Goal: Transaction & Acquisition: Book appointment/travel/reservation

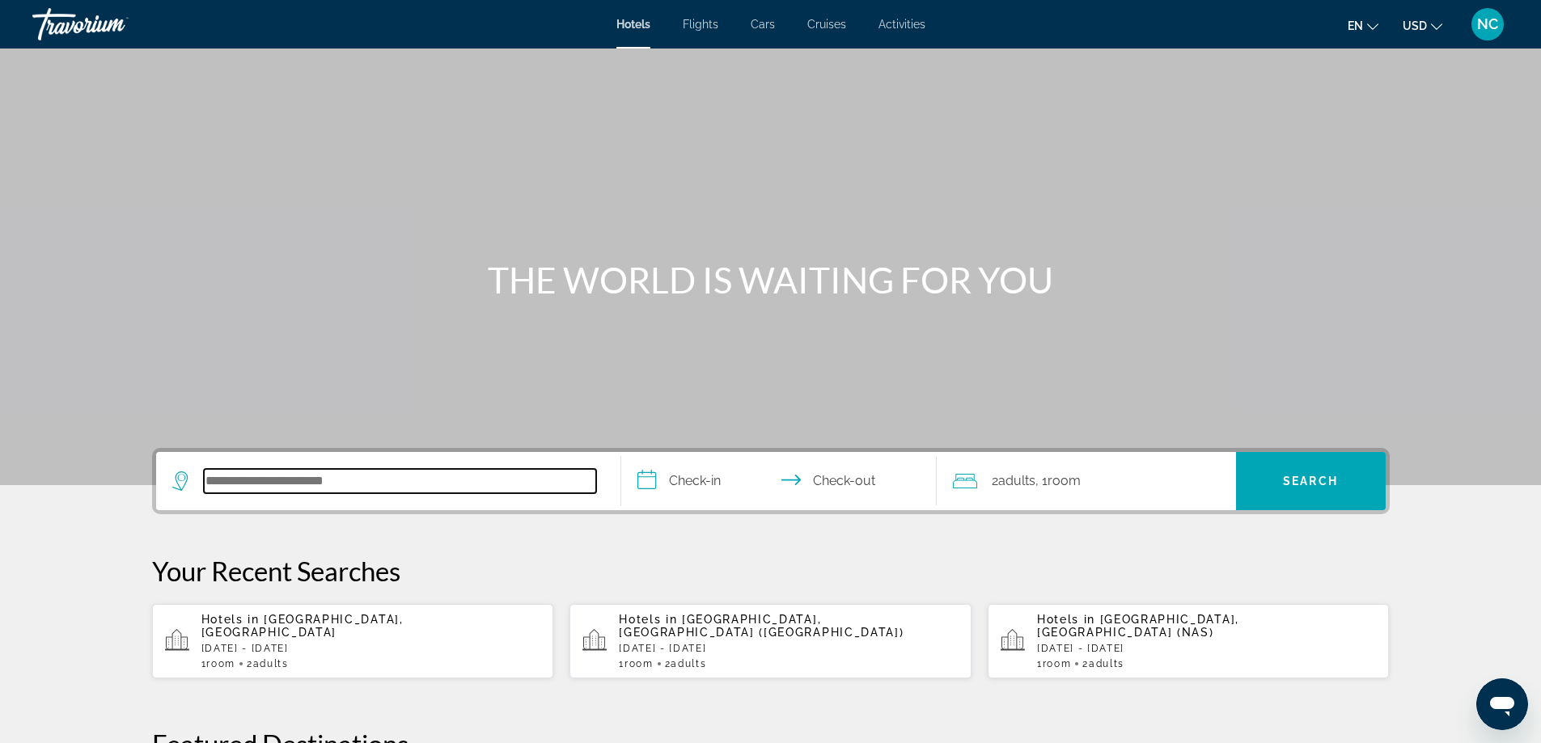
click at [263, 476] on input "Search hotel destination" at bounding box center [400, 481] width 392 height 24
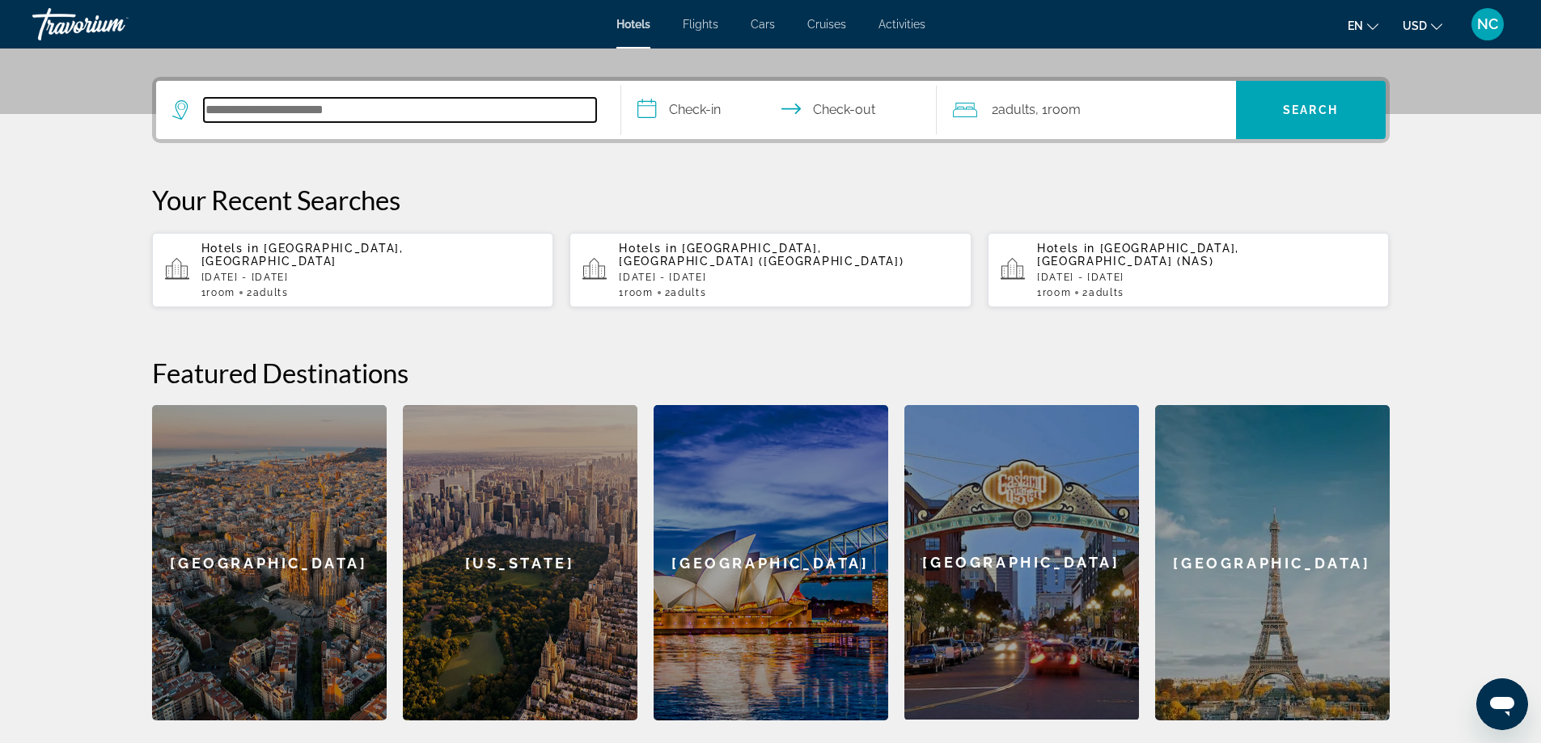
scroll to position [395, 0]
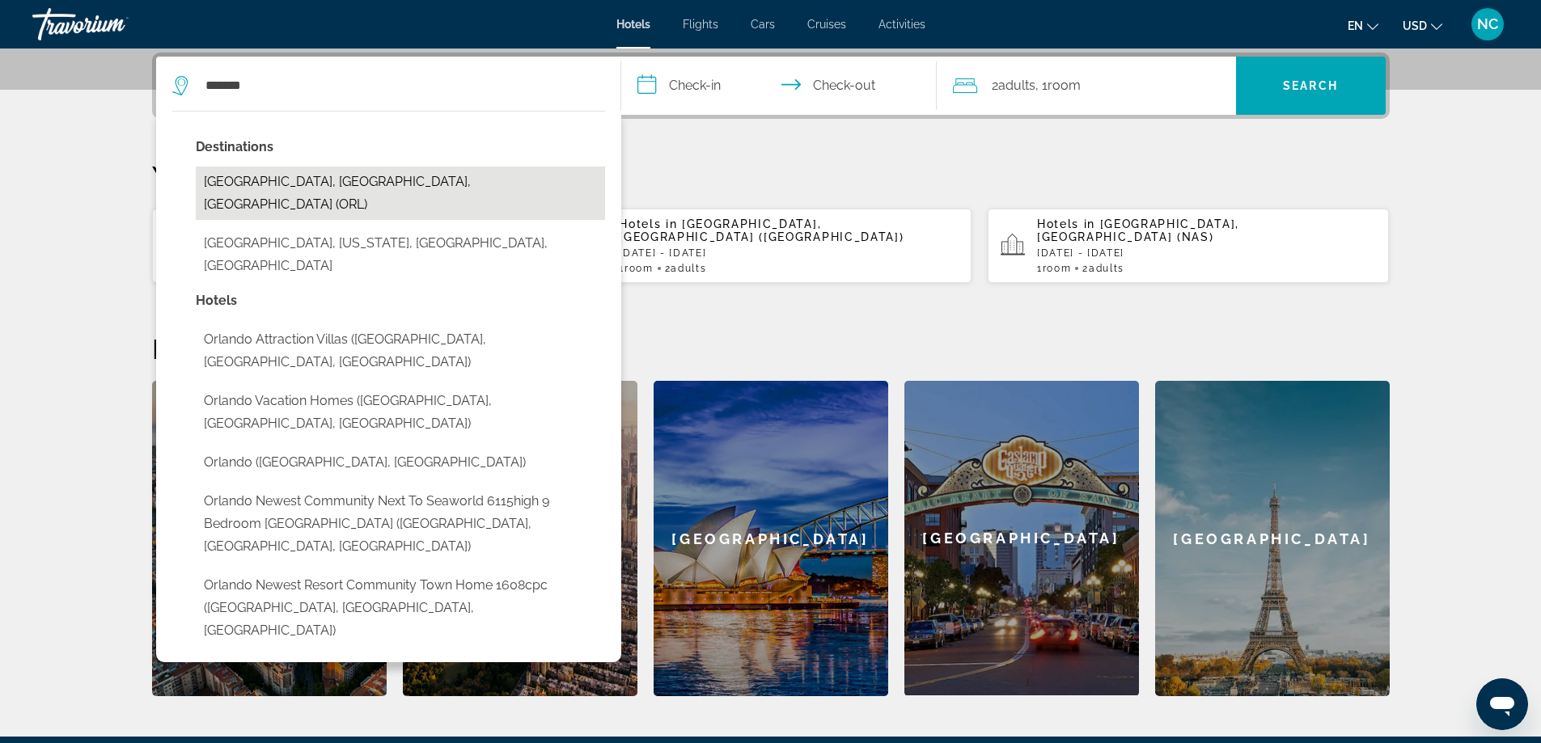
click at [365, 183] on button "Orlando, FL, United States (ORL)" at bounding box center [400, 193] width 409 height 53
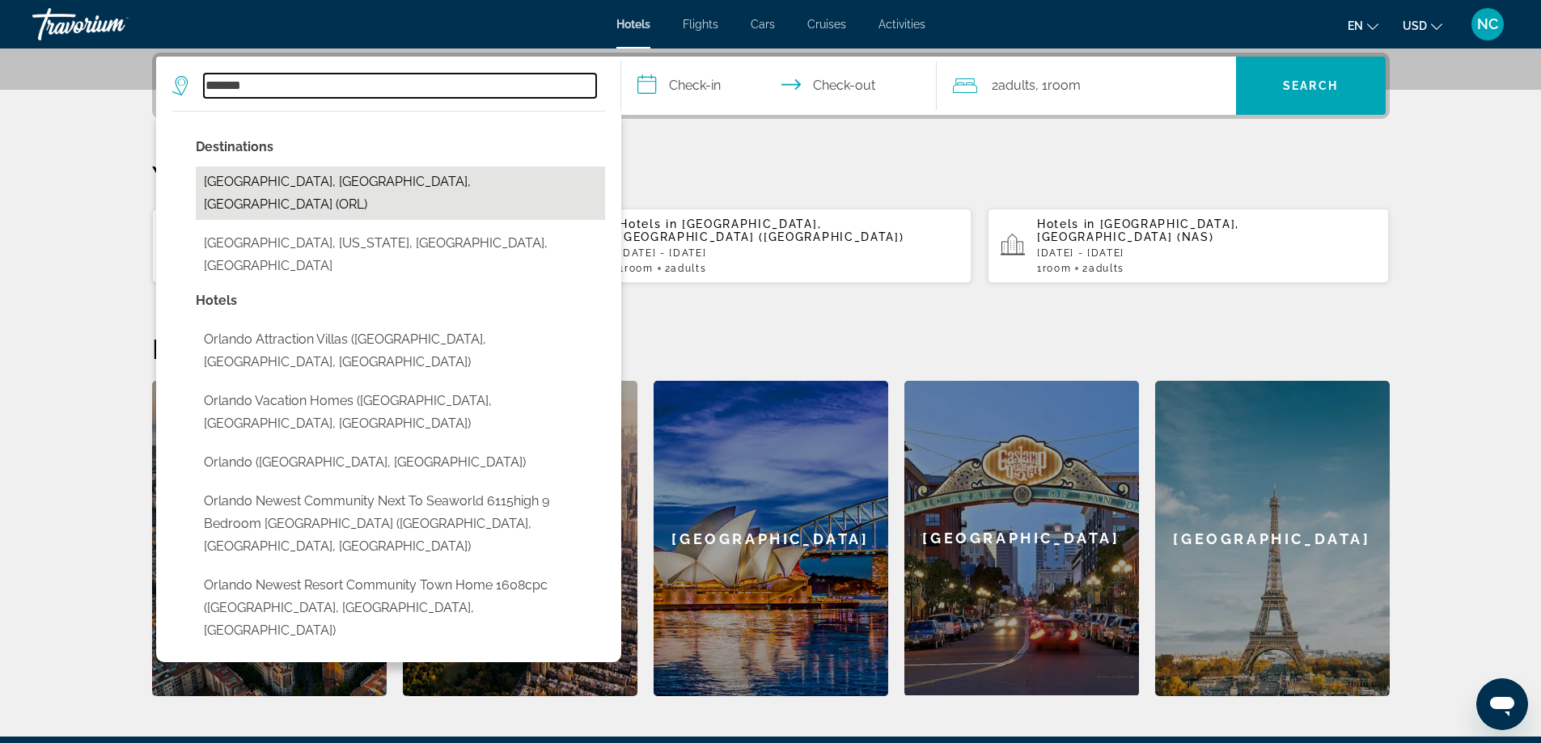
type input "**********"
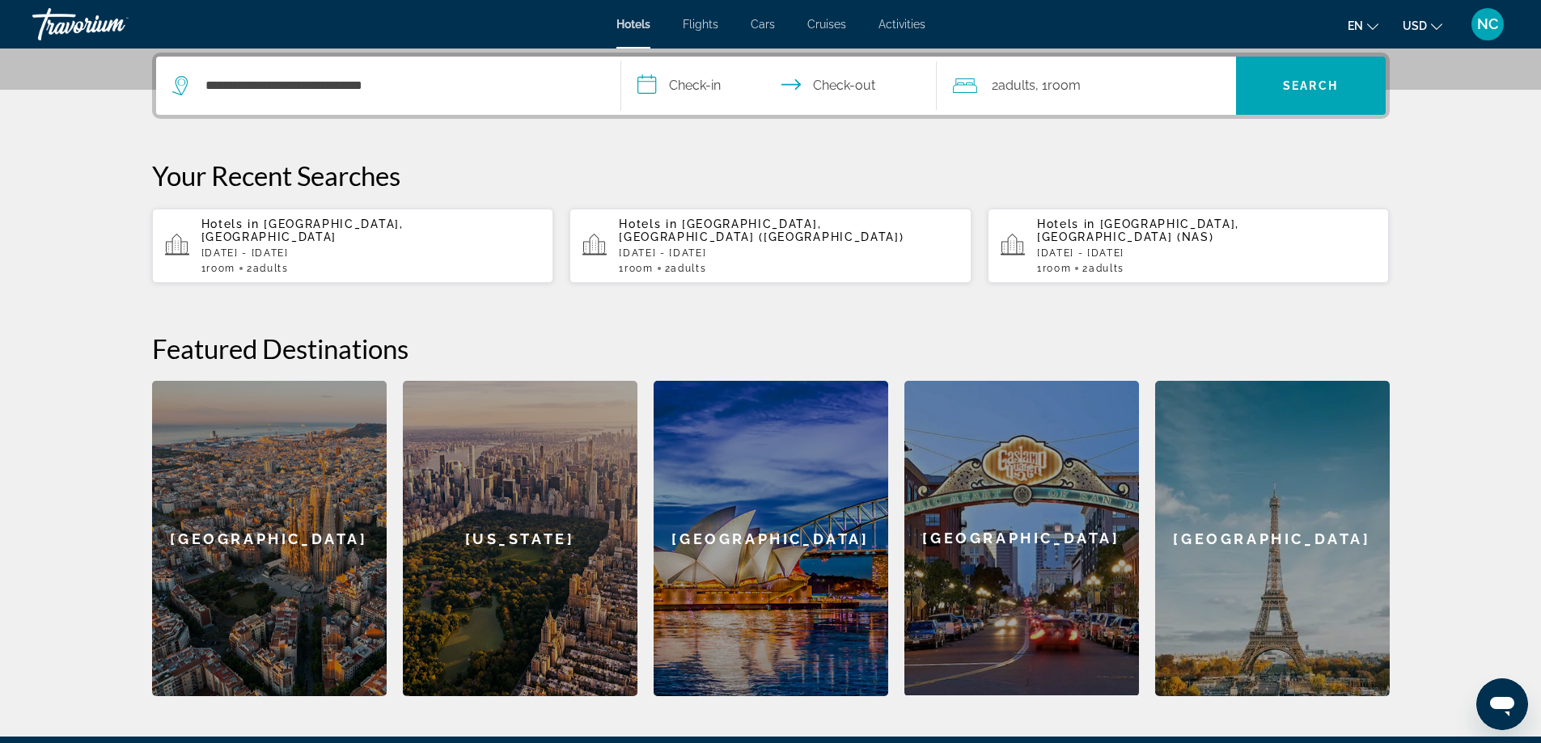
click at [657, 81] on input "**********" at bounding box center [782, 88] width 322 height 63
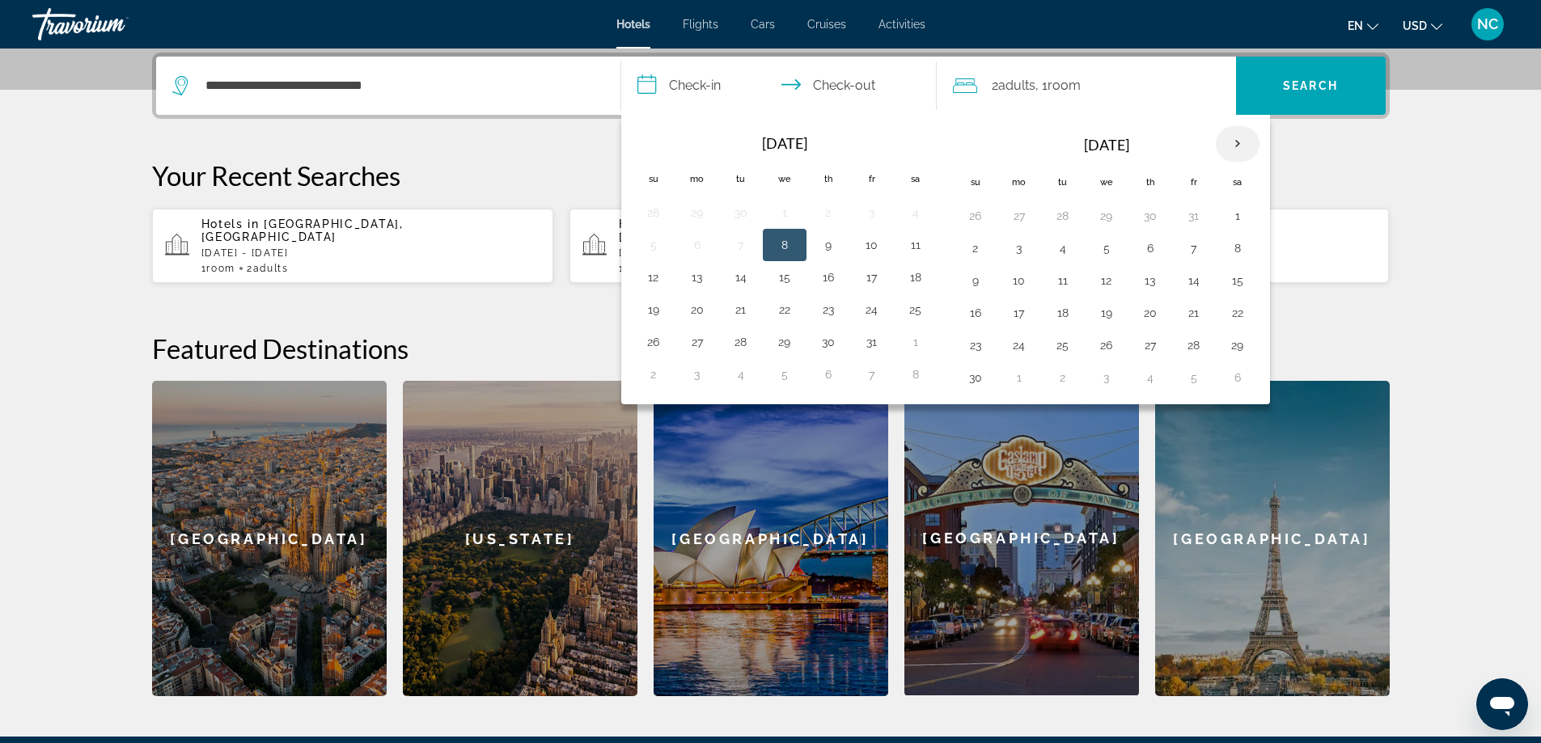
click at [1241, 146] on th "Next month" at bounding box center [1237, 144] width 44 height 36
click at [869, 347] on button "27" at bounding box center [872, 345] width 26 height 23
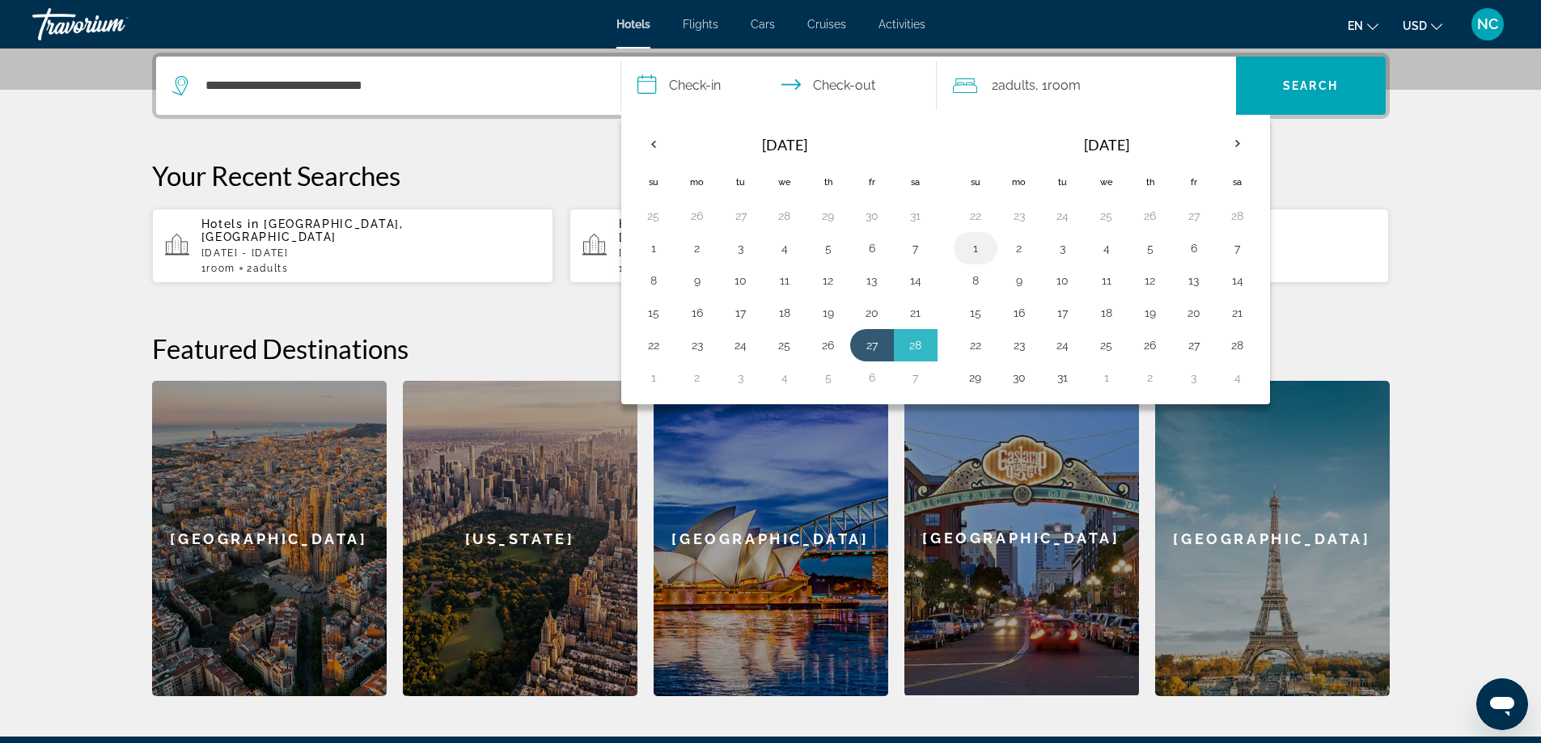
click at [981, 249] on button "1" at bounding box center [975, 248] width 26 height 23
type input "**********"
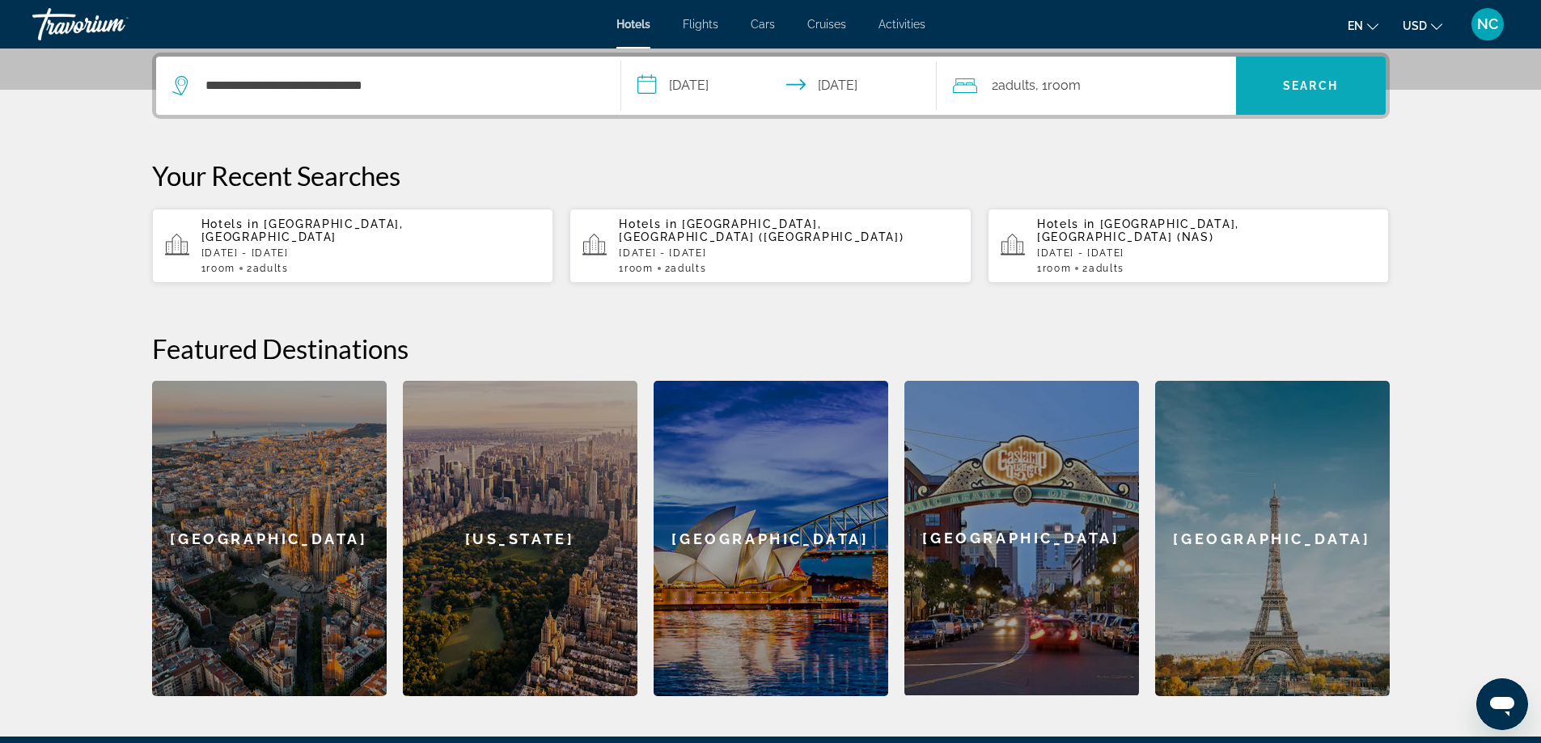
click at [1296, 77] on span "Search" at bounding box center [1311, 85] width 150 height 39
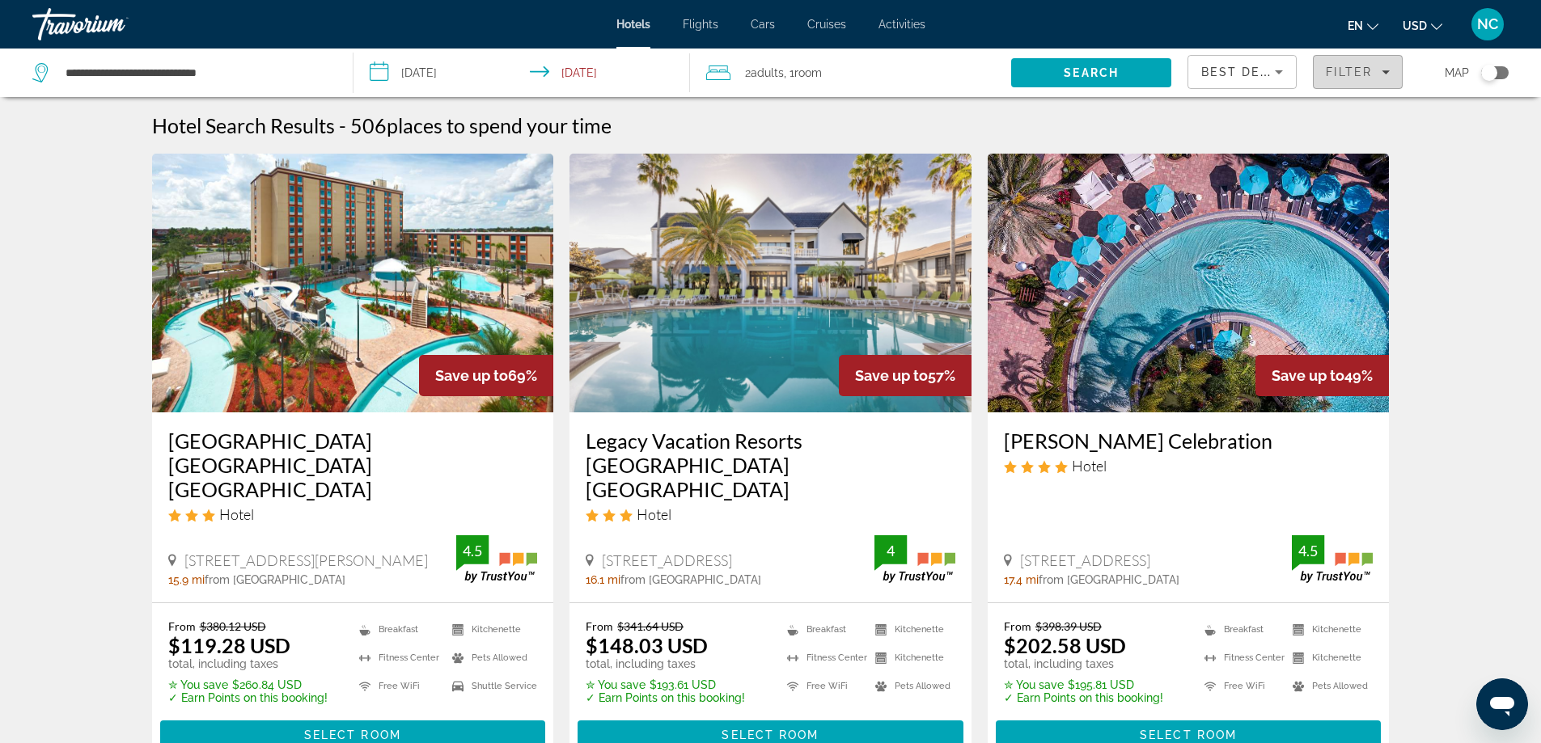
click at [1384, 73] on icon "Filters" at bounding box center [1386, 72] width 8 height 4
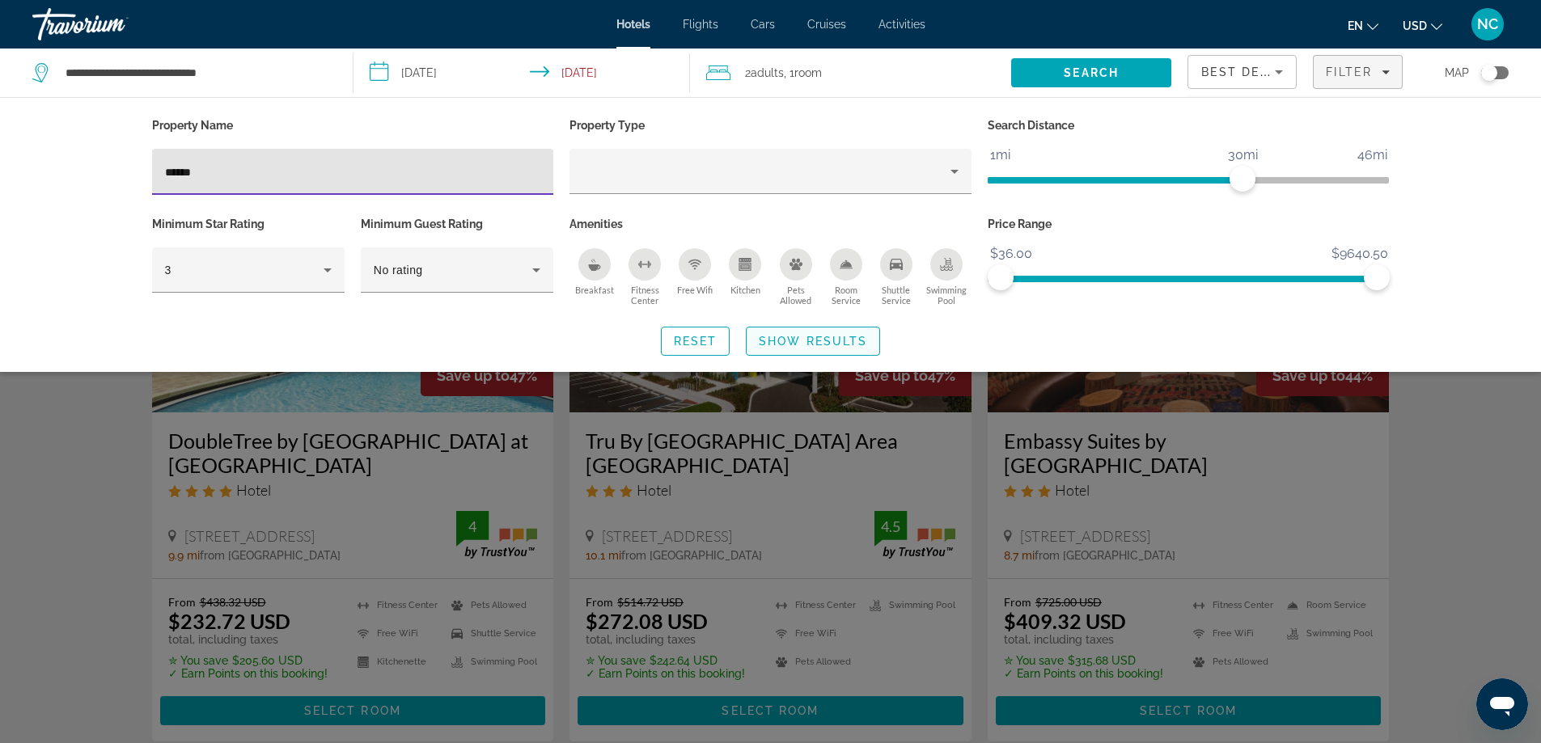
type input "******"
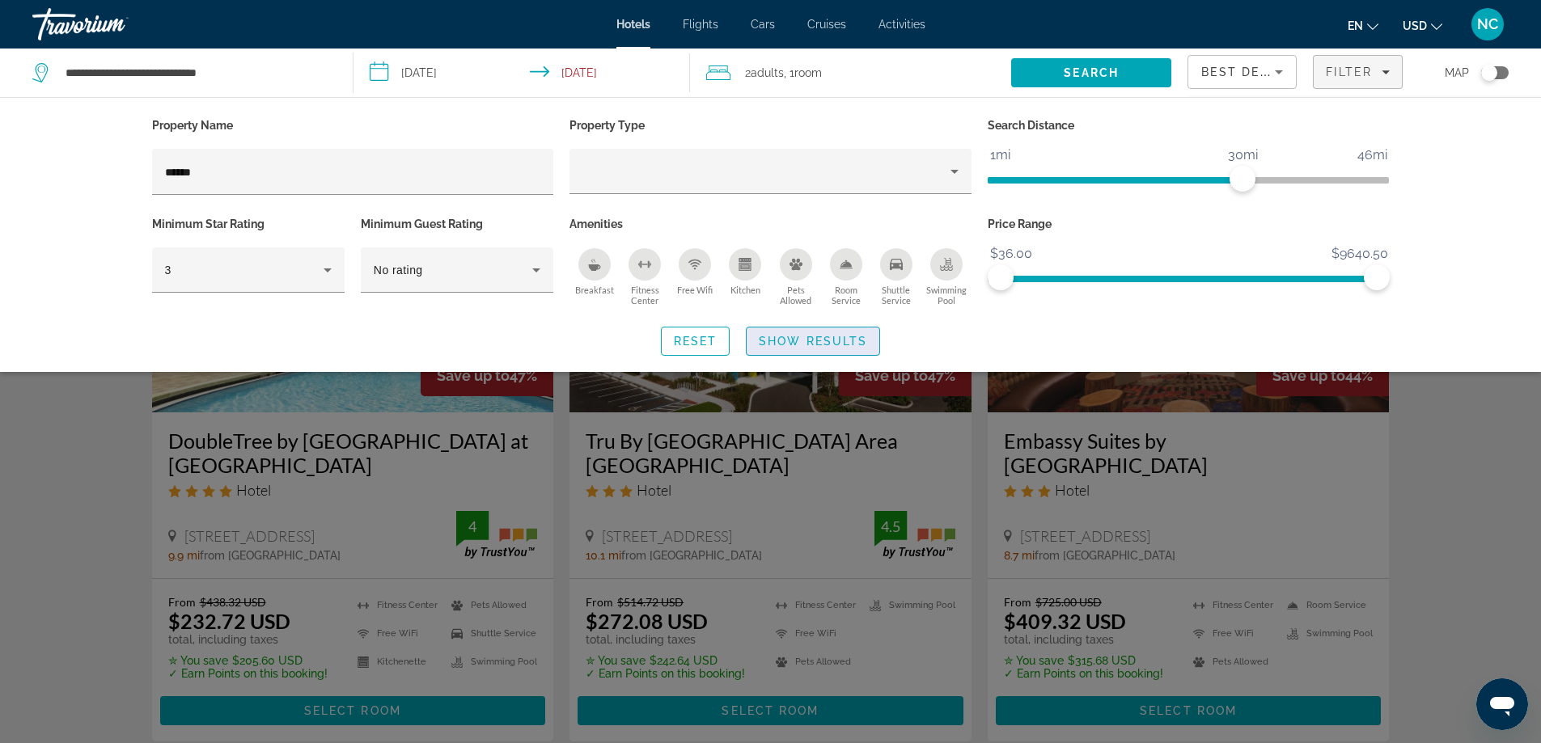
click at [818, 341] on span "Show Results" at bounding box center [813, 341] width 108 height 13
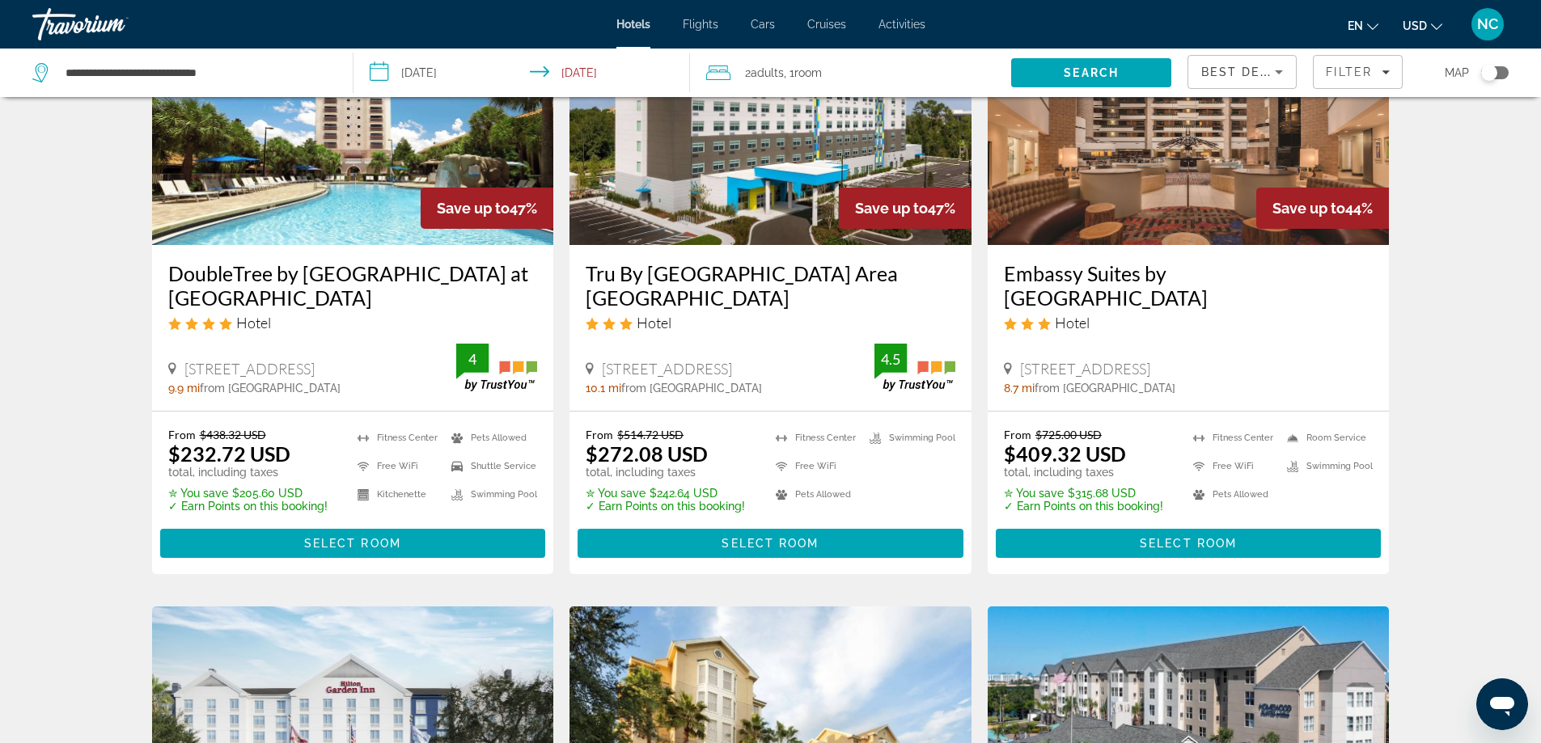
scroll to position [162, 0]
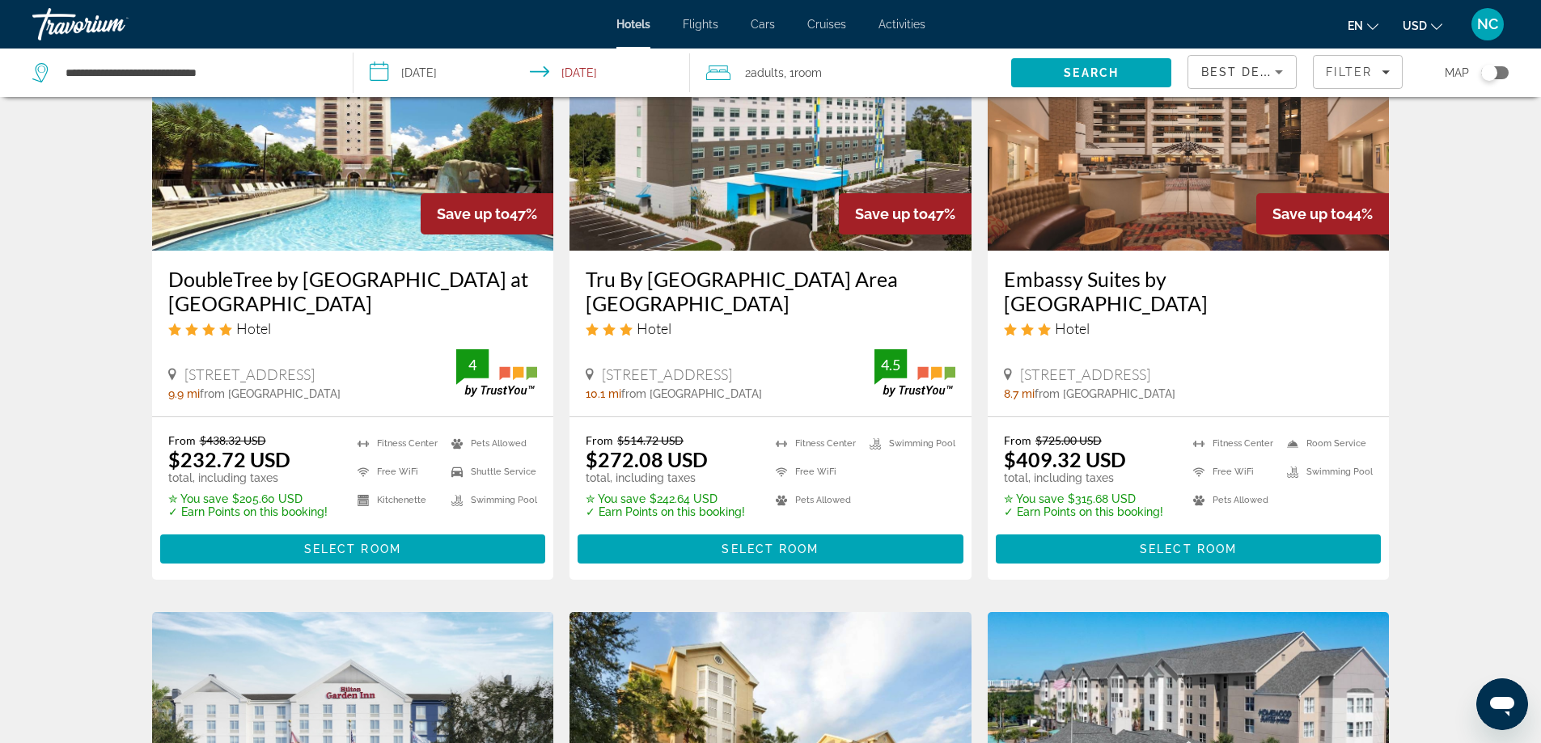
click at [374, 174] on img "Main content" at bounding box center [353, 121] width 402 height 259
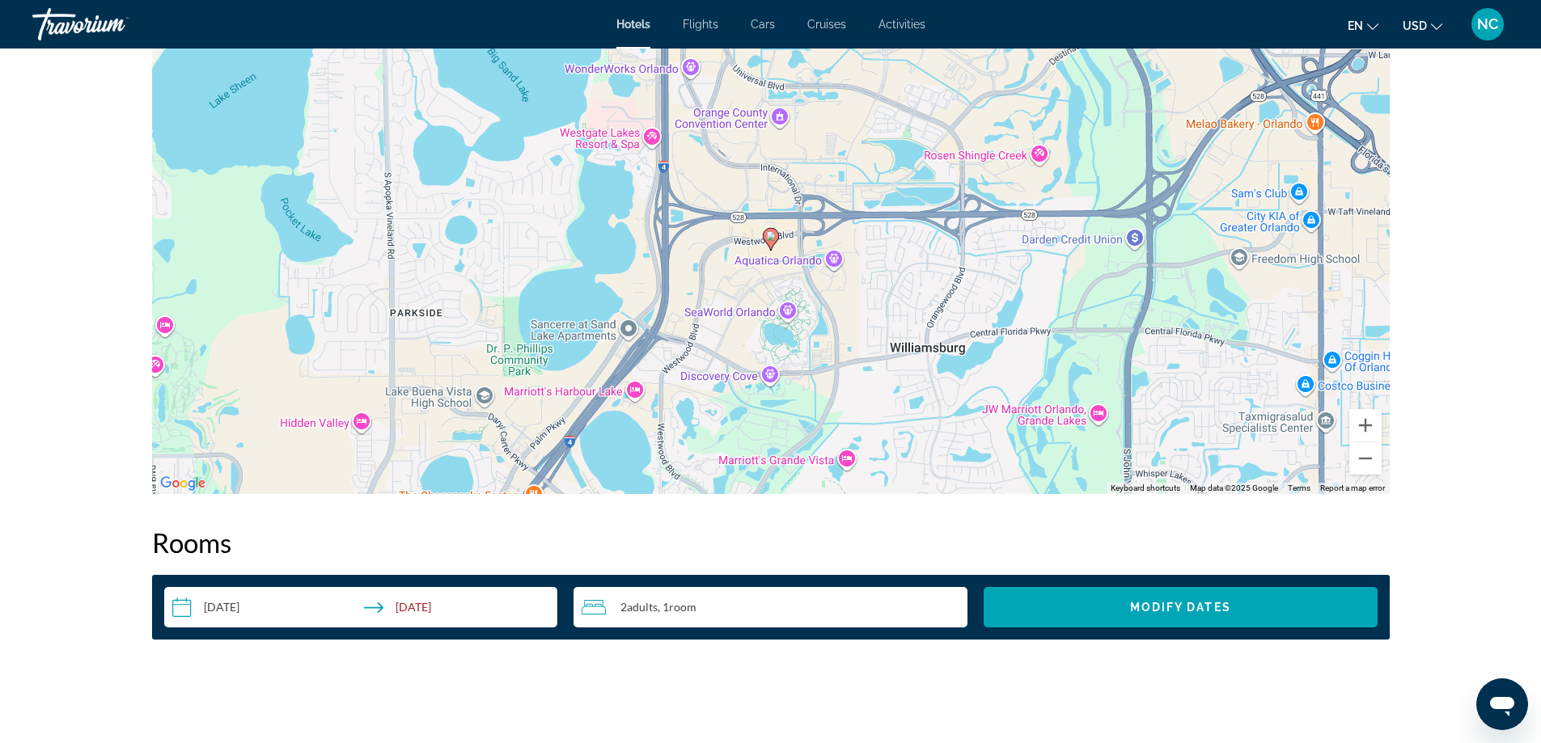
scroll to position [2022, 0]
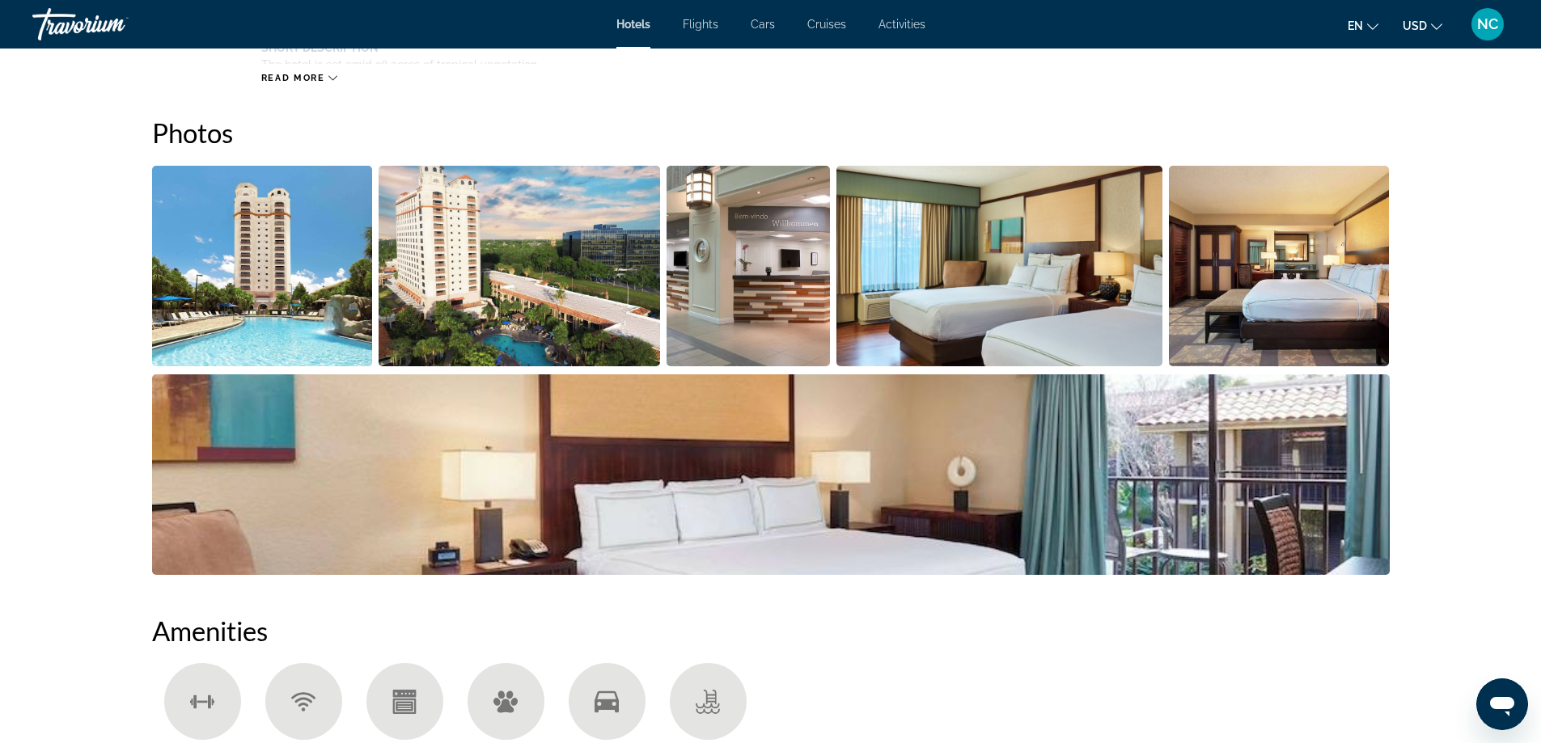
scroll to position [566, 0]
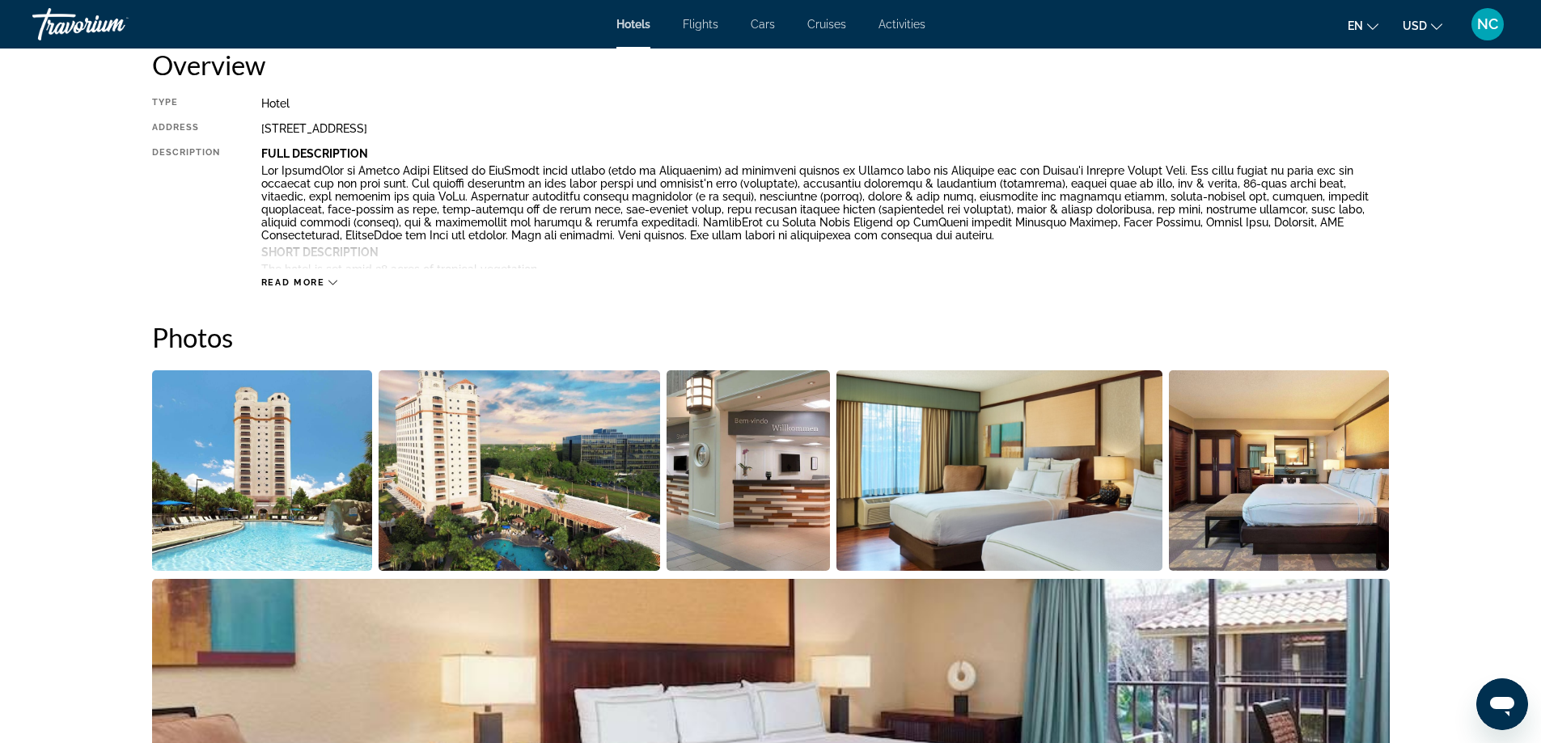
click at [236, 433] on img "Open full-screen image slider" at bounding box center [262, 470] width 221 height 201
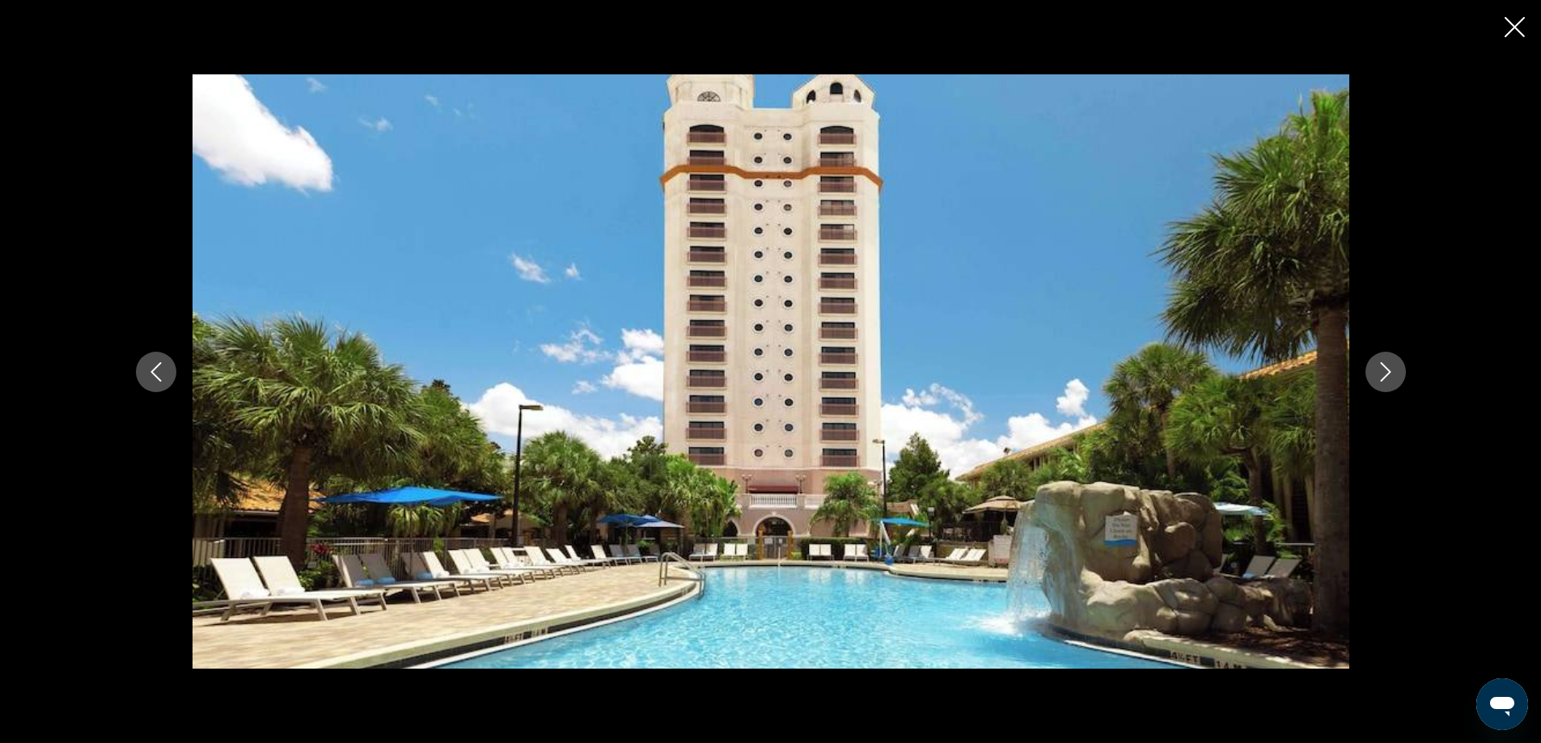
click at [1382, 370] on icon "Next image" at bounding box center [1385, 371] width 19 height 19
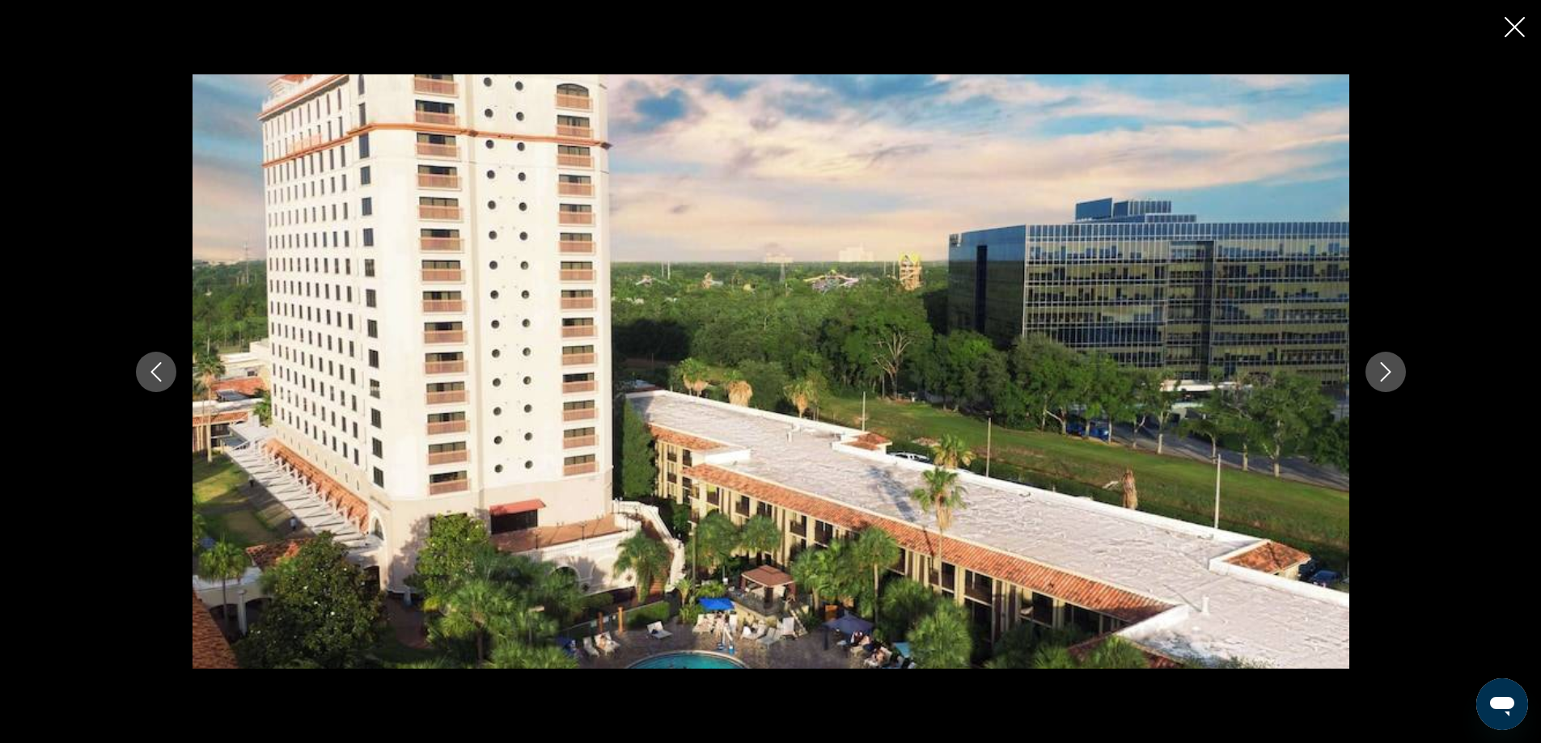
click at [1387, 368] on icon "Next image" at bounding box center [1385, 371] width 19 height 19
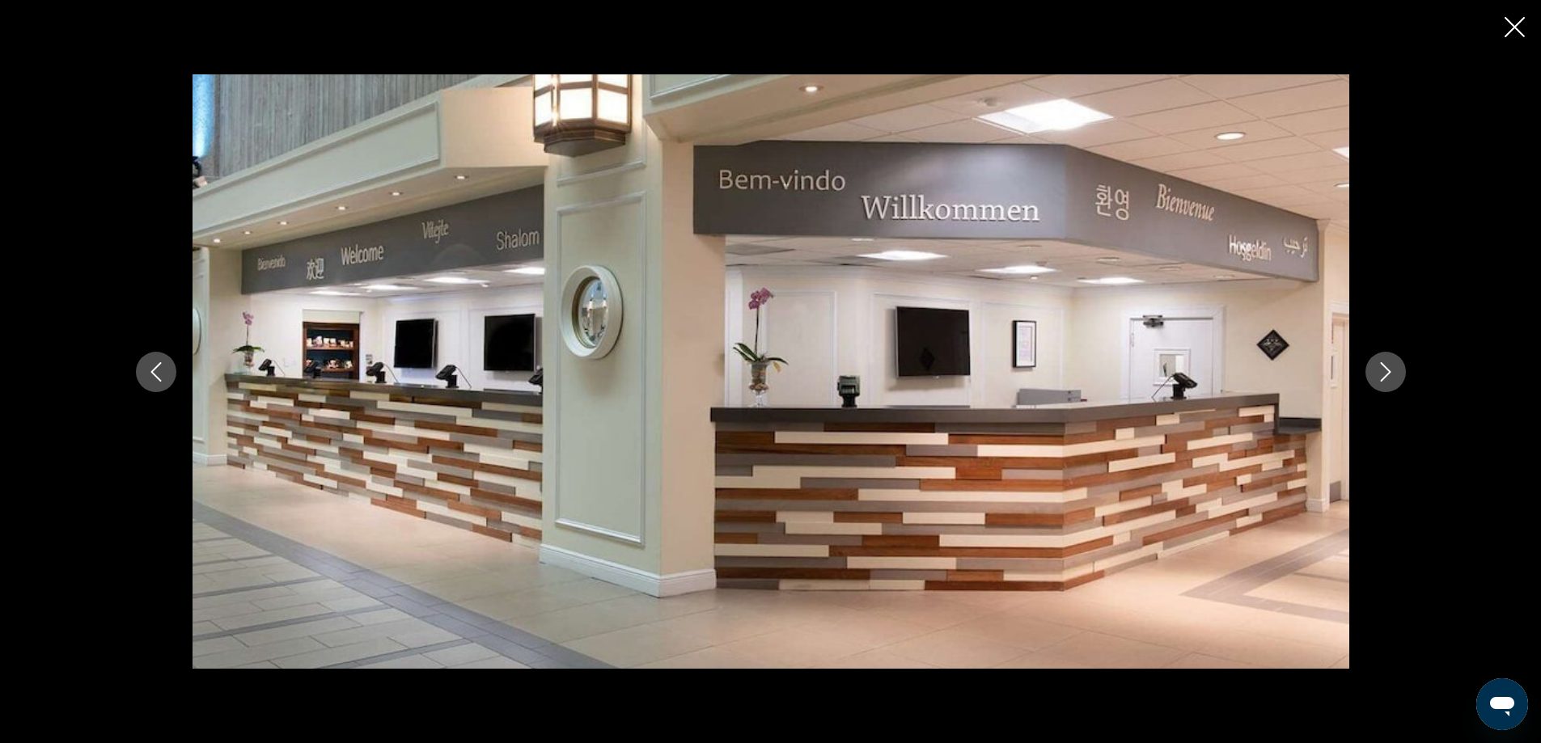
click at [1387, 368] on icon "Next image" at bounding box center [1385, 371] width 19 height 19
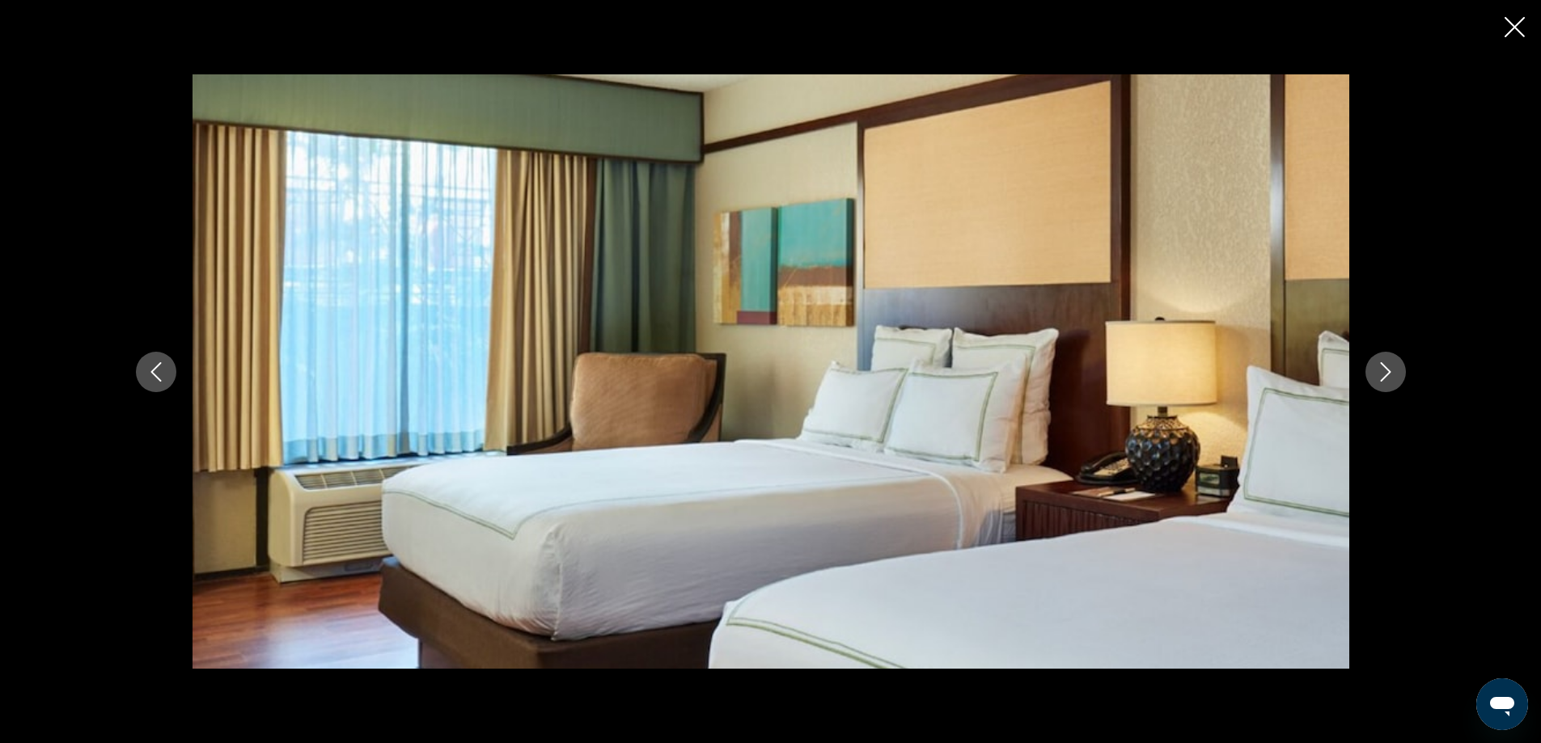
click at [1387, 368] on icon "Next image" at bounding box center [1385, 371] width 19 height 19
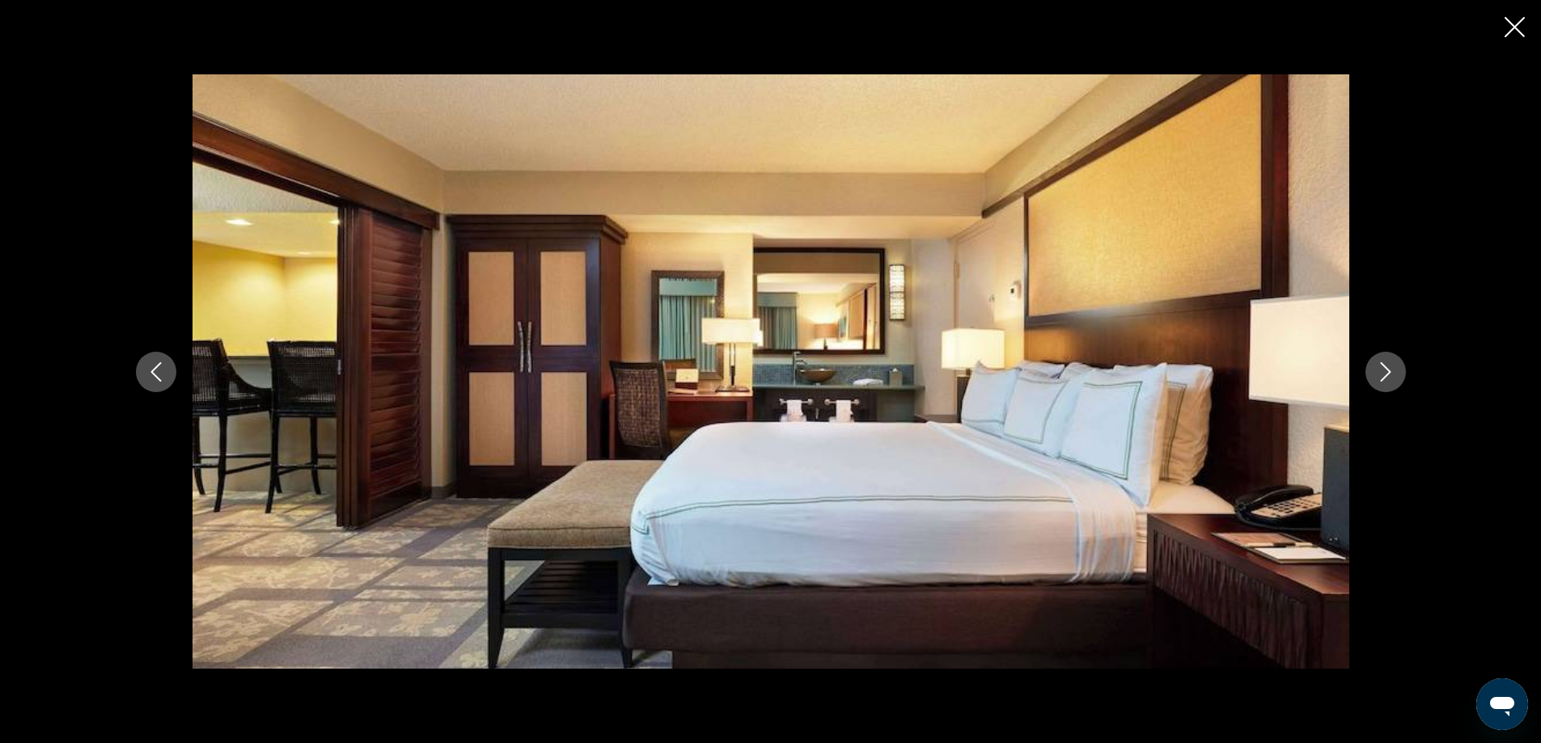
click at [1387, 368] on icon "Next image" at bounding box center [1385, 371] width 19 height 19
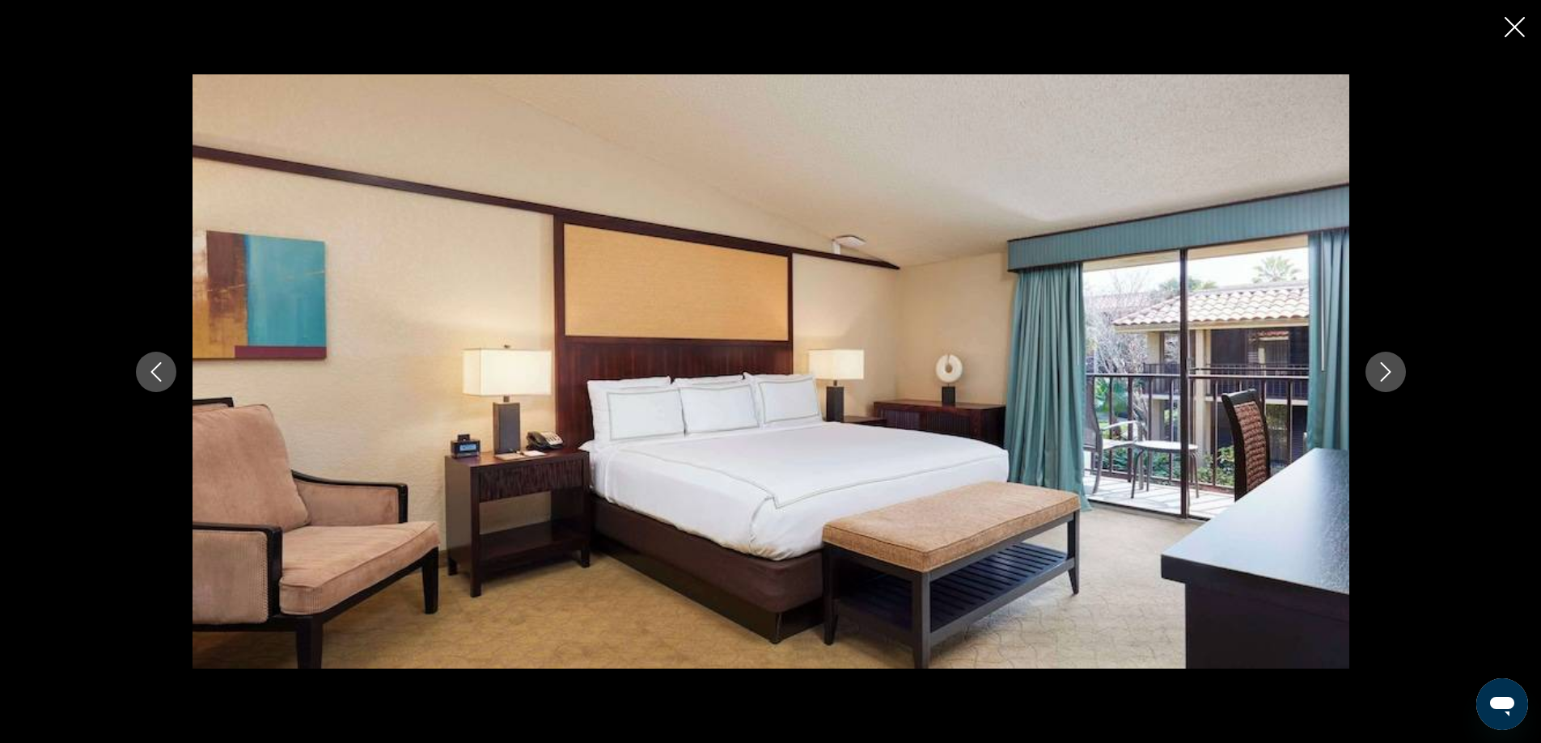
click at [1387, 368] on icon "Next image" at bounding box center [1385, 371] width 19 height 19
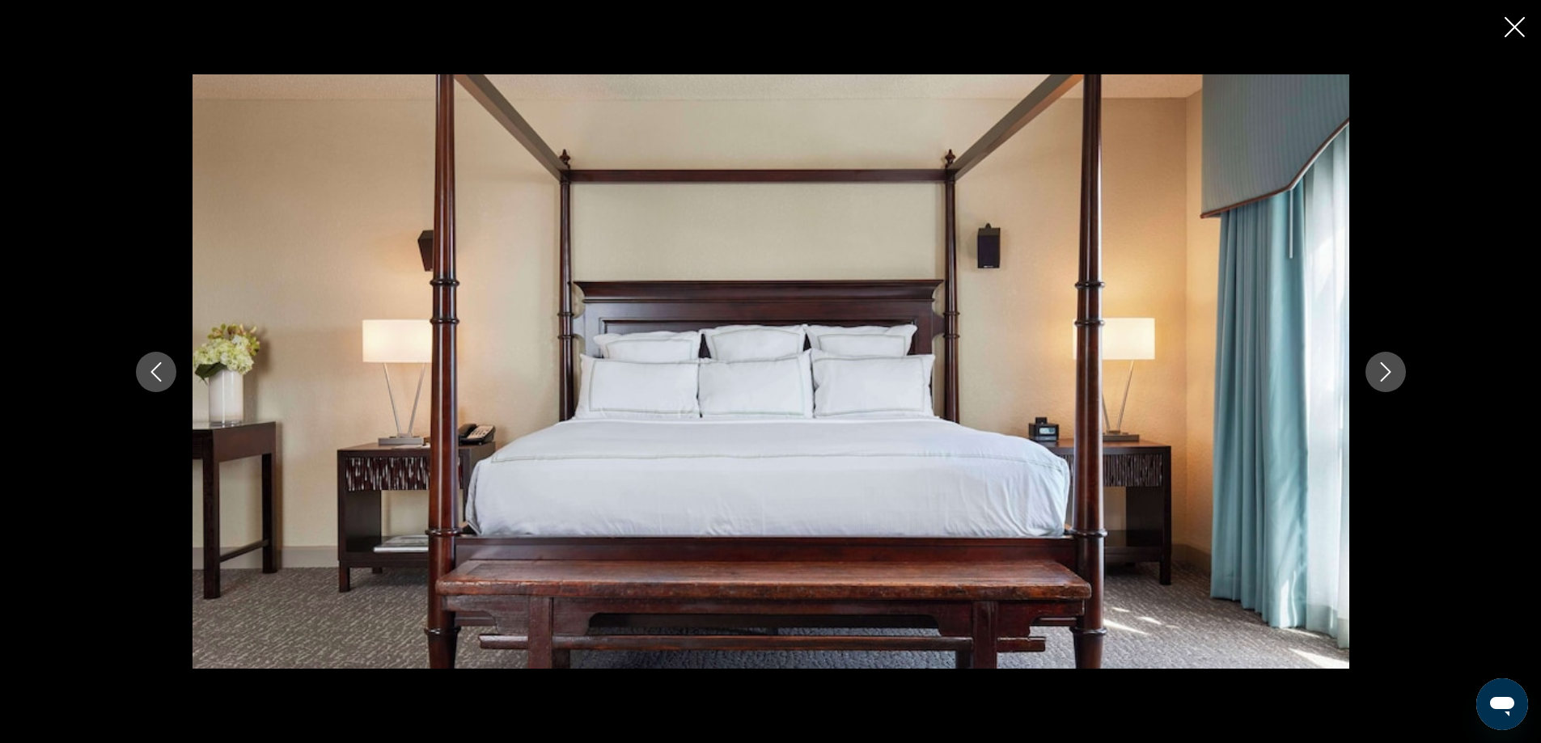
click at [1387, 368] on icon "Next image" at bounding box center [1385, 371] width 19 height 19
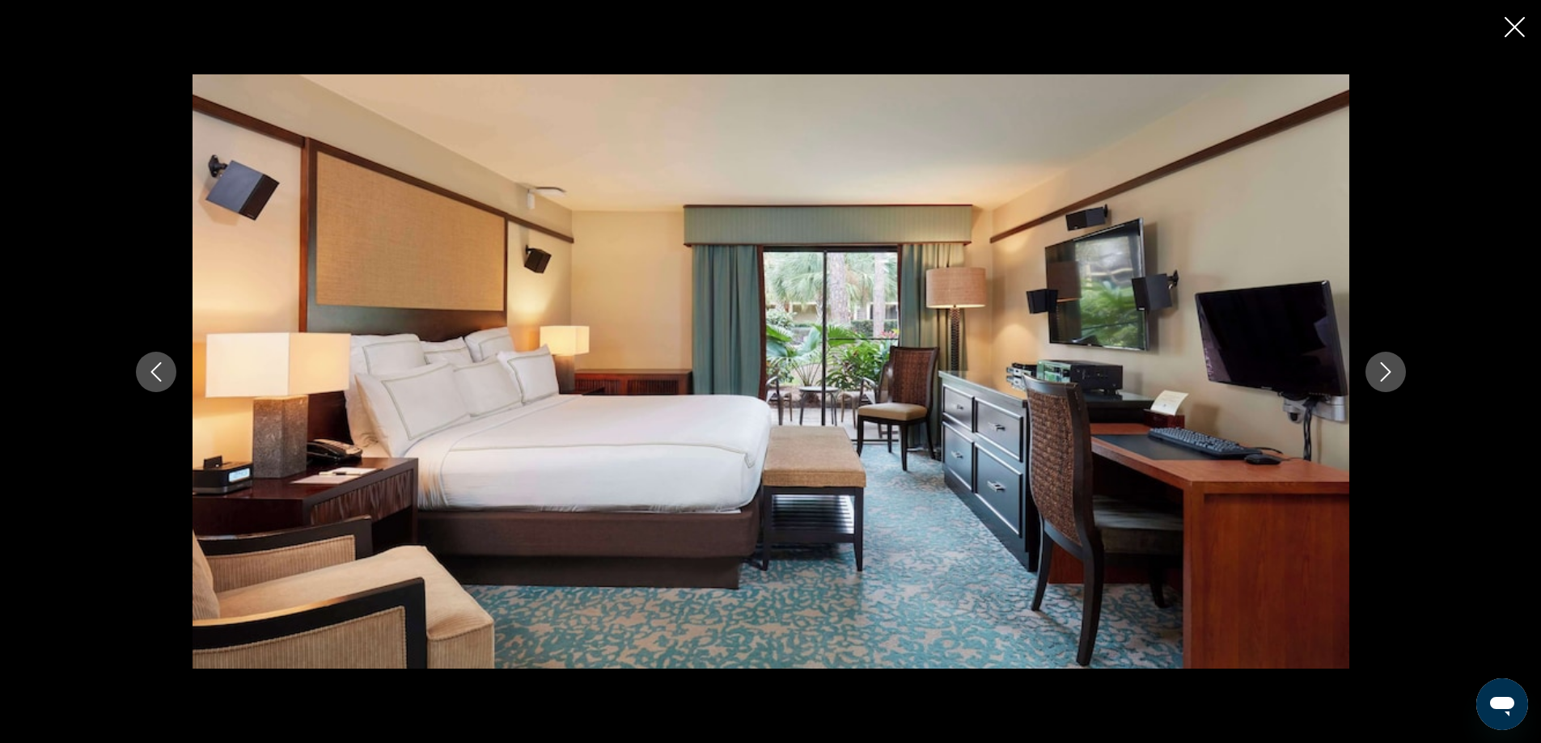
click at [1387, 368] on icon "Next image" at bounding box center [1385, 371] width 19 height 19
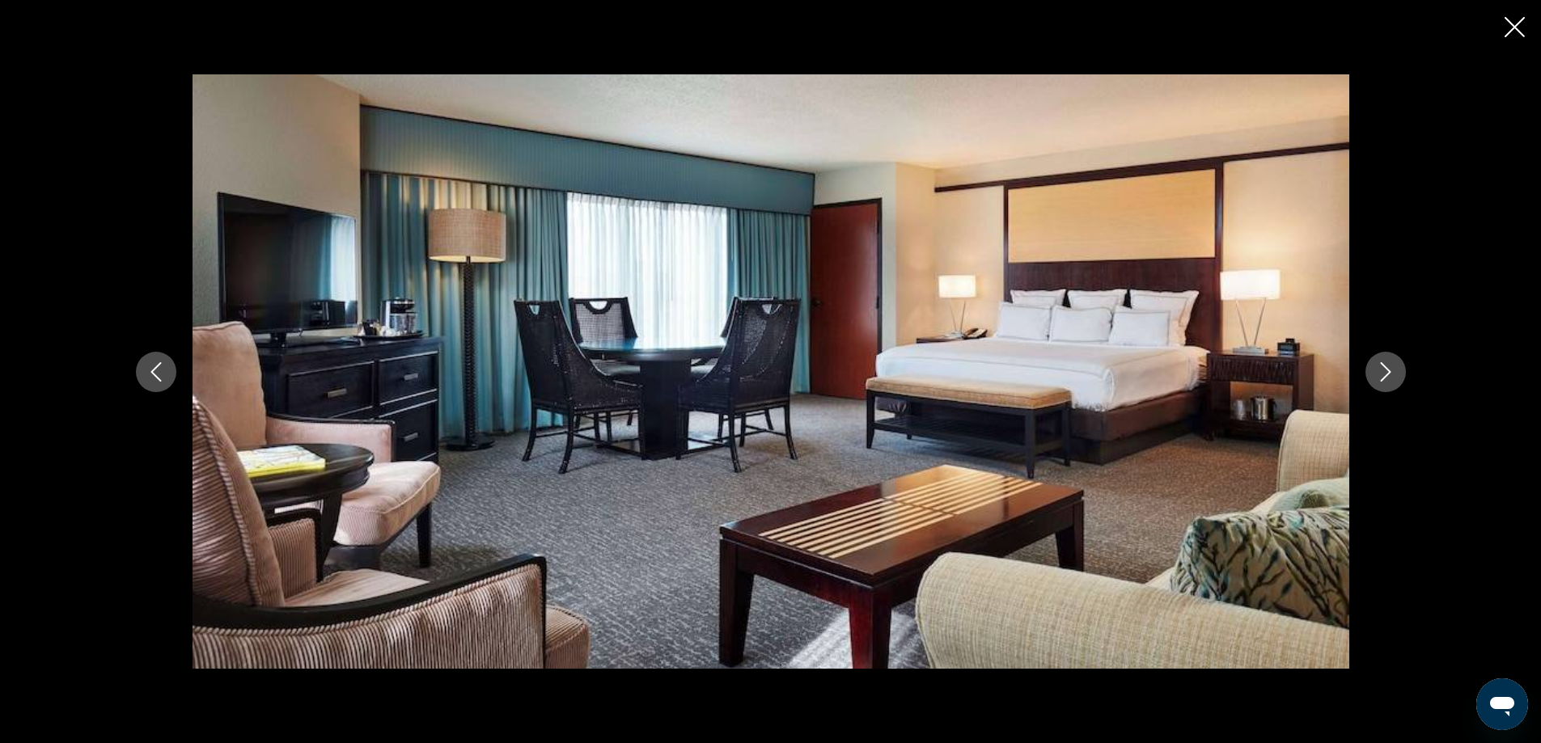
click at [1387, 368] on icon "Next image" at bounding box center [1385, 371] width 19 height 19
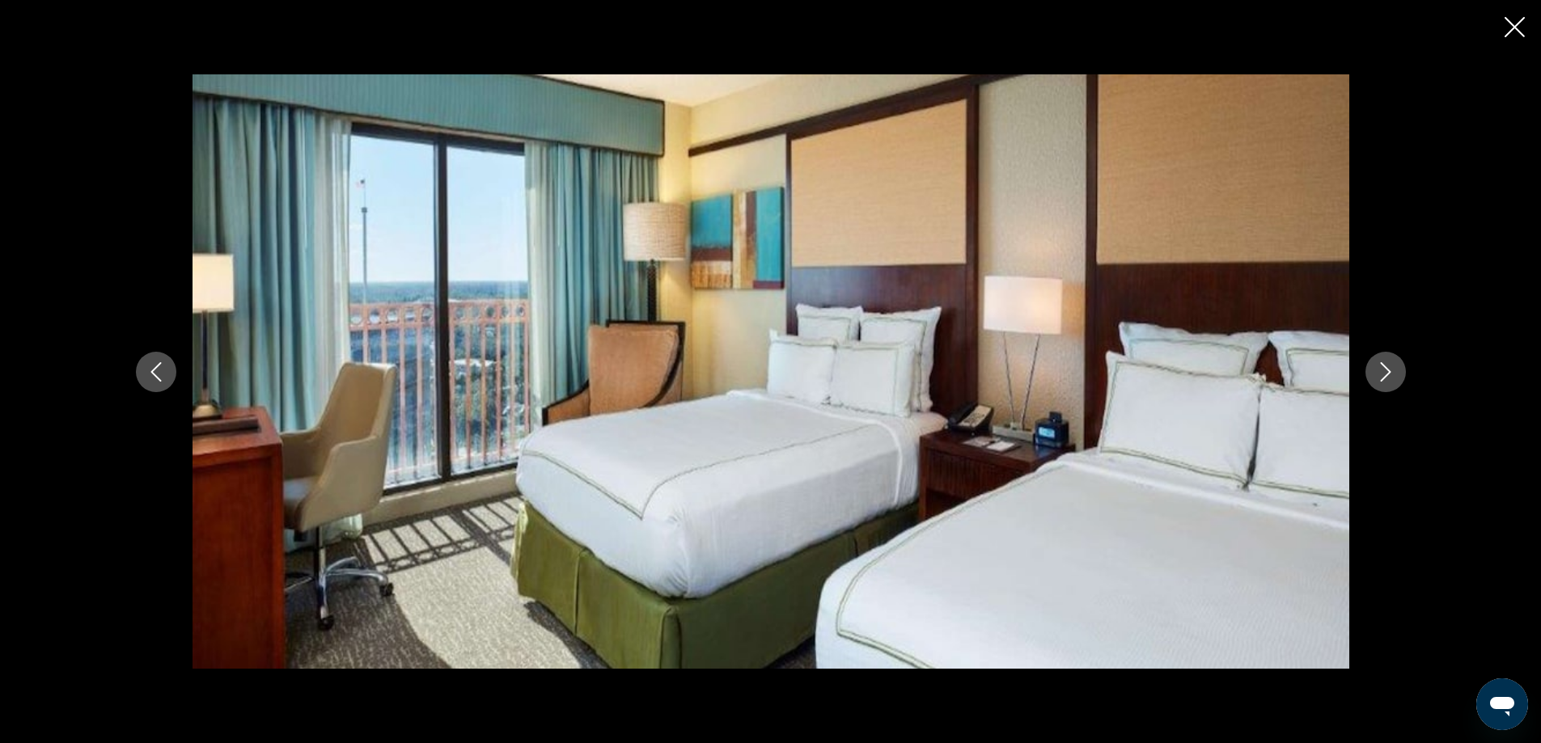
click at [1387, 368] on icon "Next image" at bounding box center [1385, 371] width 19 height 19
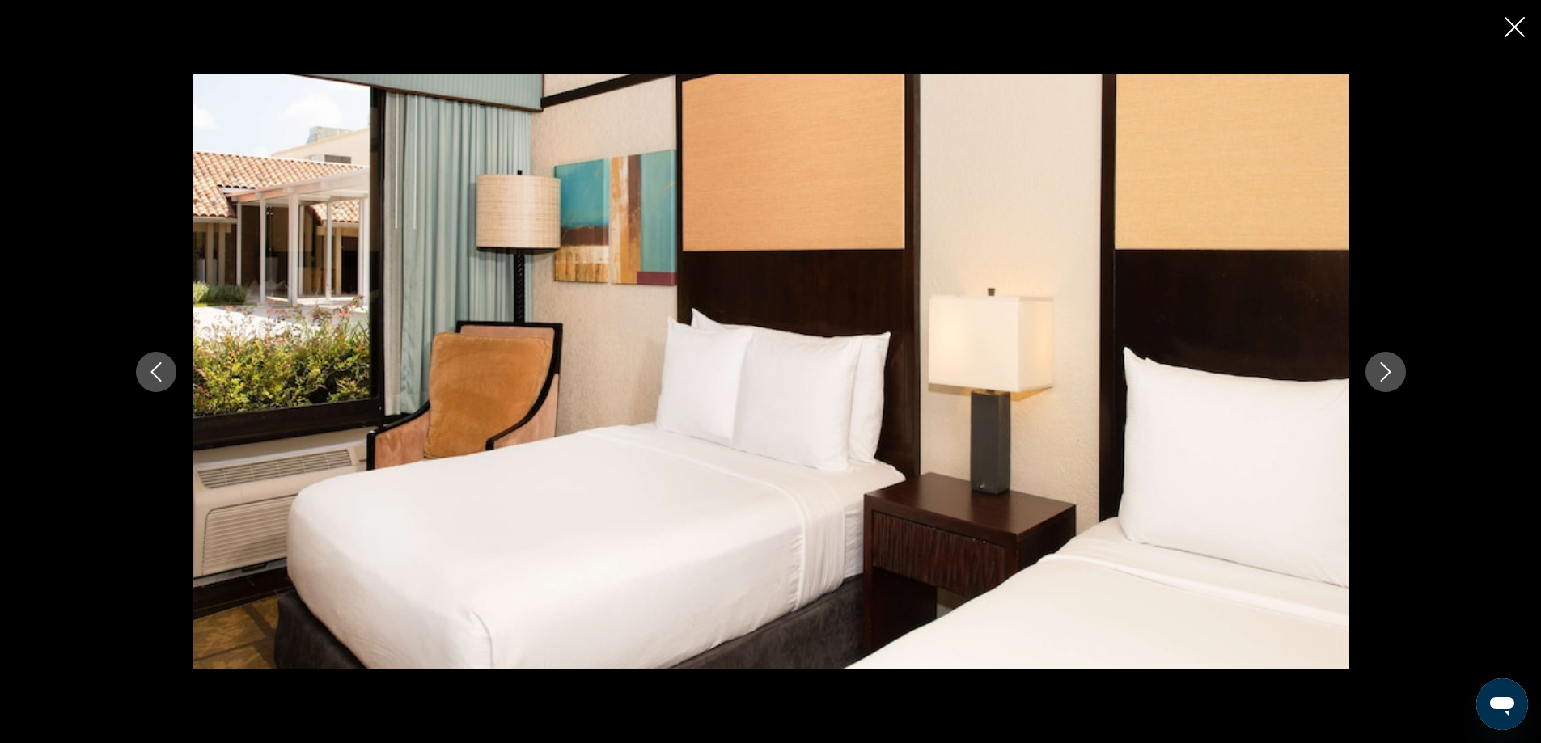
click at [1387, 368] on icon "Next image" at bounding box center [1385, 371] width 19 height 19
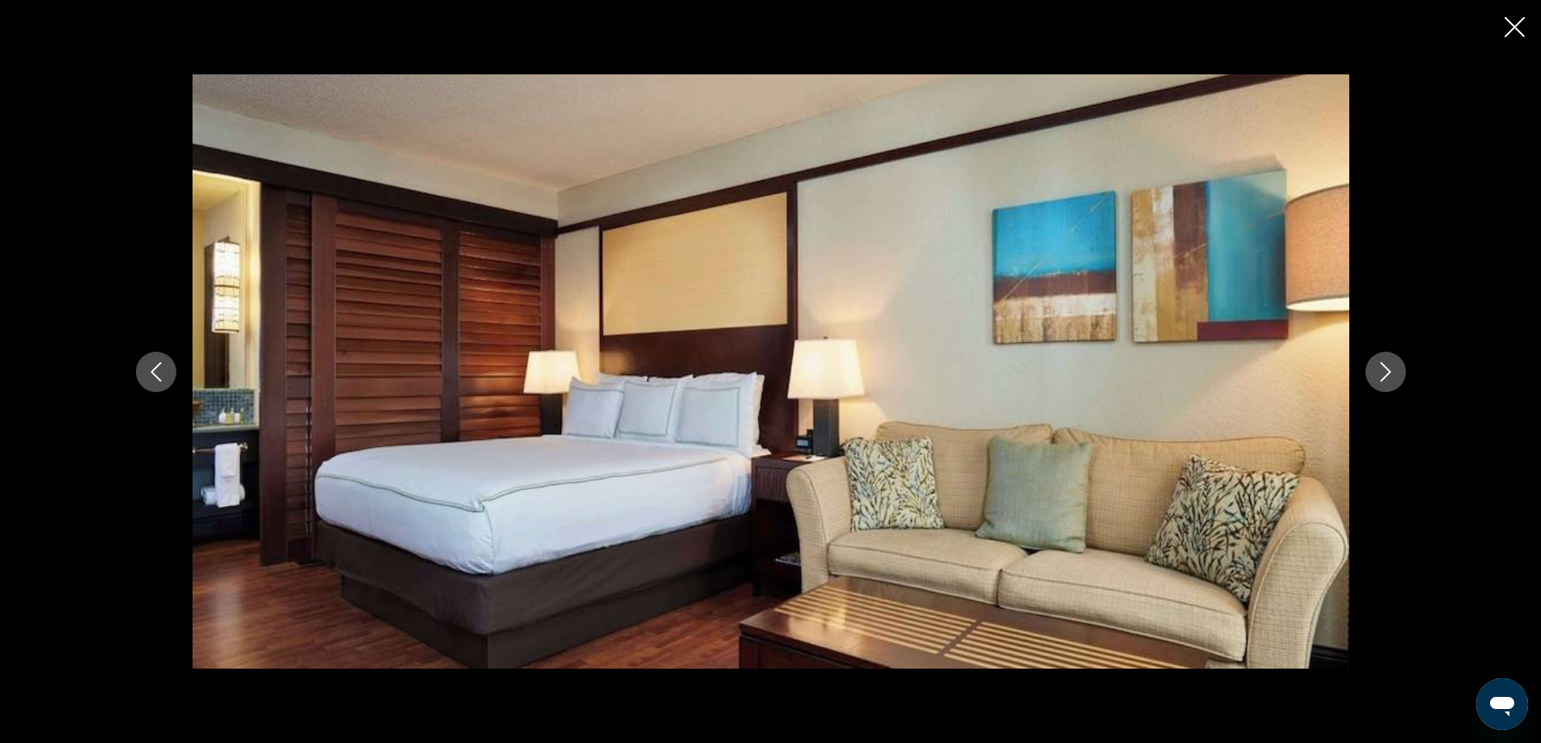
click at [1387, 368] on icon "Next image" at bounding box center [1385, 371] width 19 height 19
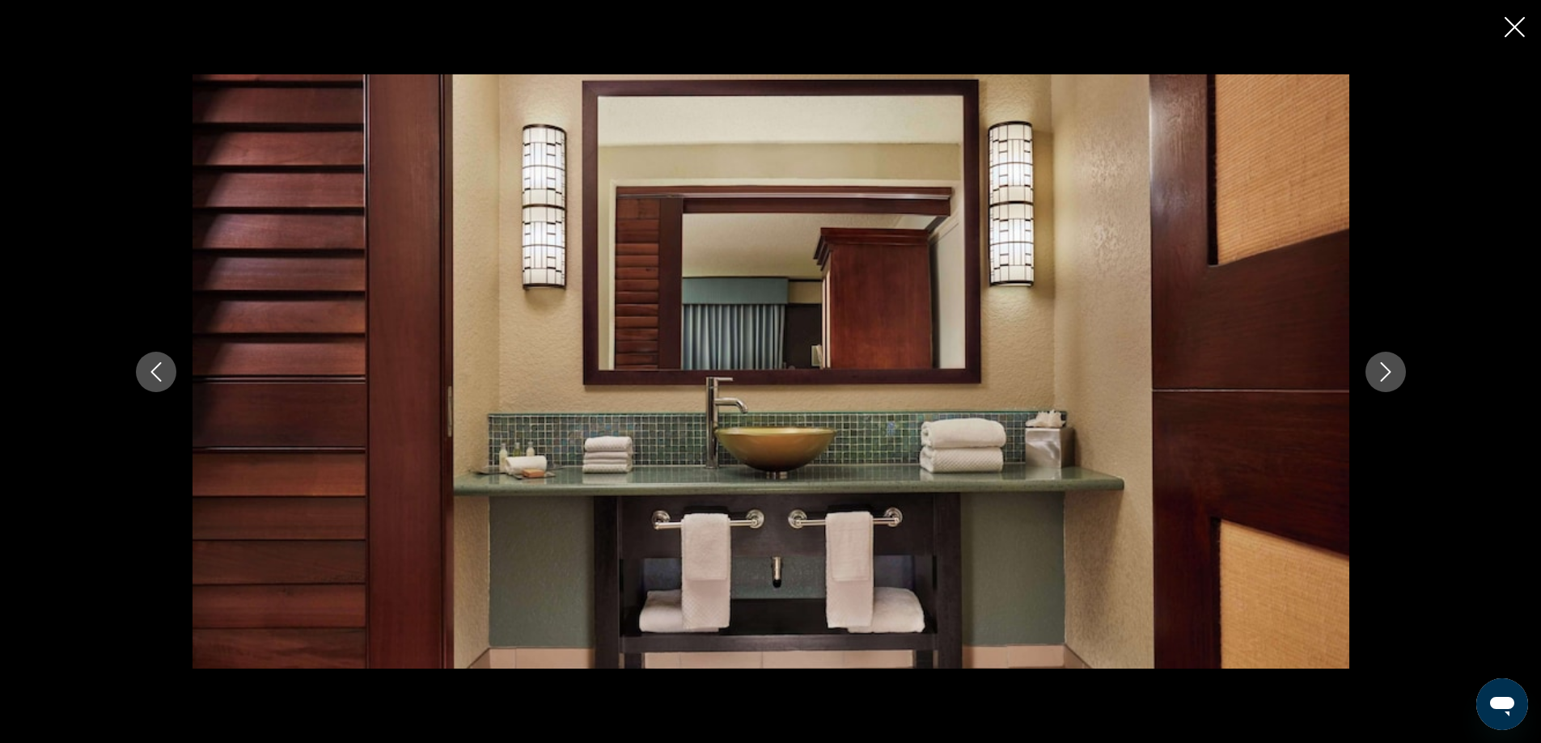
click at [1387, 368] on icon "Next image" at bounding box center [1385, 371] width 19 height 19
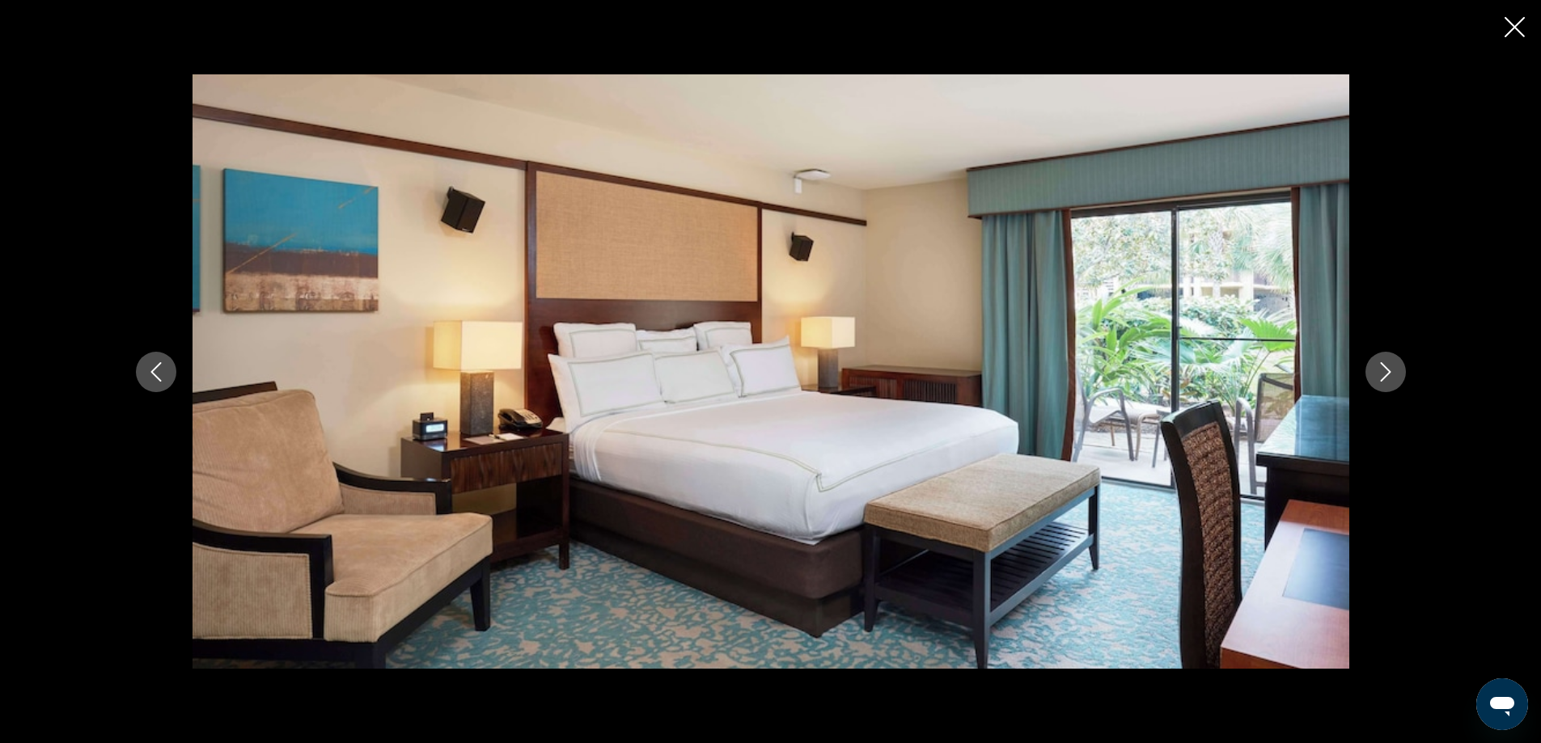
click at [1387, 368] on icon "Next image" at bounding box center [1385, 371] width 19 height 19
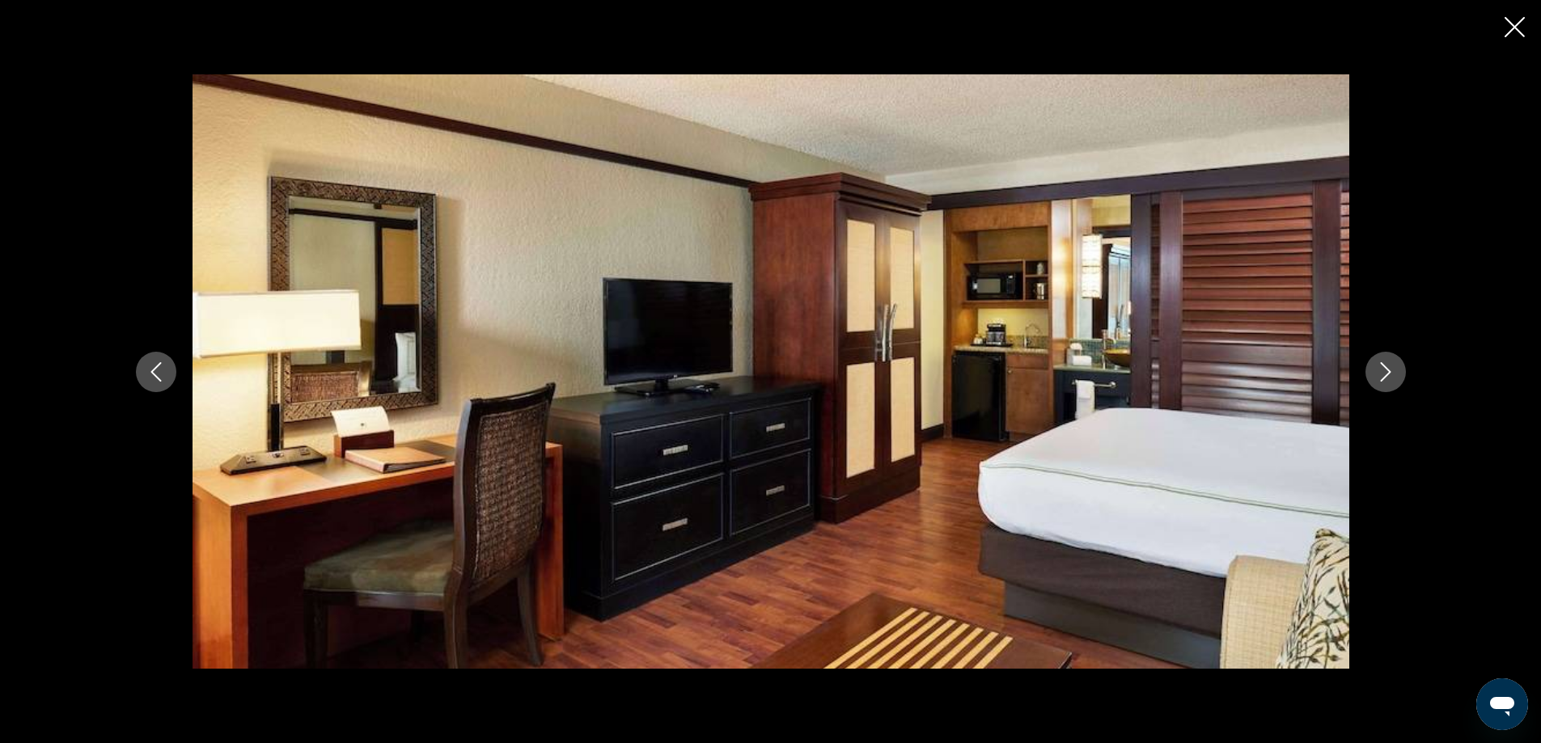
click at [1387, 368] on icon "Next image" at bounding box center [1385, 371] width 19 height 19
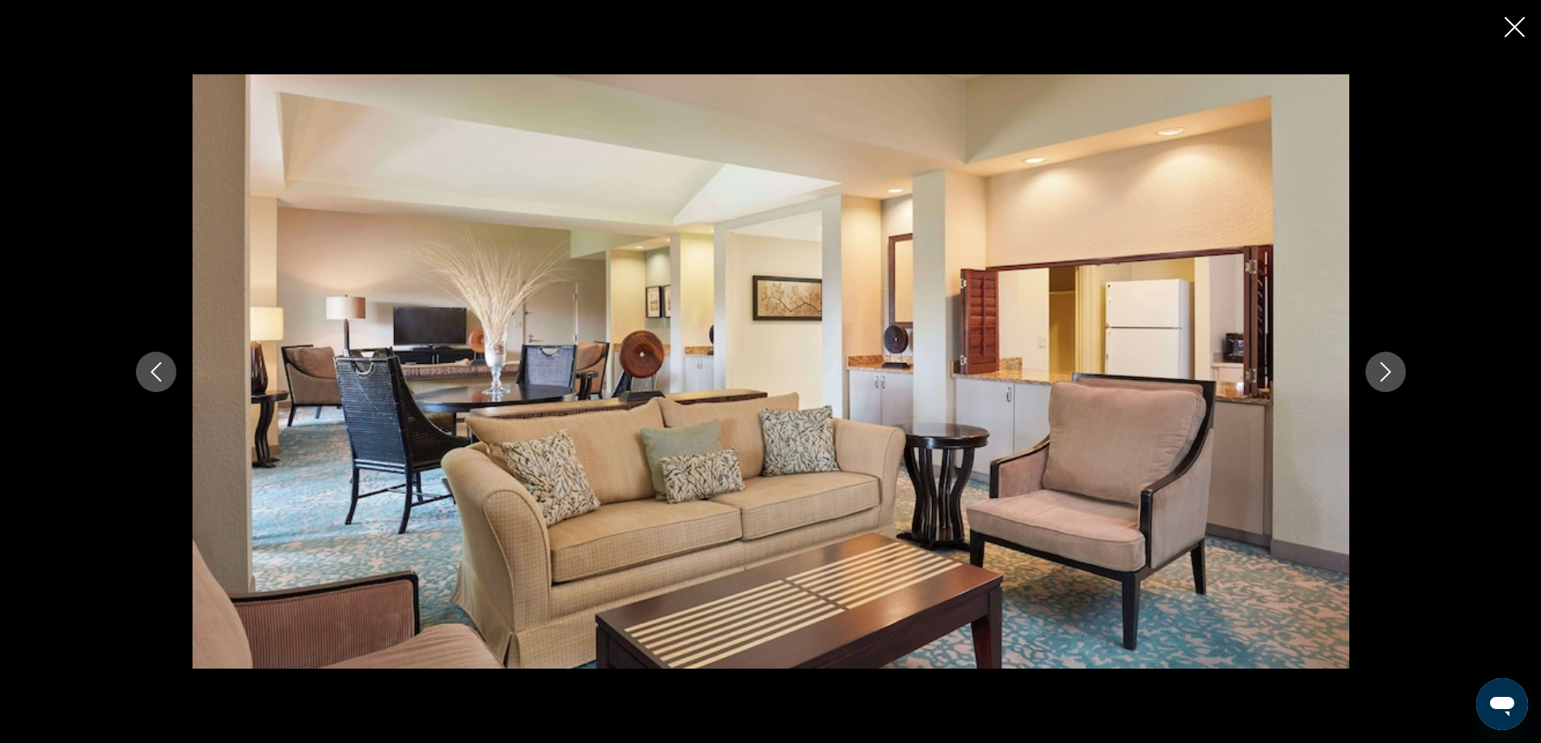
click at [1387, 368] on icon "Next image" at bounding box center [1385, 371] width 19 height 19
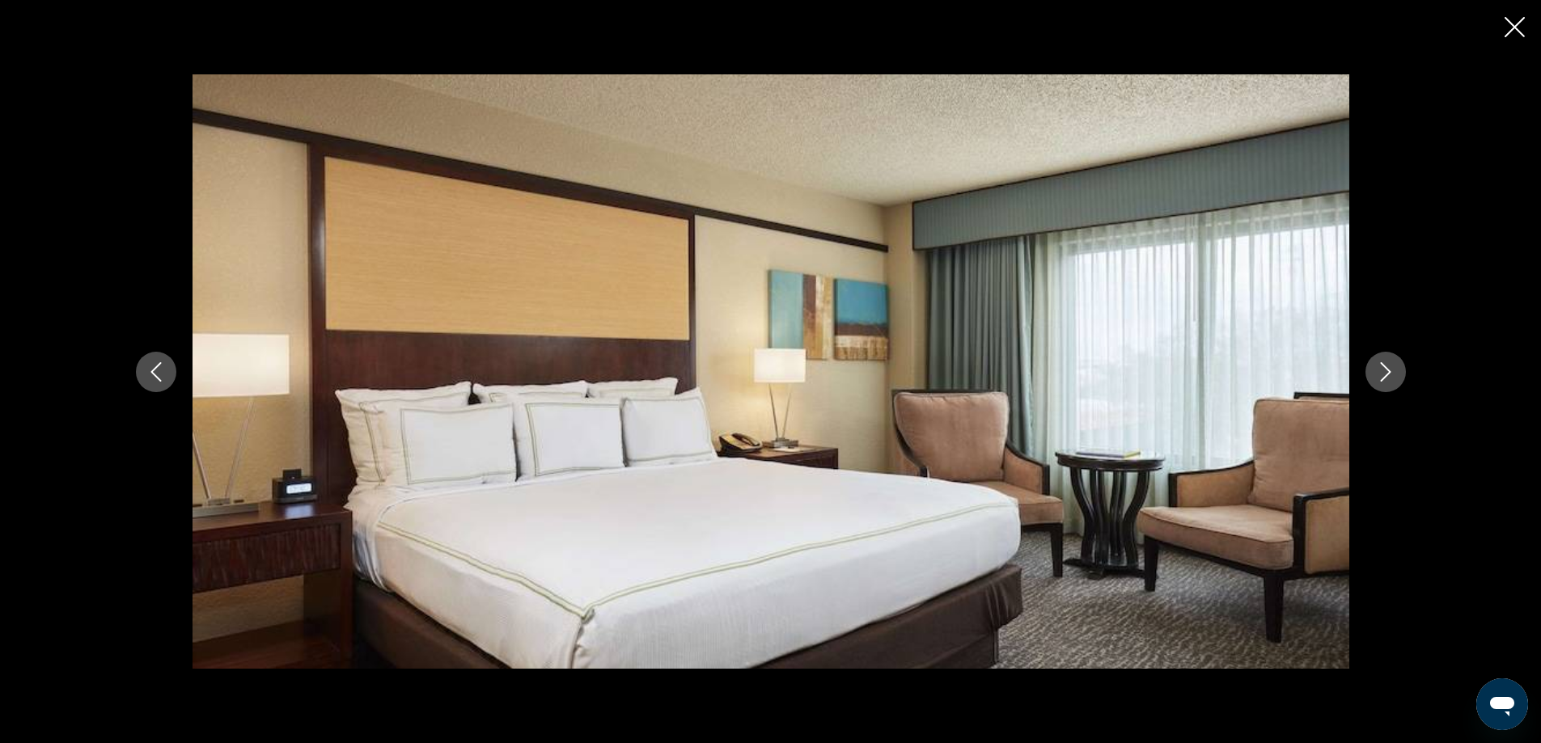
click at [1387, 368] on icon "Next image" at bounding box center [1385, 371] width 19 height 19
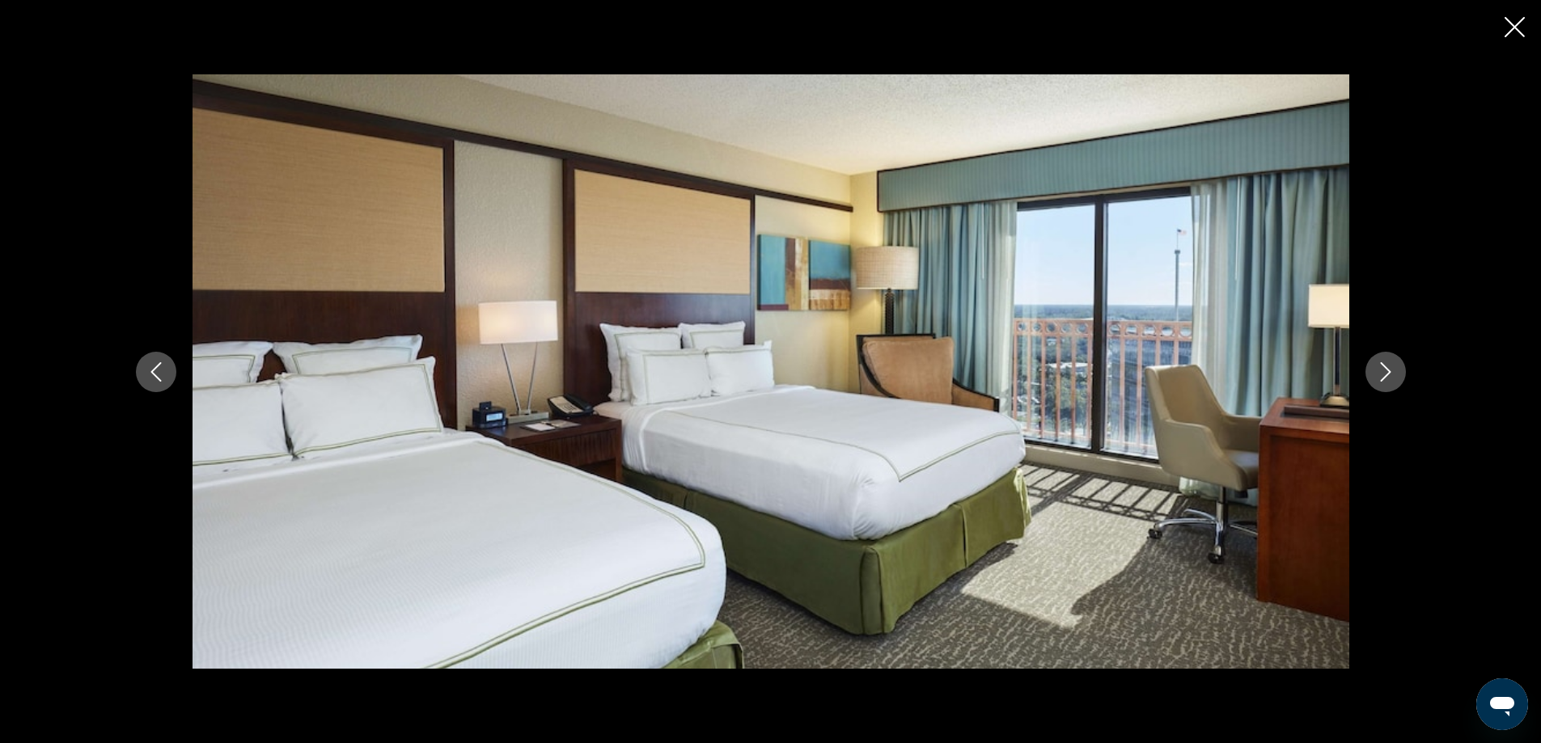
click at [1387, 368] on icon "Next image" at bounding box center [1385, 371] width 19 height 19
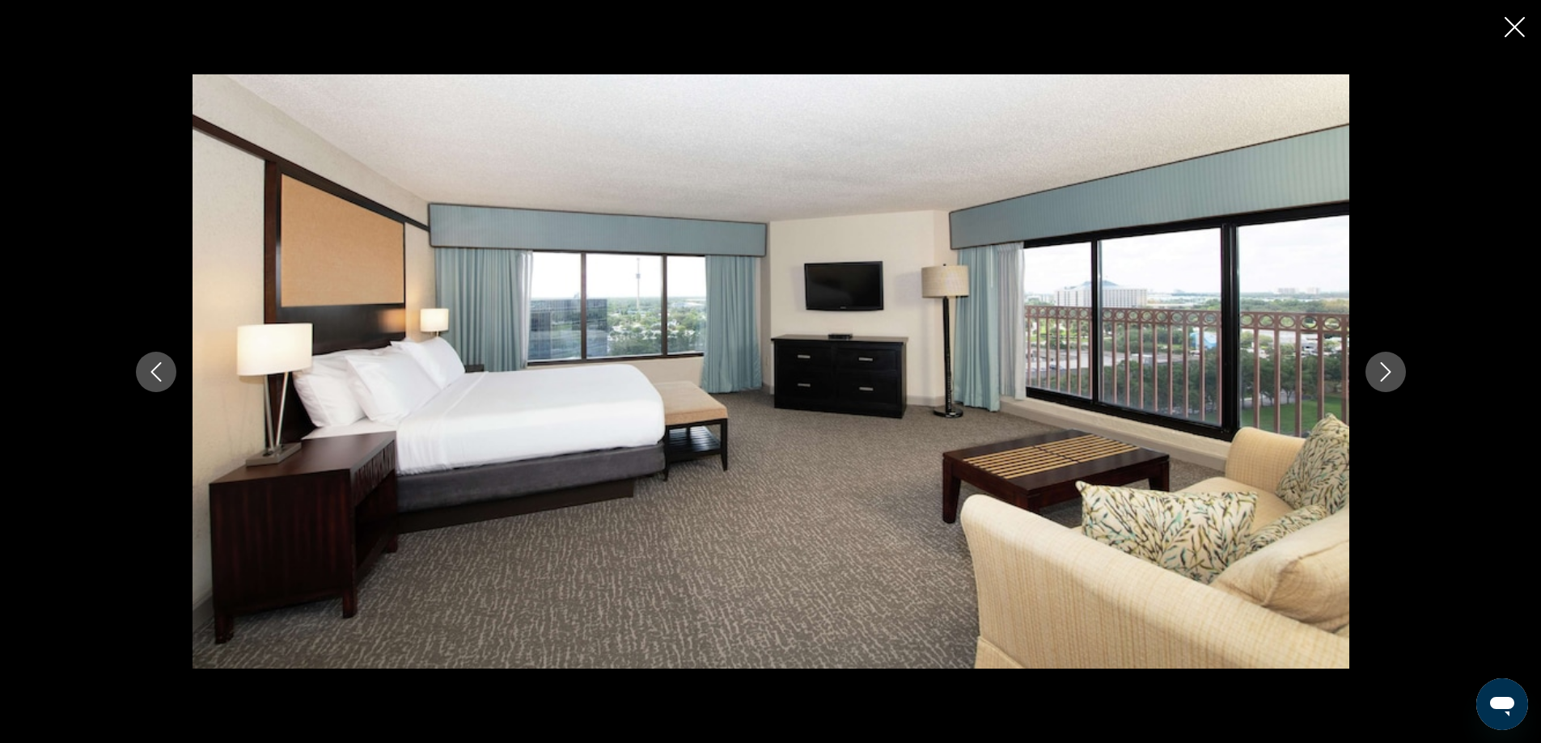
click at [1387, 368] on icon "Next image" at bounding box center [1385, 371] width 19 height 19
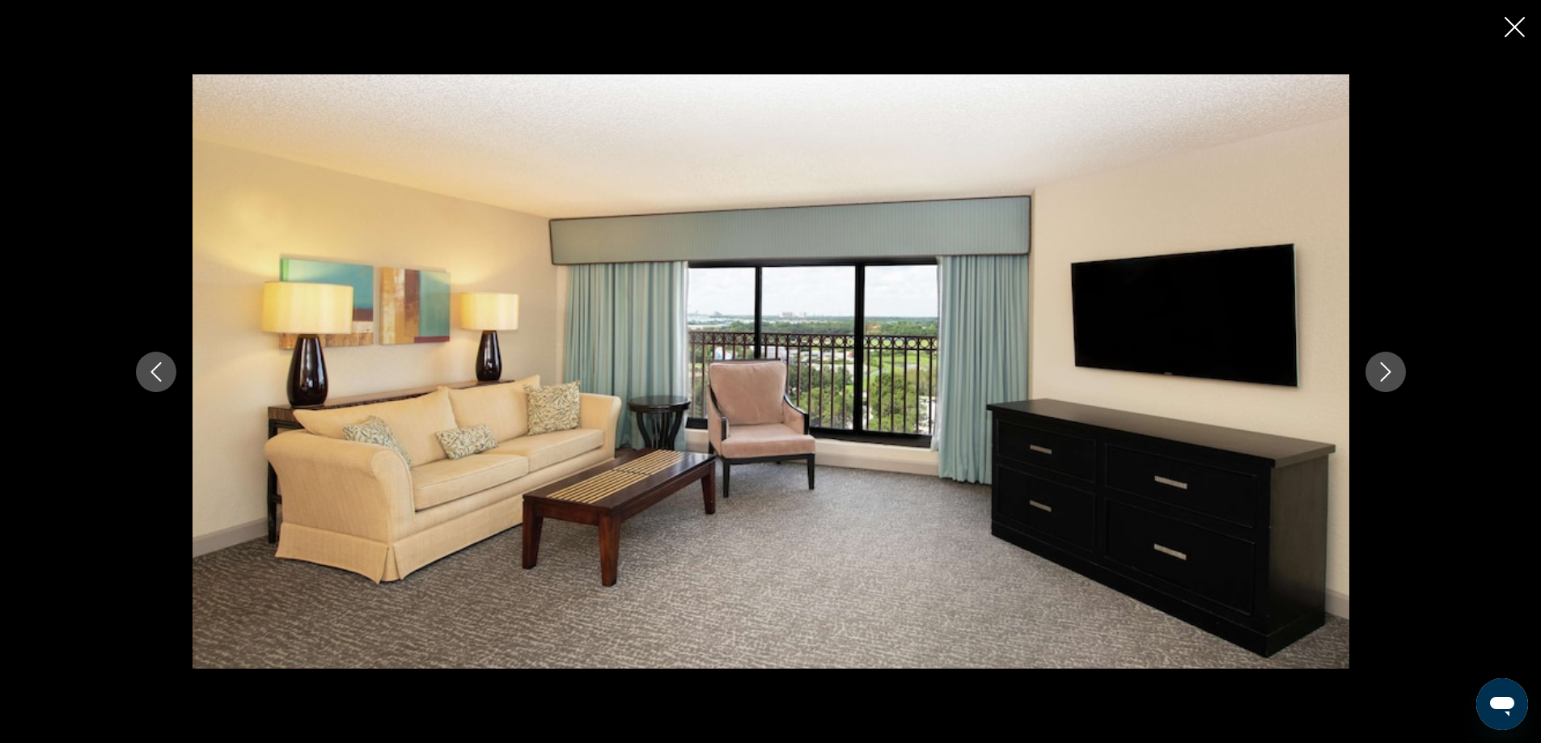
click at [1387, 368] on icon "Next image" at bounding box center [1385, 371] width 19 height 19
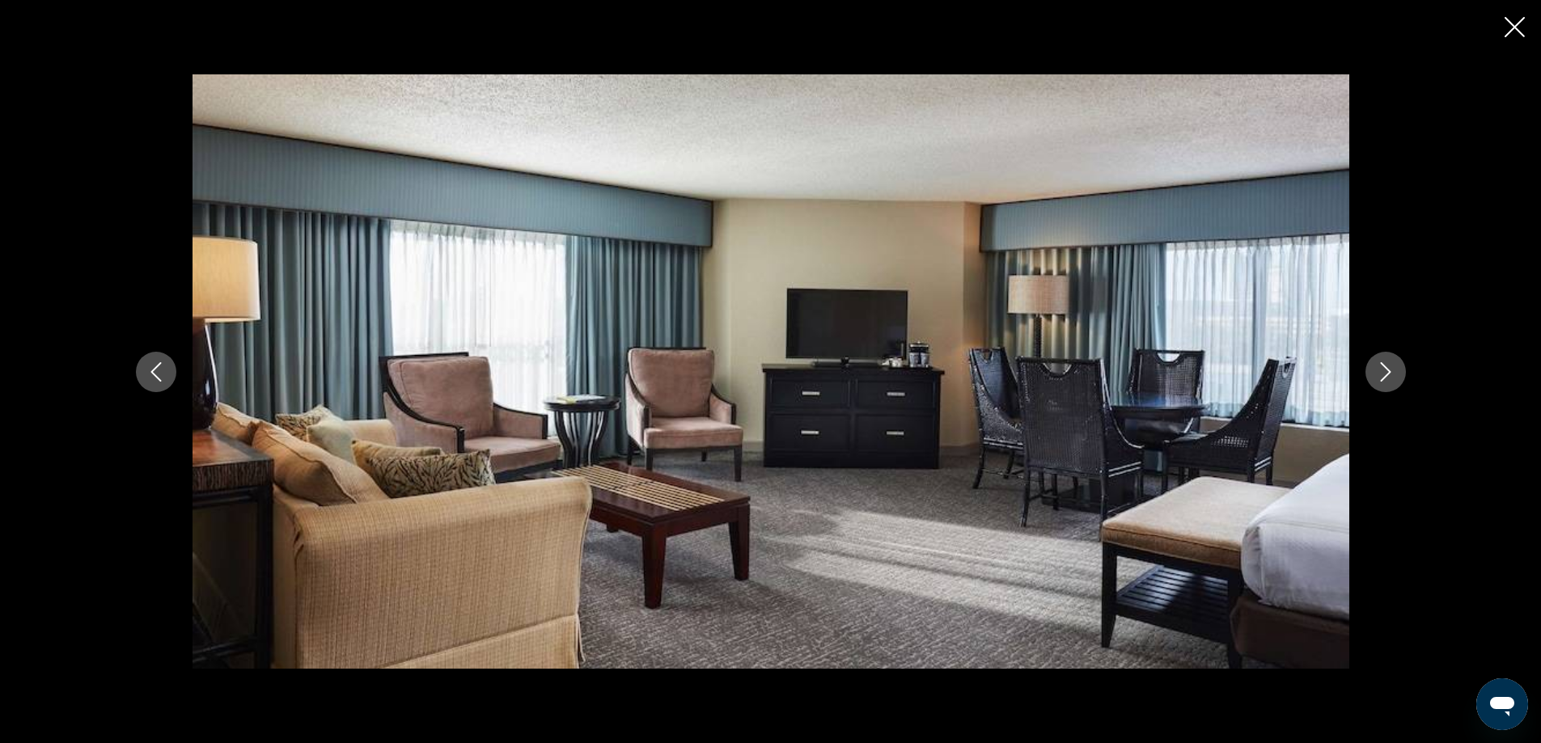
click at [1387, 368] on icon "Next image" at bounding box center [1385, 371] width 19 height 19
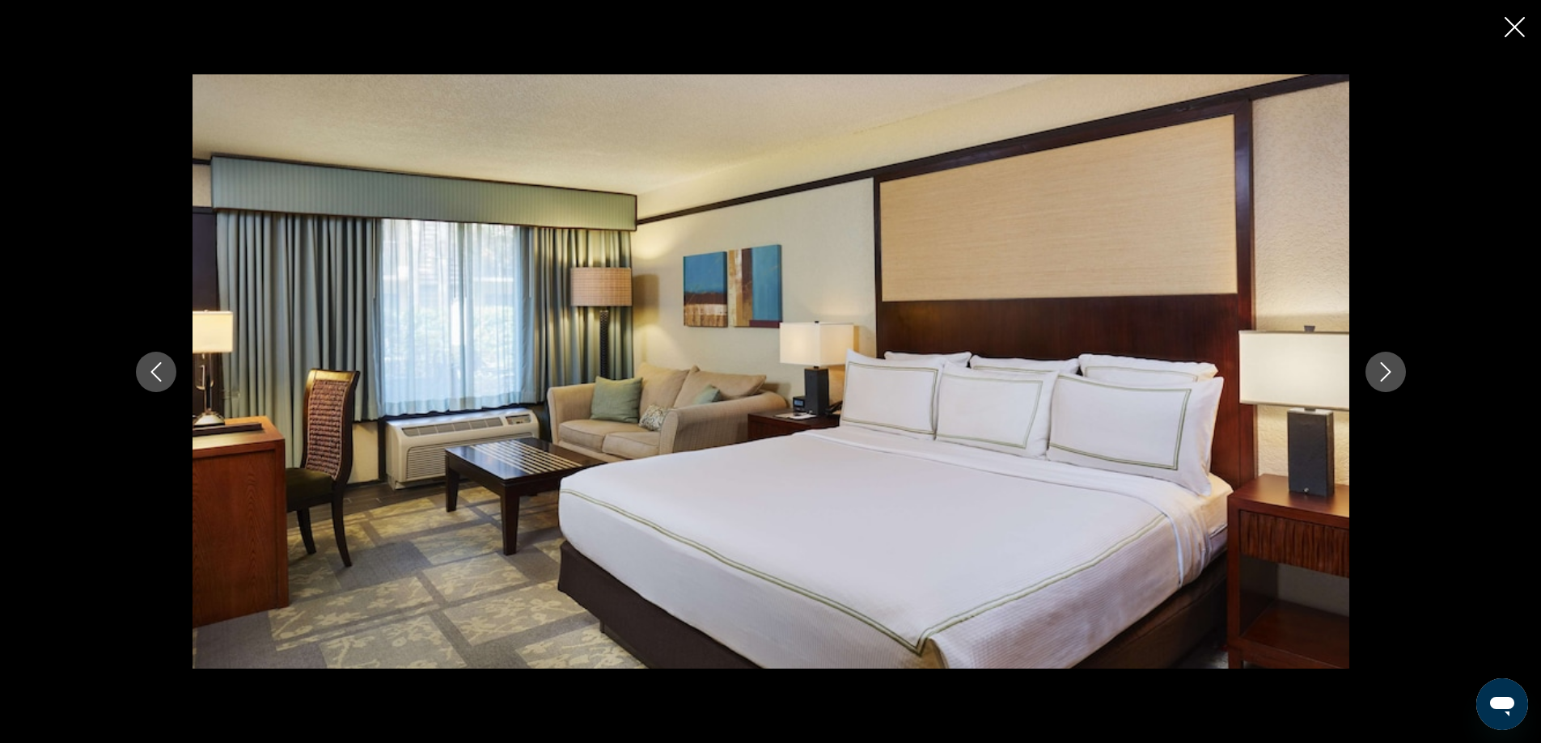
click at [1387, 368] on icon "Next image" at bounding box center [1385, 371] width 19 height 19
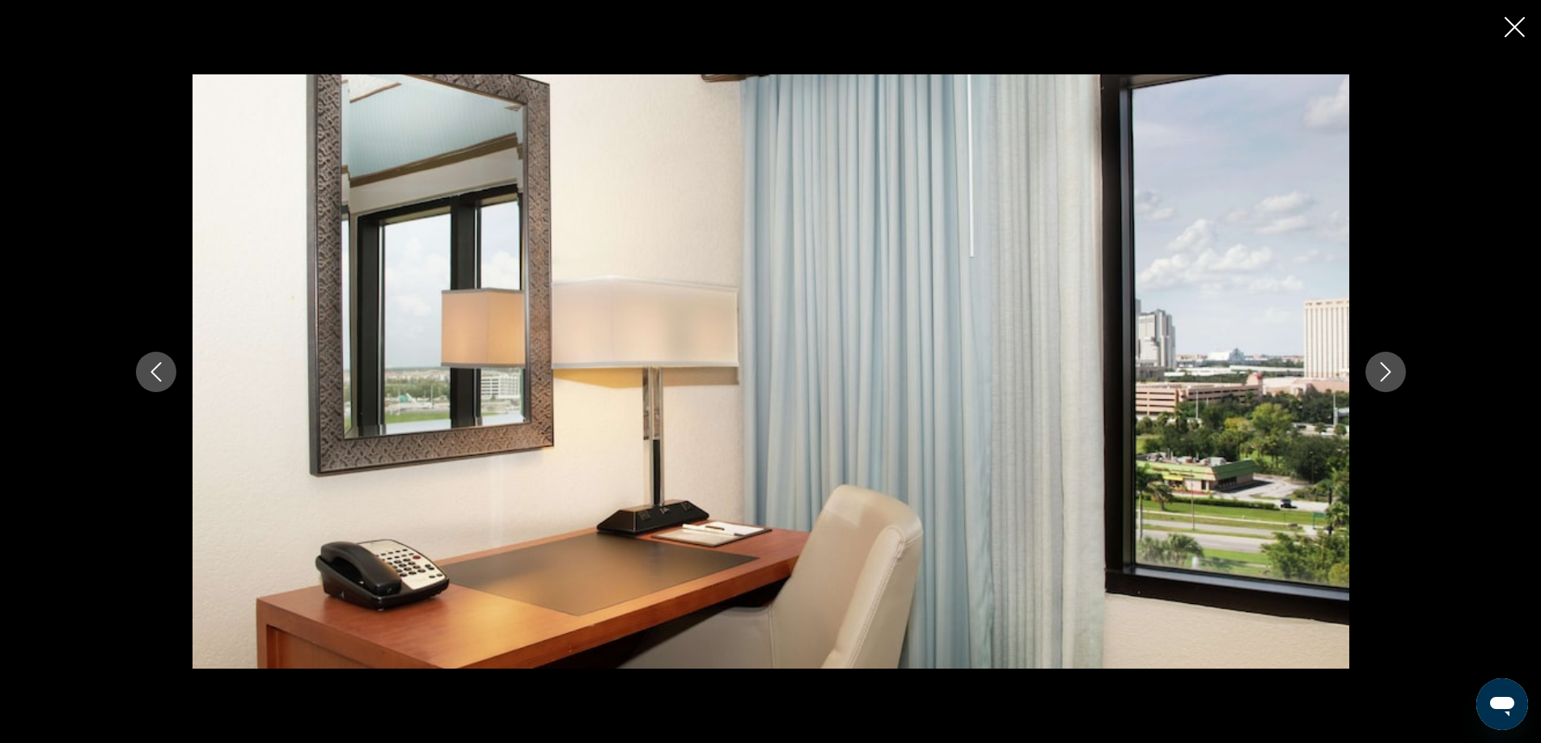
click at [1387, 368] on icon "Next image" at bounding box center [1385, 371] width 19 height 19
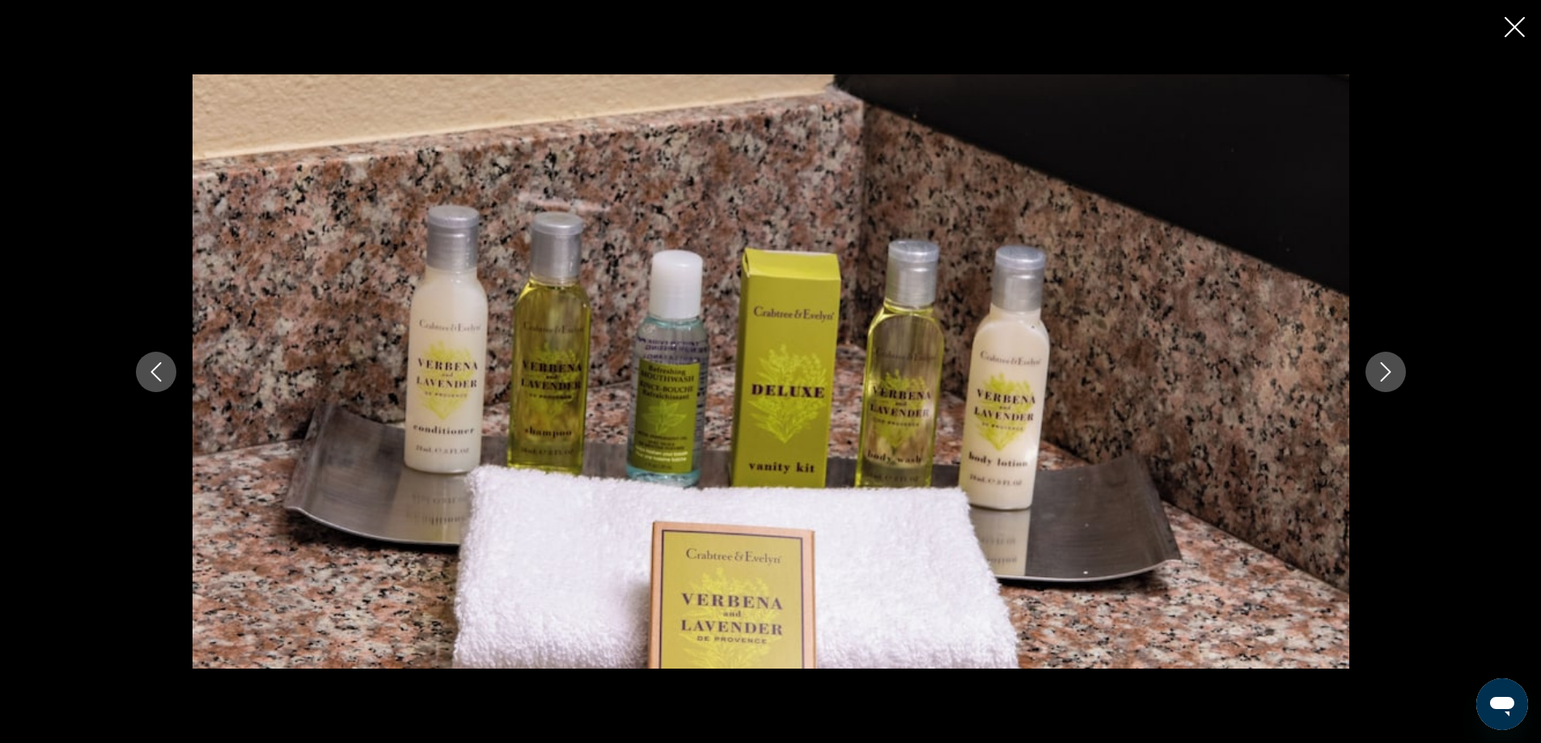
click at [1387, 368] on icon "Next image" at bounding box center [1385, 371] width 19 height 19
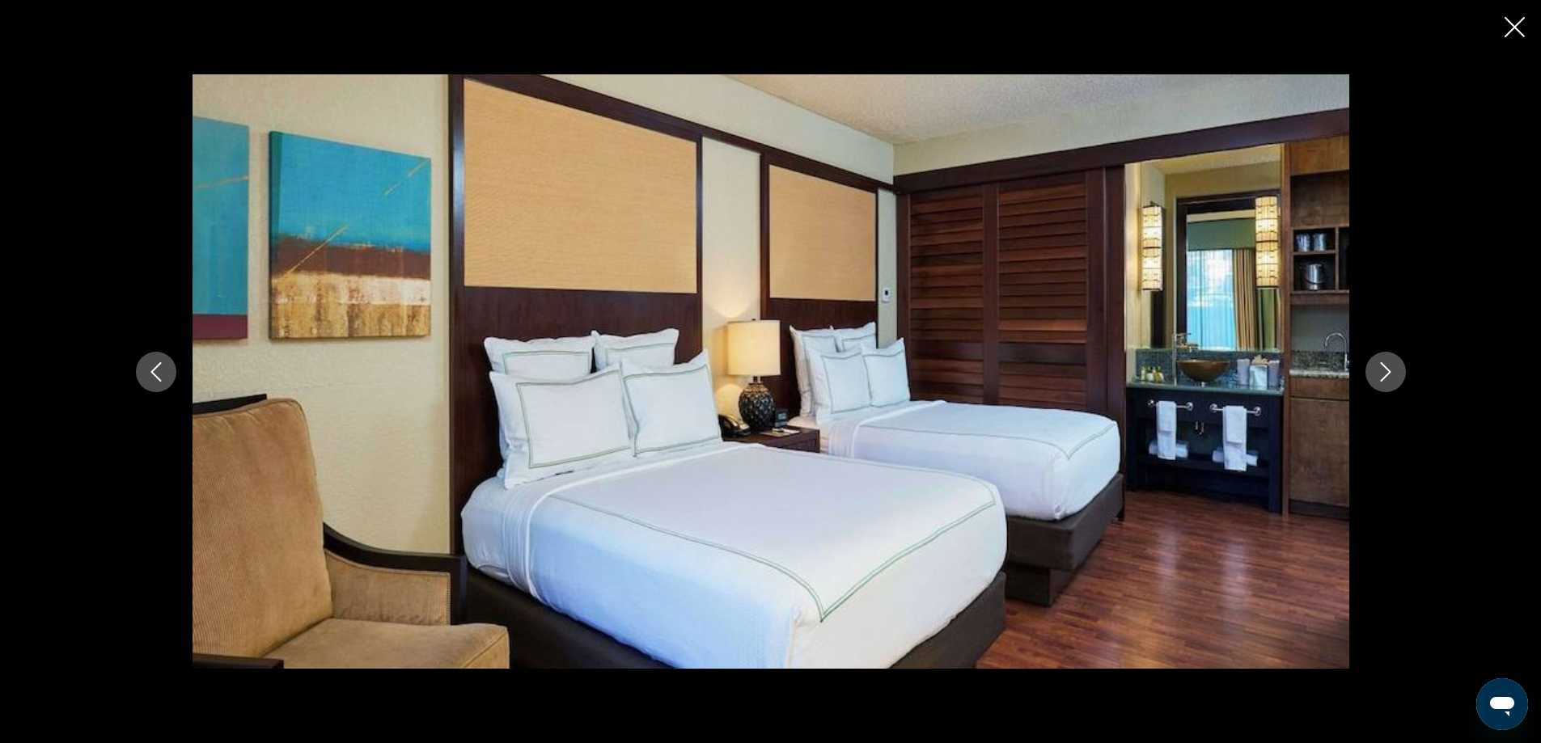
click at [1387, 368] on icon "Next image" at bounding box center [1385, 371] width 19 height 19
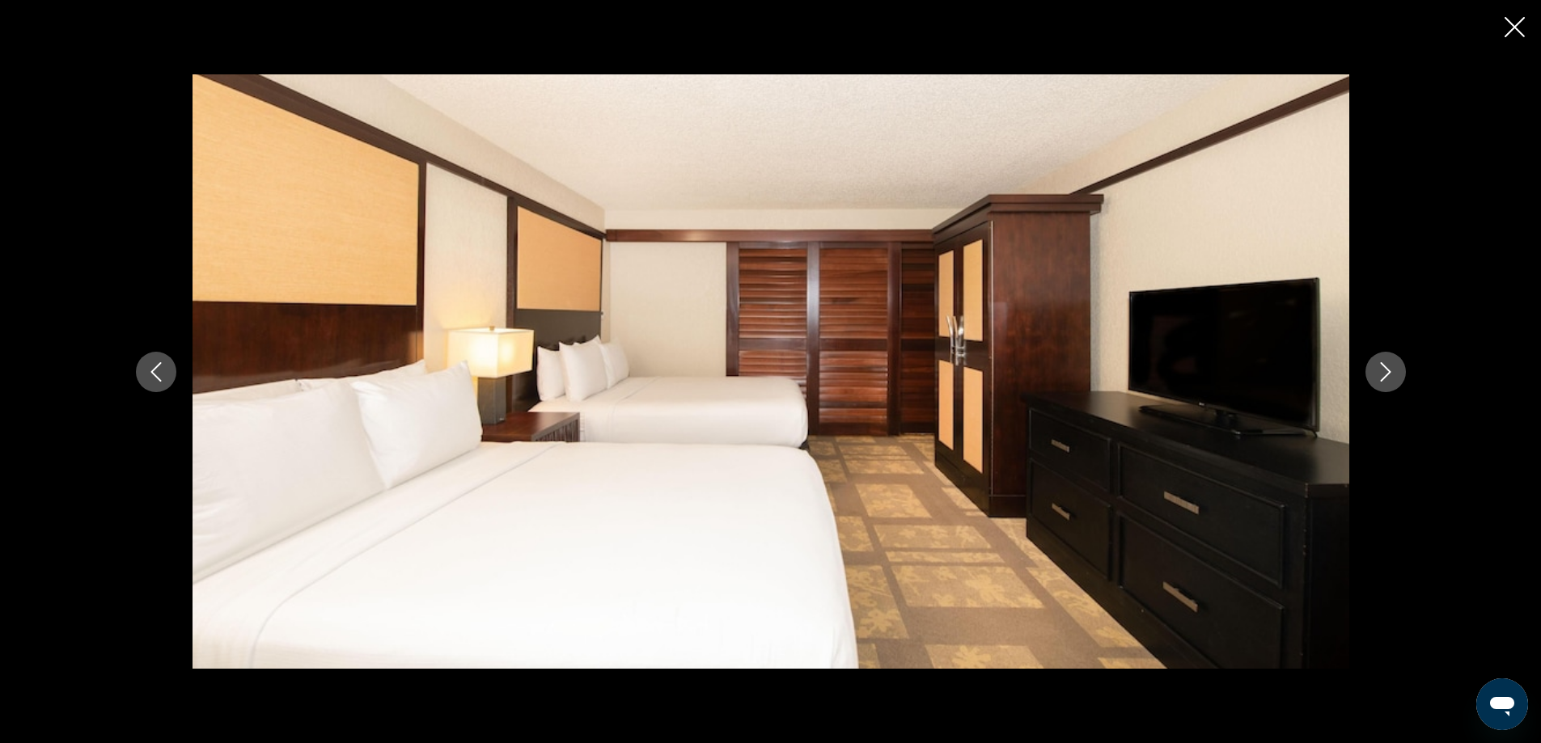
click at [1387, 368] on icon "Next image" at bounding box center [1385, 371] width 19 height 19
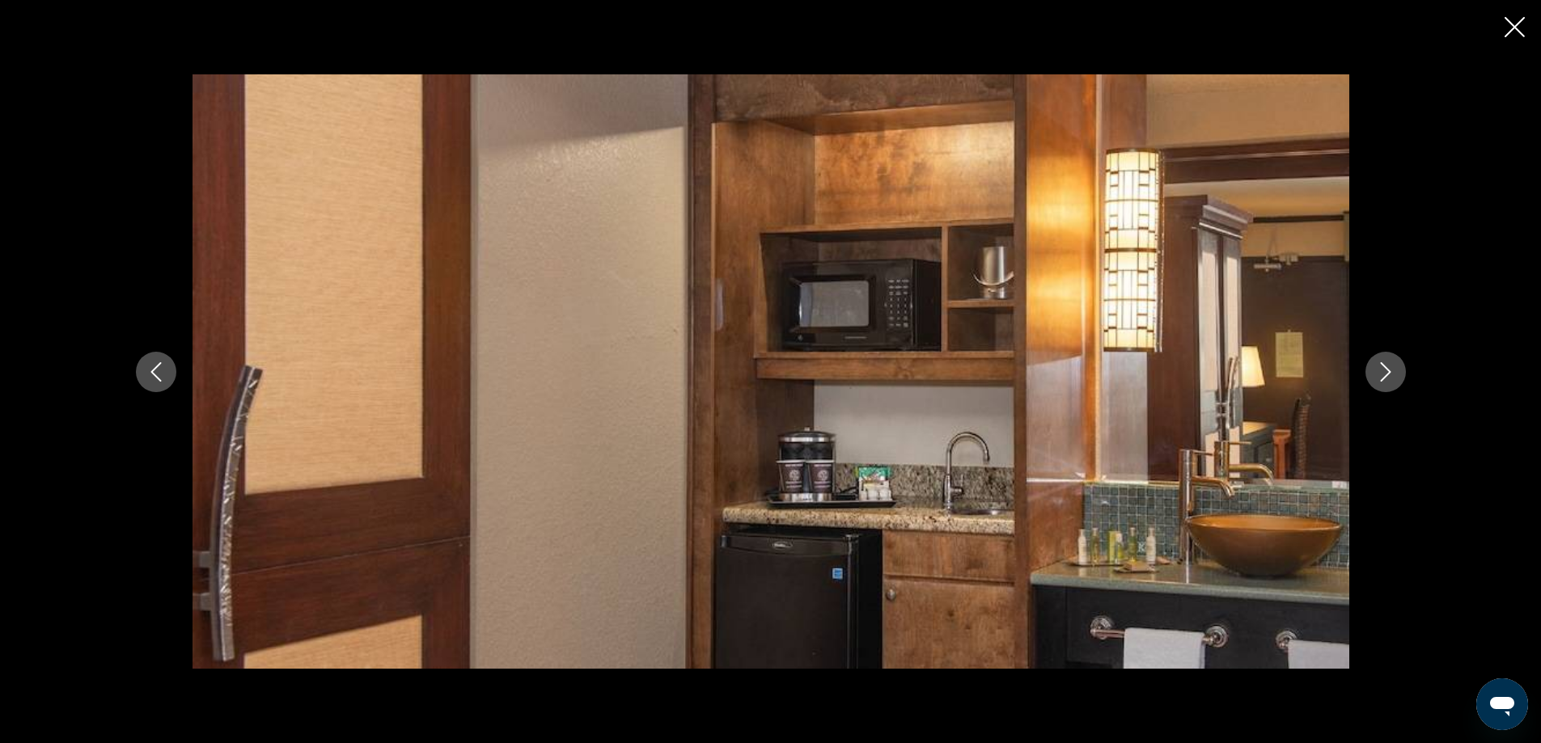
click at [1387, 368] on icon "Next image" at bounding box center [1385, 371] width 19 height 19
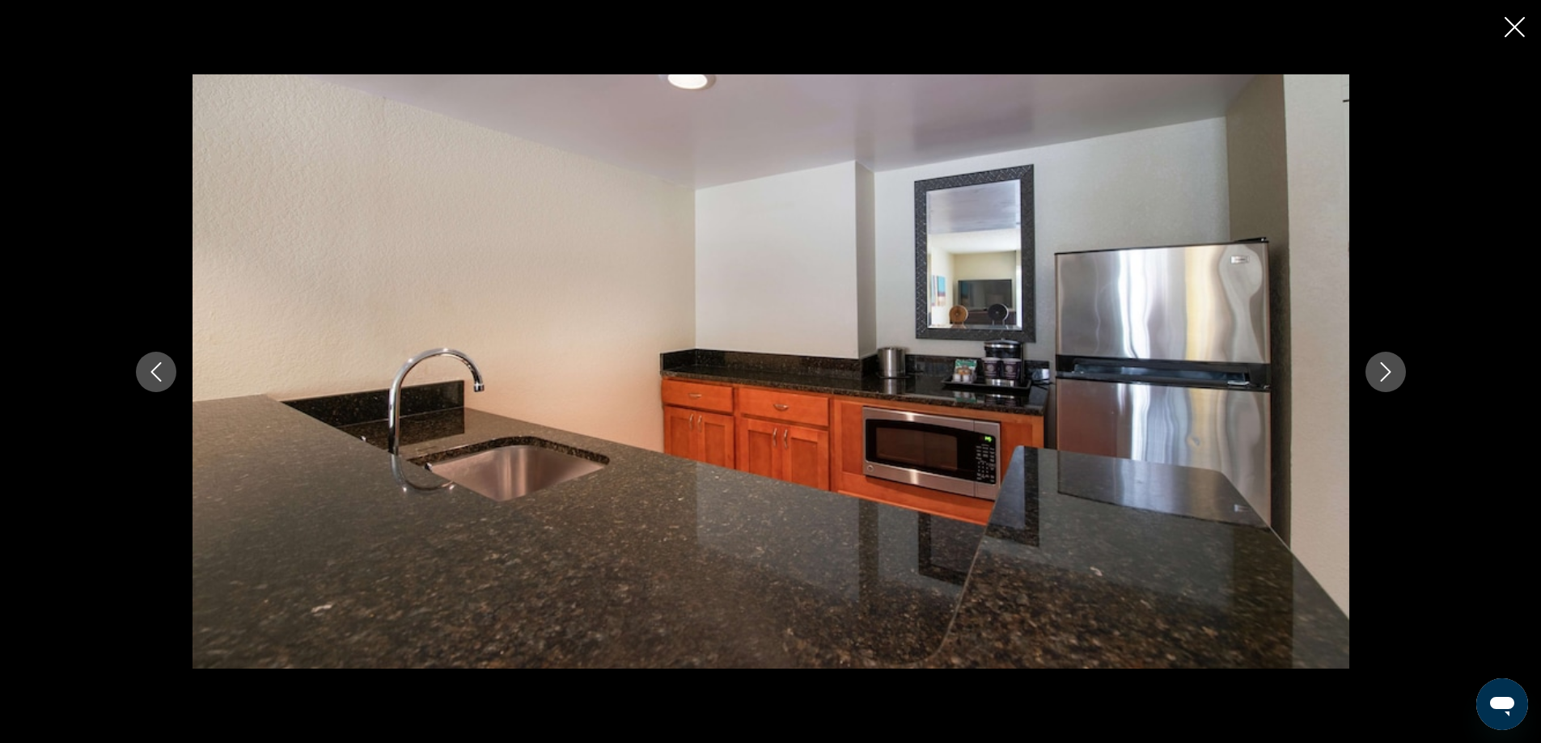
click at [1387, 368] on icon "Next image" at bounding box center [1385, 371] width 19 height 19
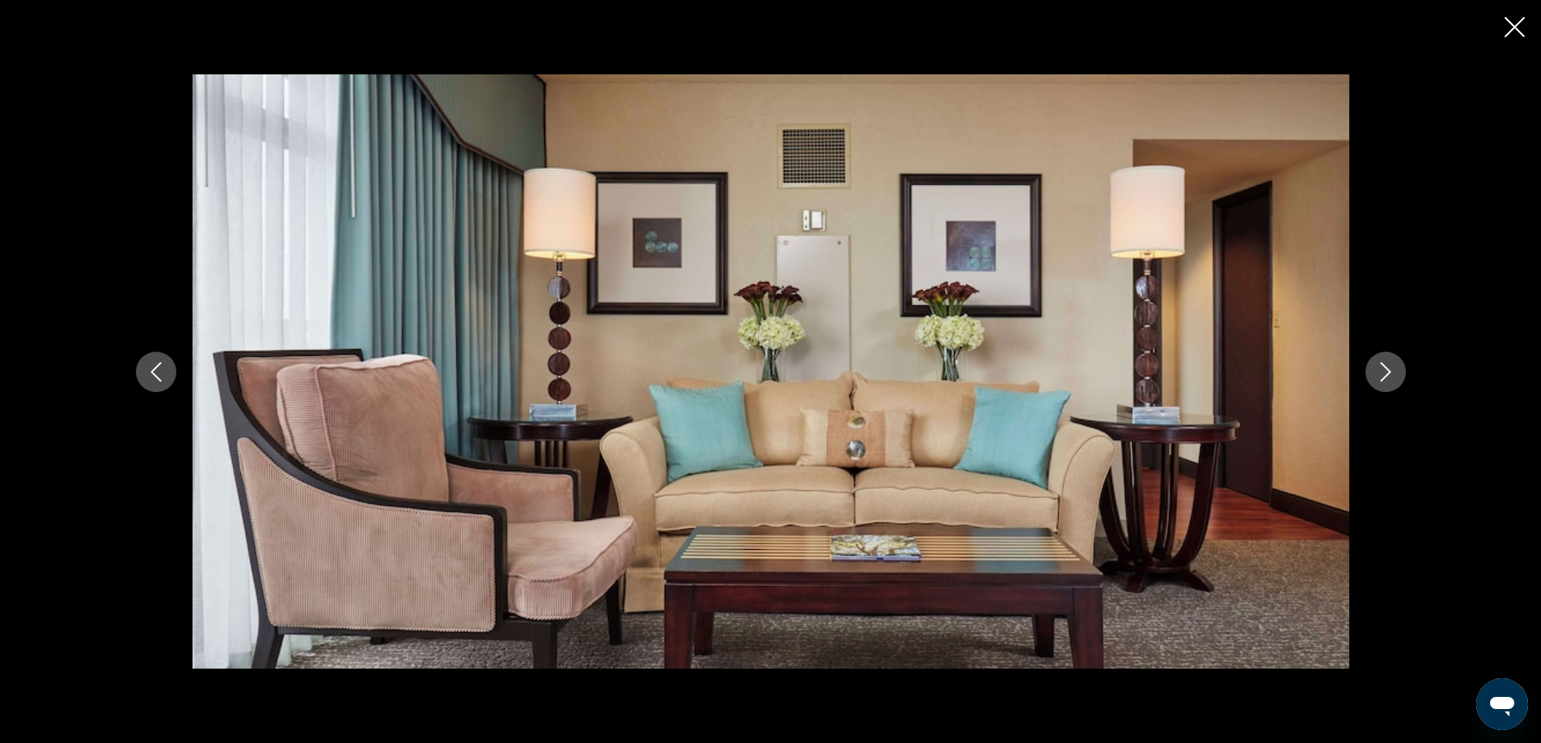
click at [1387, 368] on icon "Next image" at bounding box center [1385, 371] width 19 height 19
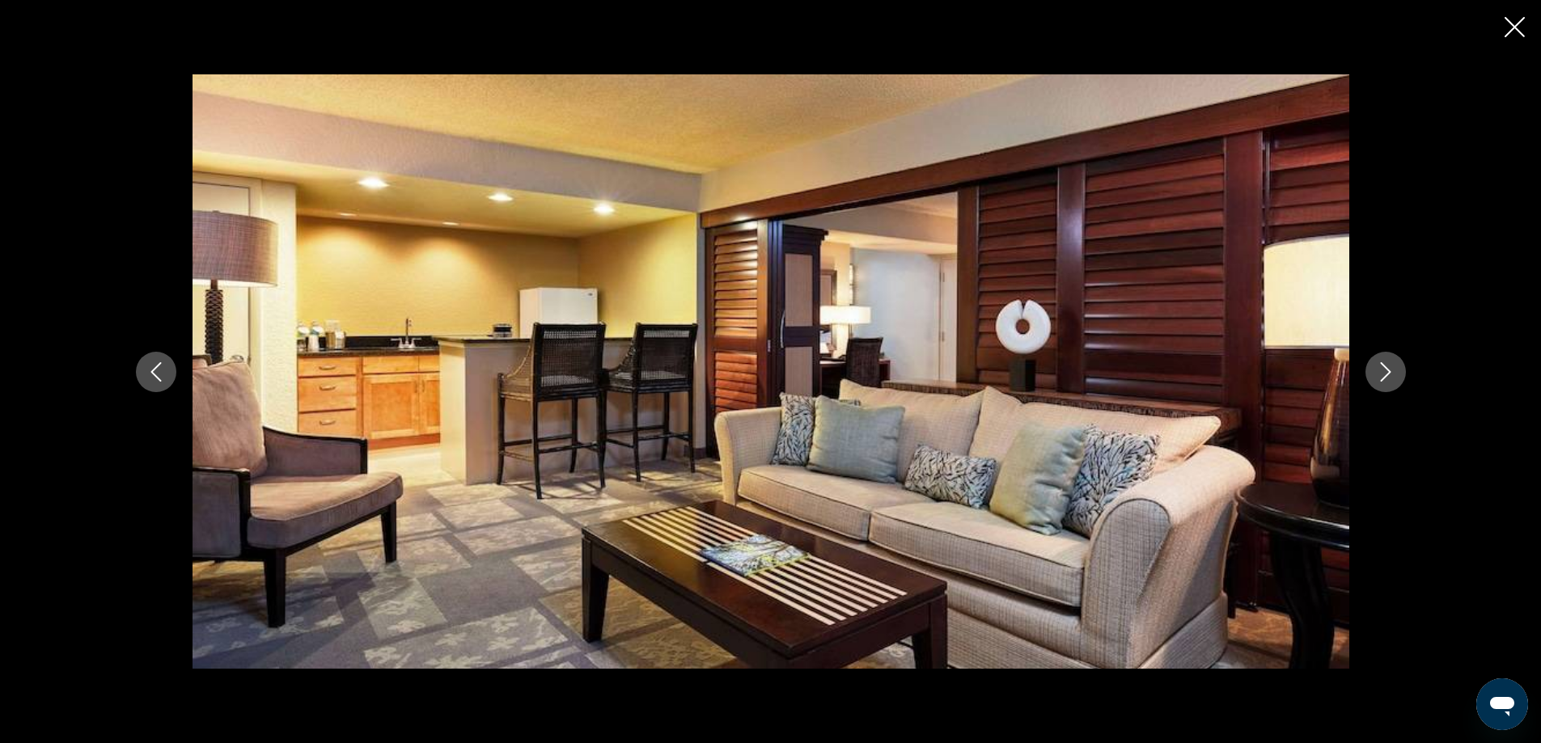
click at [1387, 368] on icon "Next image" at bounding box center [1385, 371] width 19 height 19
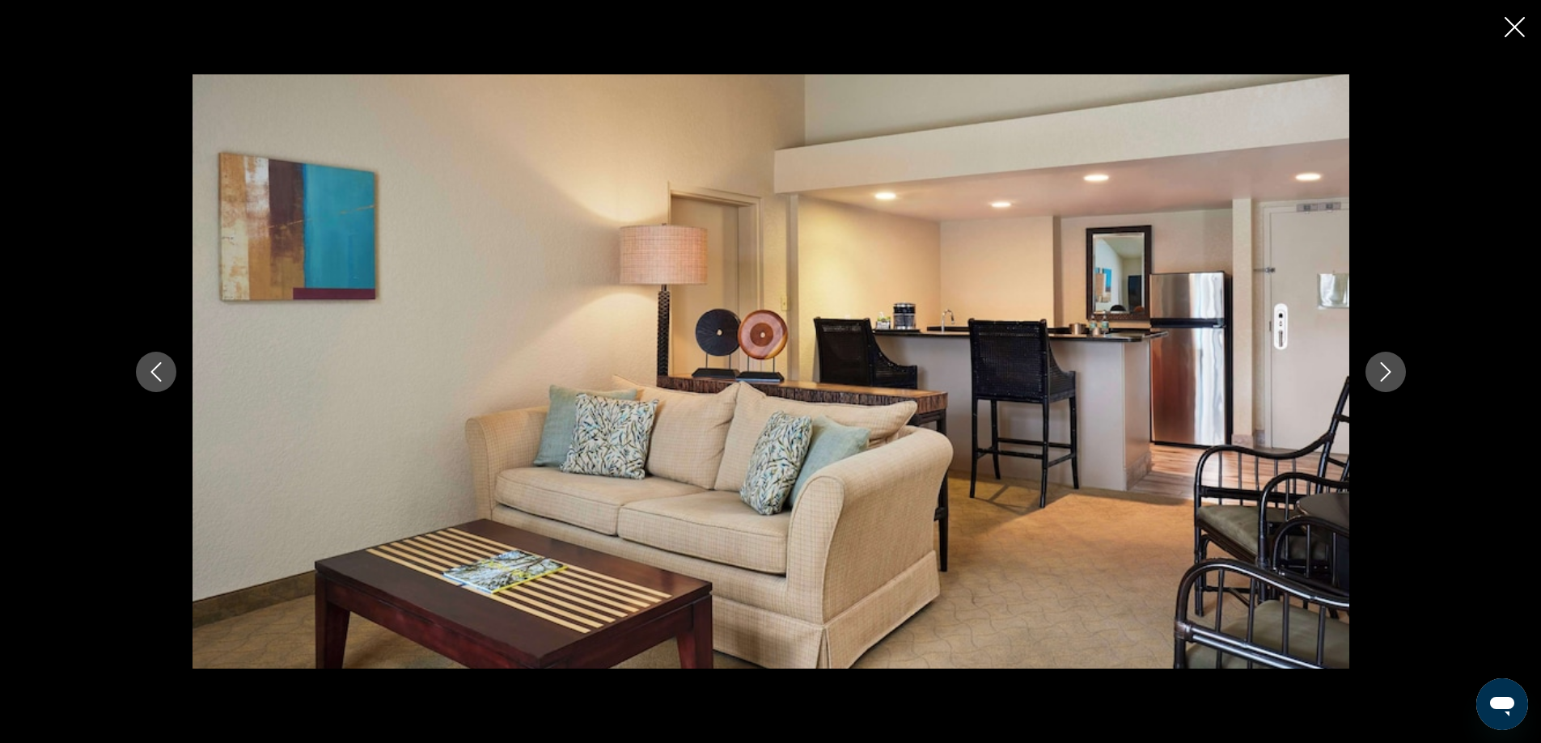
click at [1387, 368] on icon "Next image" at bounding box center [1385, 371] width 19 height 19
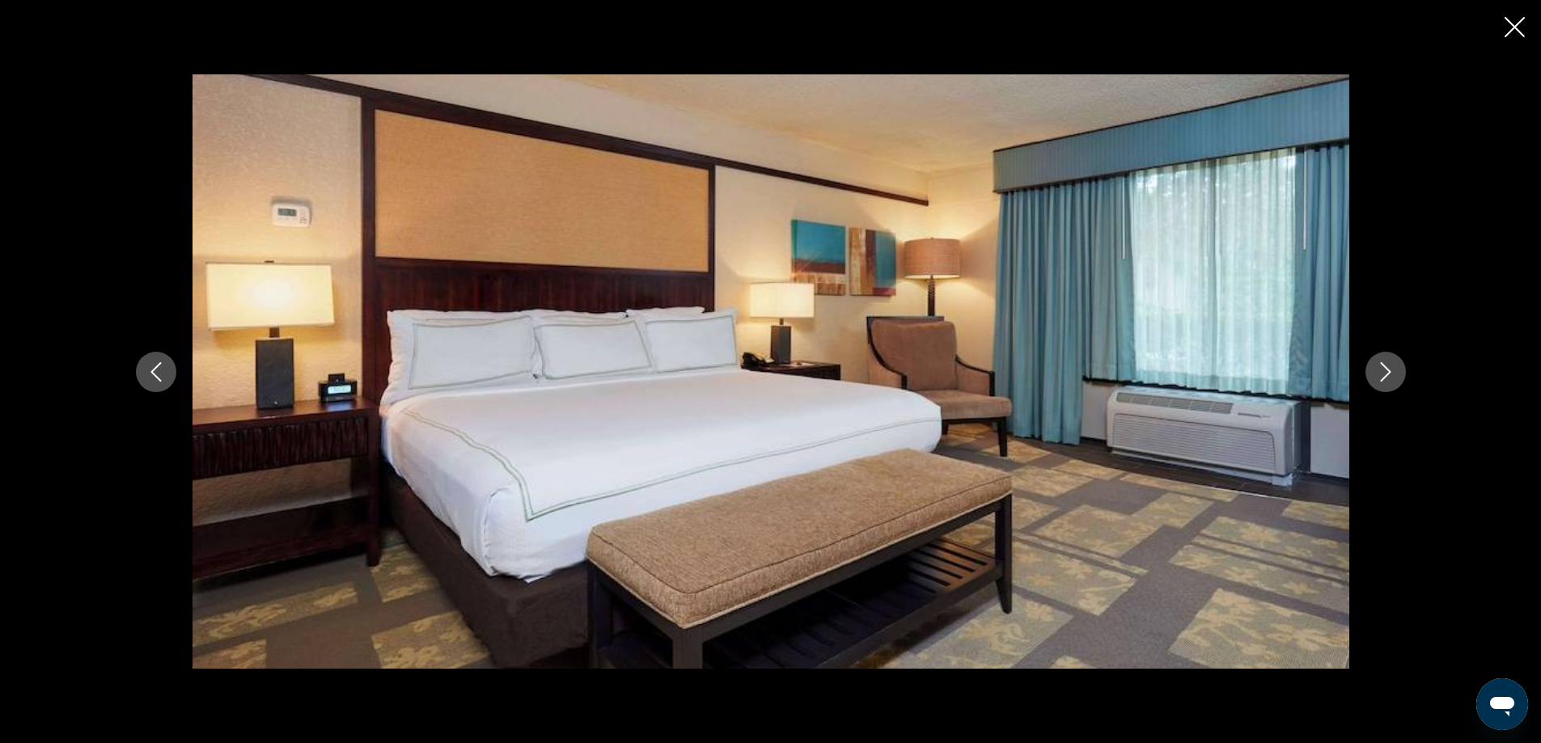
click at [1387, 368] on icon "Next image" at bounding box center [1385, 371] width 19 height 19
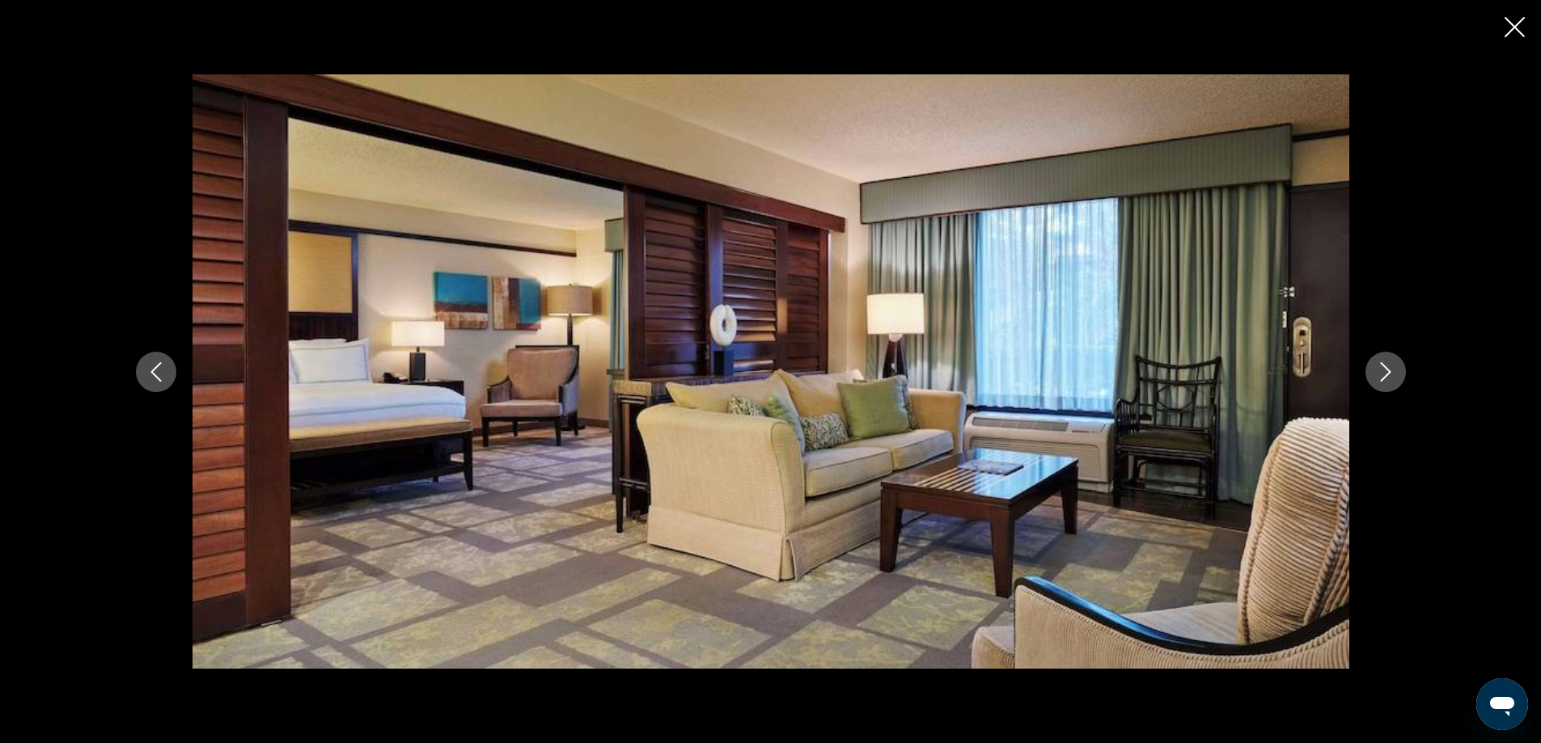
click at [1387, 368] on icon "Next image" at bounding box center [1385, 371] width 19 height 19
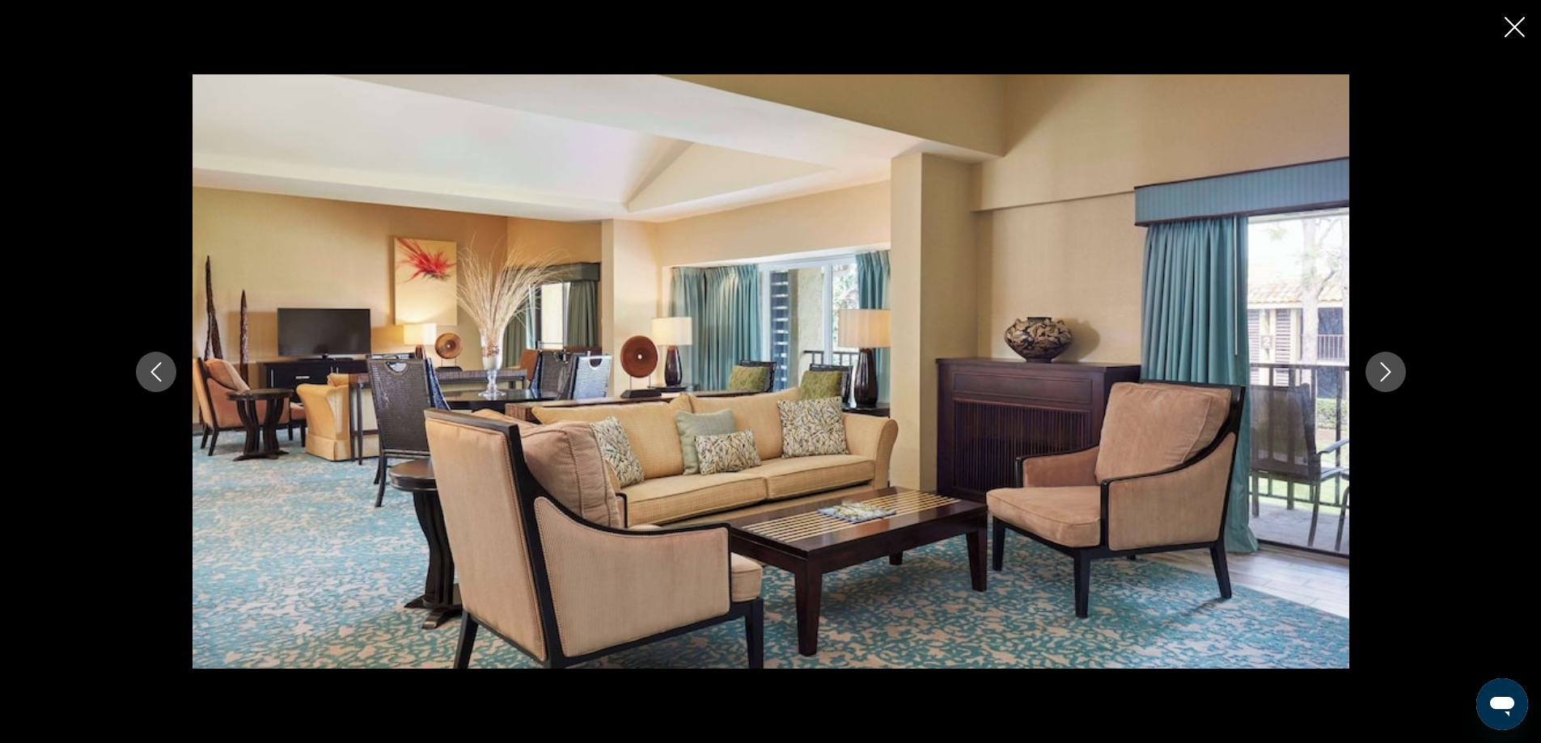
click at [1387, 368] on icon "Next image" at bounding box center [1385, 371] width 19 height 19
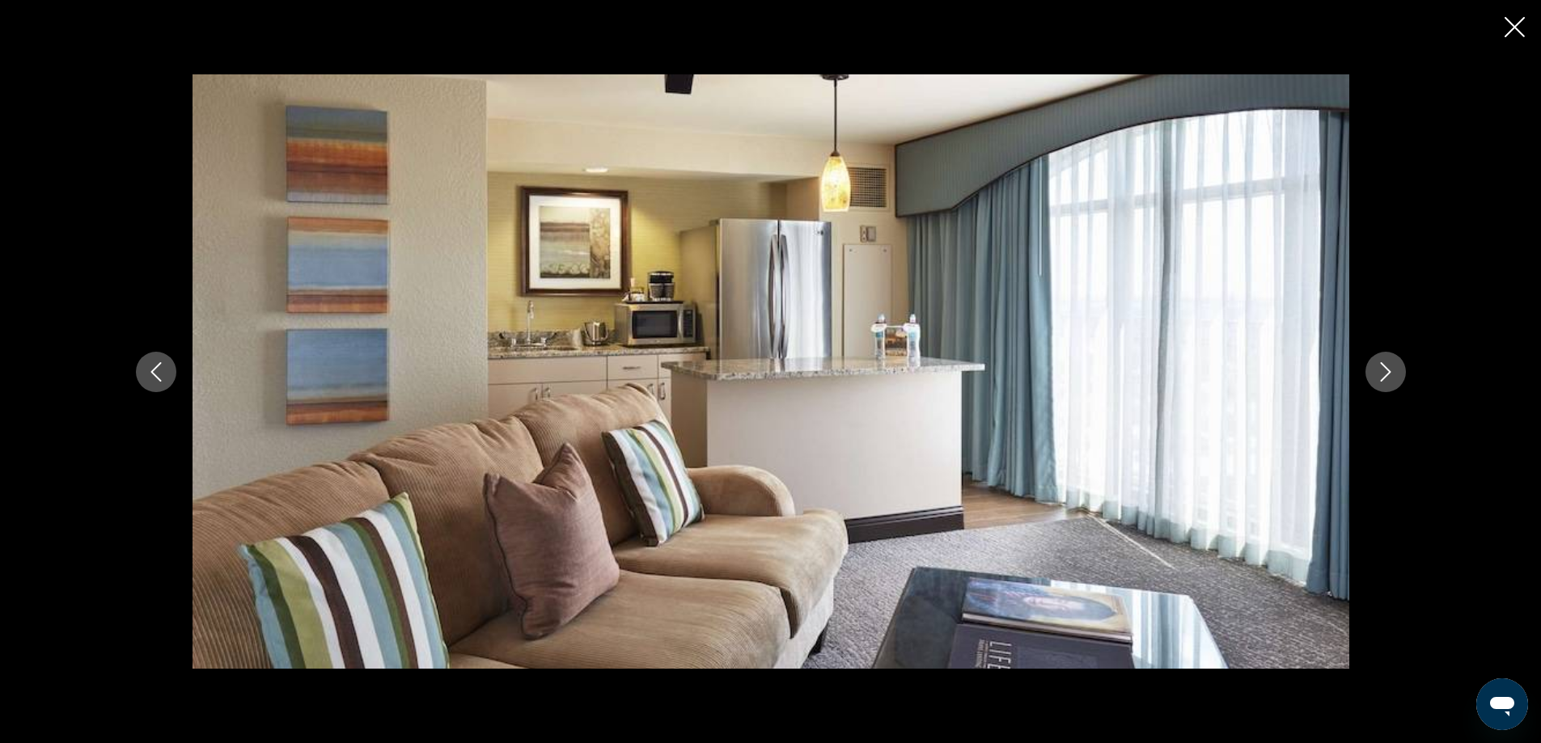
click at [1387, 368] on icon "Next image" at bounding box center [1385, 371] width 19 height 19
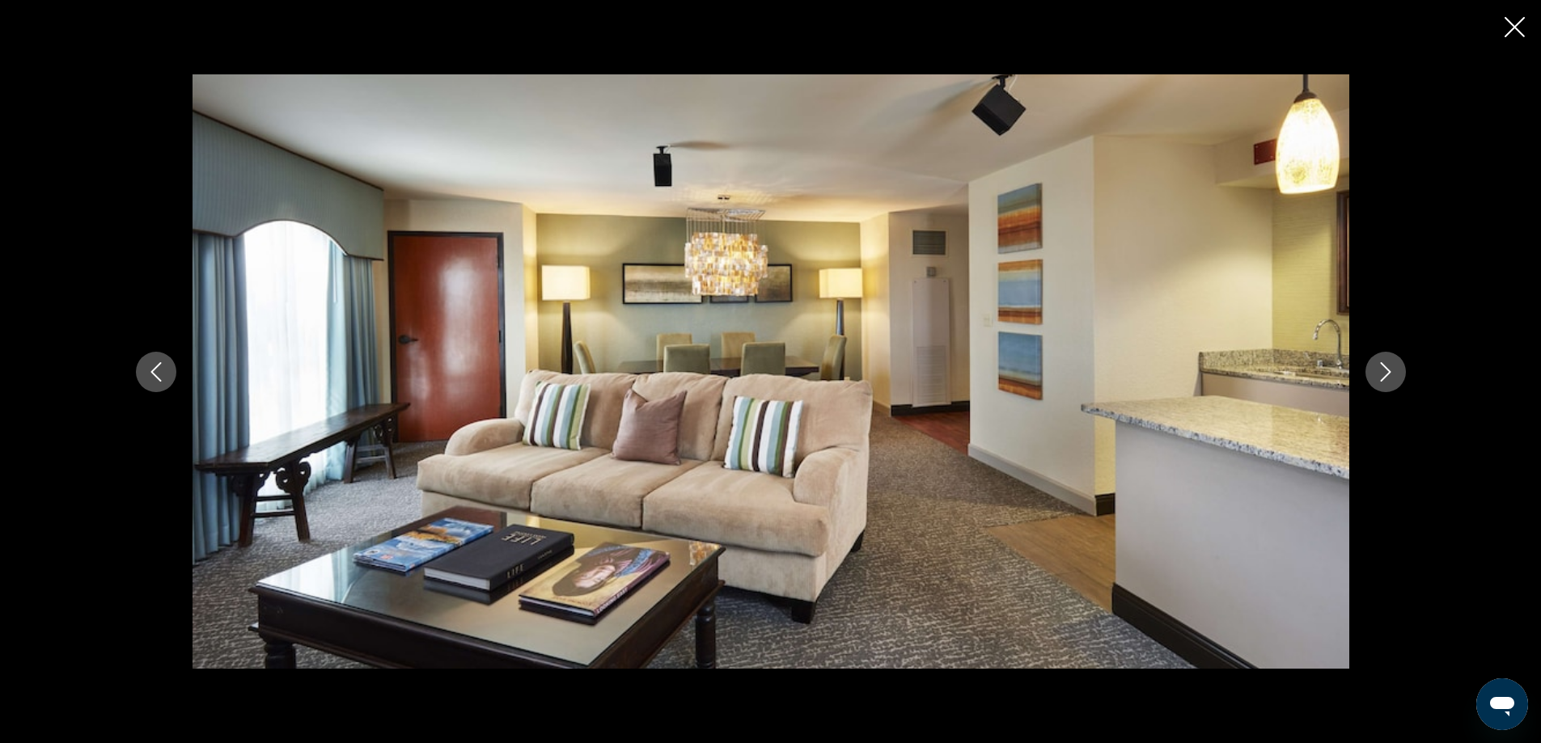
click at [1387, 368] on icon "Next image" at bounding box center [1385, 371] width 19 height 19
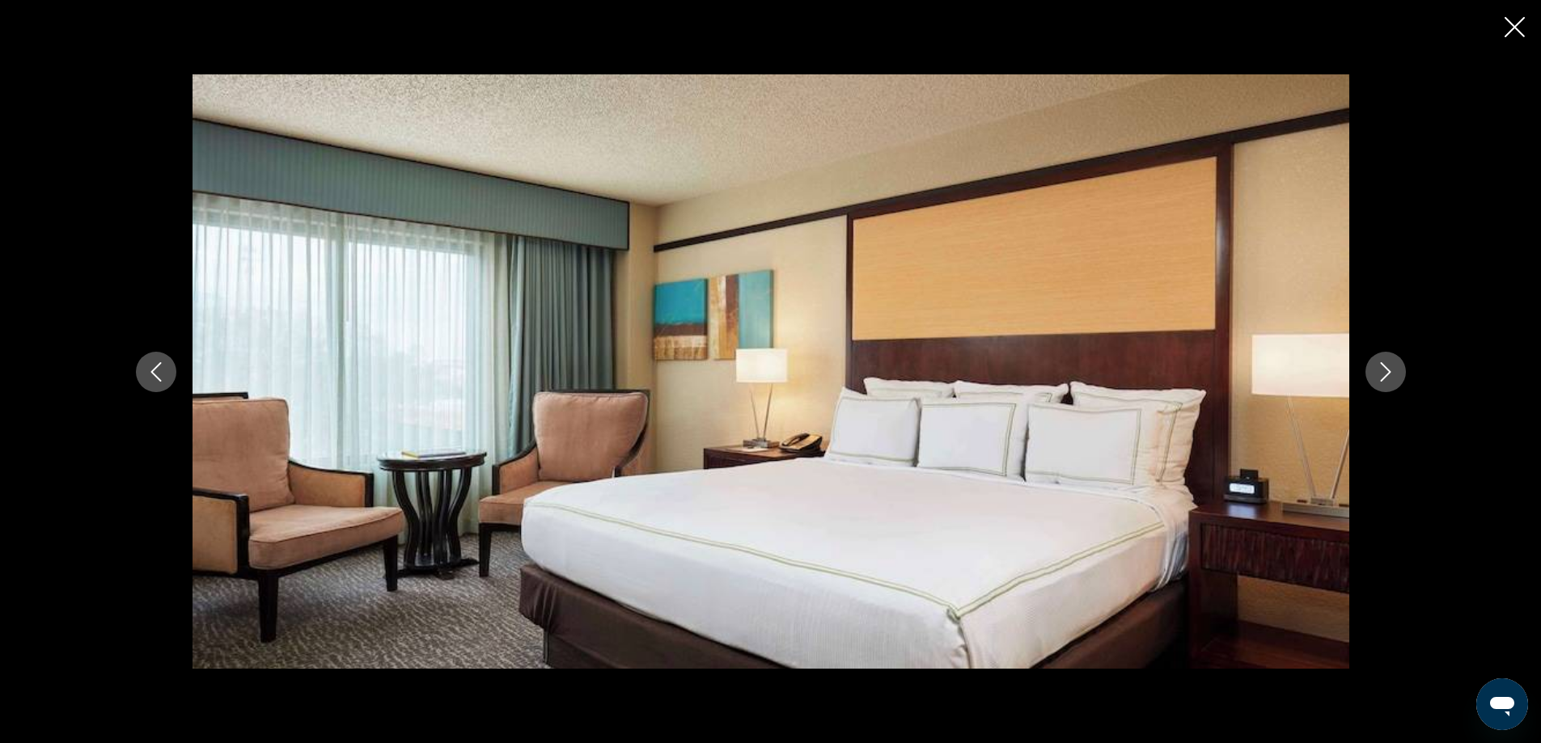
click at [1387, 368] on icon "Next image" at bounding box center [1385, 371] width 19 height 19
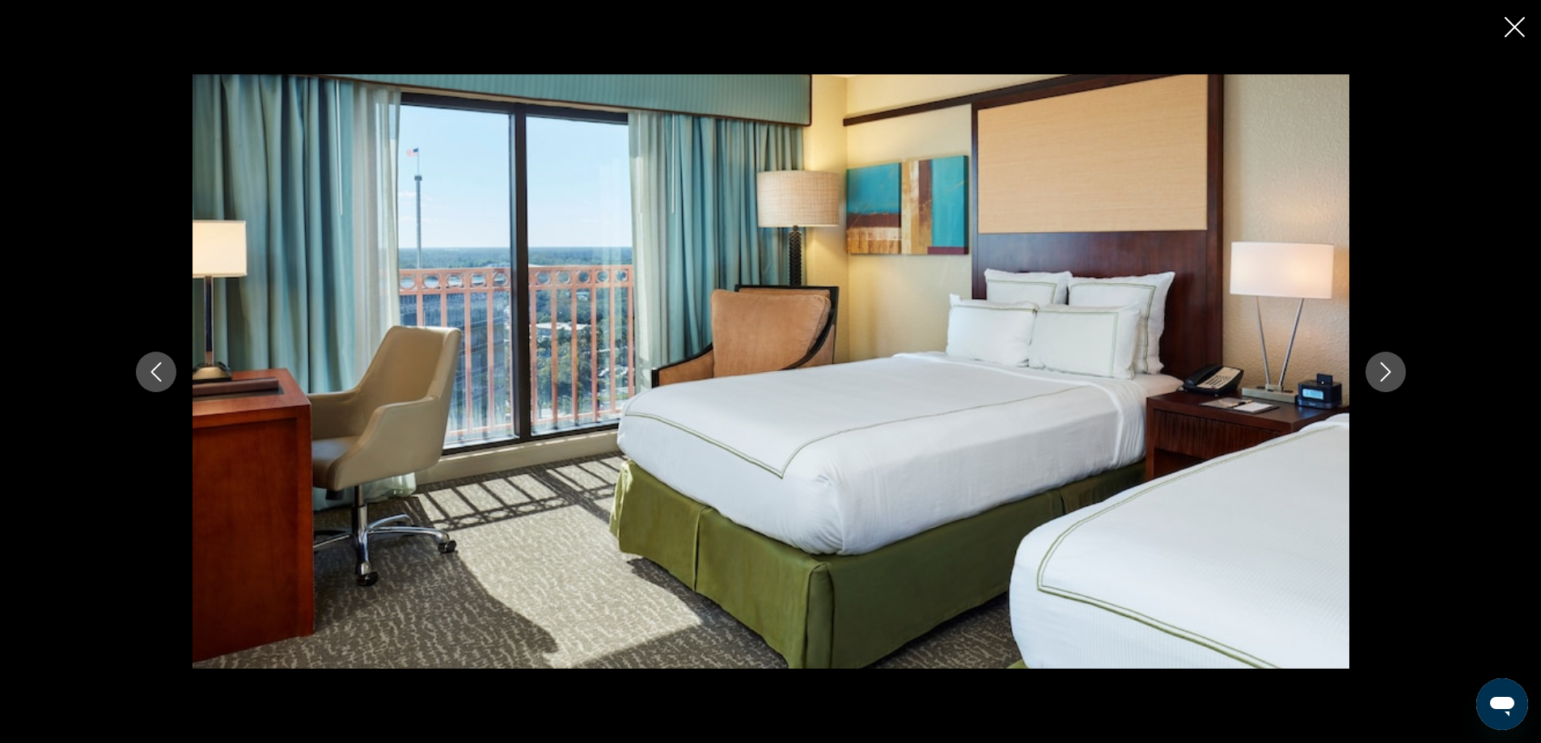
click at [1387, 368] on icon "Next image" at bounding box center [1385, 371] width 19 height 19
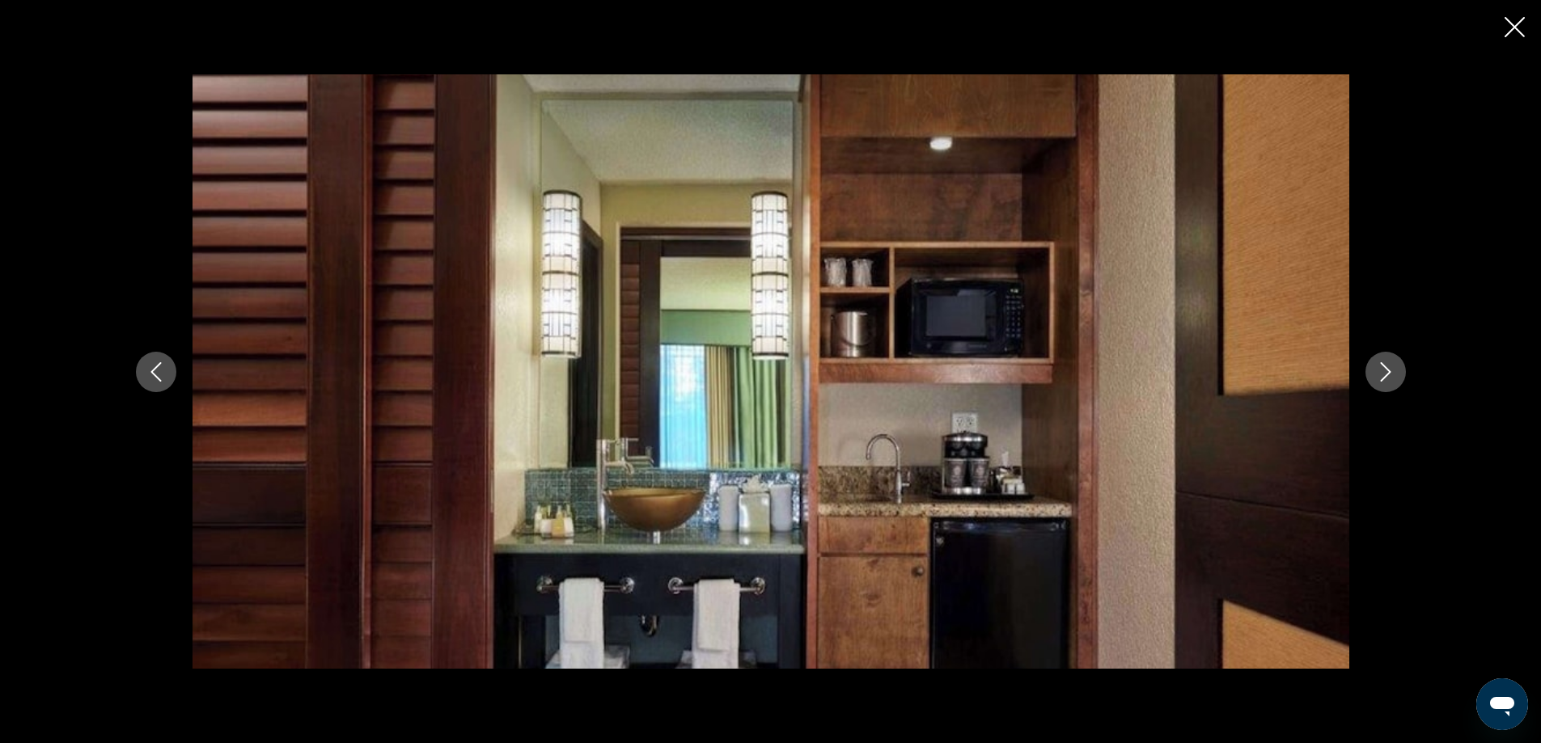
click at [1387, 368] on icon "Next image" at bounding box center [1385, 371] width 19 height 19
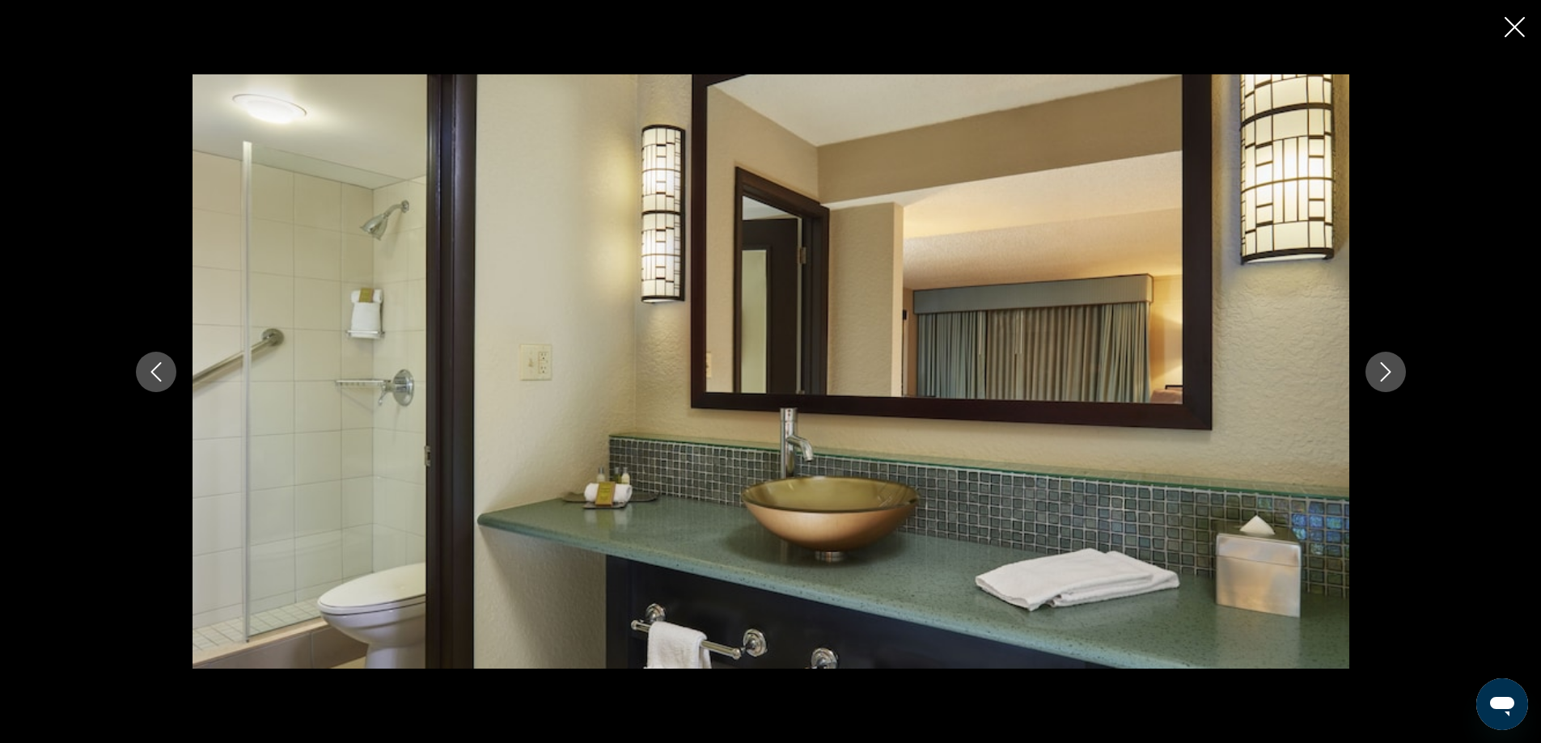
click at [1387, 368] on icon "Next image" at bounding box center [1385, 371] width 19 height 19
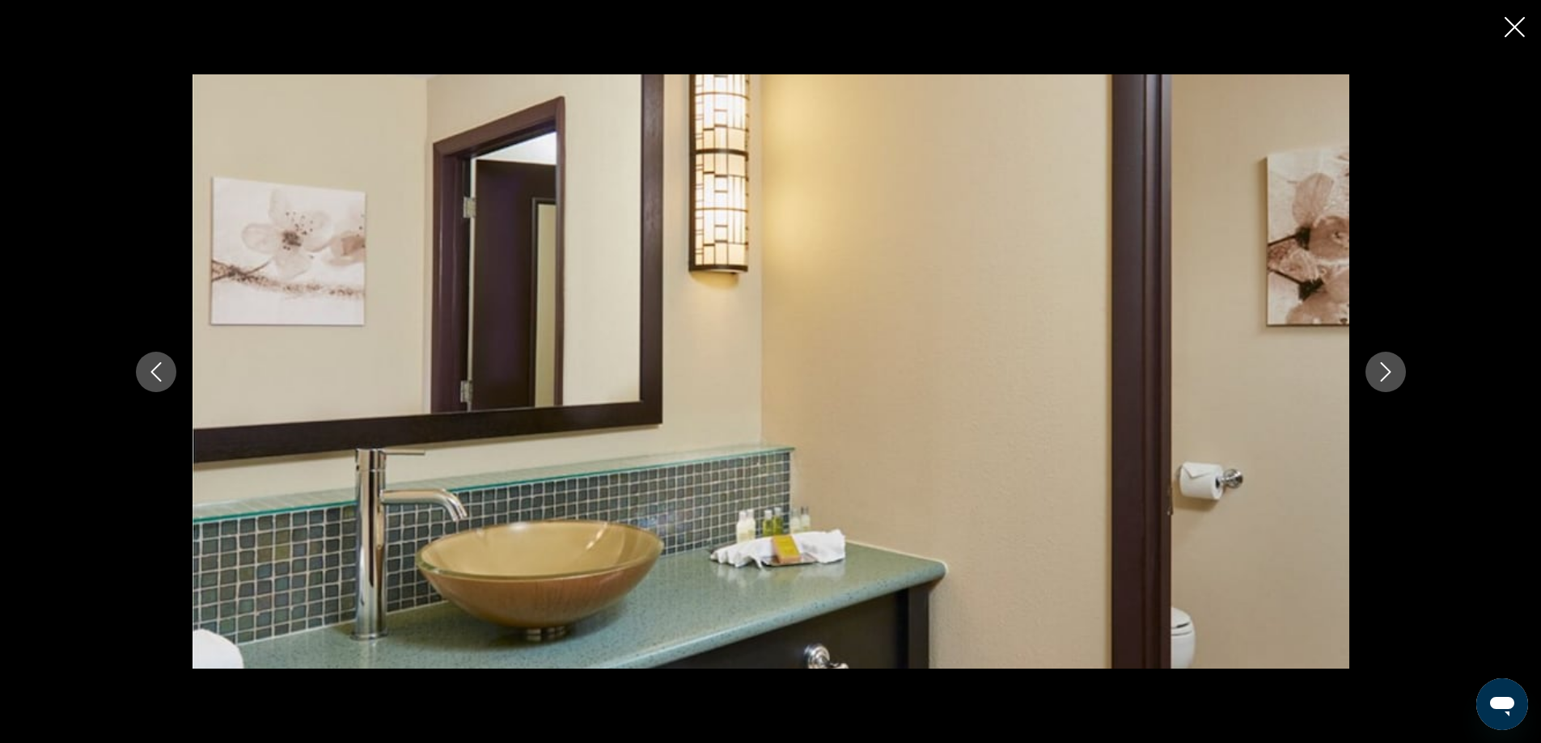
click at [1387, 368] on icon "Next image" at bounding box center [1385, 371] width 19 height 19
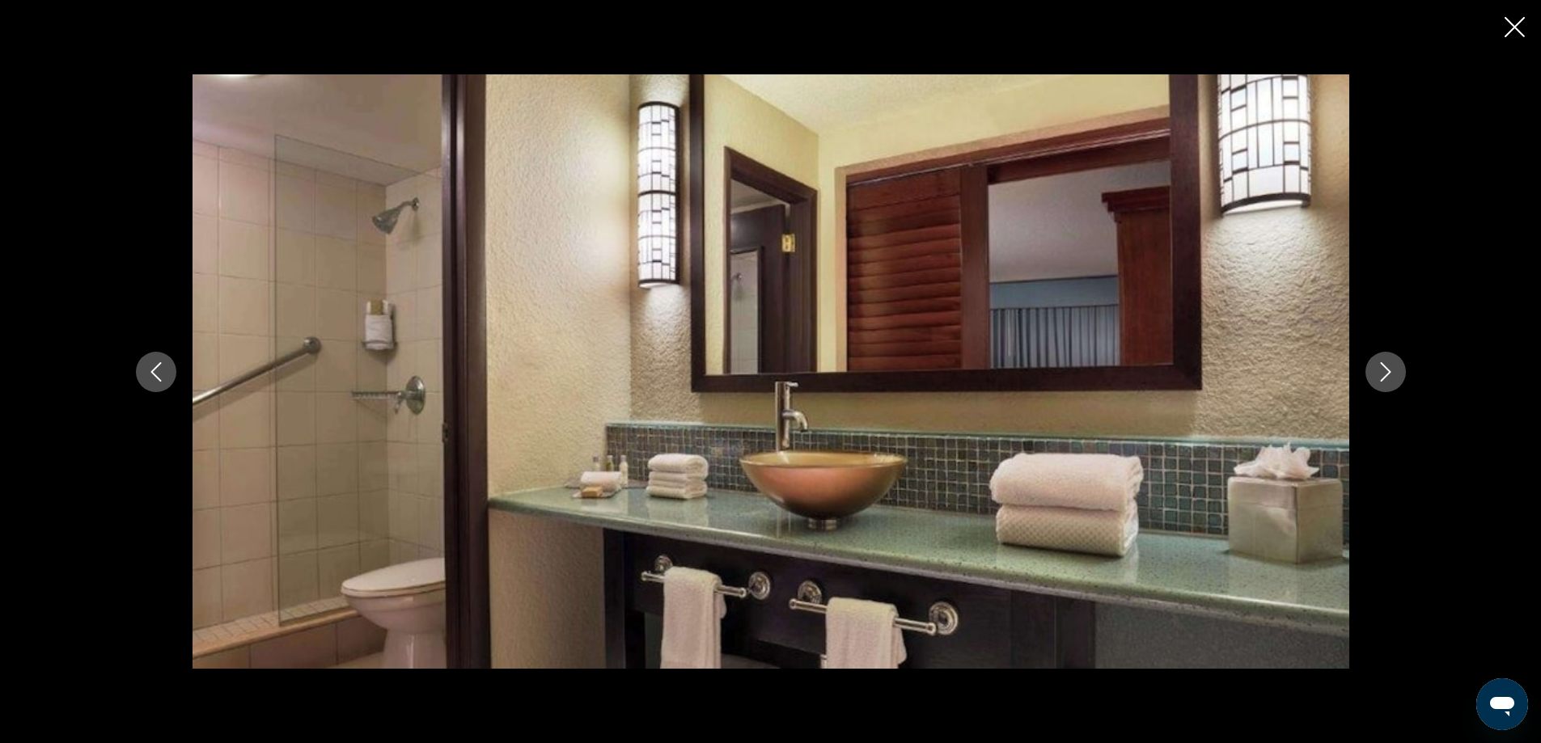
click at [1387, 368] on icon "Next image" at bounding box center [1385, 371] width 19 height 19
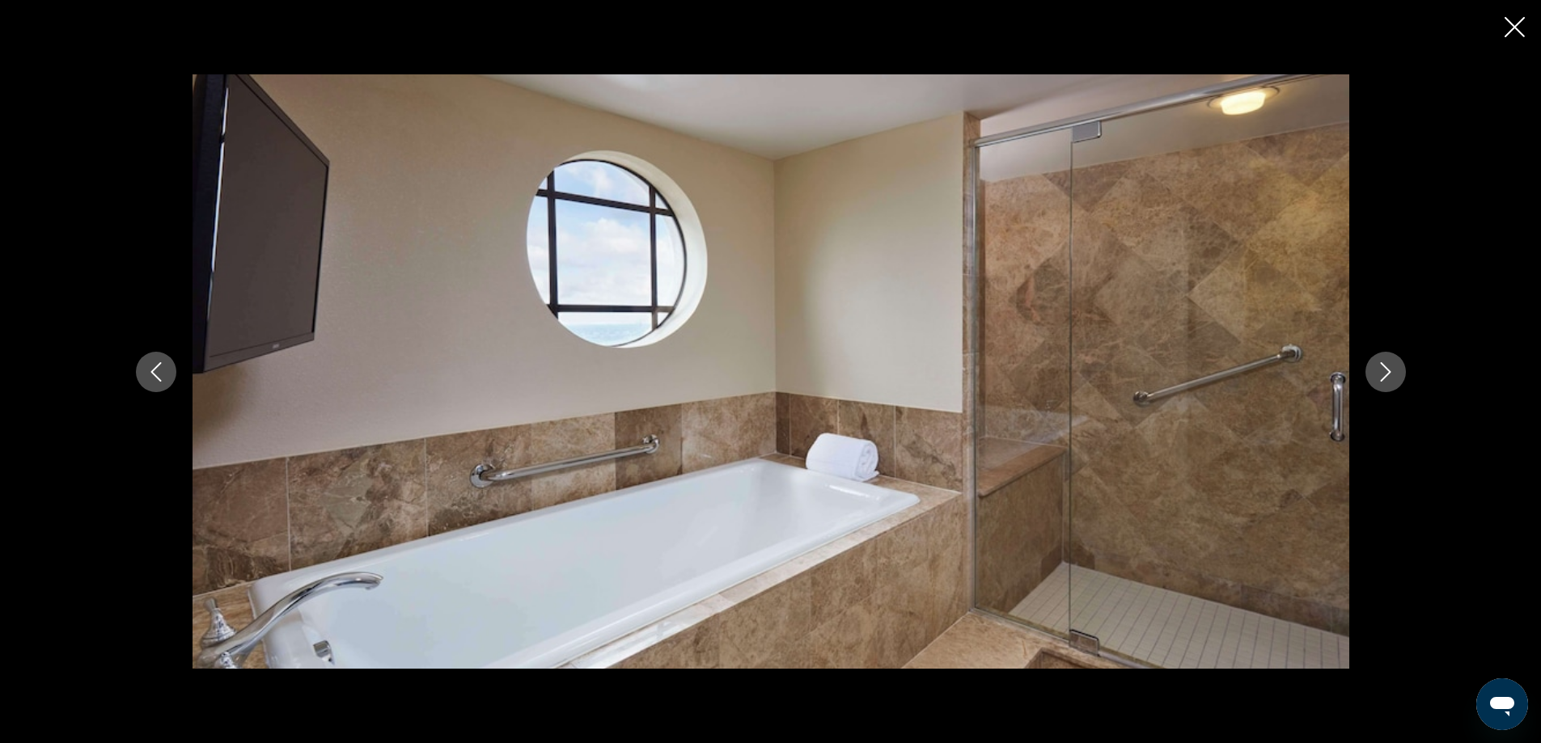
click at [1387, 368] on icon "Next image" at bounding box center [1385, 371] width 19 height 19
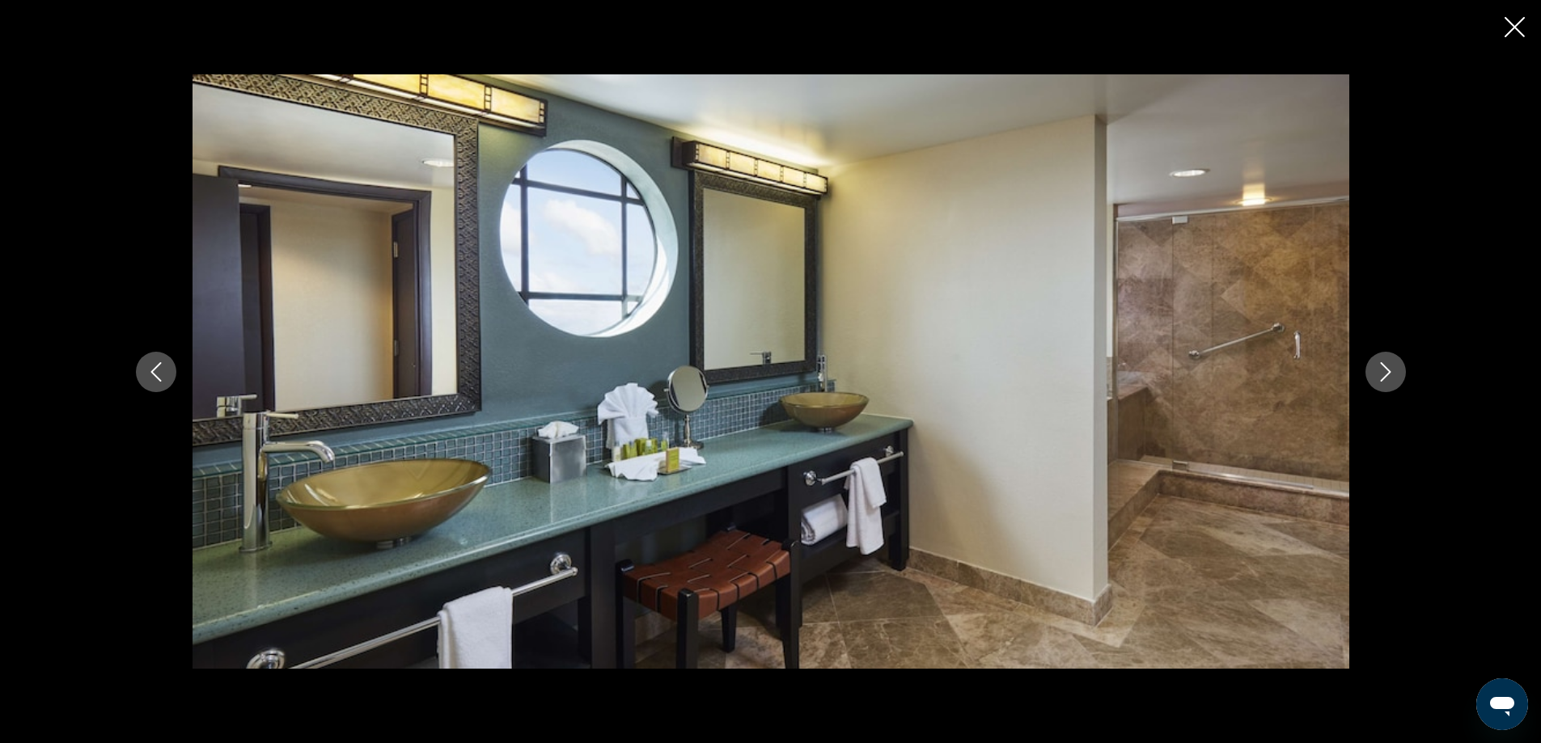
click at [1387, 368] on icon "Next image" at bounding box center [1385, 371] width 19 height 19
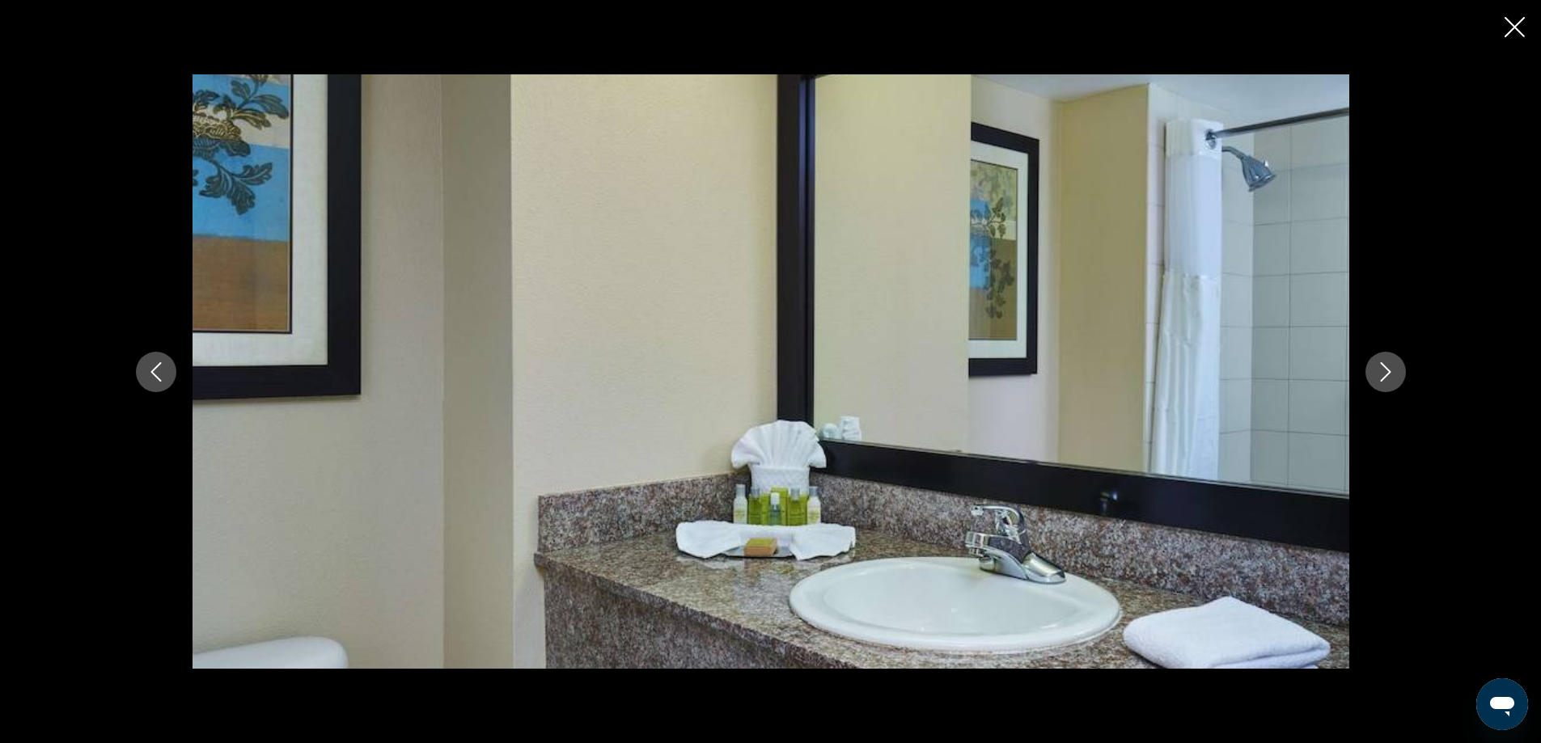
click at [1387, 368] on icon "Next image" at bounding box center [1385, 371] width 19 height 19
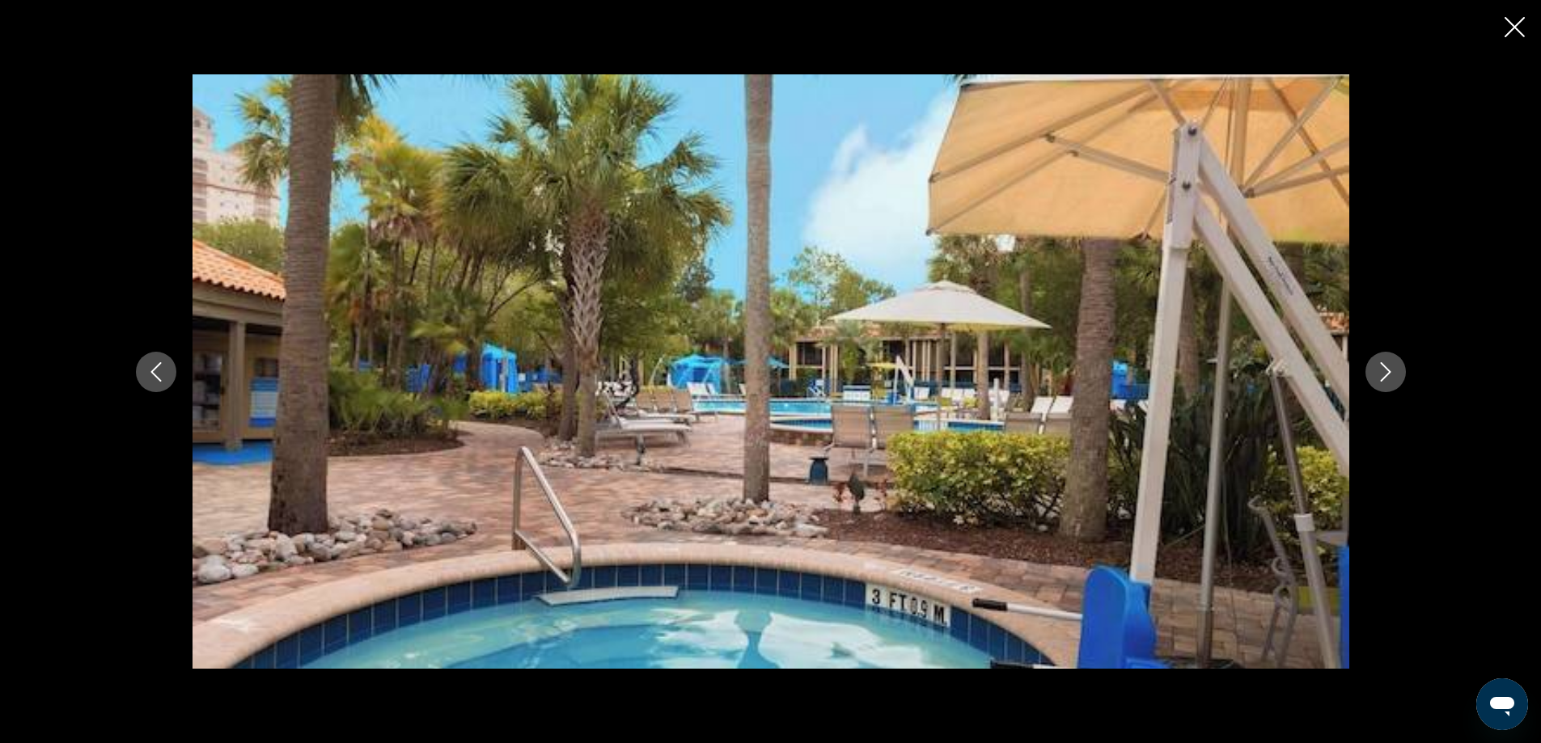
click at [1387, 368] on icon "Next image" at bounding box center [1385, 371] width 19 height 19
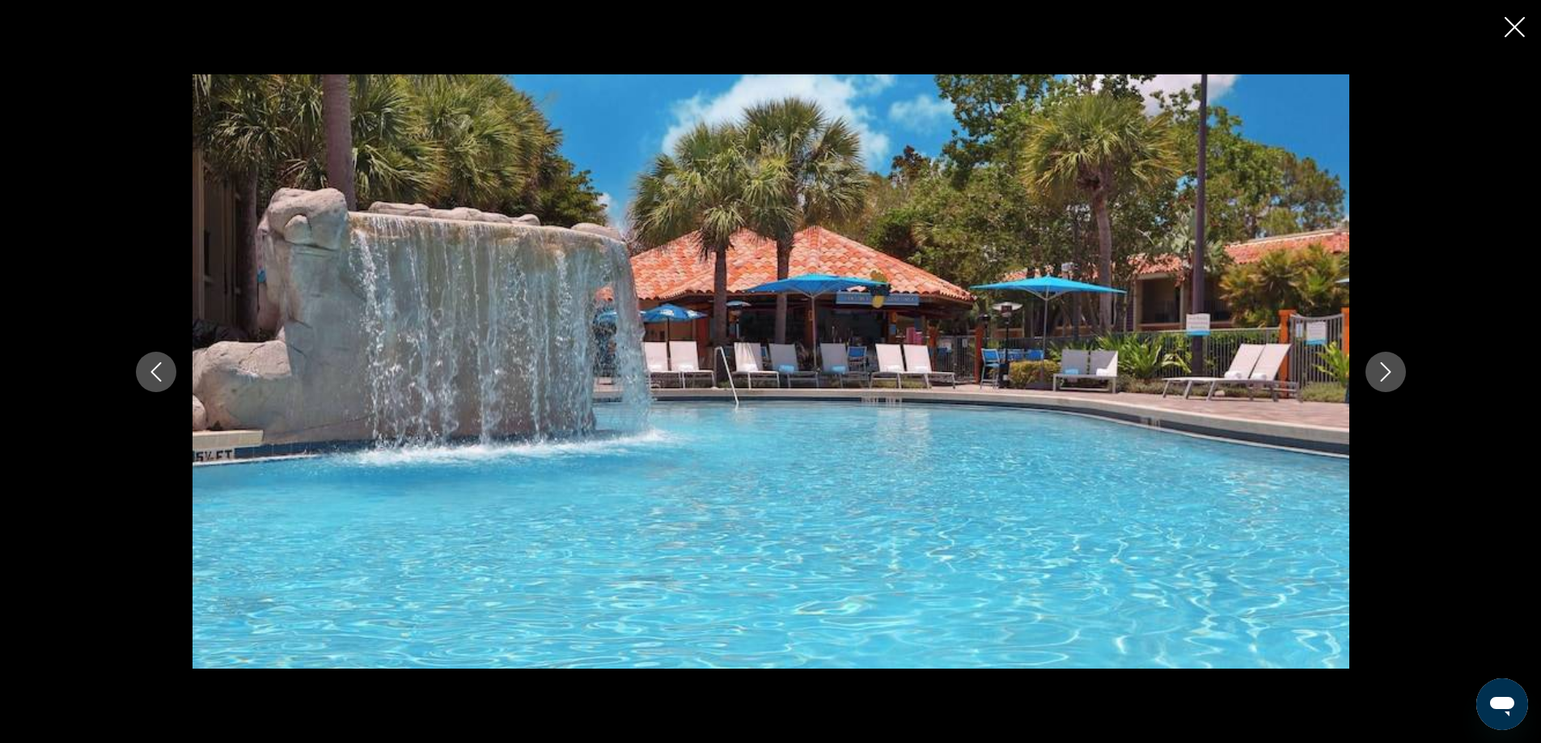
click at [1387, 368] on icon "Next image" at bounding box center [1385, 371] width 19 height 19
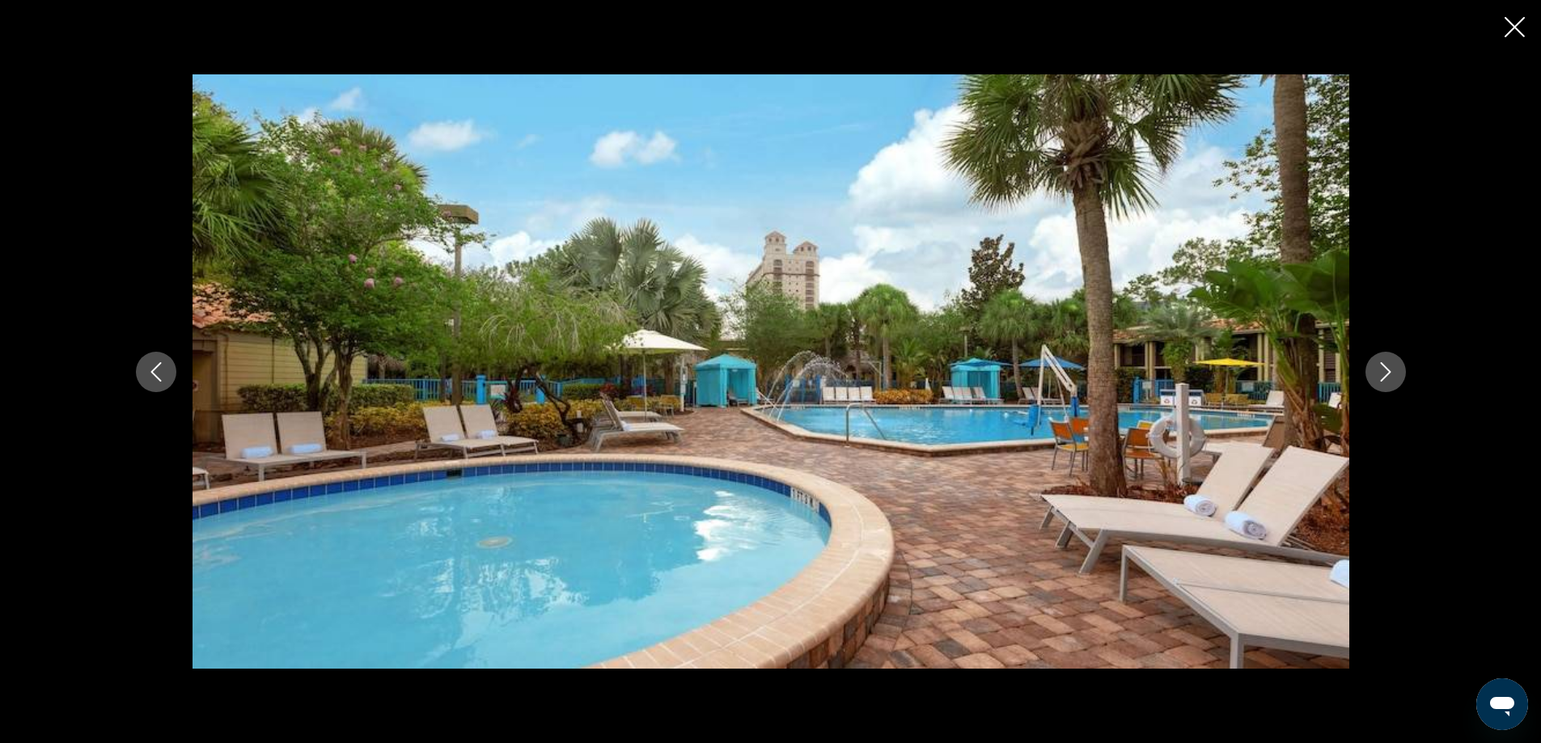
click at [1387, 368] on icon "Next image" at bounding box center [1385, 371] width 19 height 19
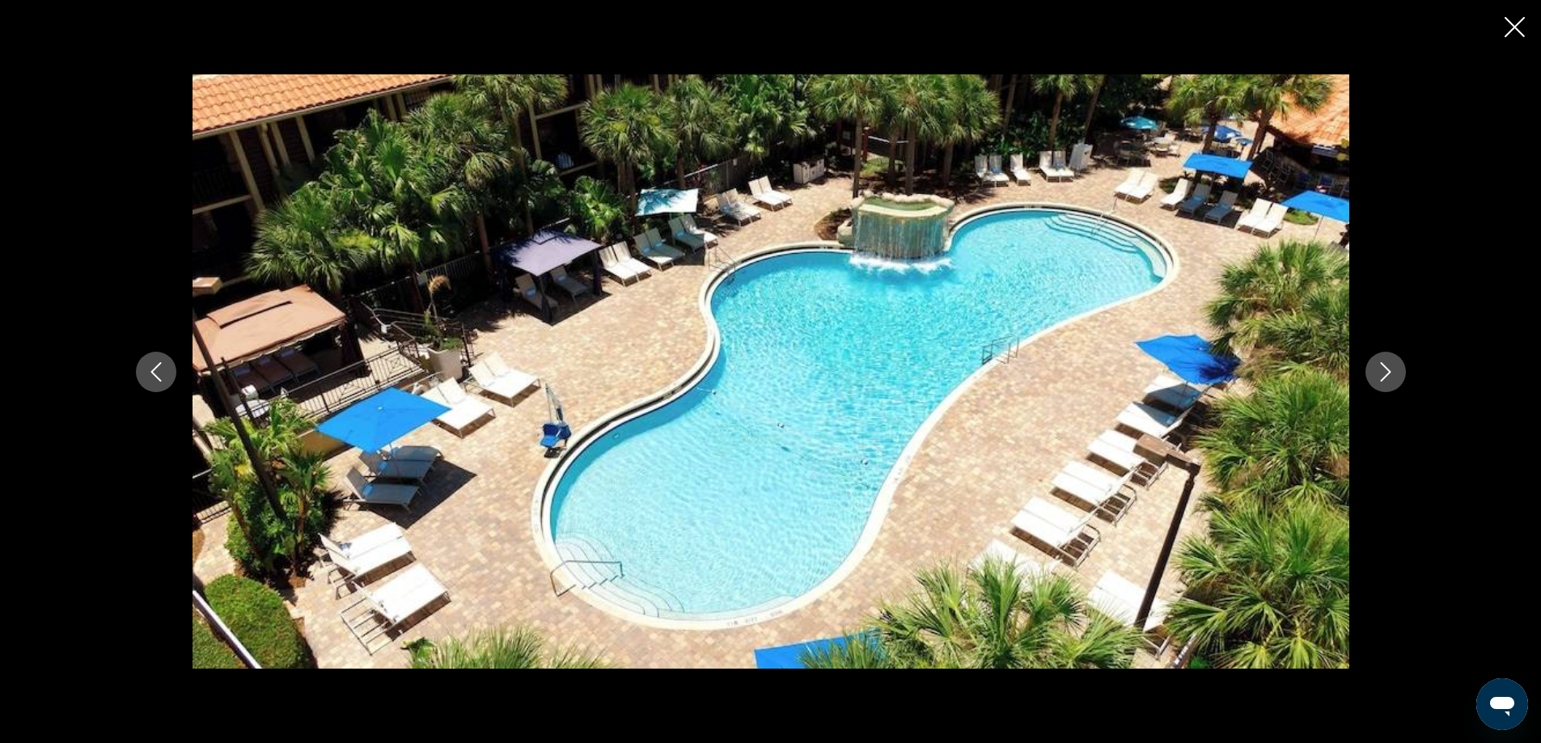
click at [1387, 368] on icon "Next image" at bounding box center [1385, 371] width 19 height 19
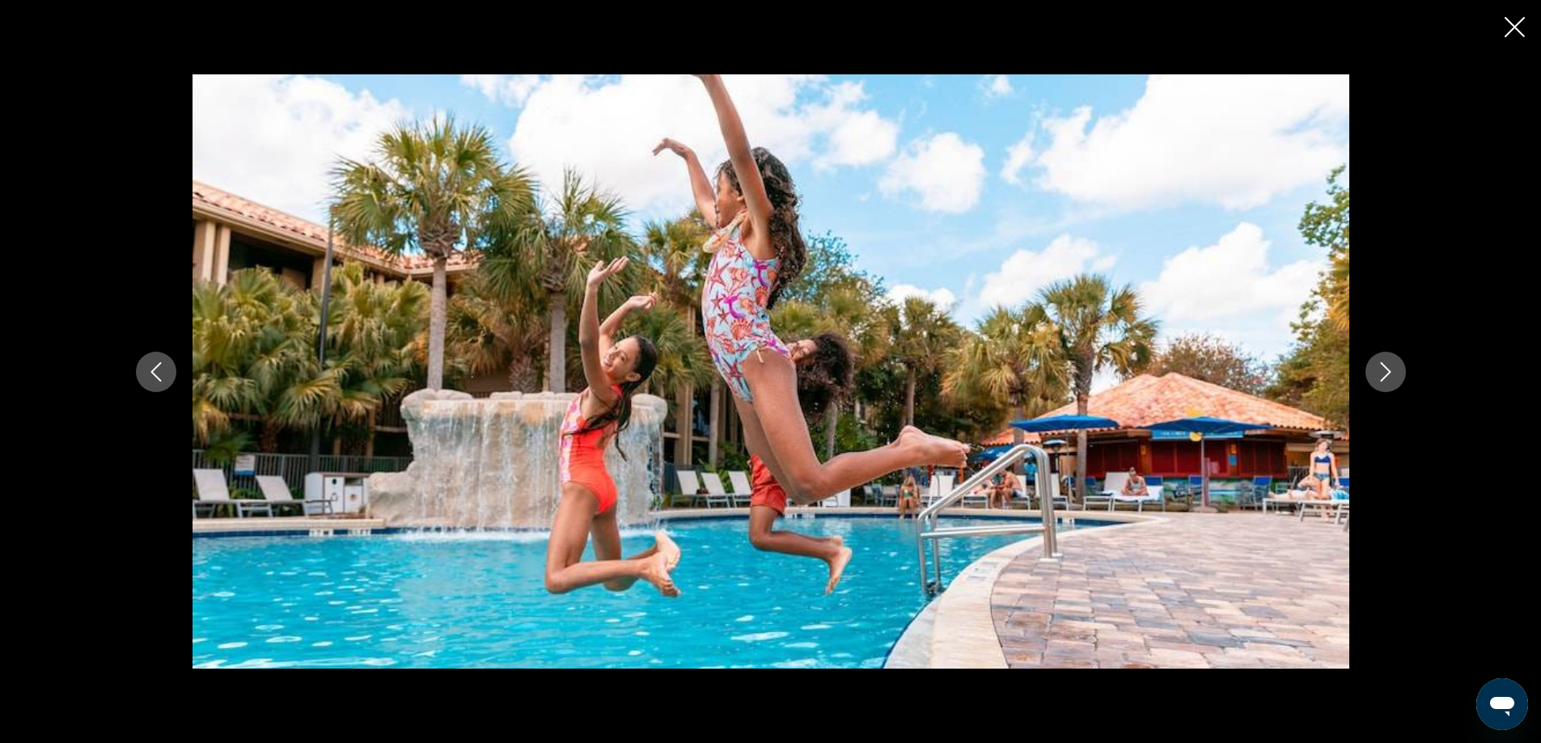
click at [1387, 368] on icon "Next image" at bounding box center [1385, 371] width 19 height 19
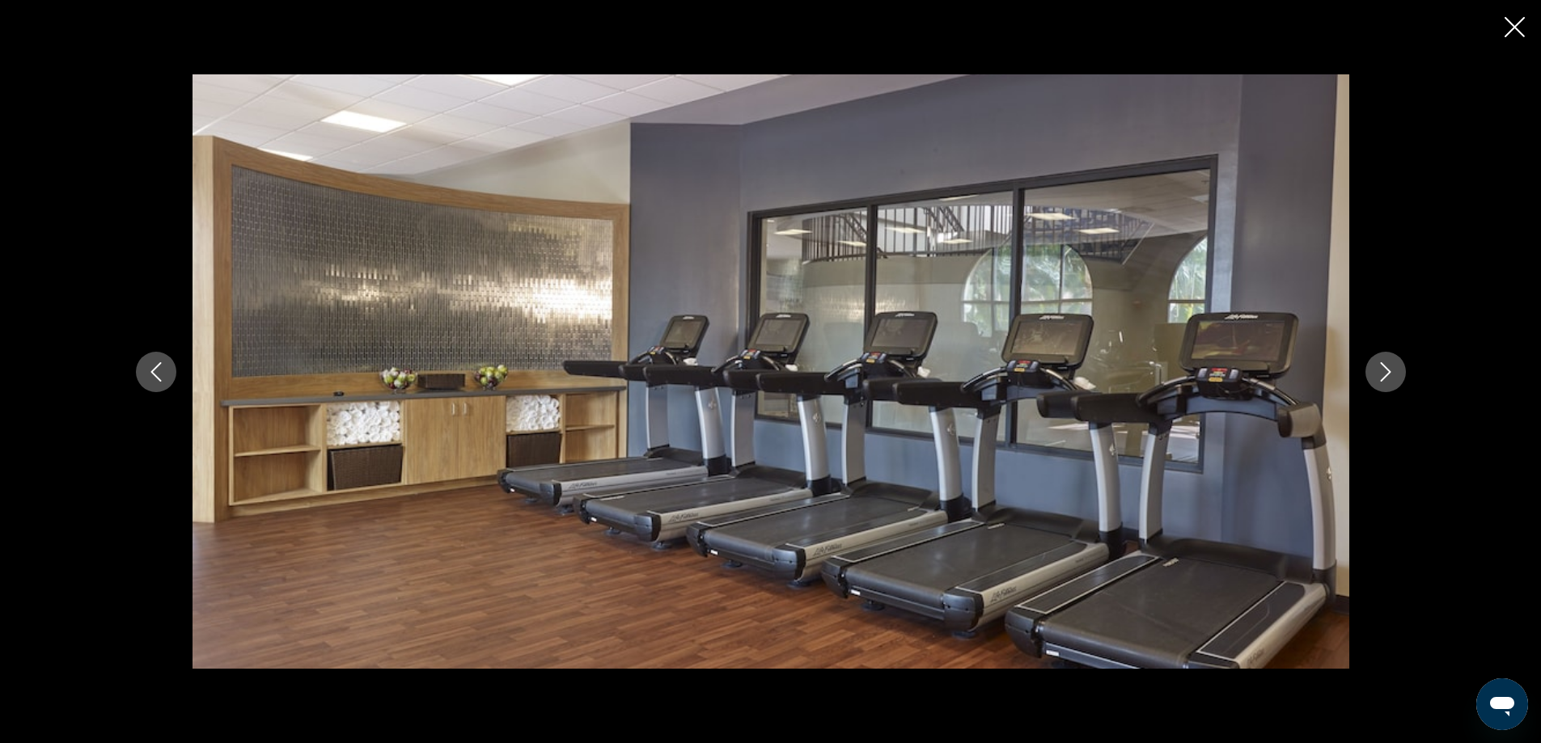
click at [1387, 368] on icon "Next image" at bounding box center [1385, 371] width 19 height 19
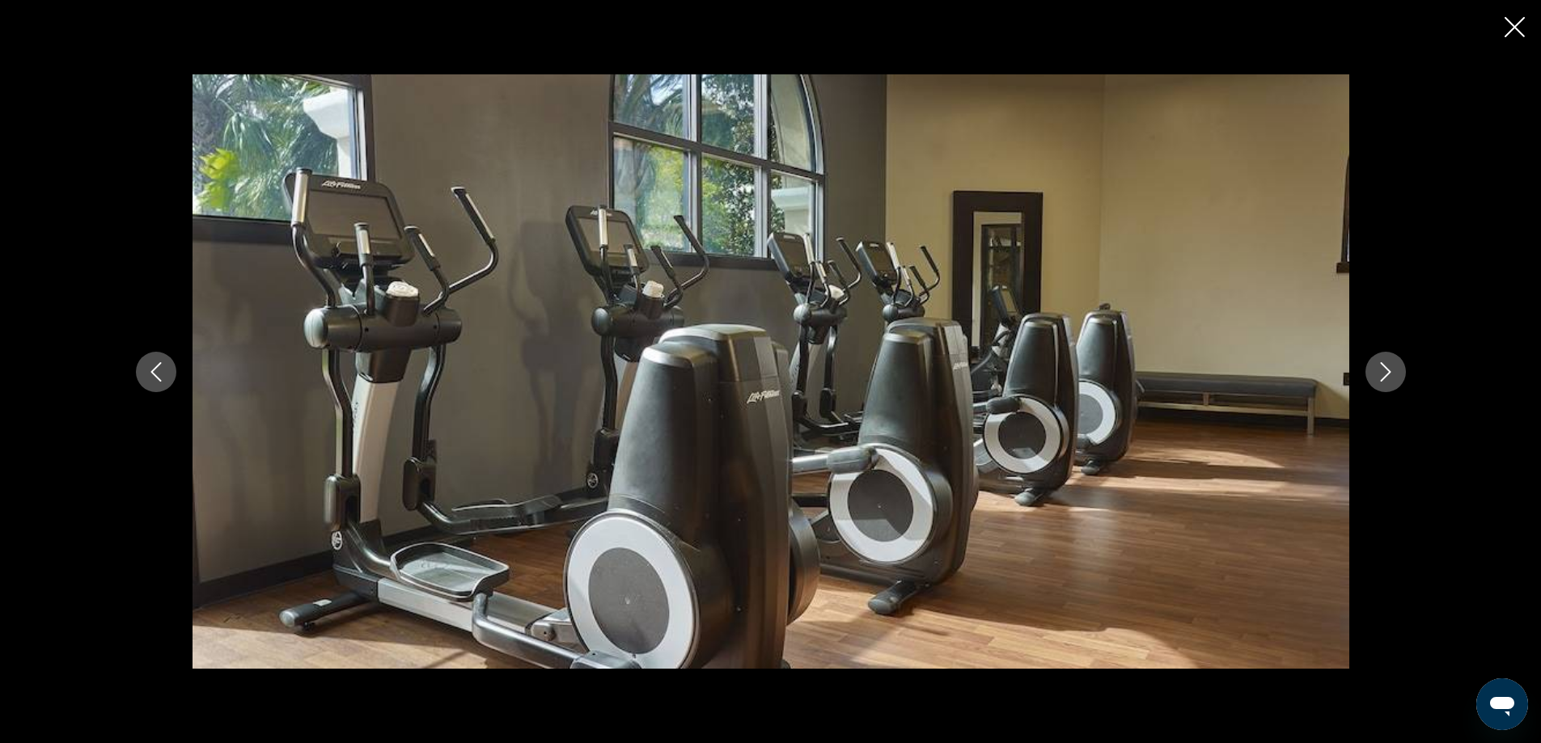
click at [1387, 368] on icon "Next image" at bounding box center [1385, 371] width 19 height 19
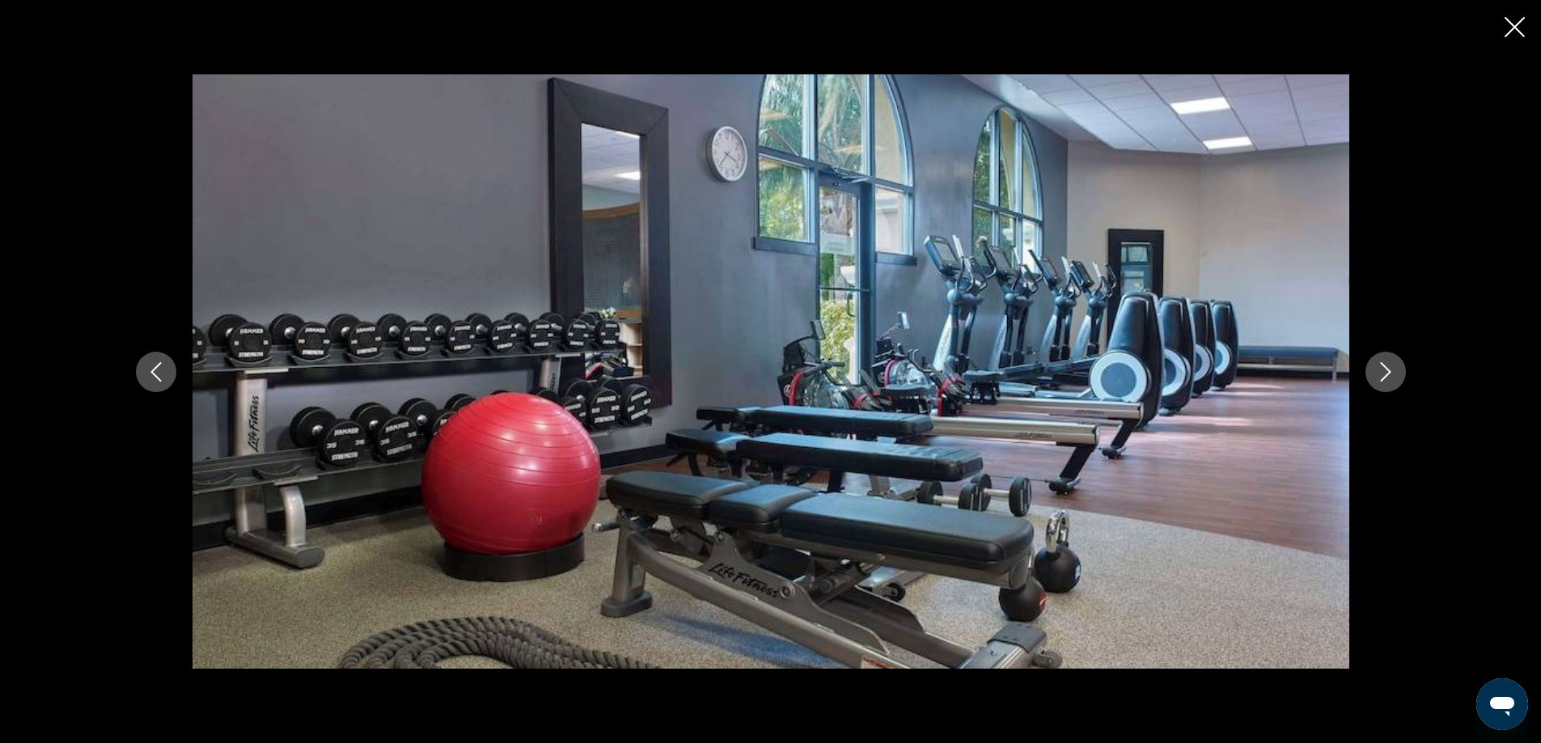
click at [1387, 368] on icon "Next image" at bounding box center [1385, 371] width 19 height 19
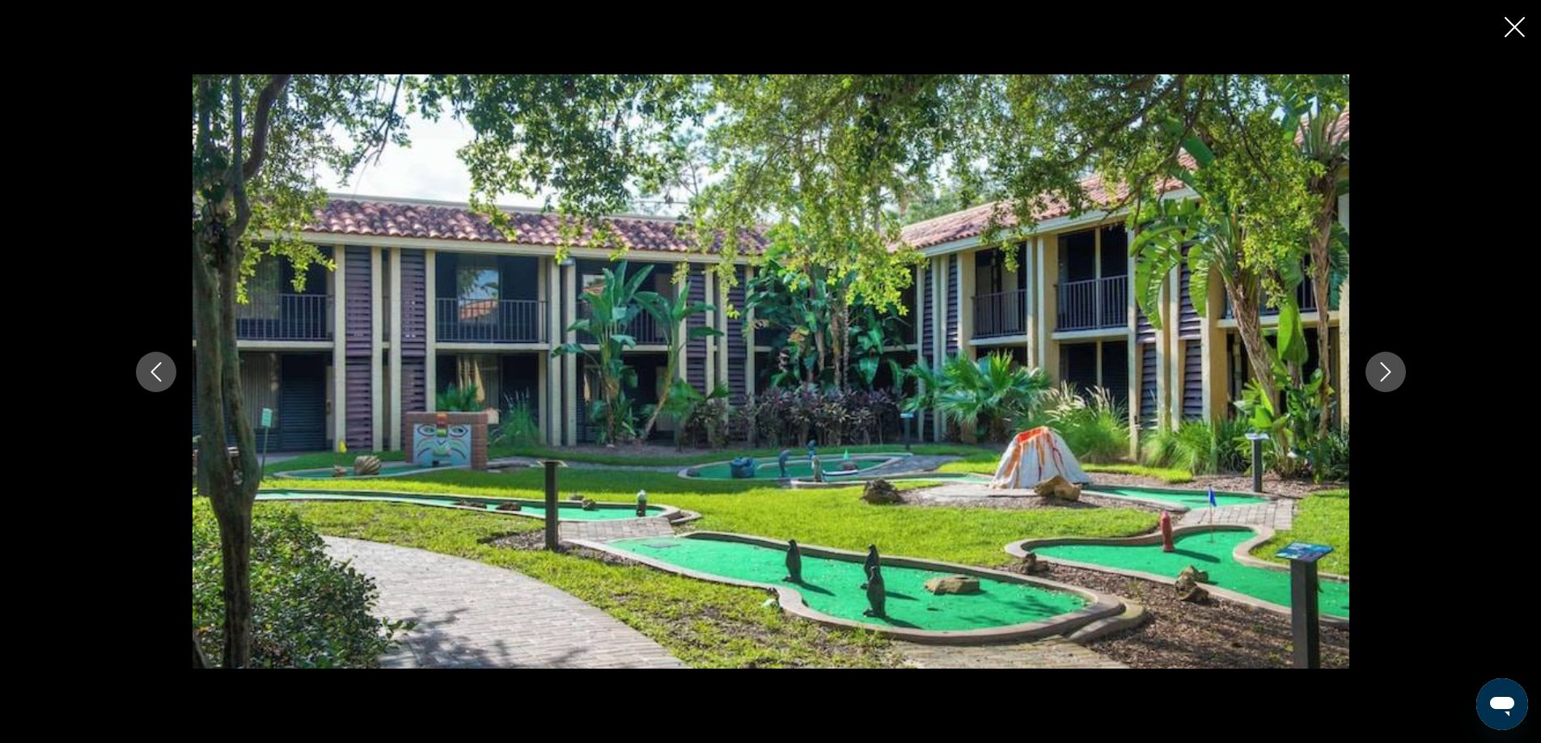
click at [1389, 376] on icon "Next image" at bounding box center [1385, 371] width 19 height 19
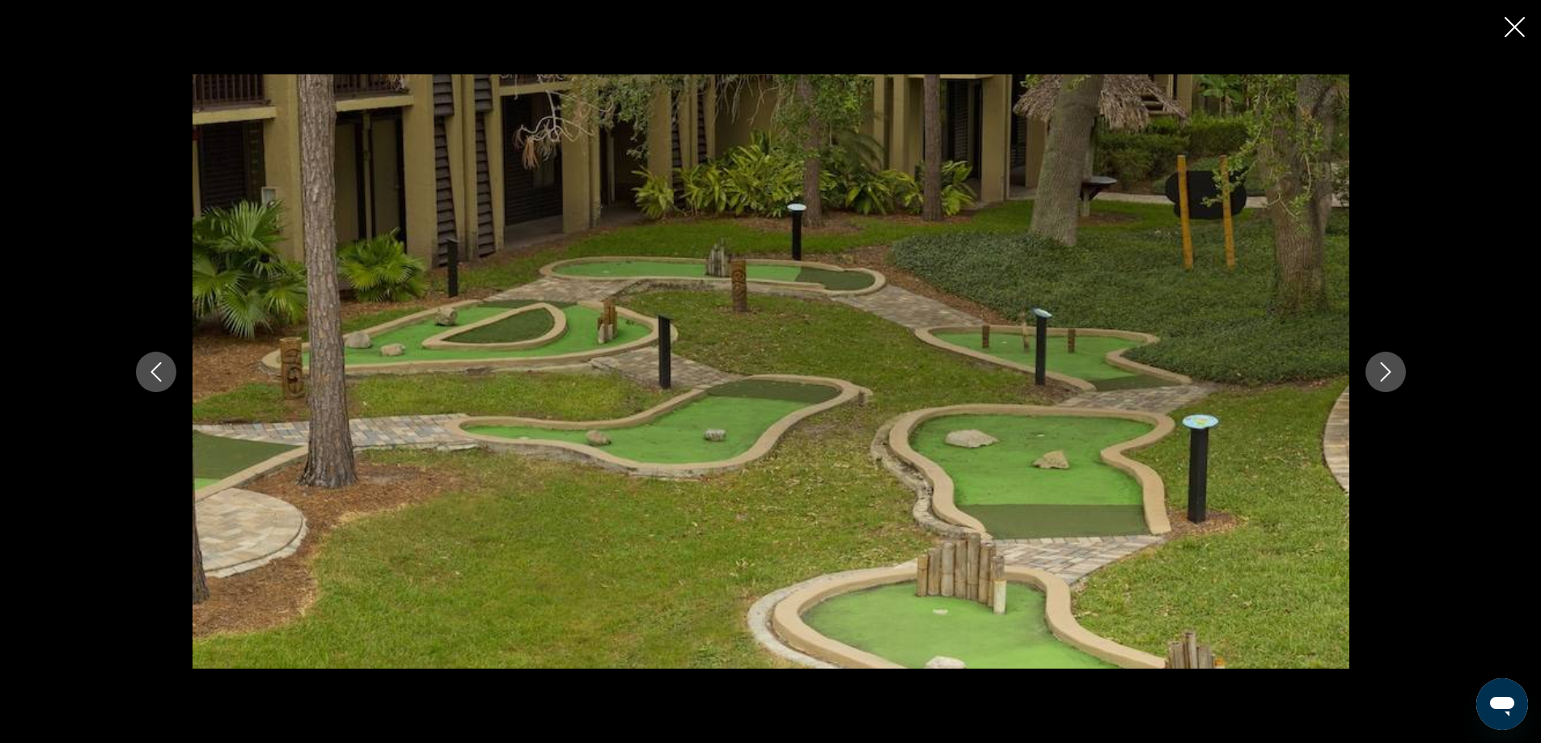
click at [1384, 372] on icon "Next image" at bounding box center [1385, 371] width 19 height 19
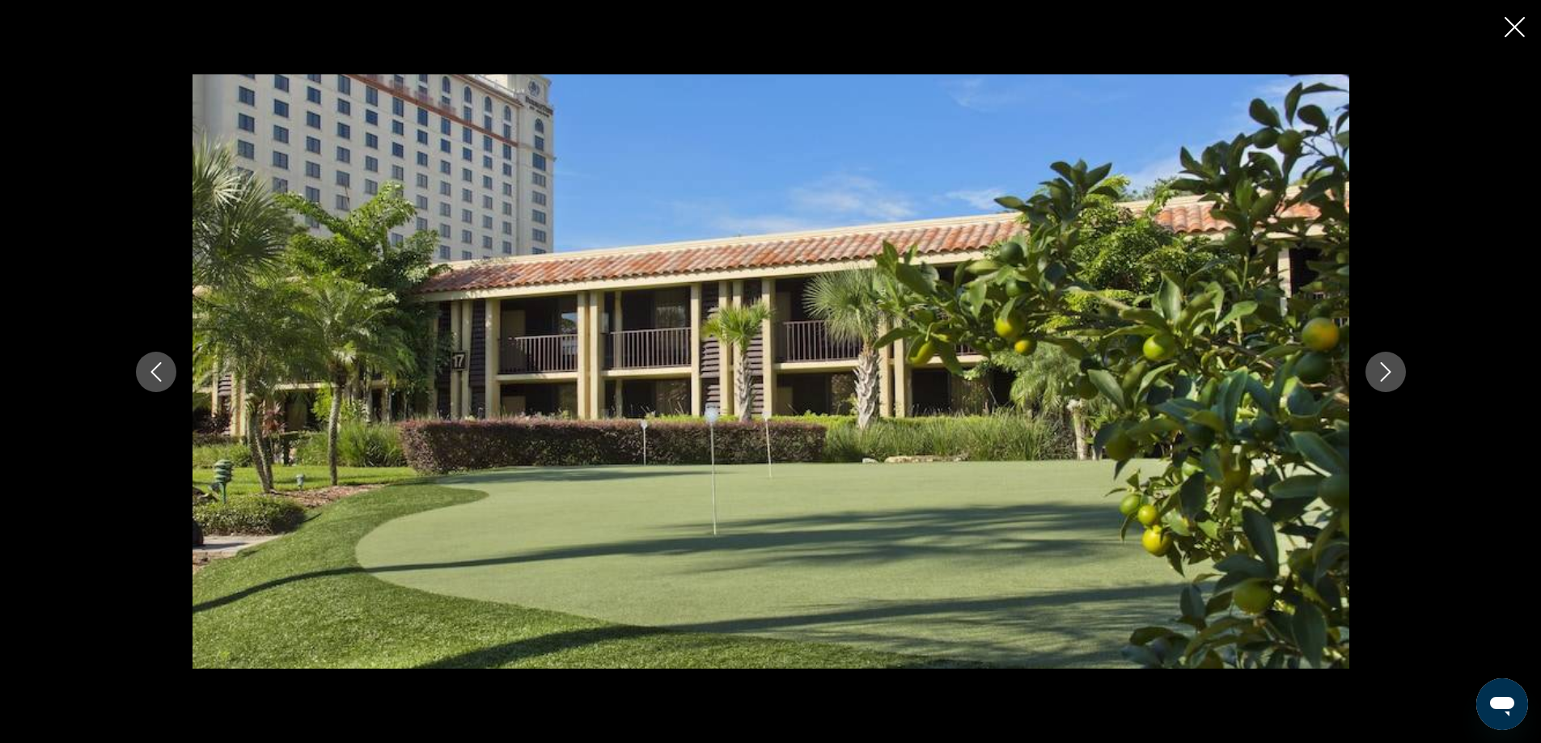
click at [1384, 372] on icon "Next image" at bounding box center [1385, 371] width 19 height 19
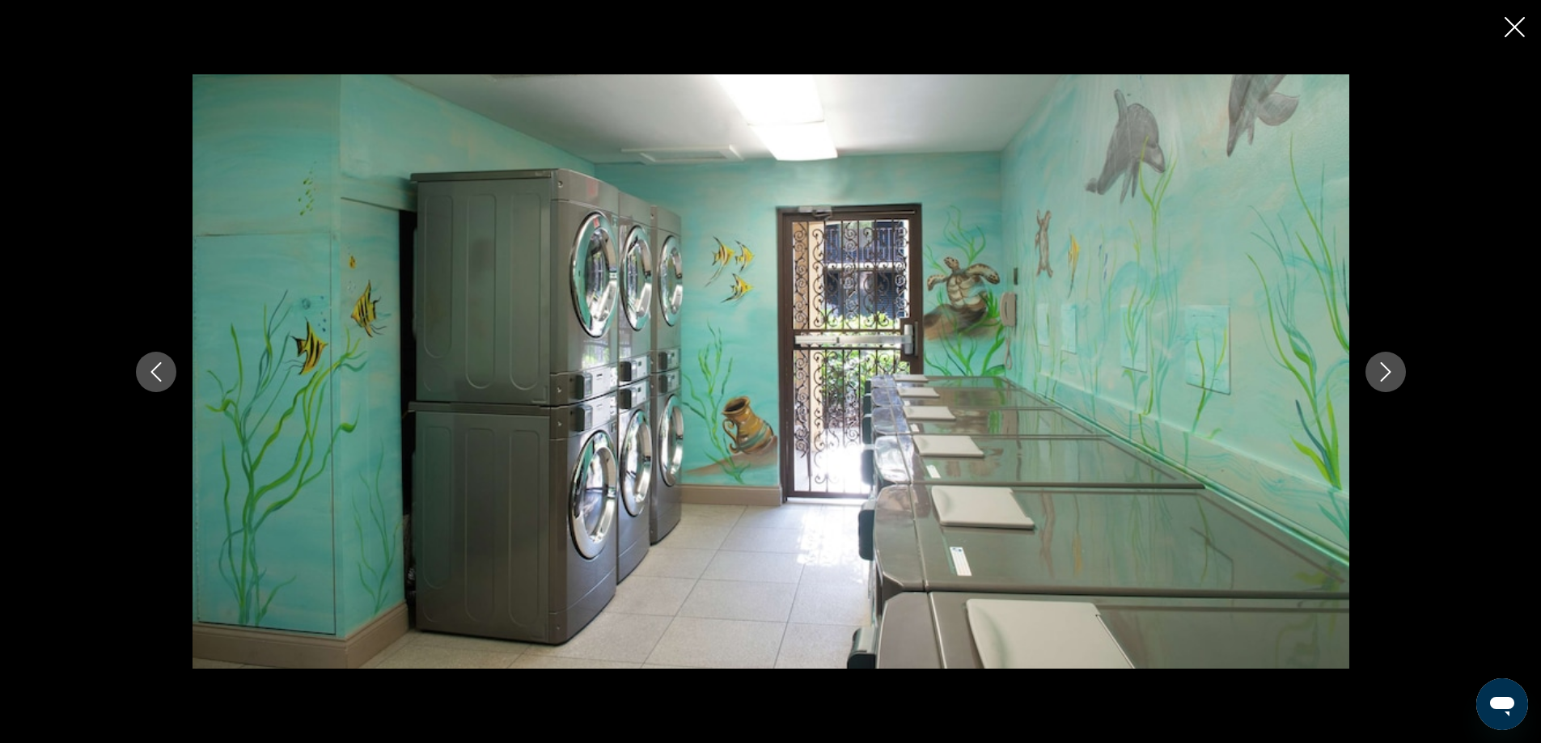
click at [1384, 372] on icon "Next image" at bounding box center [1385, 371] width 19 height 19
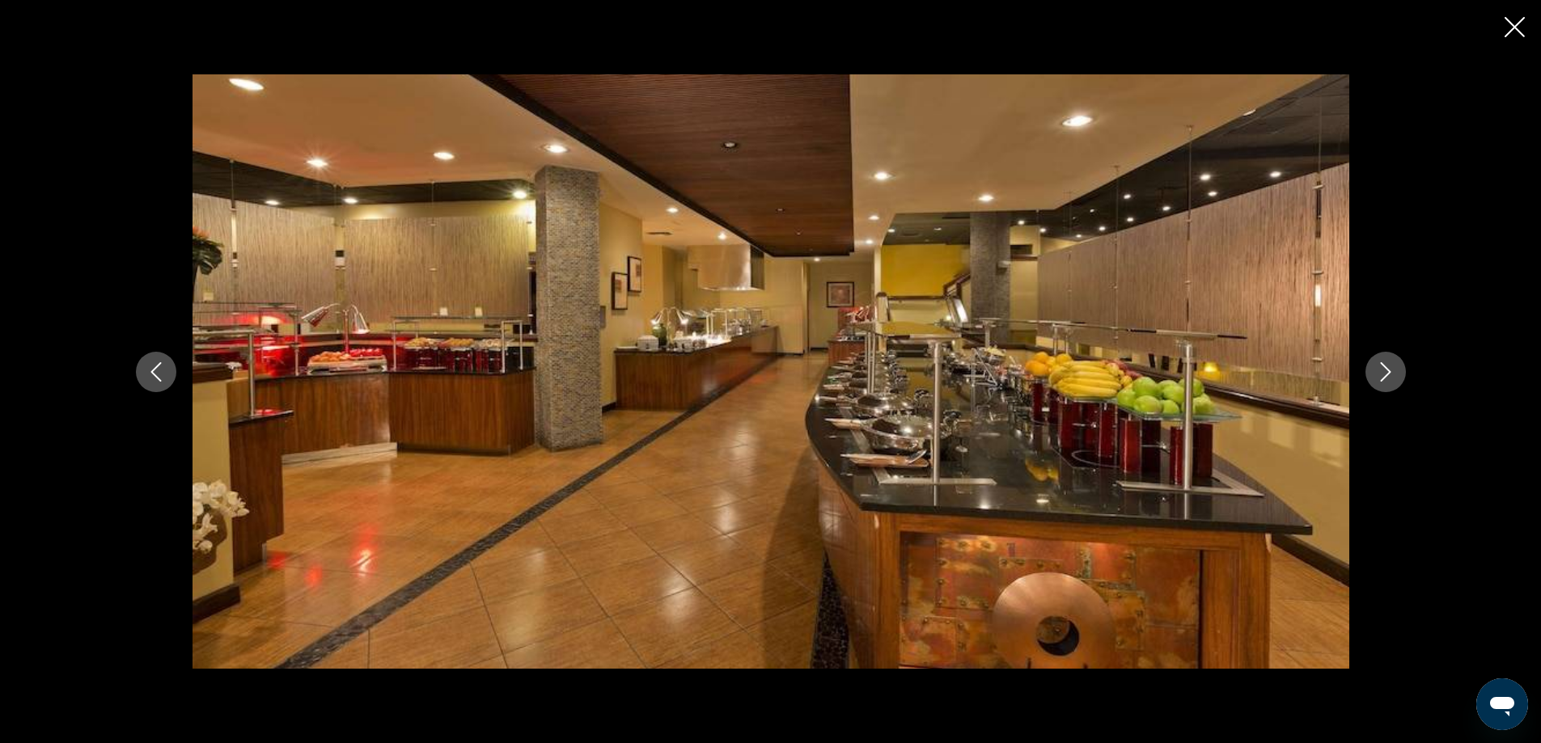
click at [1384, 372] on icon "Next image" at bounding box center [1385, 371] width 19 height 19
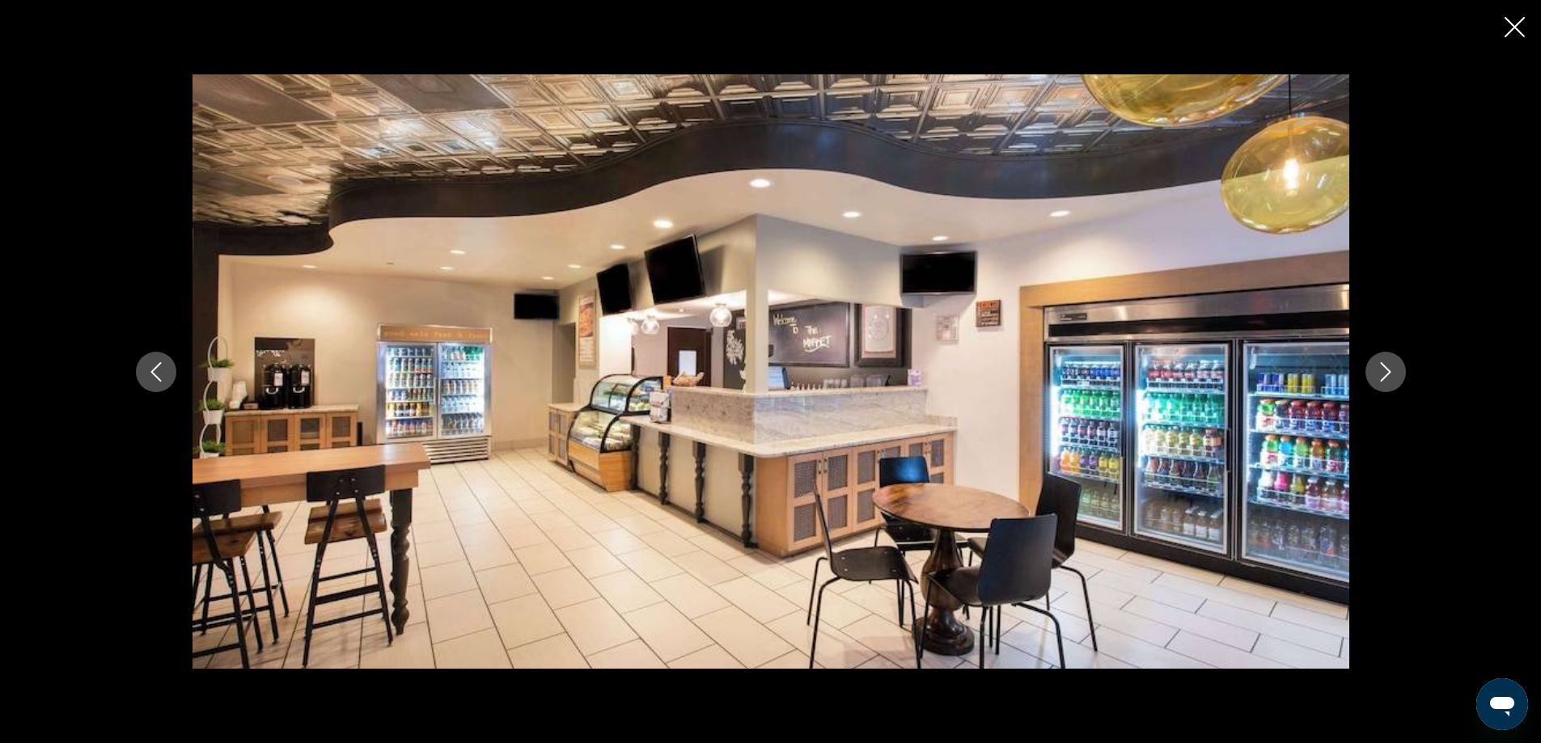
click at [1384, 372] on icon "Next image" at bounding box center [1385, 371] width 19 height 19
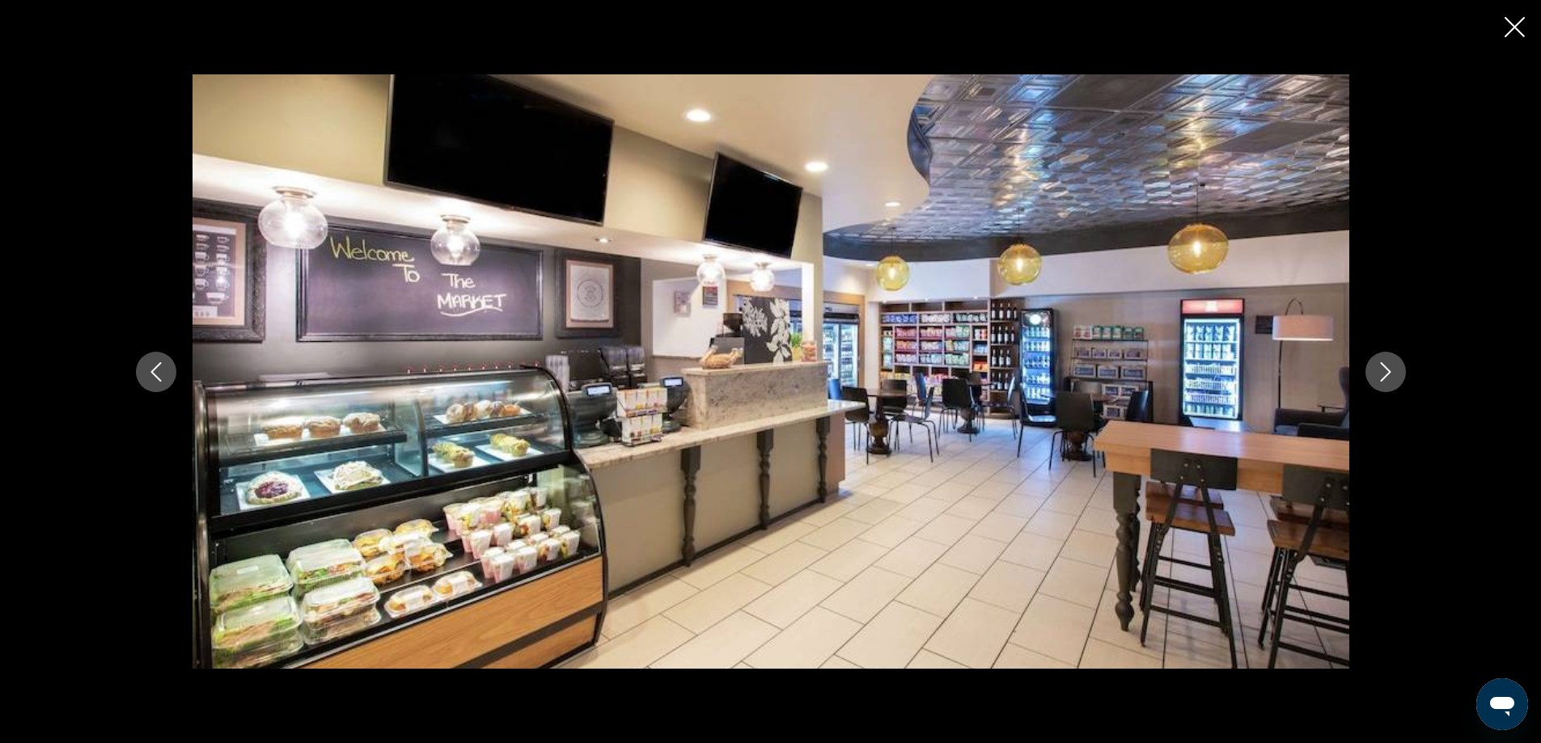
click at [1384, 372] on icon "Next image" at bounding box center [1385, 371] width 19 height 19
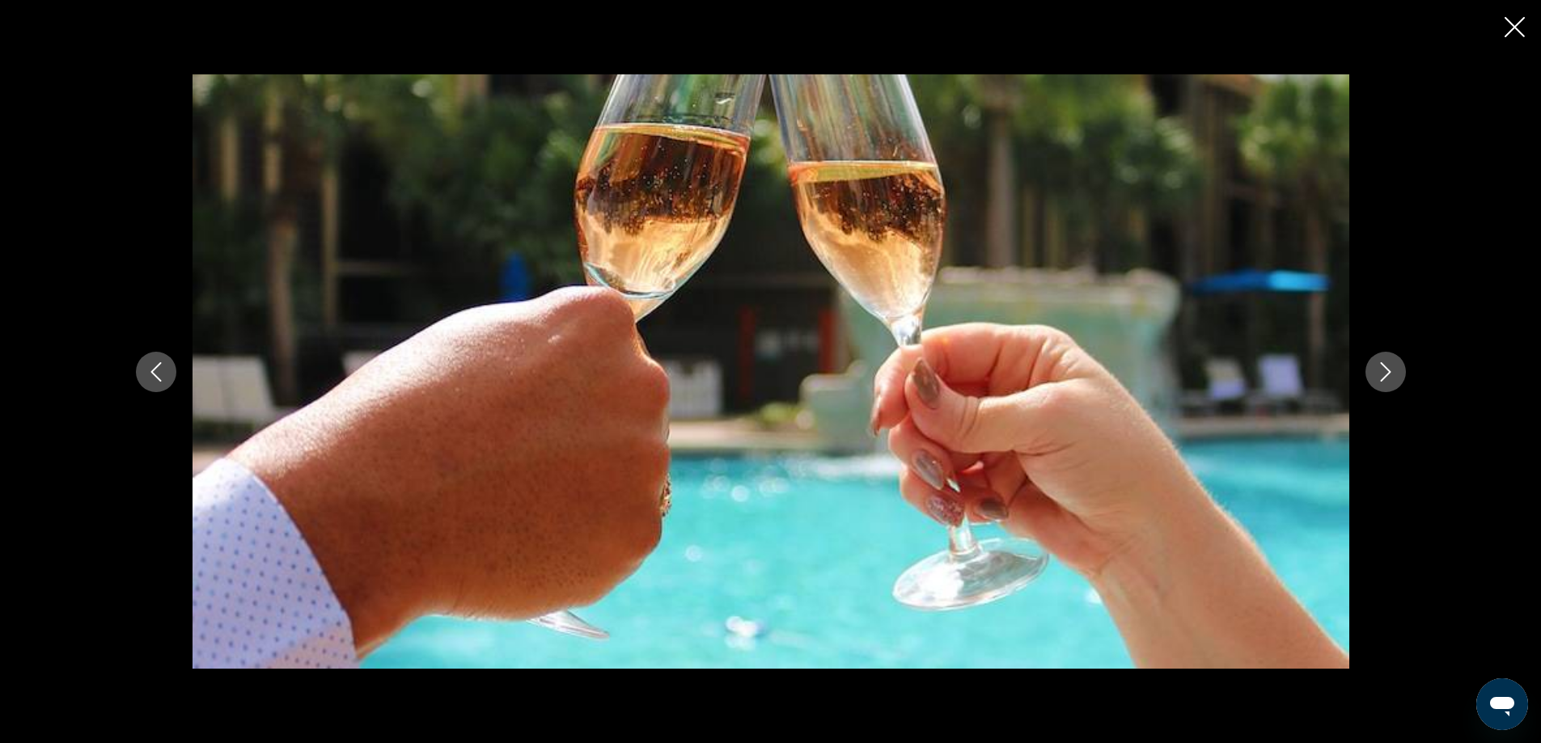
click at [1384, 372] on icon "Next image" at bounding box center [1385, 371] width 19 height 19
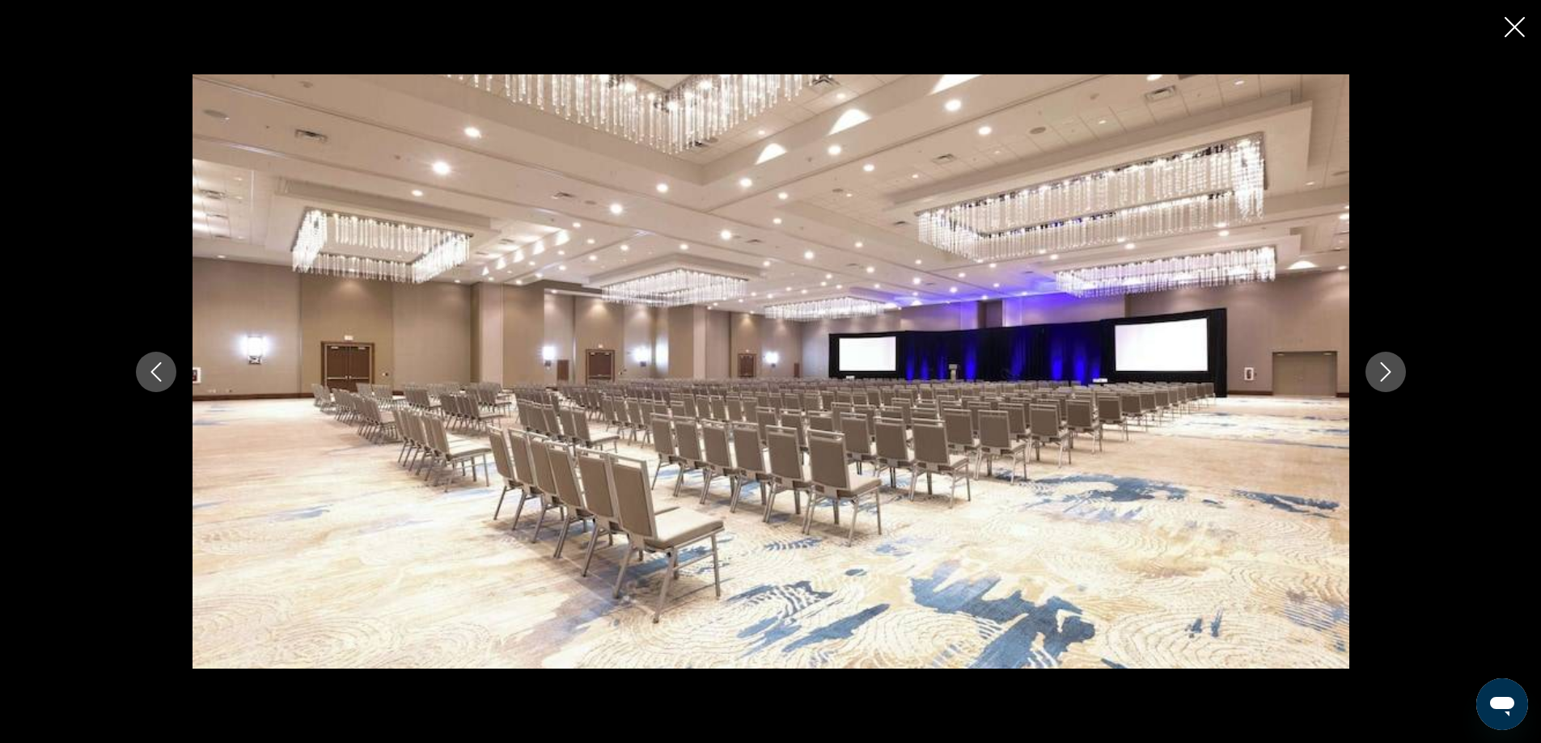
click at [1384, 372] on icon "Next image" at bounding box center [1385, 371] width 19 height 19
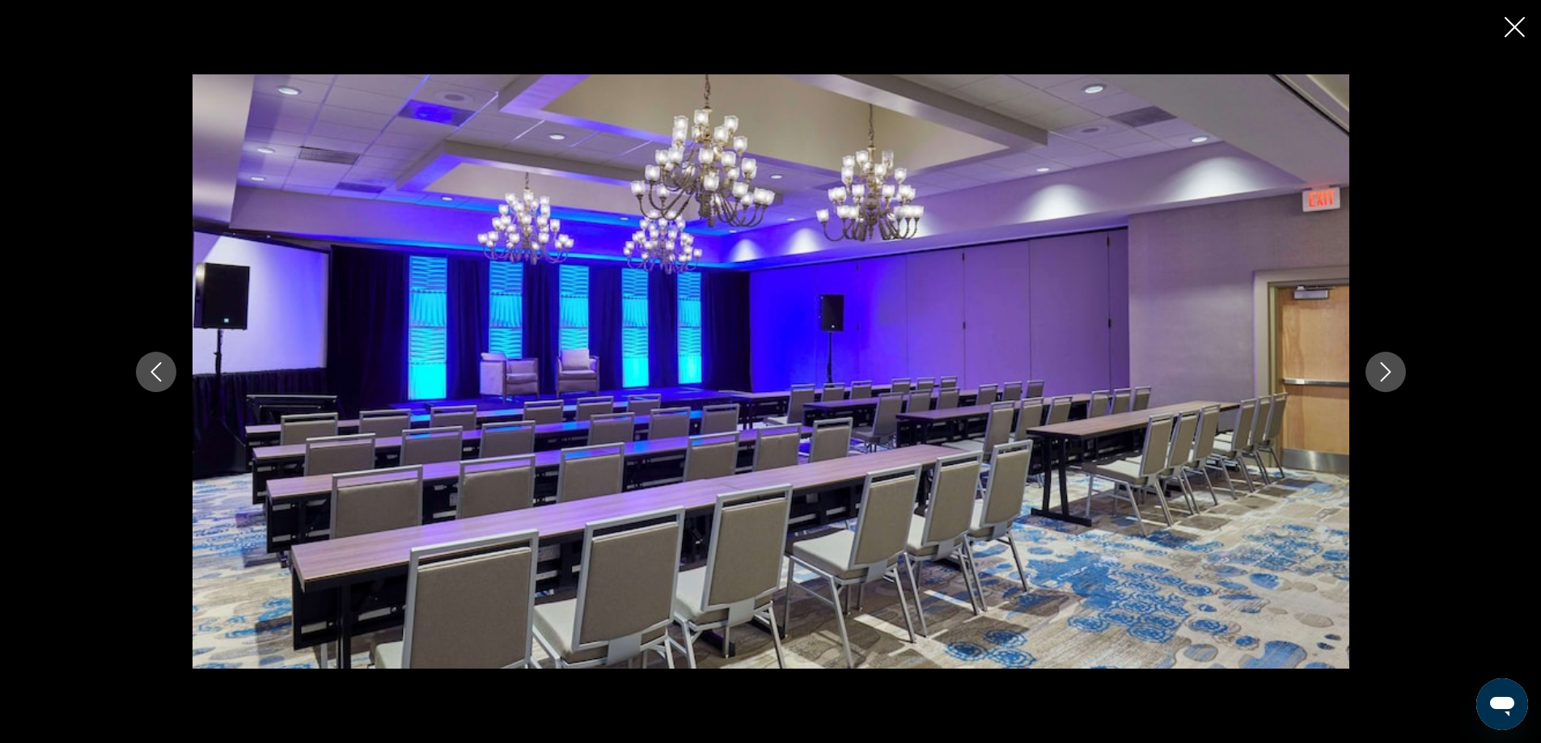
click at [1384, 372] on icon "Next image" at bounding box center [1385, 371] width 19 height 19
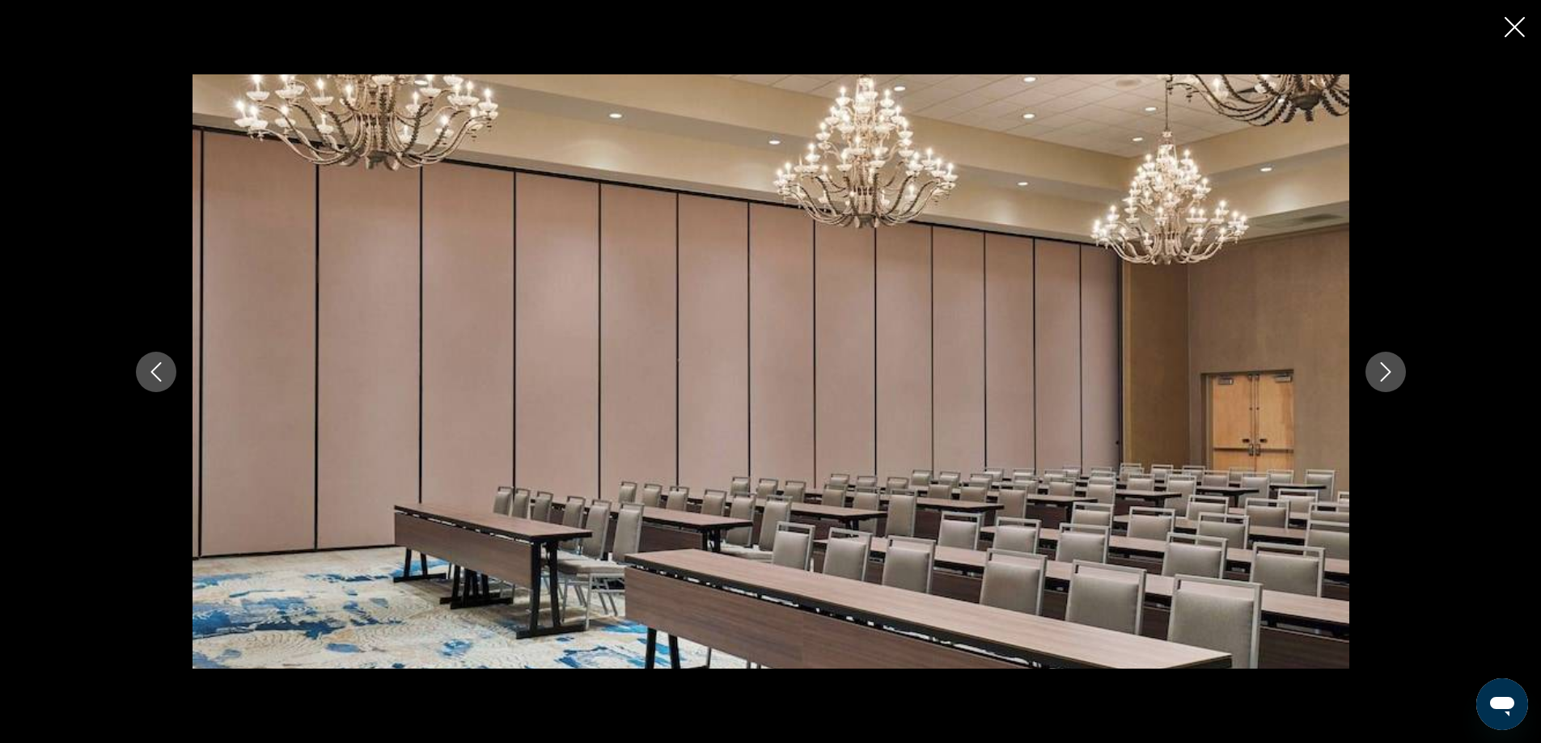
click at [1384, 372] on icon "Next image" at bounding box center [1385, 371] width 19 height 19
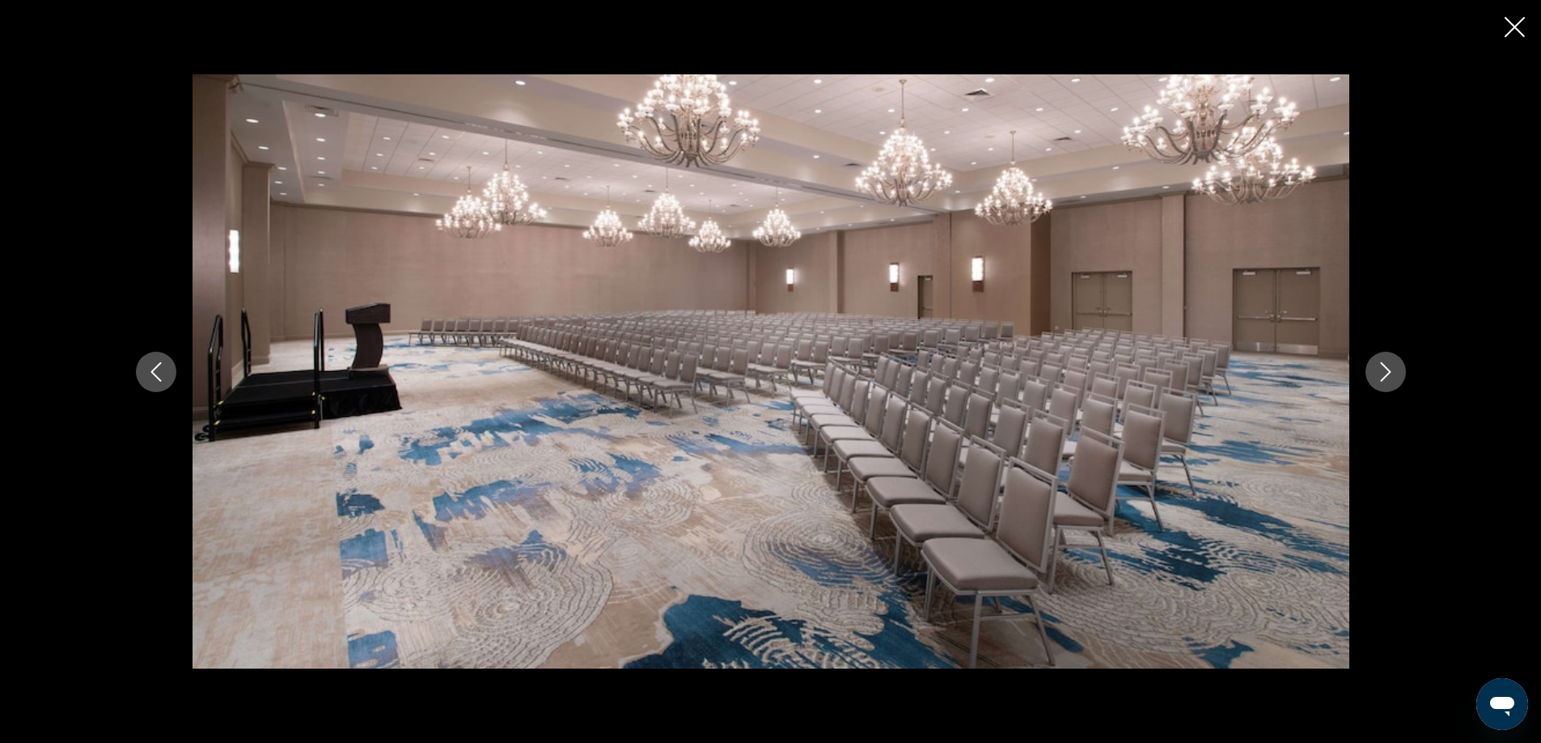
click at [1384, 372] on icon "Next image" at bounding box center [1385, 371] width 19 height 19
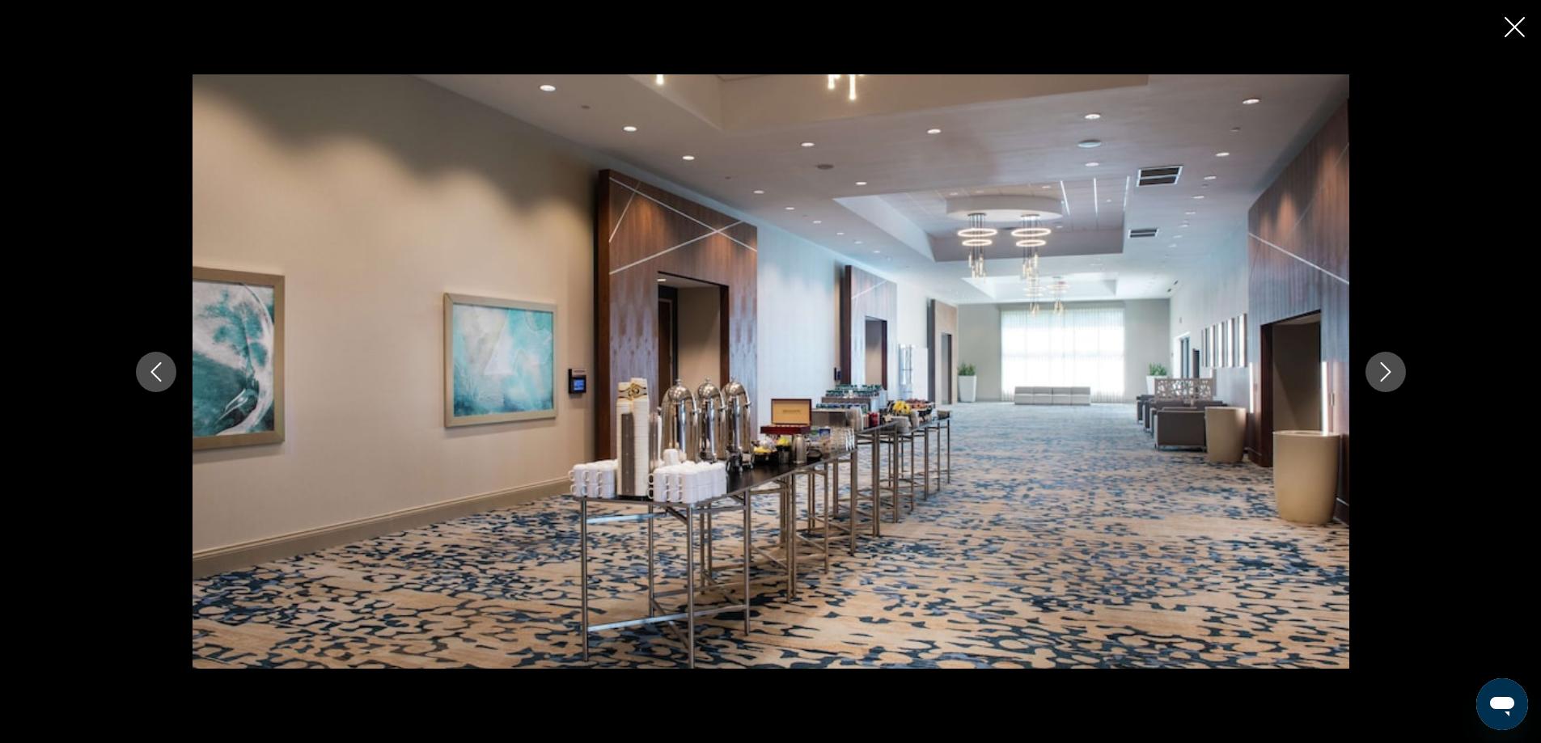
click at [1384, 372] on icon "Next image" at bounding box center [1385, 371] width 19 height 19
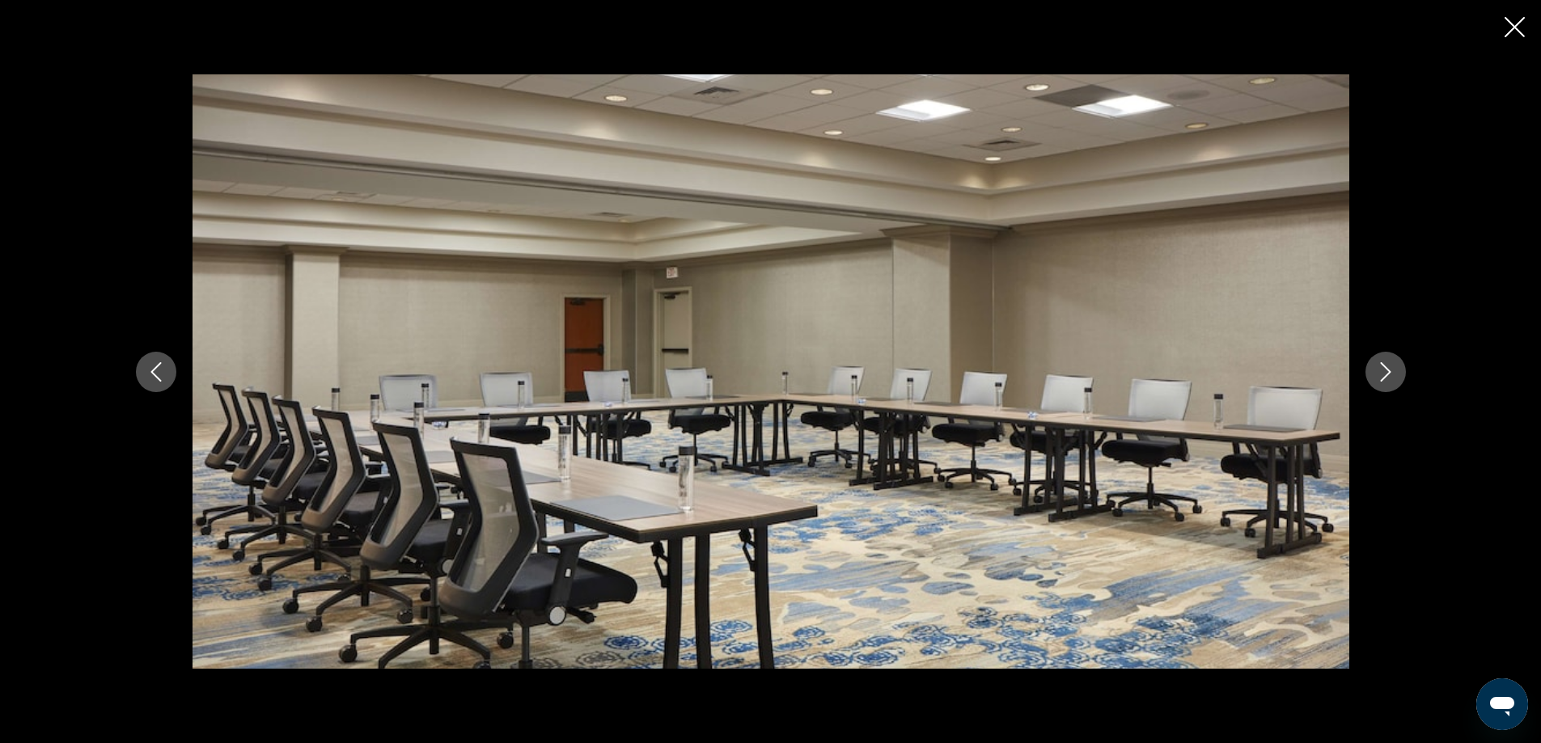
click at [1384, 372] on icon "Next image" at bounding box center [1385, 371] width 19 height 19
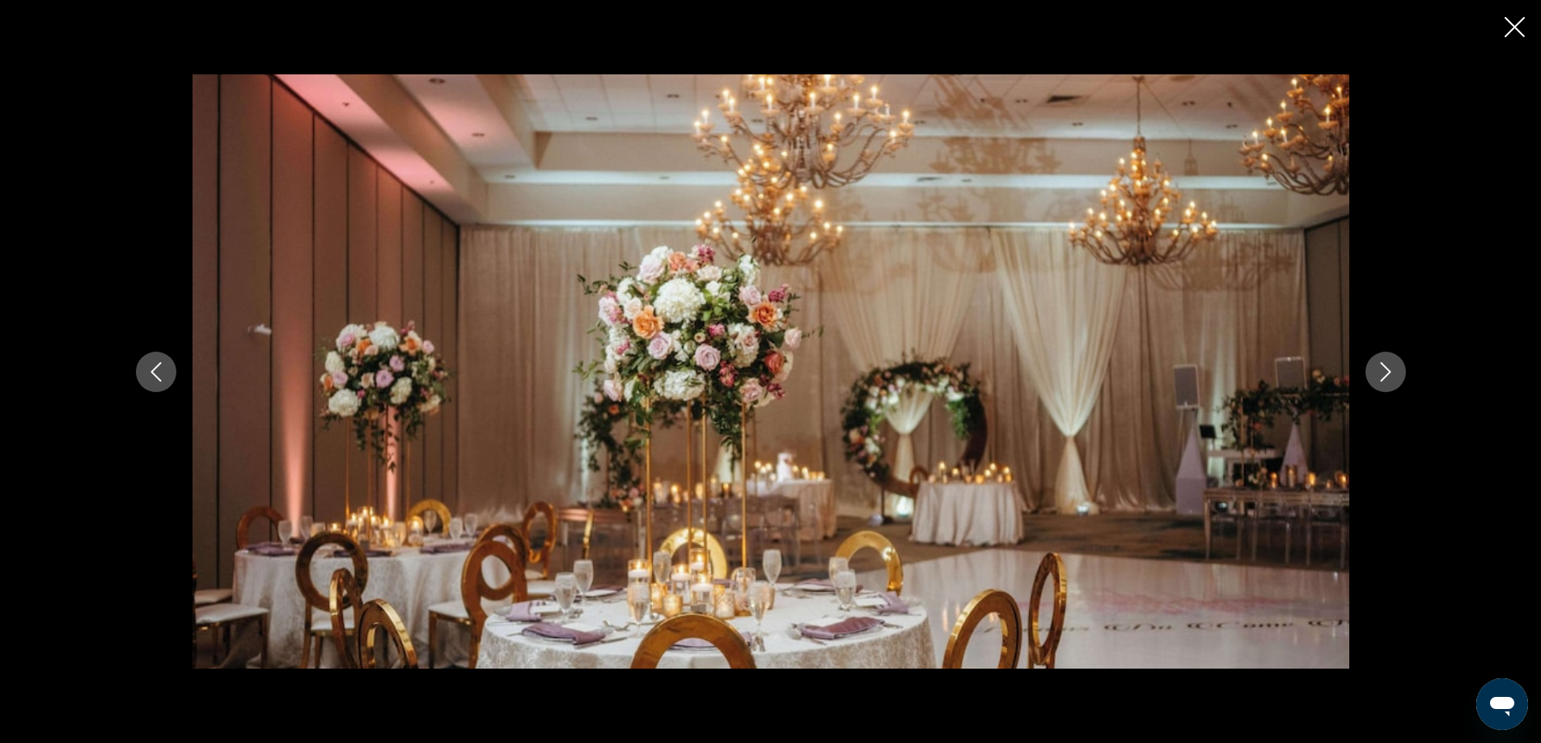
click at [1384, 372] on icon "Next image" at bounding box center [1385, 371] width 19 height 19
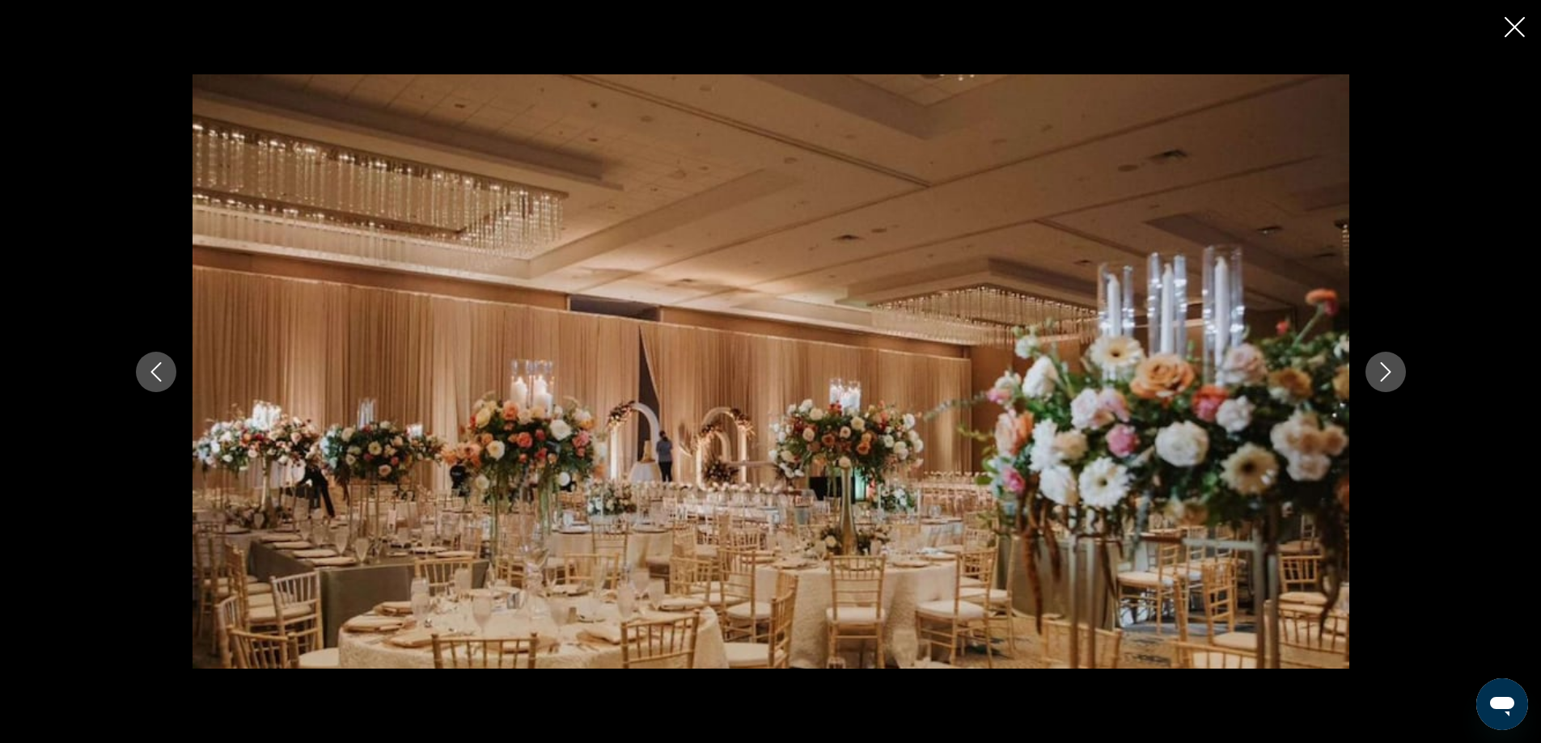
click at [1384, 372] on icon "Next image" at bounding box center [1385, 371] width 19 height 19
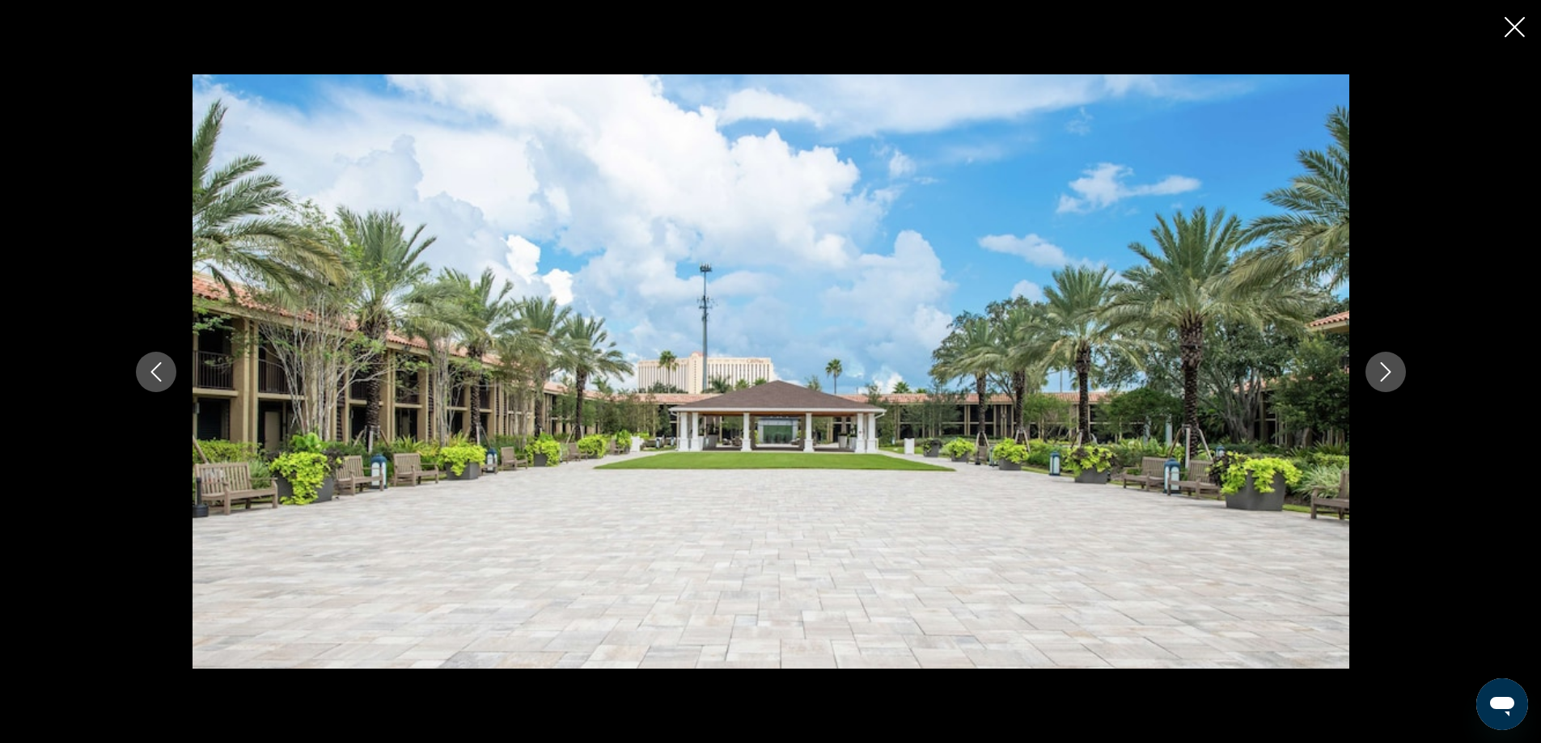
click at [1384, 372] on icon "Next image" at bounding box center [1385, 371] width 19 height 19
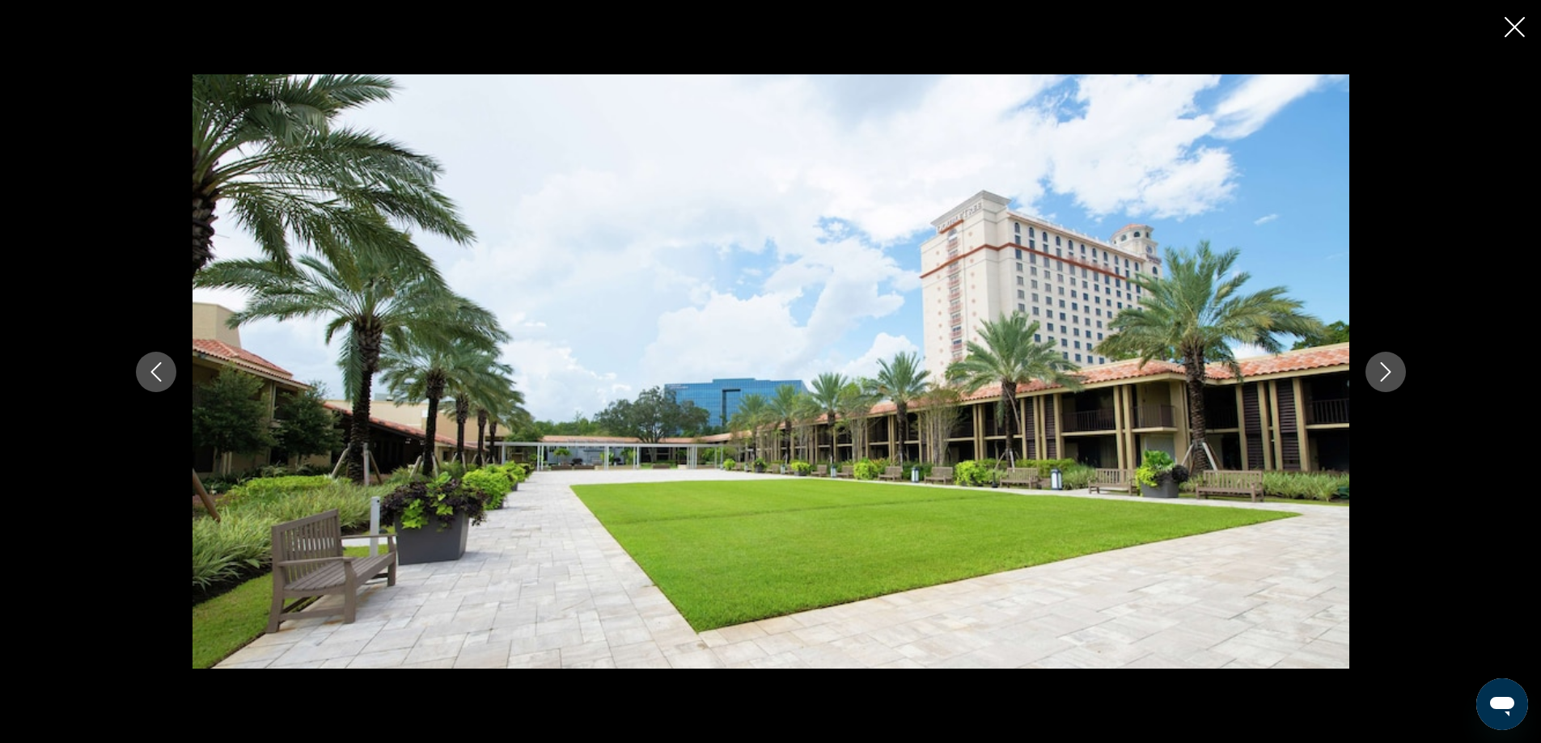
click at [1384, 372] on icon "Next image" at bounding box center [1385, 371] width 19 height 19
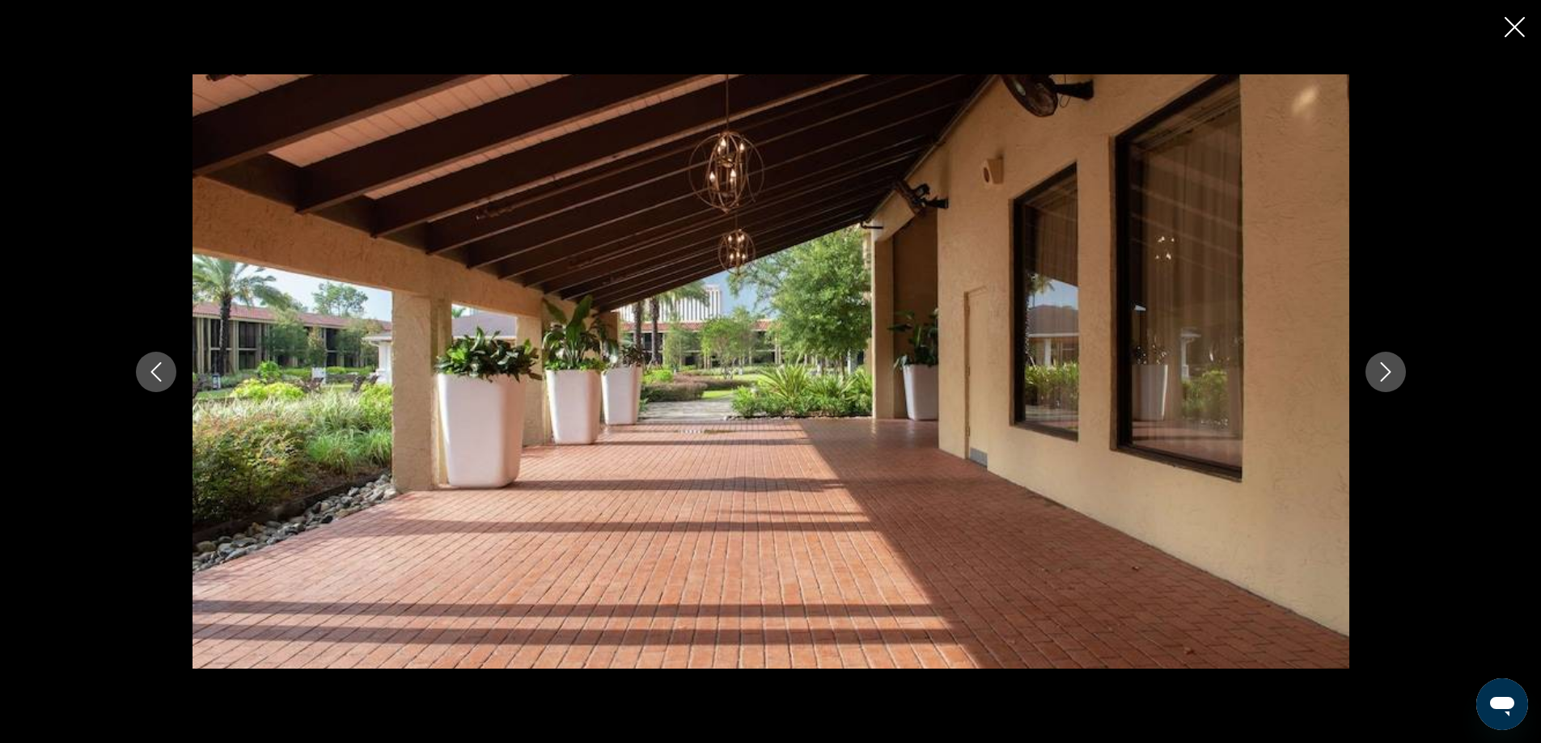
click at [1384, 372] on icon "Next image" at bounding box center [1385, 371] width 19 height 19
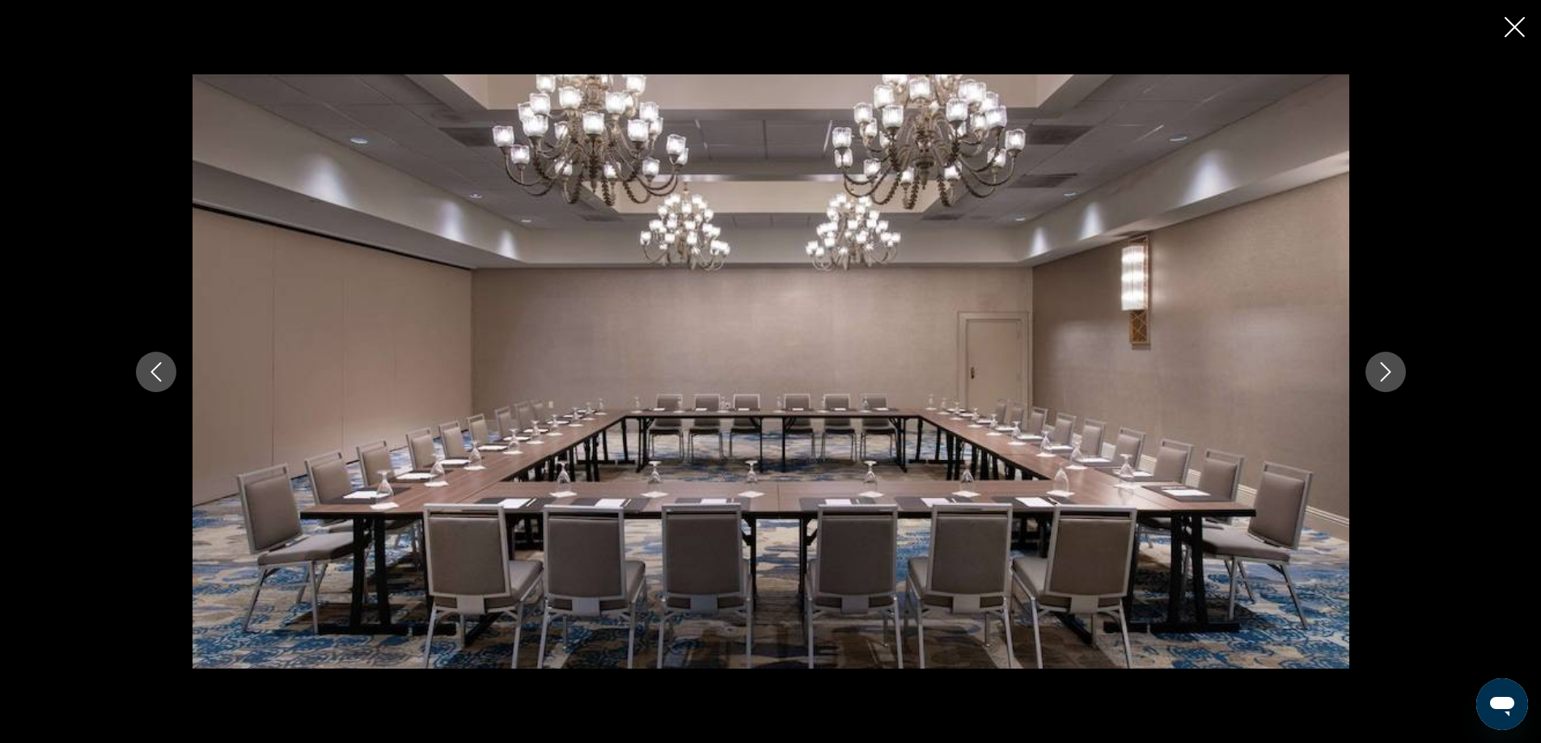
click at [1384, 372] on icon "Next image" at bounding box center [1385, 371] width 19 height 19
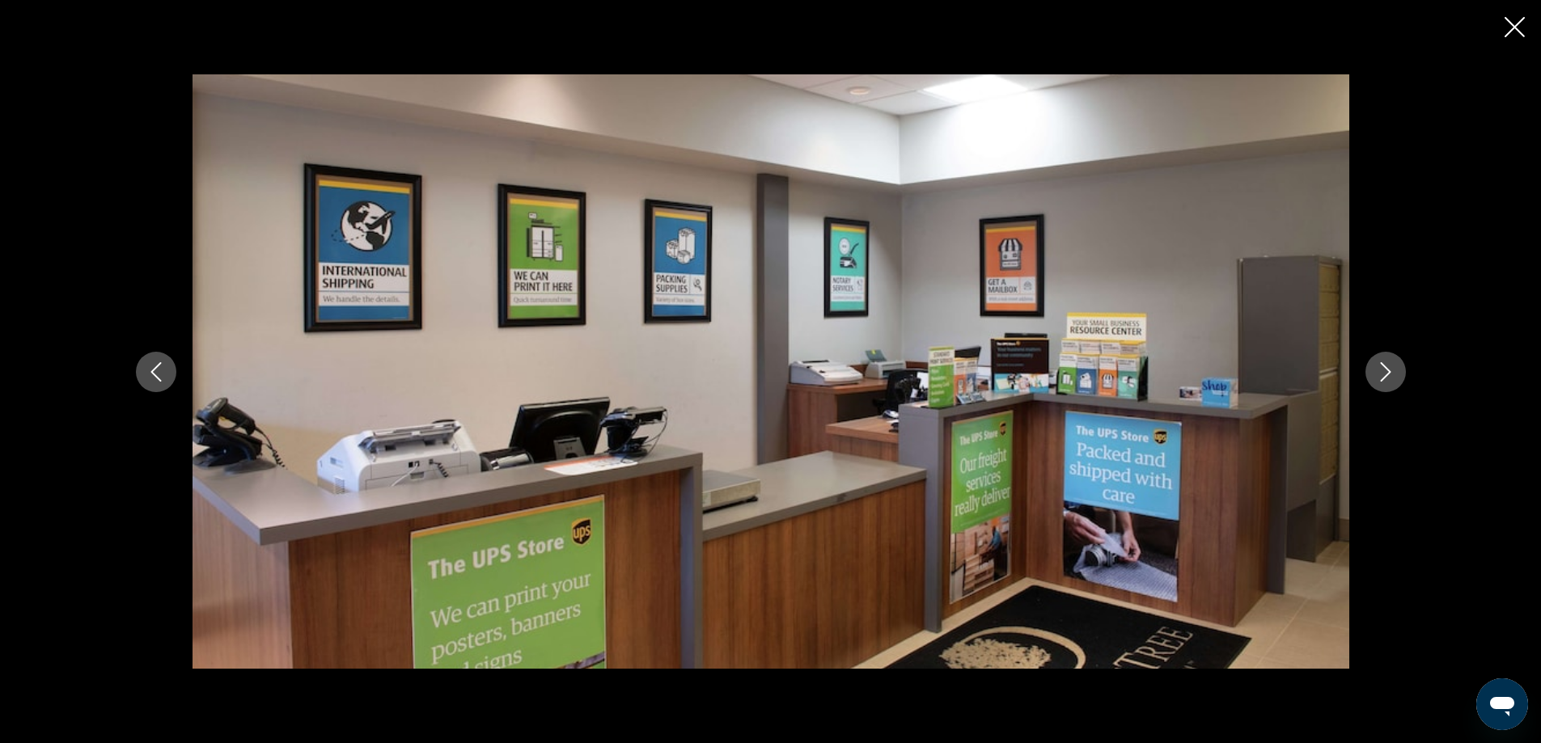
click at [1384, 372] on icon "Next image" at bounding box center [1385, 371] width 19 height 19
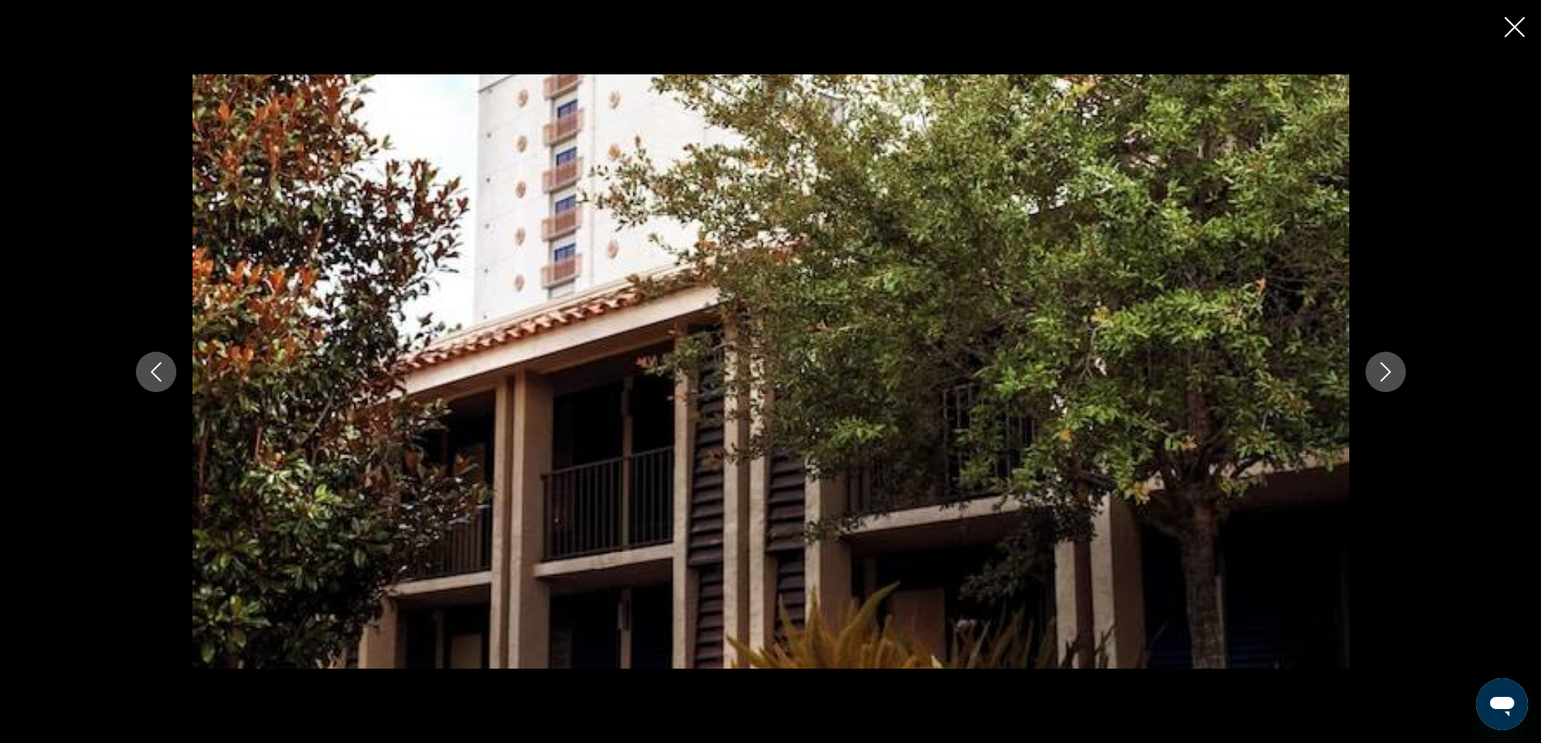
click at [1384, 372] on icon "Next image" at bounding box center [1385, 371] width 19 height 19
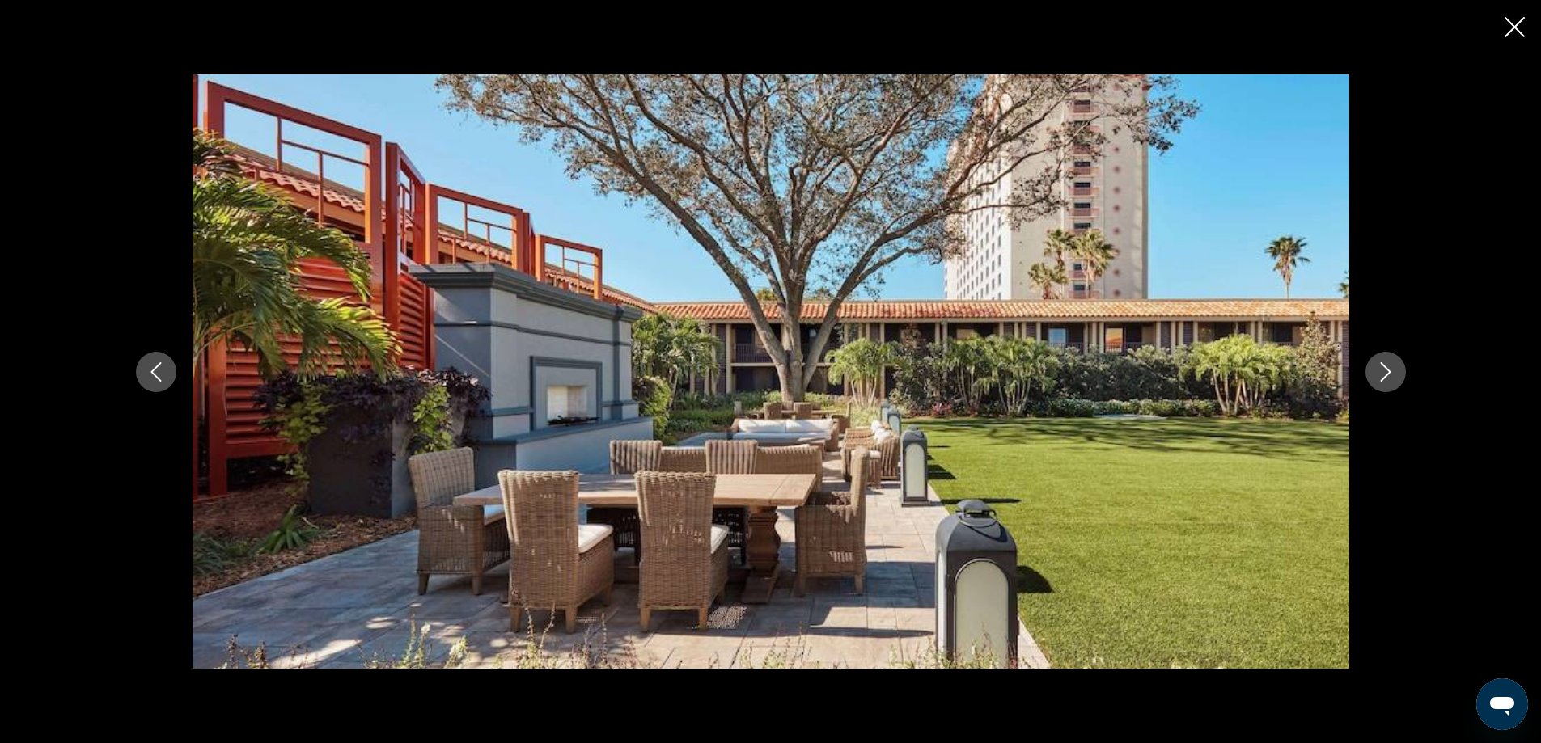
click at [1384, 372] on icon "Next image" at bounding box center [1385, 371] width 19 height 19
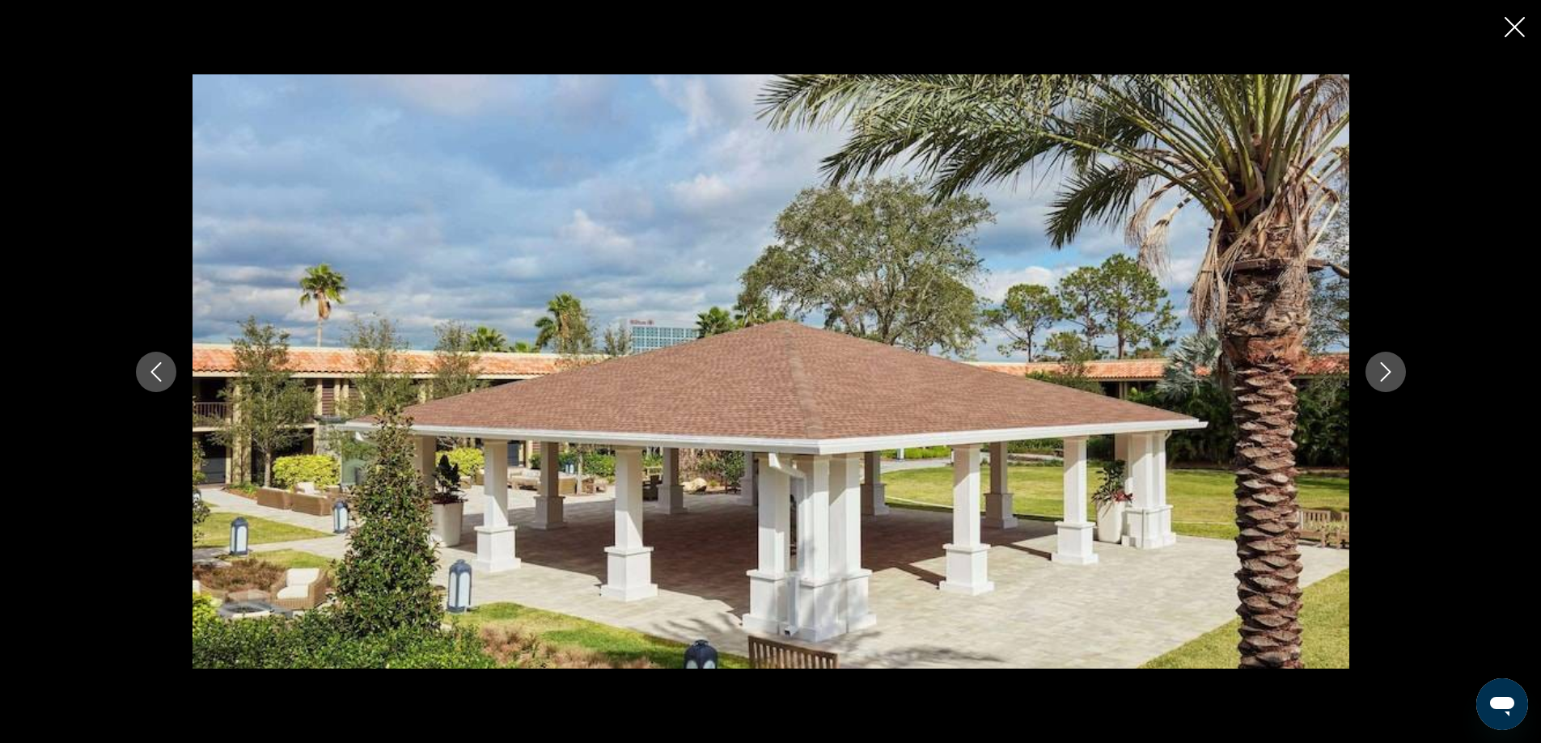
click at [1384, 372] on icon "Next image" at bounding box center [1385, 371] width 19 height 19
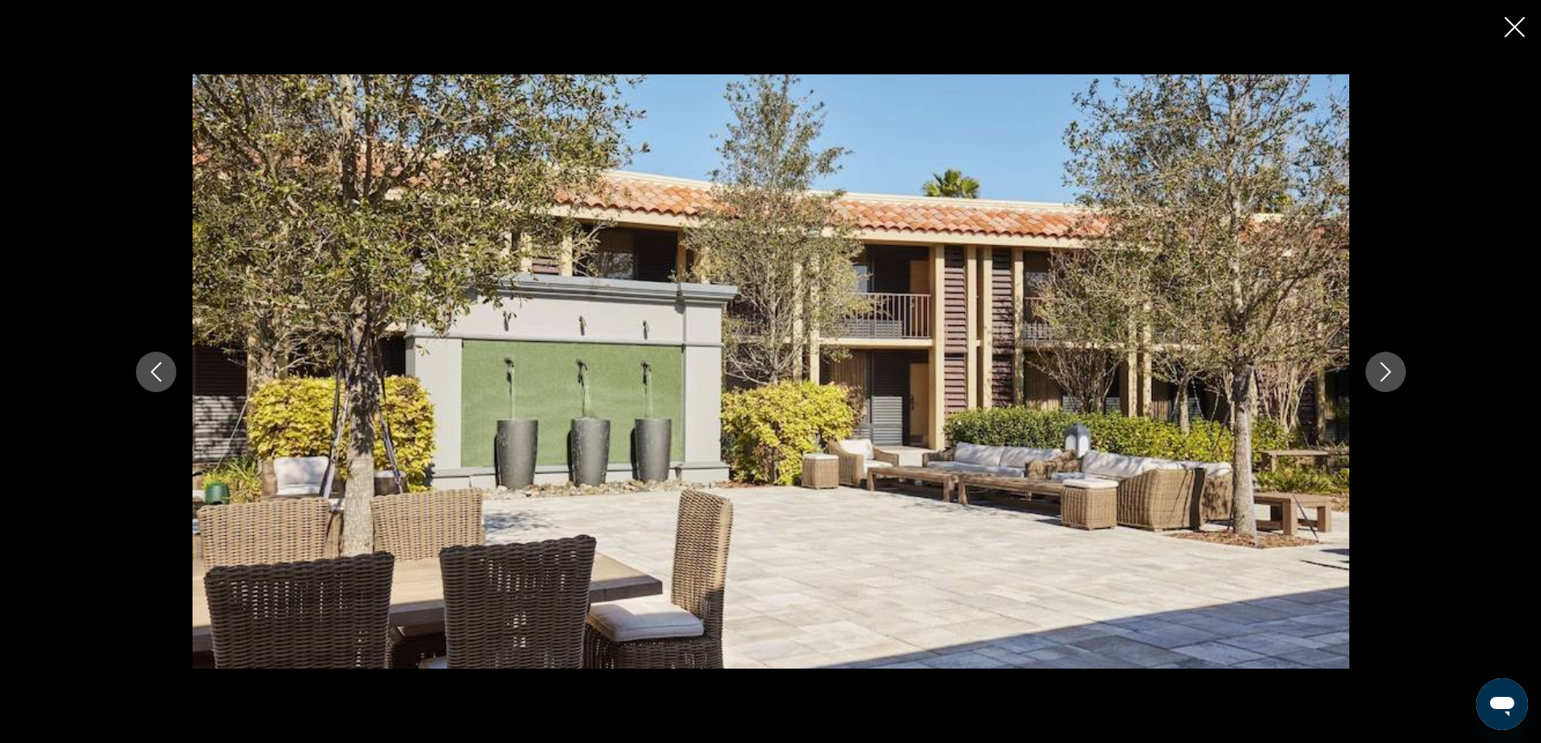
click at [1384, 372] on icon "Next image" at bounding box center [1385, 371] width 19 height 19
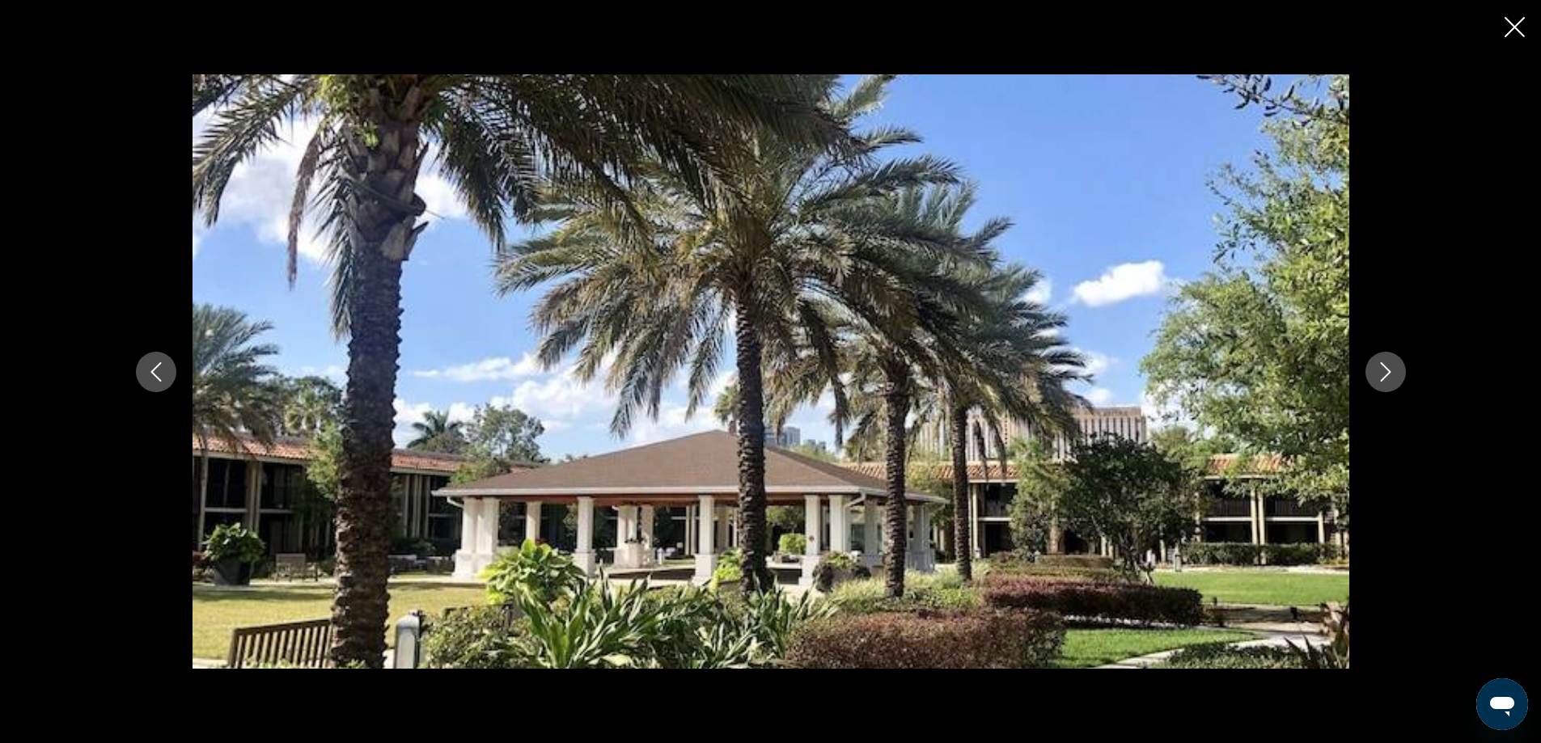
click at [1384, 372] on icon "Next image" at bounding box center [1385, 371] width 19 height 19
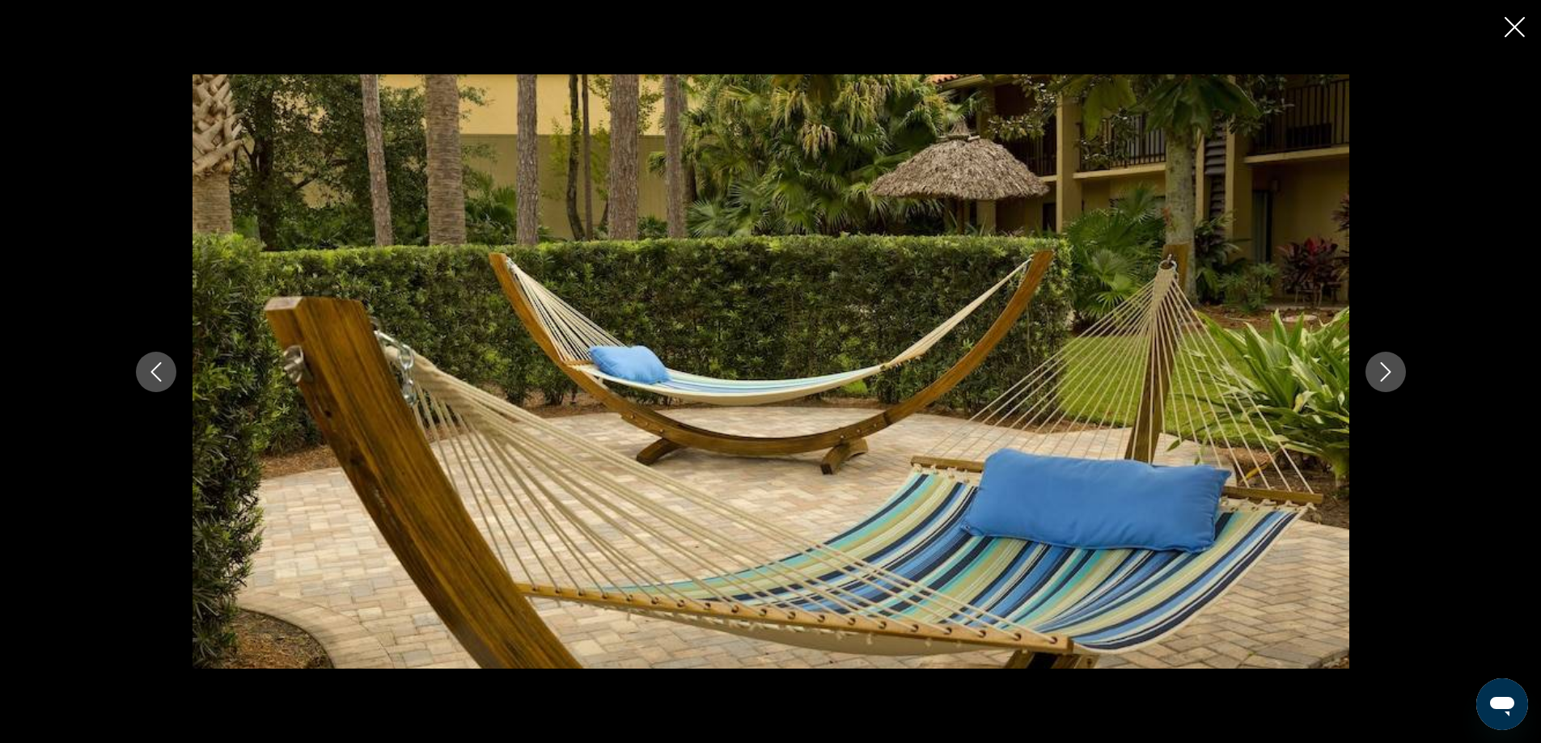
click at [1384, 372] on icon "Next image" at bounding box center [1385, 371] width 19 height 19
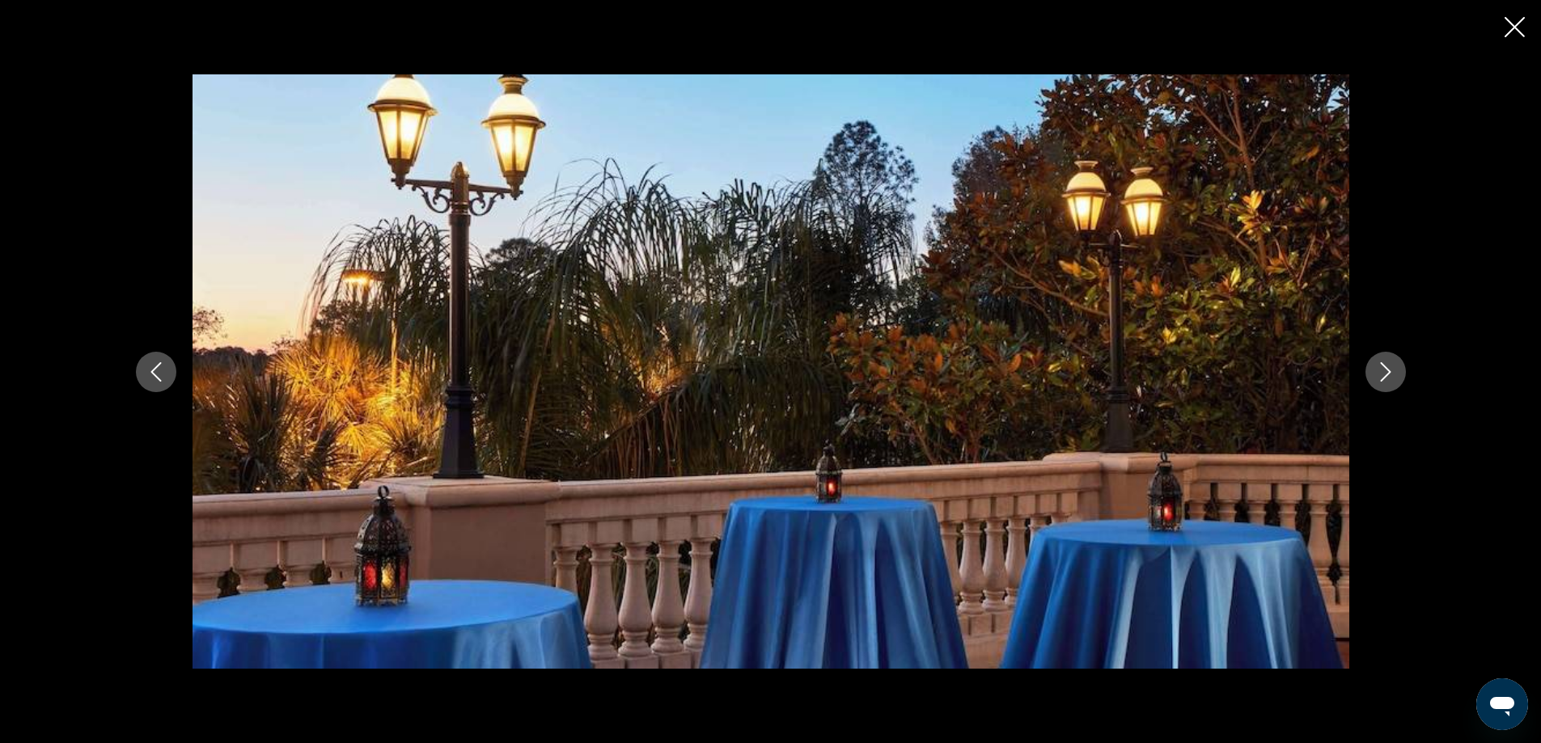
click at [1384, 372] on icon "Next image" at bounding box center [1385, 371] width 19 height 19
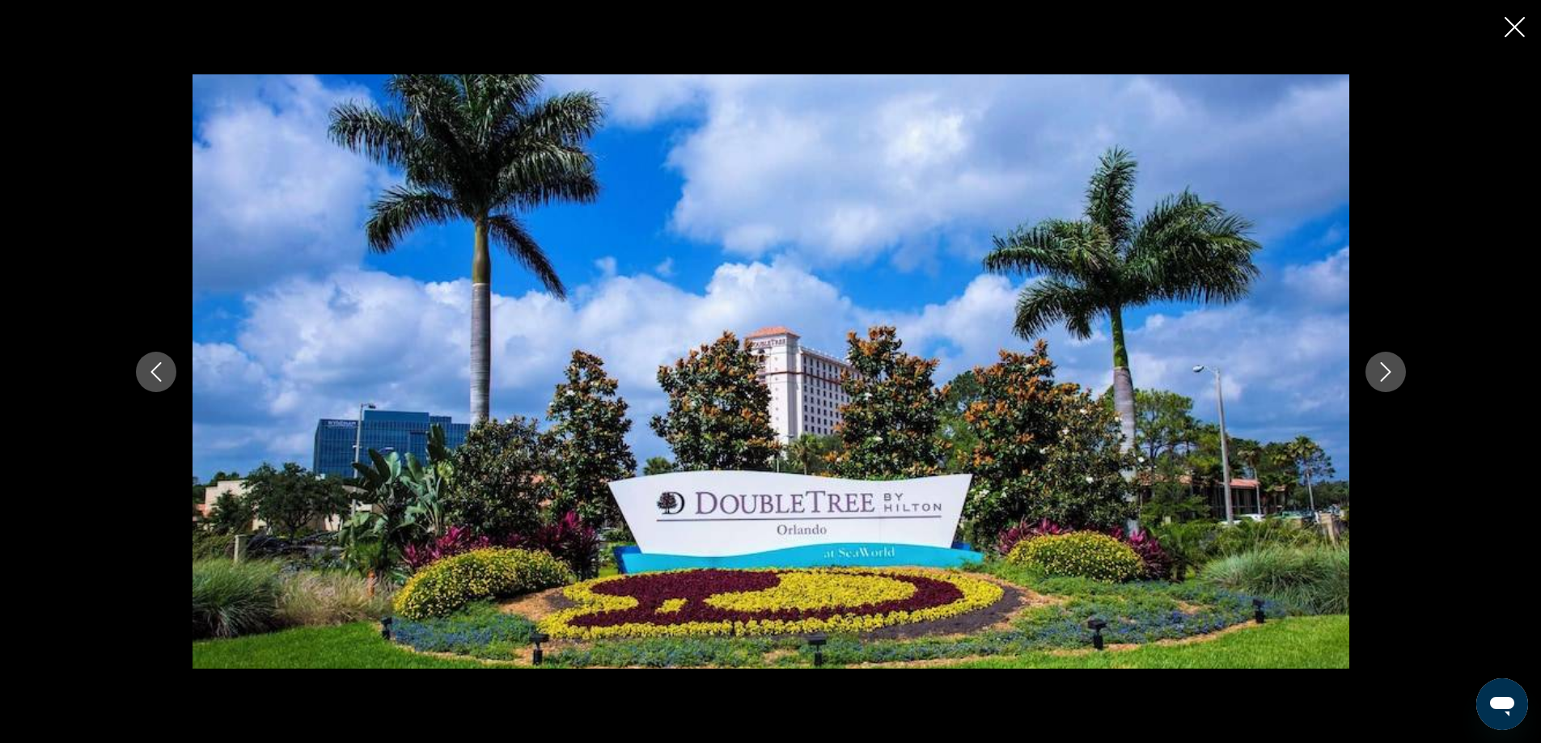
click at [1384, 372] on icon "Next image" at bounding box center [1385, 371] width 19 height 19
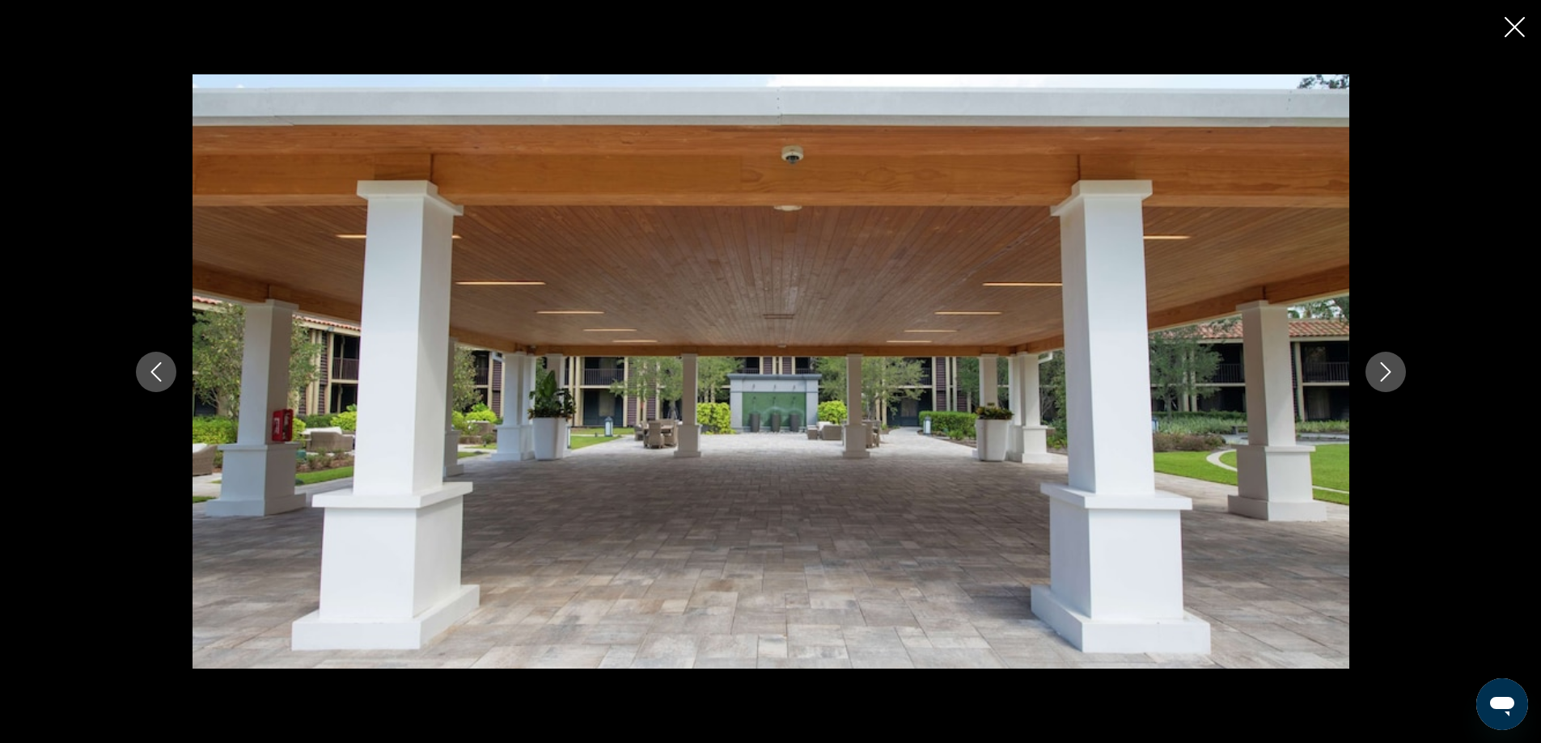
click at [147, 374] on icon "Previous image" at bounding box center [155, 371] width 19 height 19
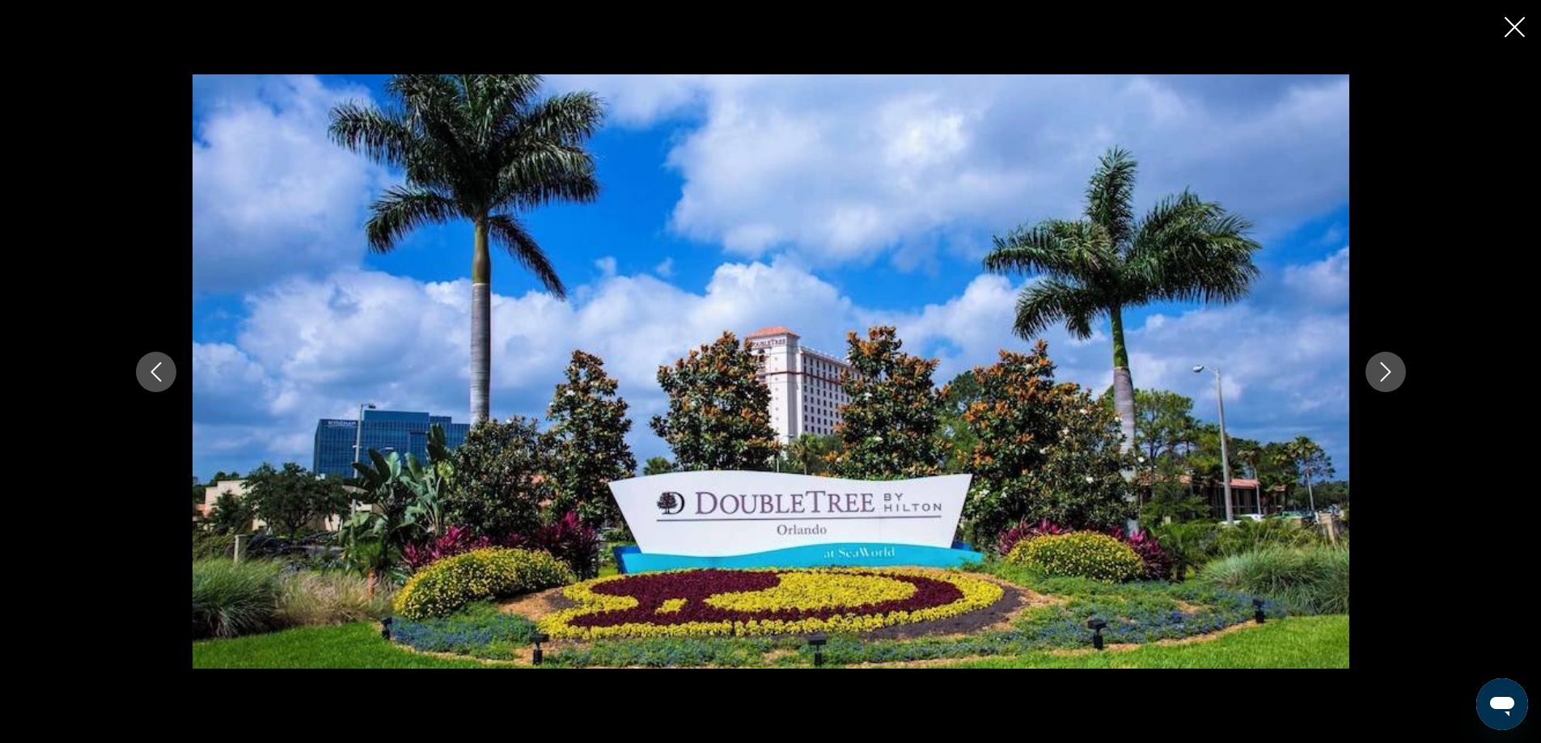
click at [1380, 367] on icon "Next image" at bounding box center [1385, 371] width 19 height 19
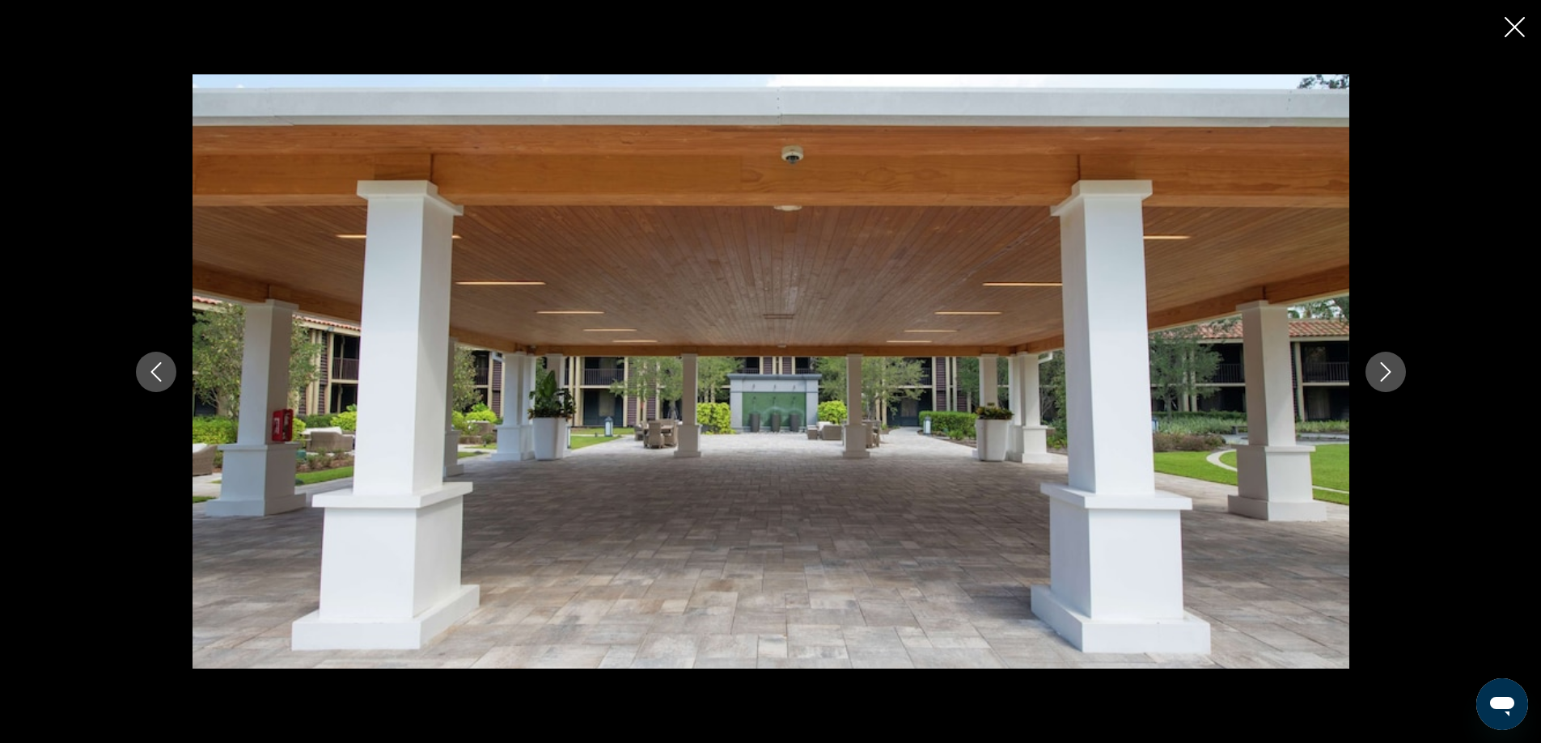
click at [1384, 371] on icon "Next image" at bounding box center [1385, 371] width 19 height 19
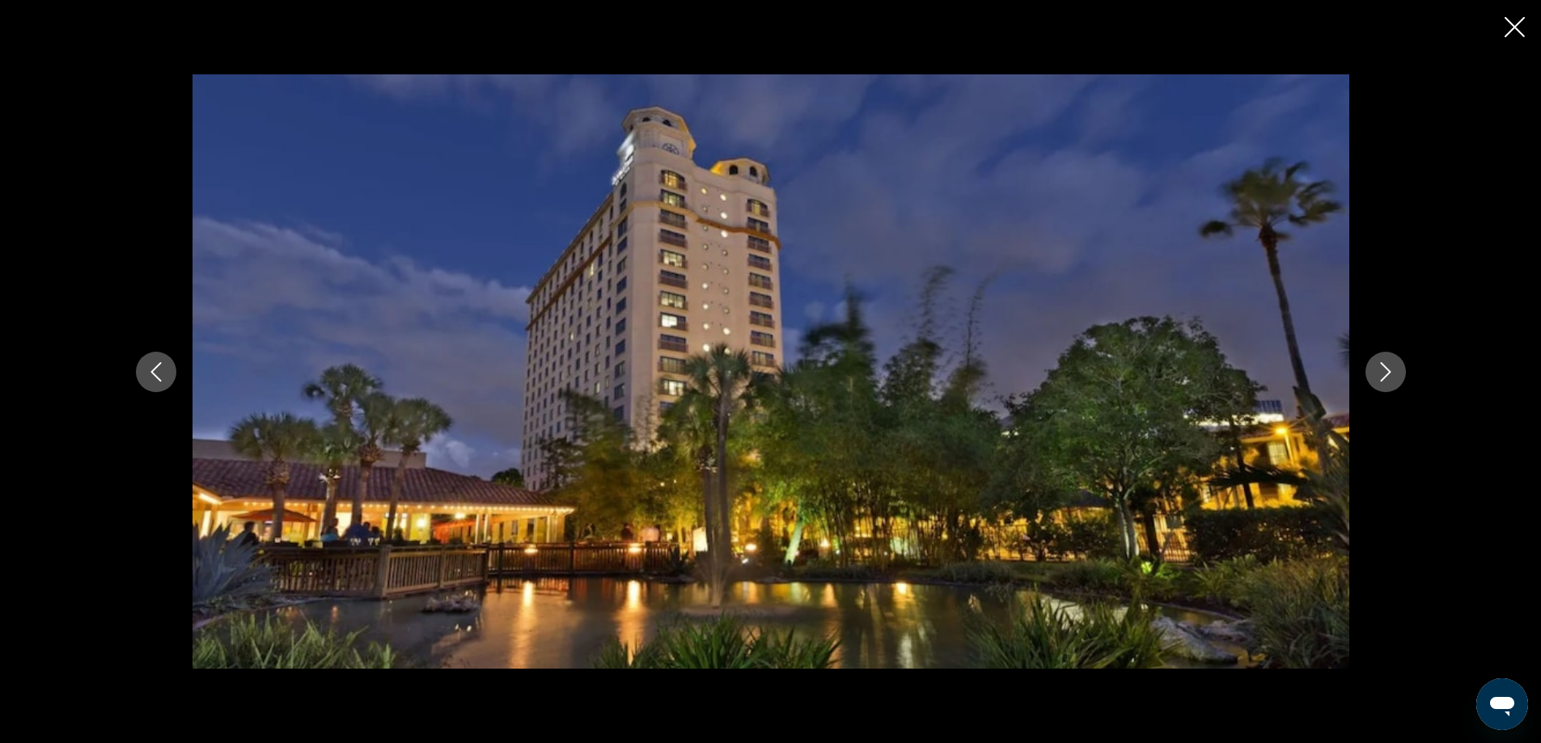
click at [1384, 371] on icon "Next image" at bounding box center [1385, 371] width 19 height 19
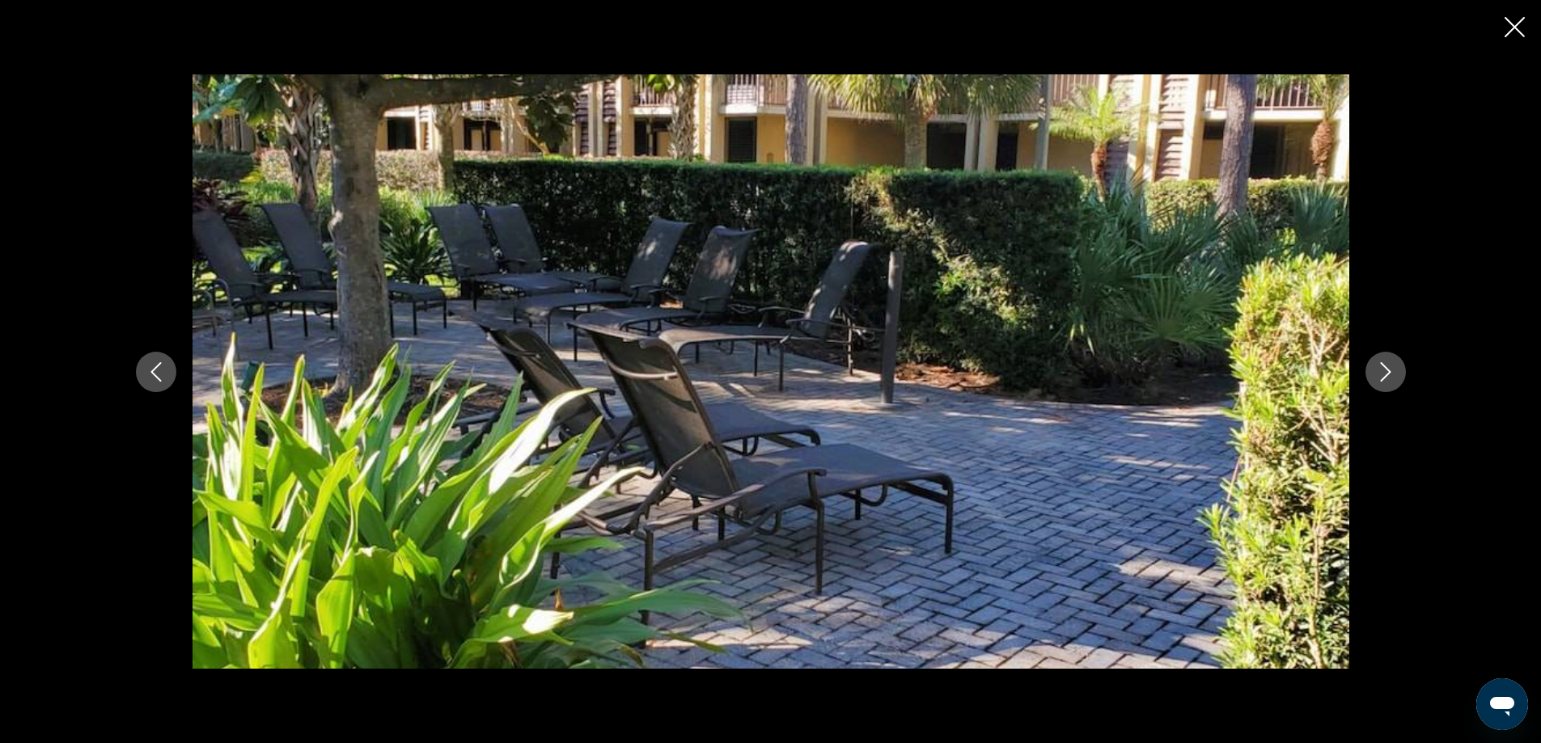
click at [1384, 371] on icon "Next image" at bounding box center [1385, 371] width 19 height 19
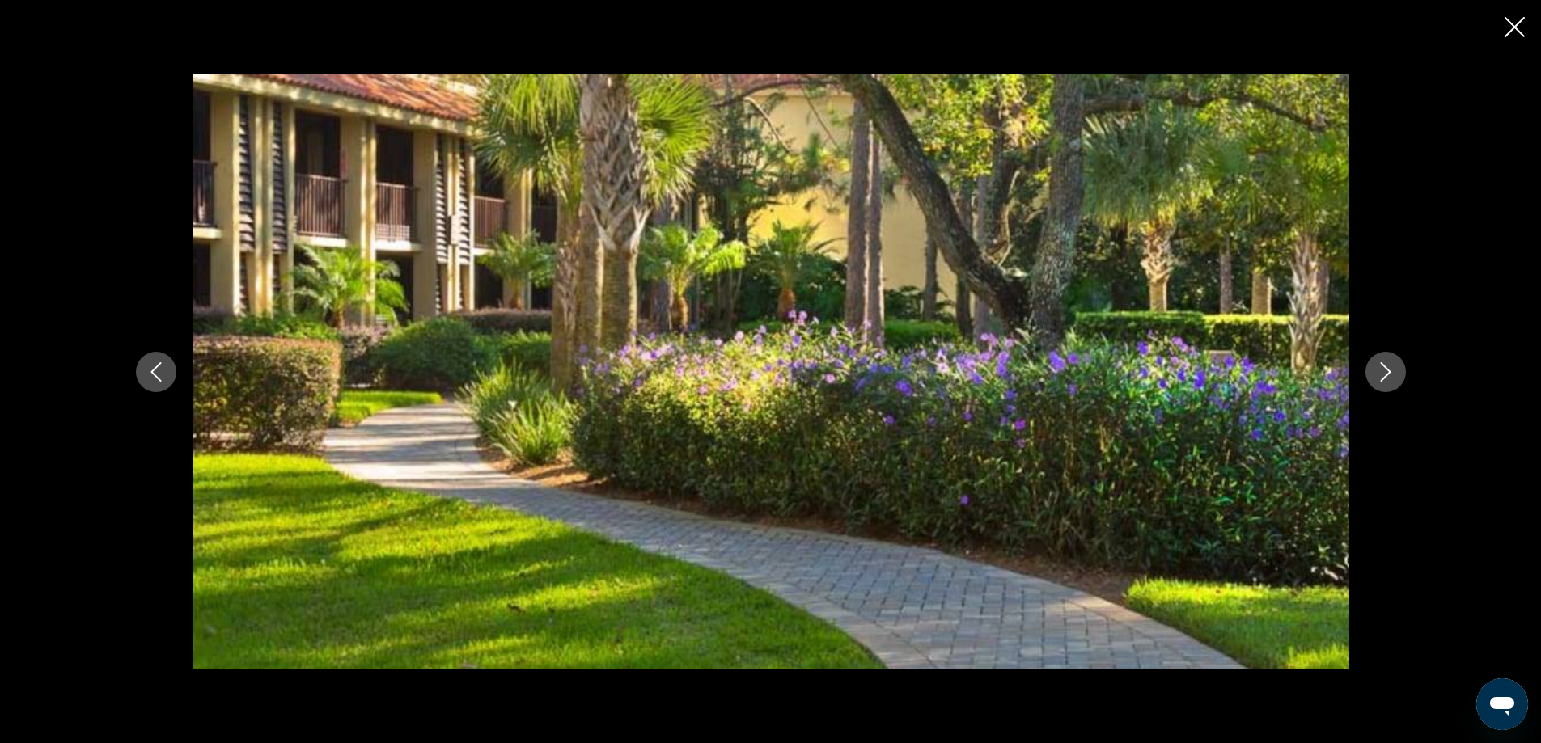
click at [1384, 371] on icon "Next image" at bounding box center [1385, 371] width 19 height 19
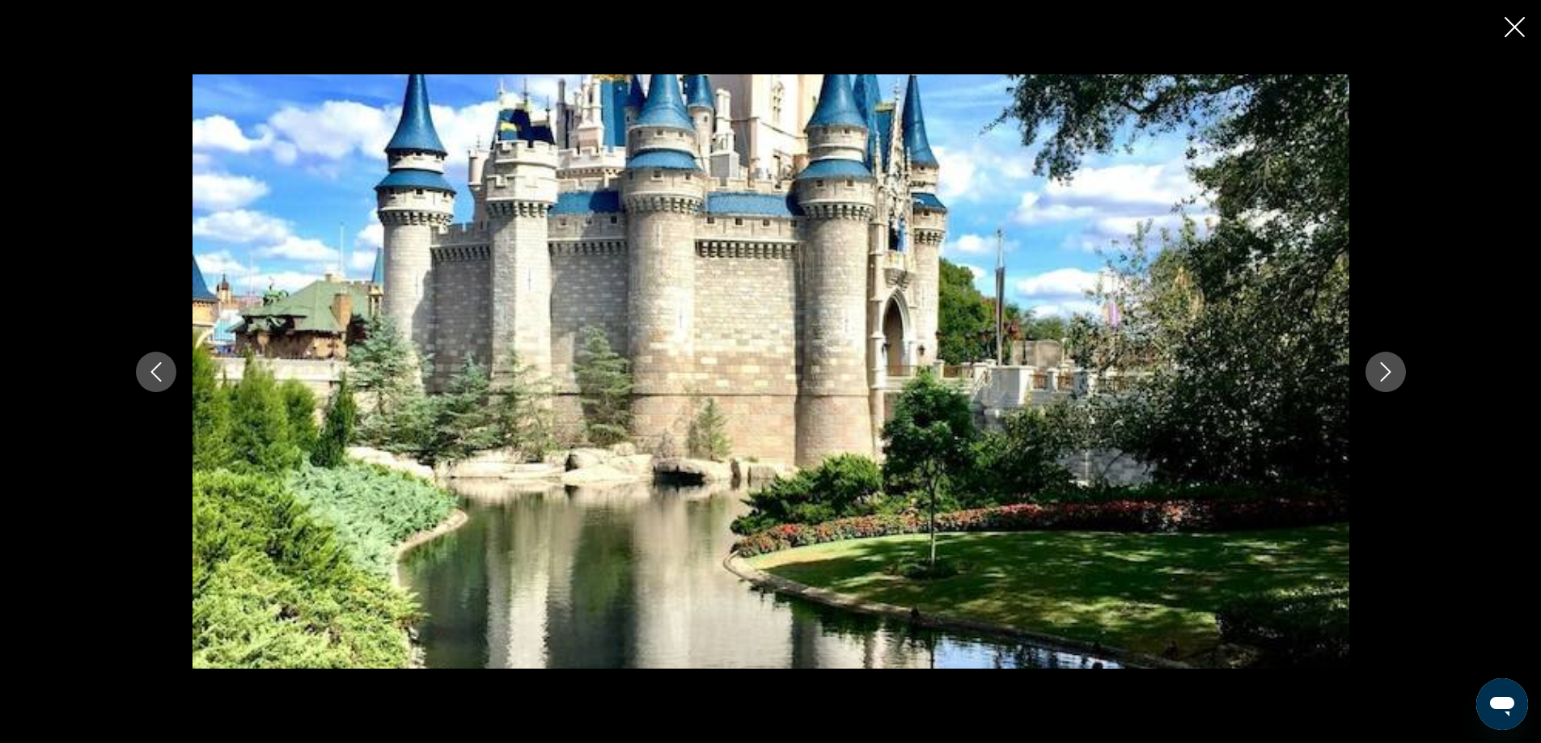
click at [1384, 371] on icon "Next image" at bounding box center [1385, 371] width 19 height 19
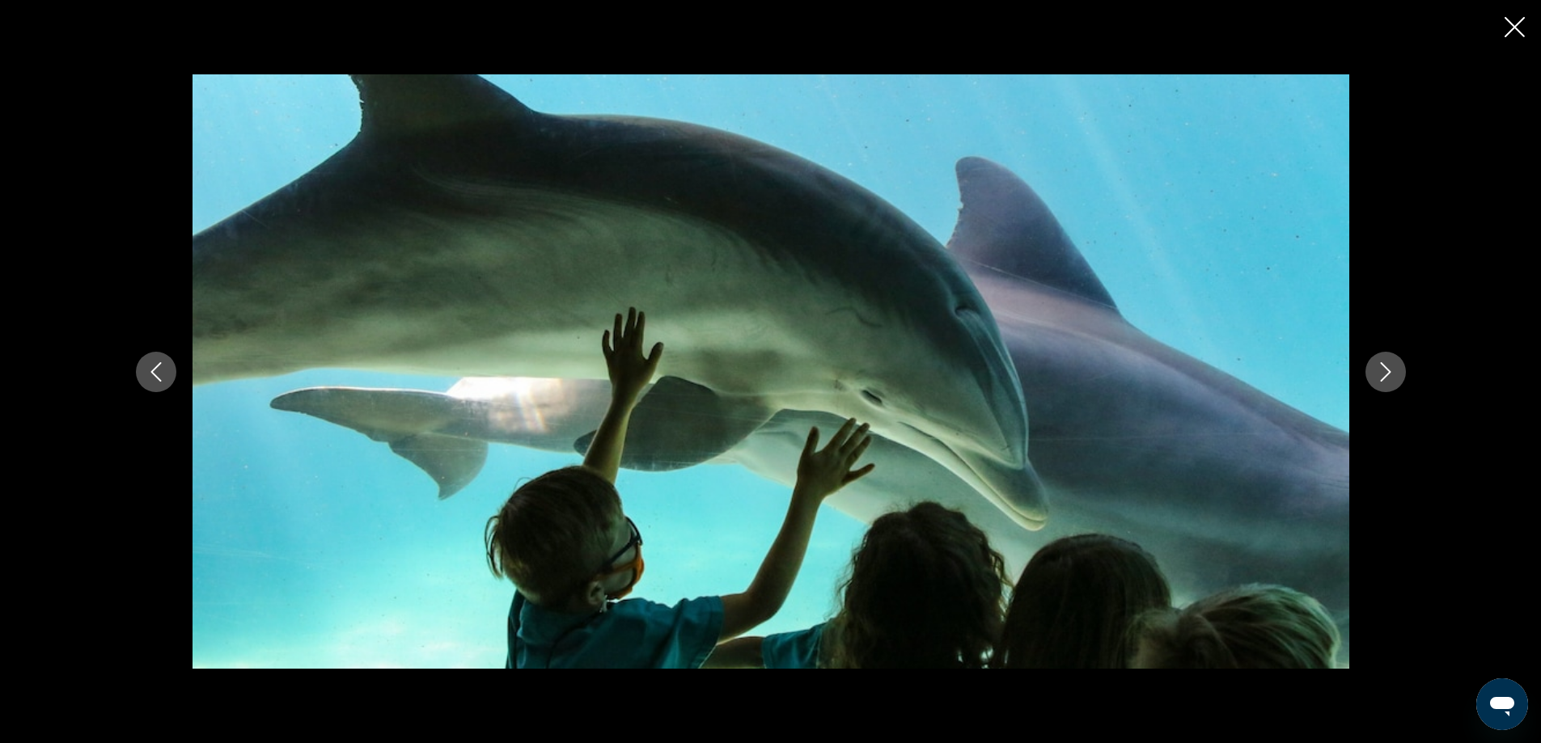
click at [1384, 371] on icon "Next image" at bounding box center [1385, 371] width 19 height 19
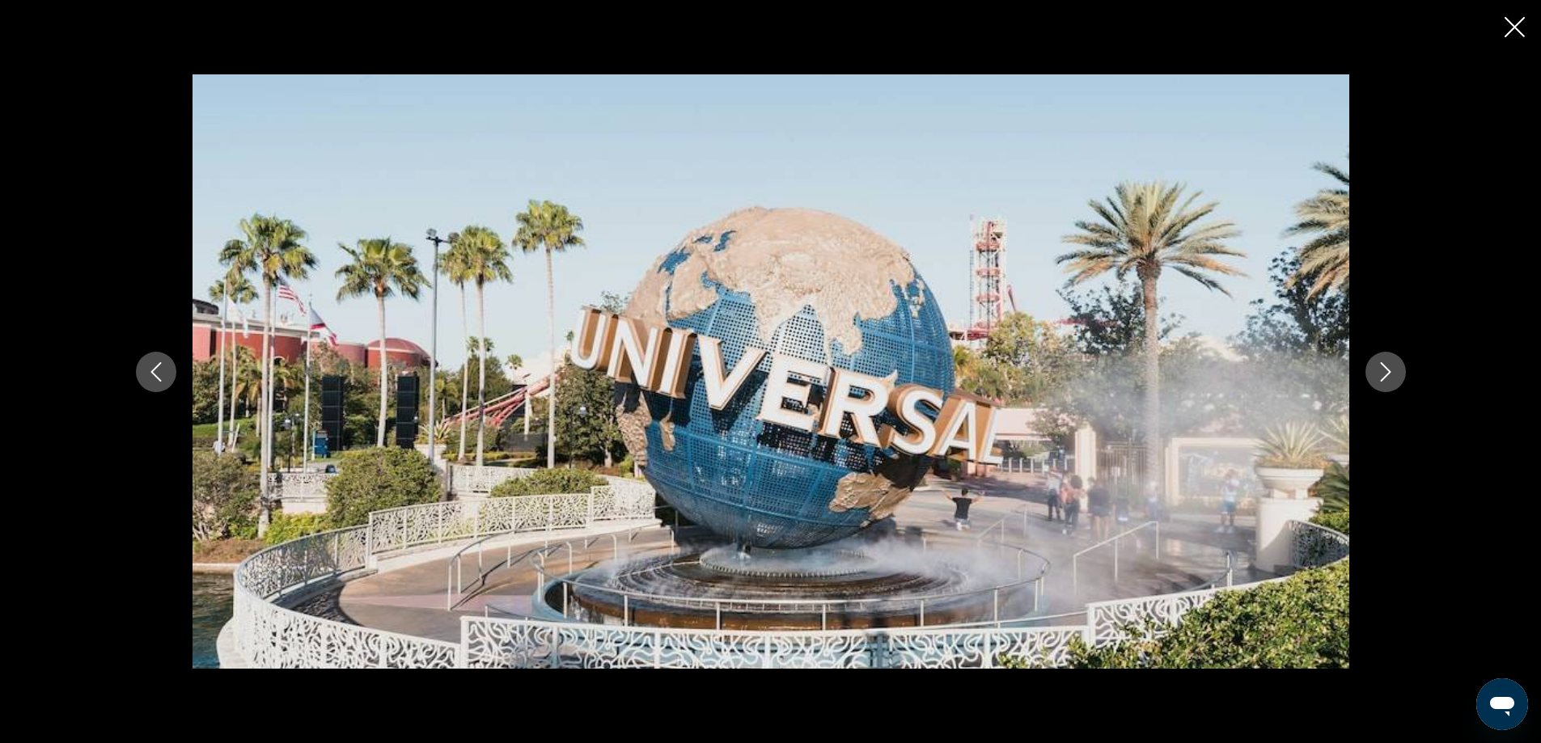
click at [1384, 371] on icon "Next image" at bounding box center [1385, 371] width 19 height 19
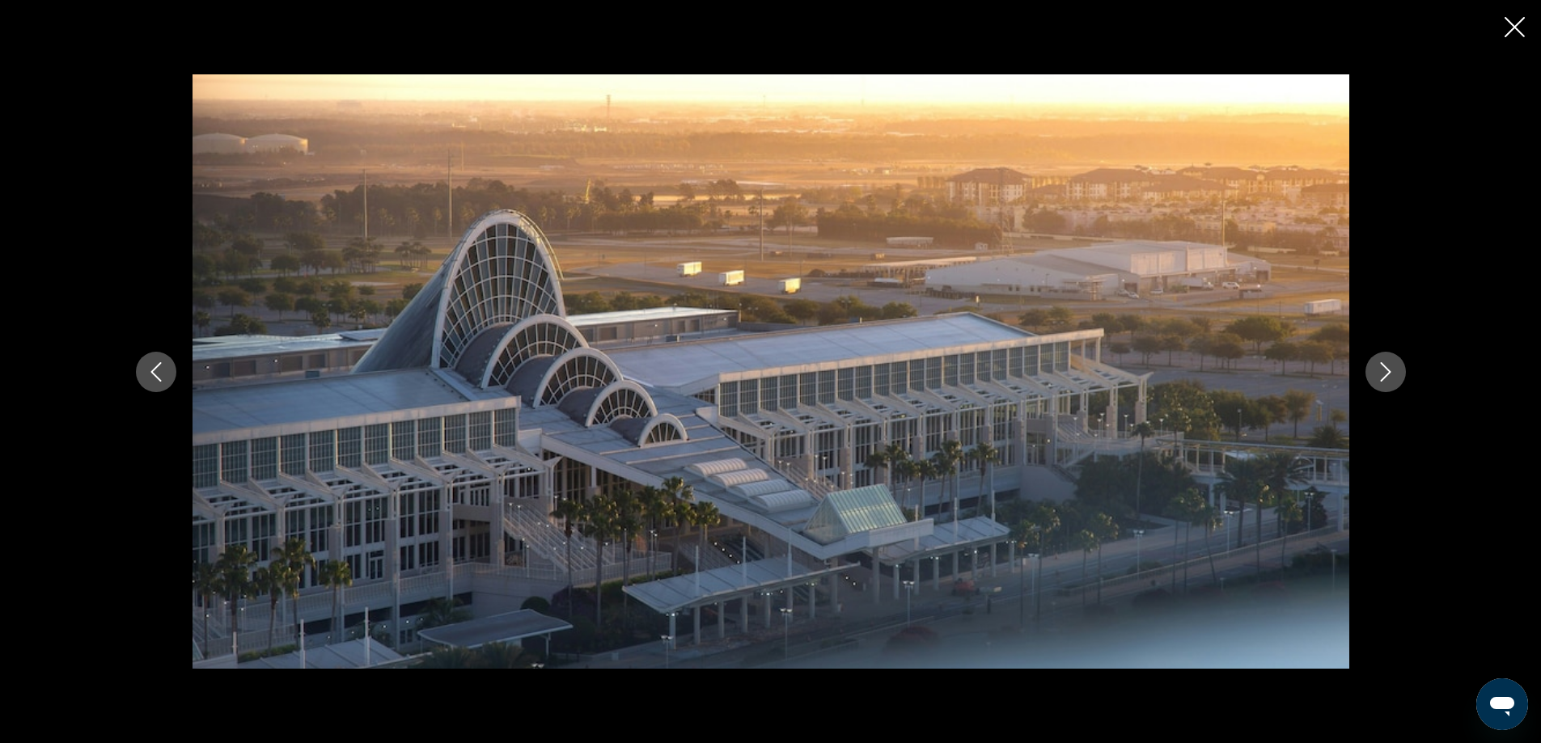
click at [1384, 371] on icon "Next image" at bounding box center [1385, 371] width 19 height 19
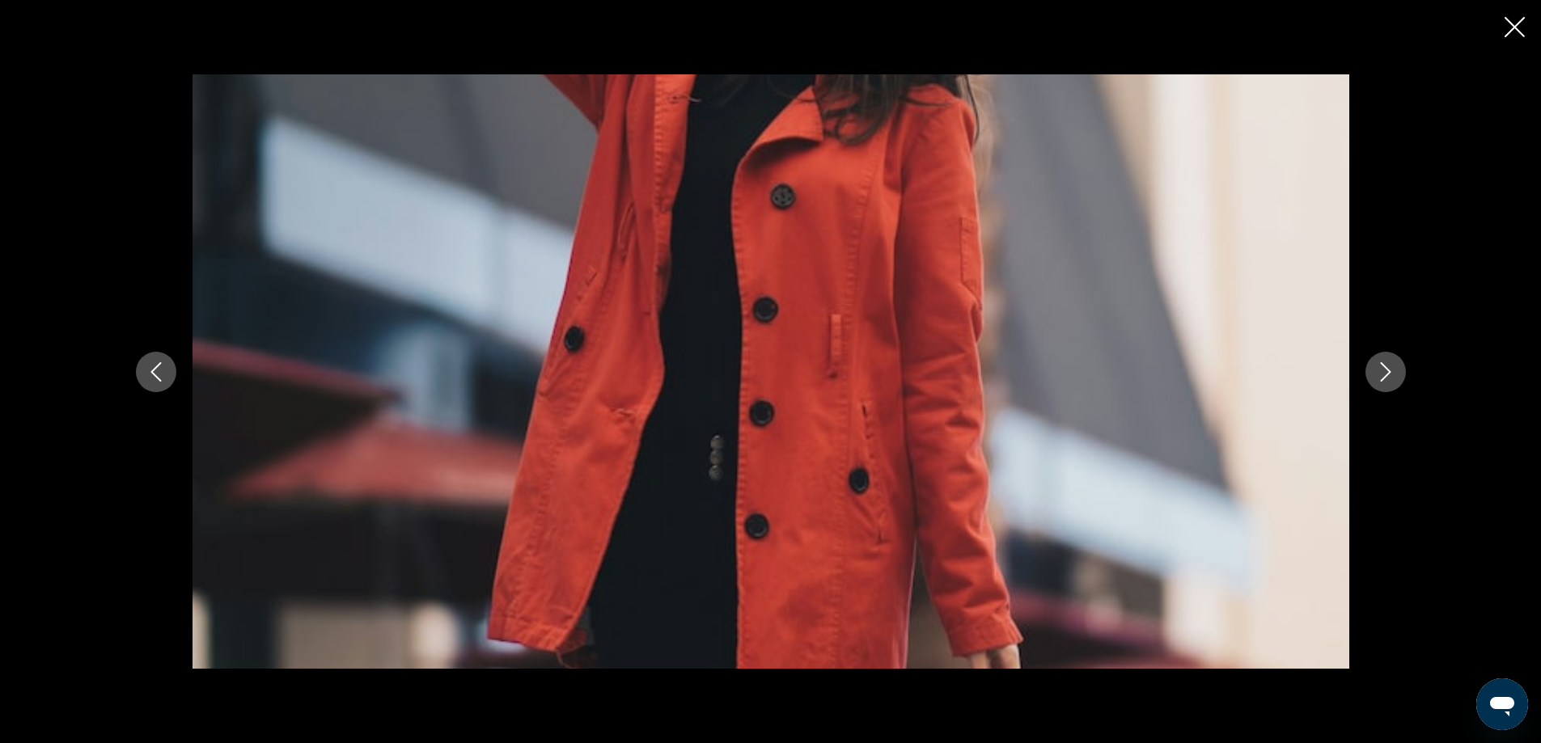
click at [1384, 371] on icon "Next image" at bounding box center [1385, 371] width 19 height 19
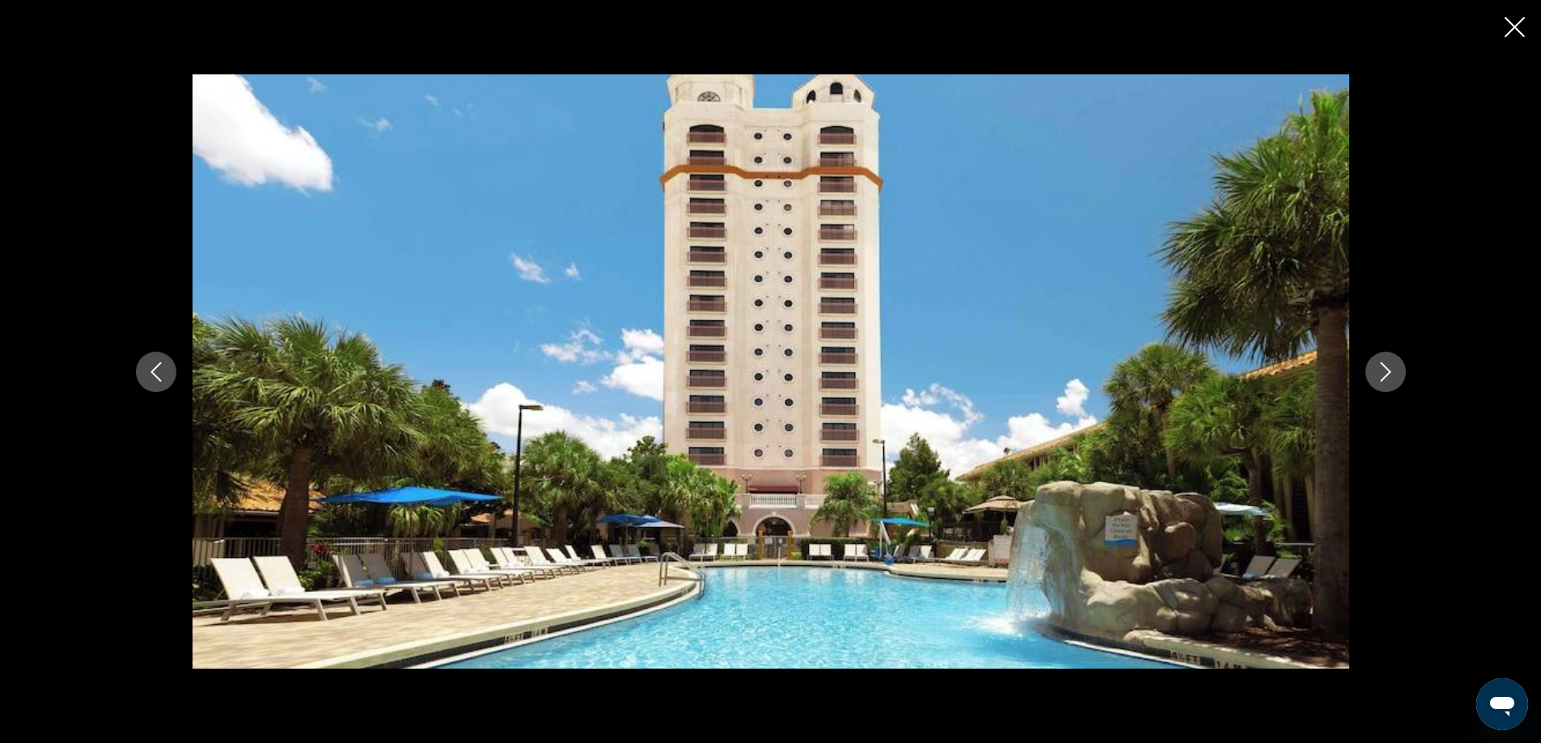
click at [1384, 371] on icon "Next image" at bounding box center [1385, 371] width 19 height 19
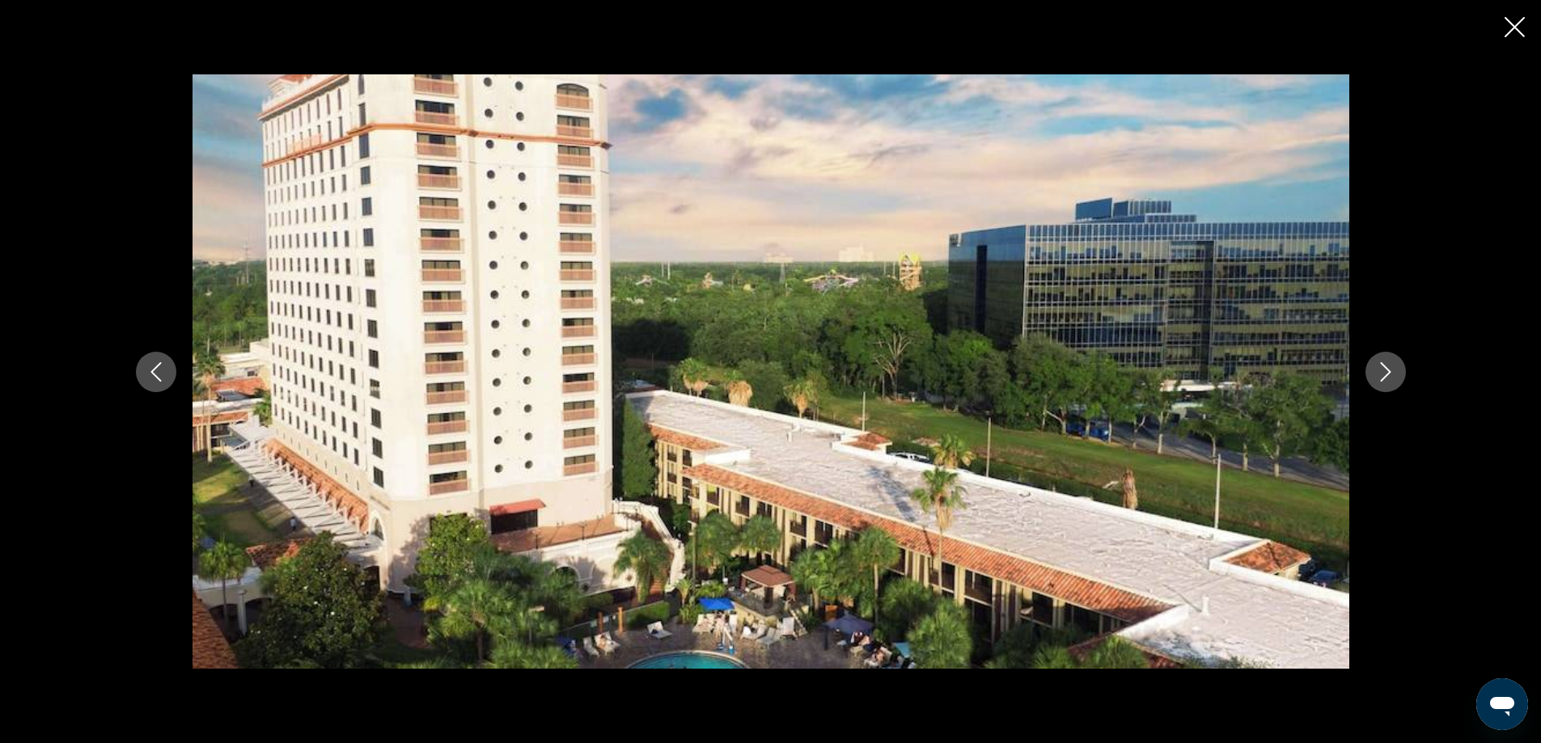
click at [1384, 371] on icon "Next image" at bounding box center [1385, 371] width 19 height 19
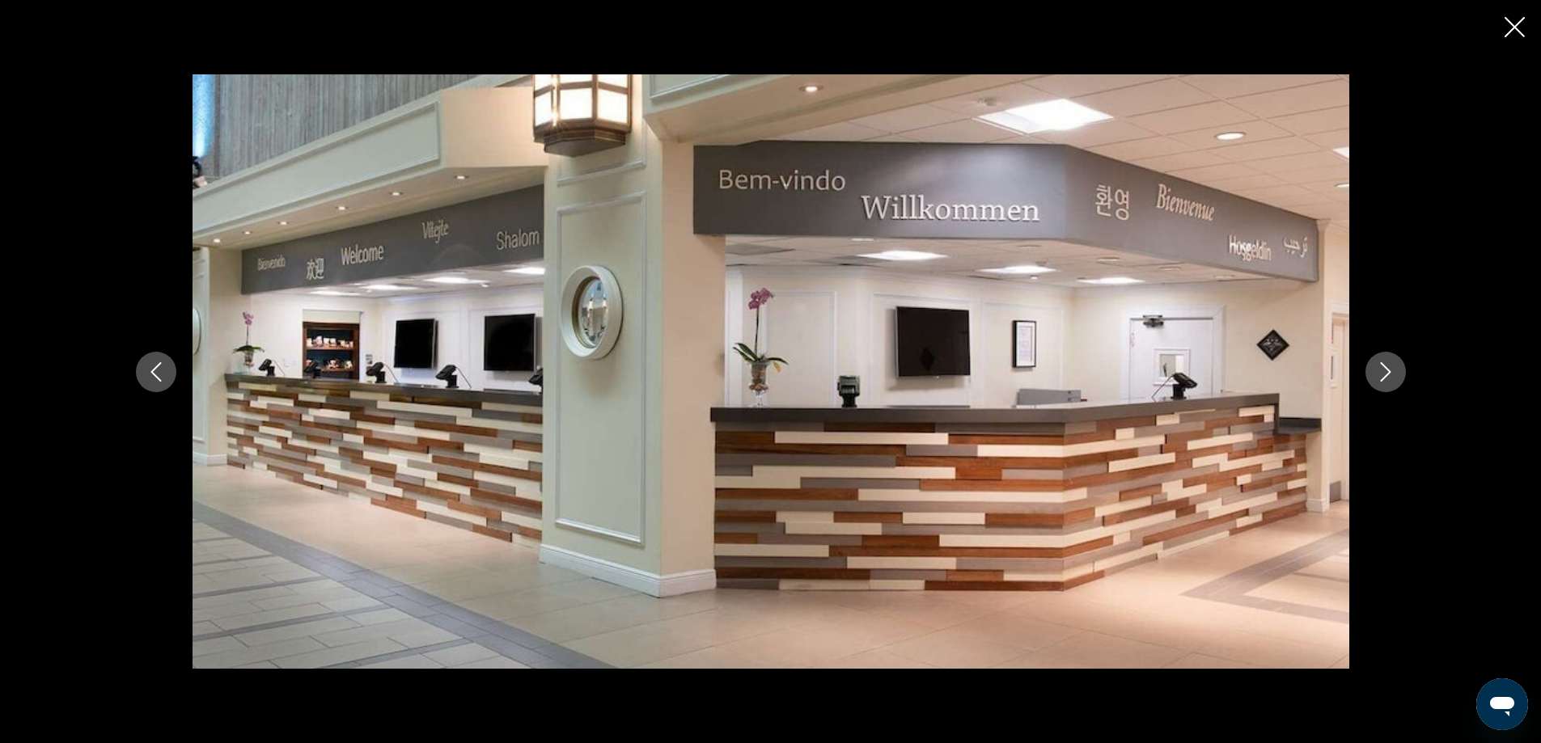
click at [1384, 371] on icon "Next image" at bounding box center [1385, 371] width 19 height 19
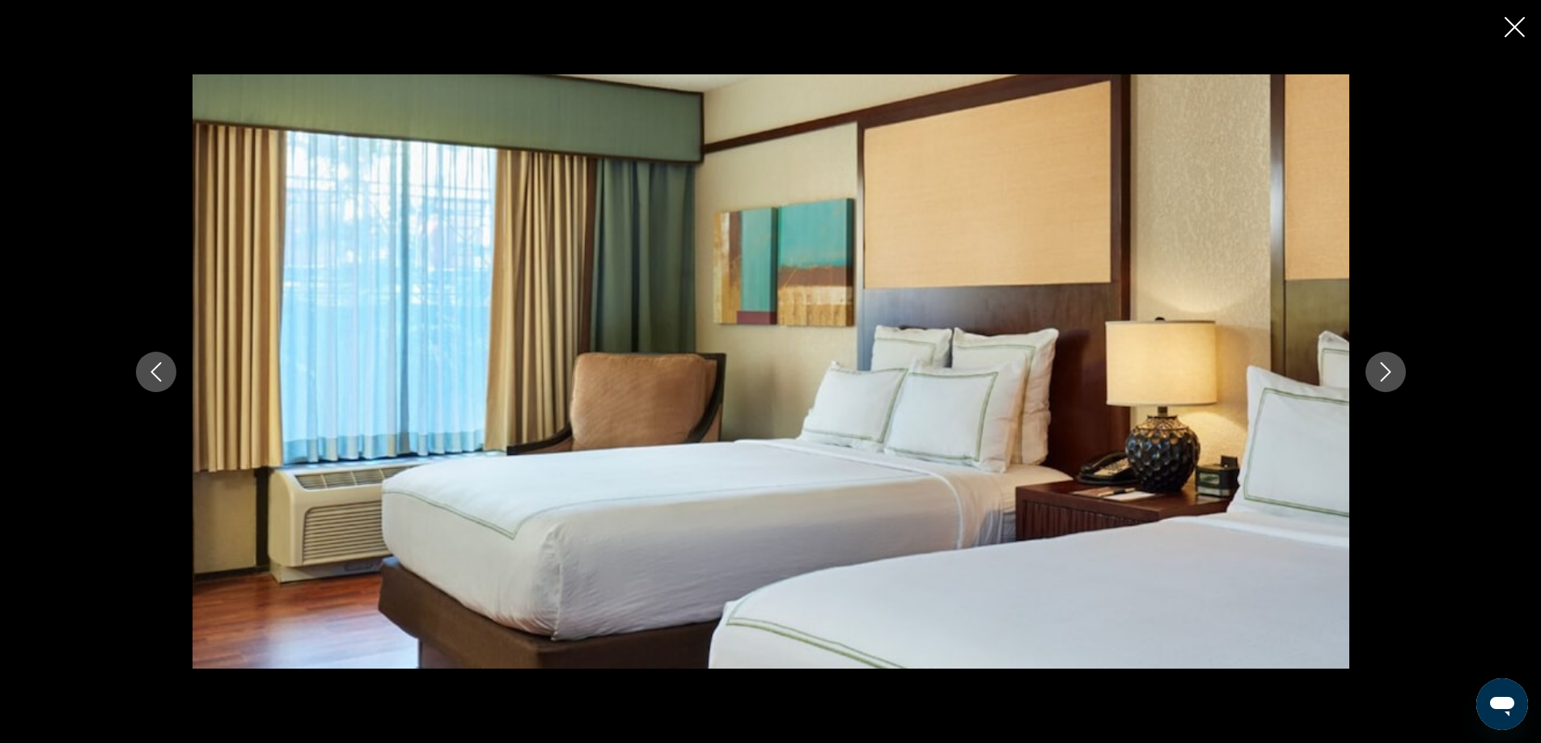
click at [1514, 32] on icon "Close slideshow" at bounding box center [1514, 27] width 20 height 20
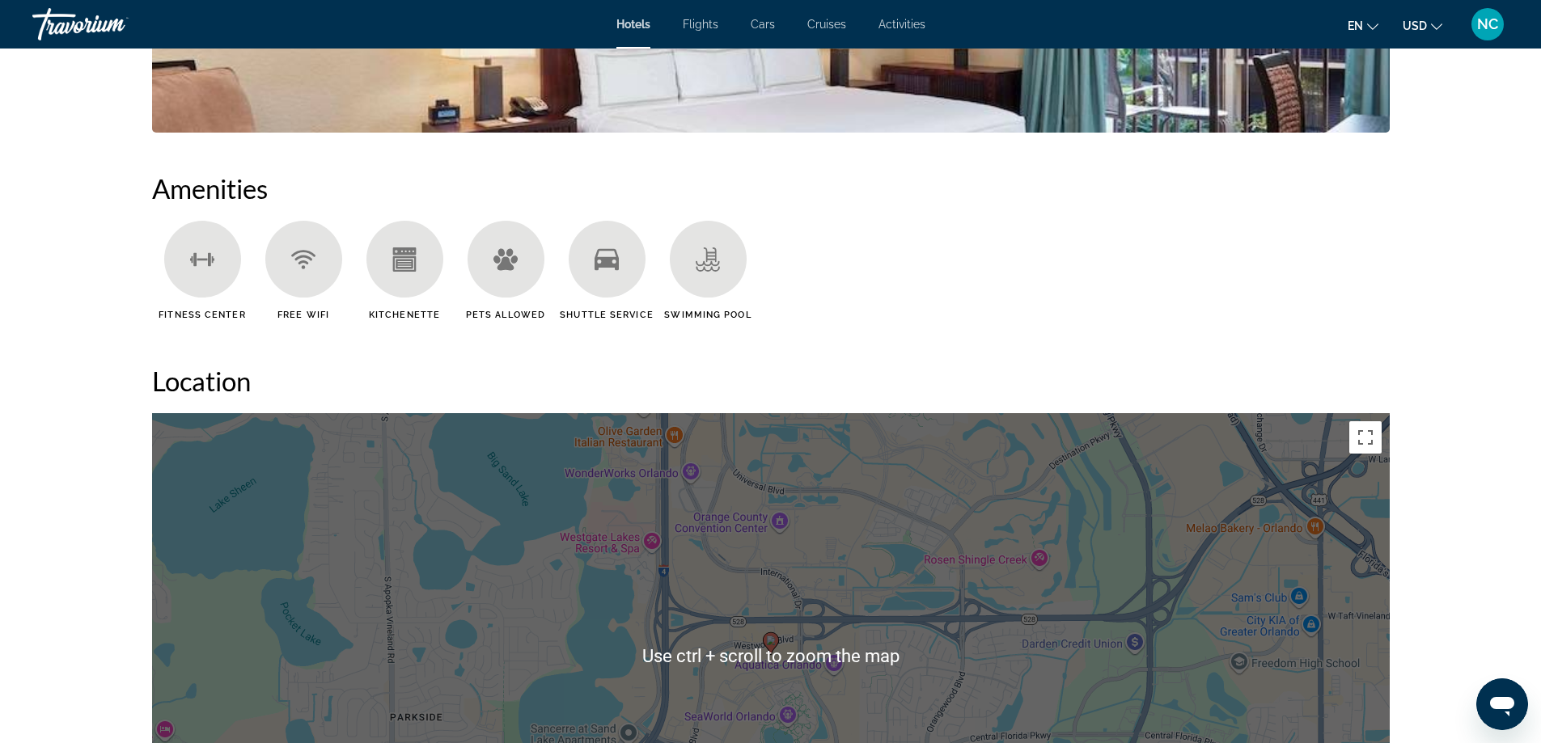
scroll to position [1456, 0]
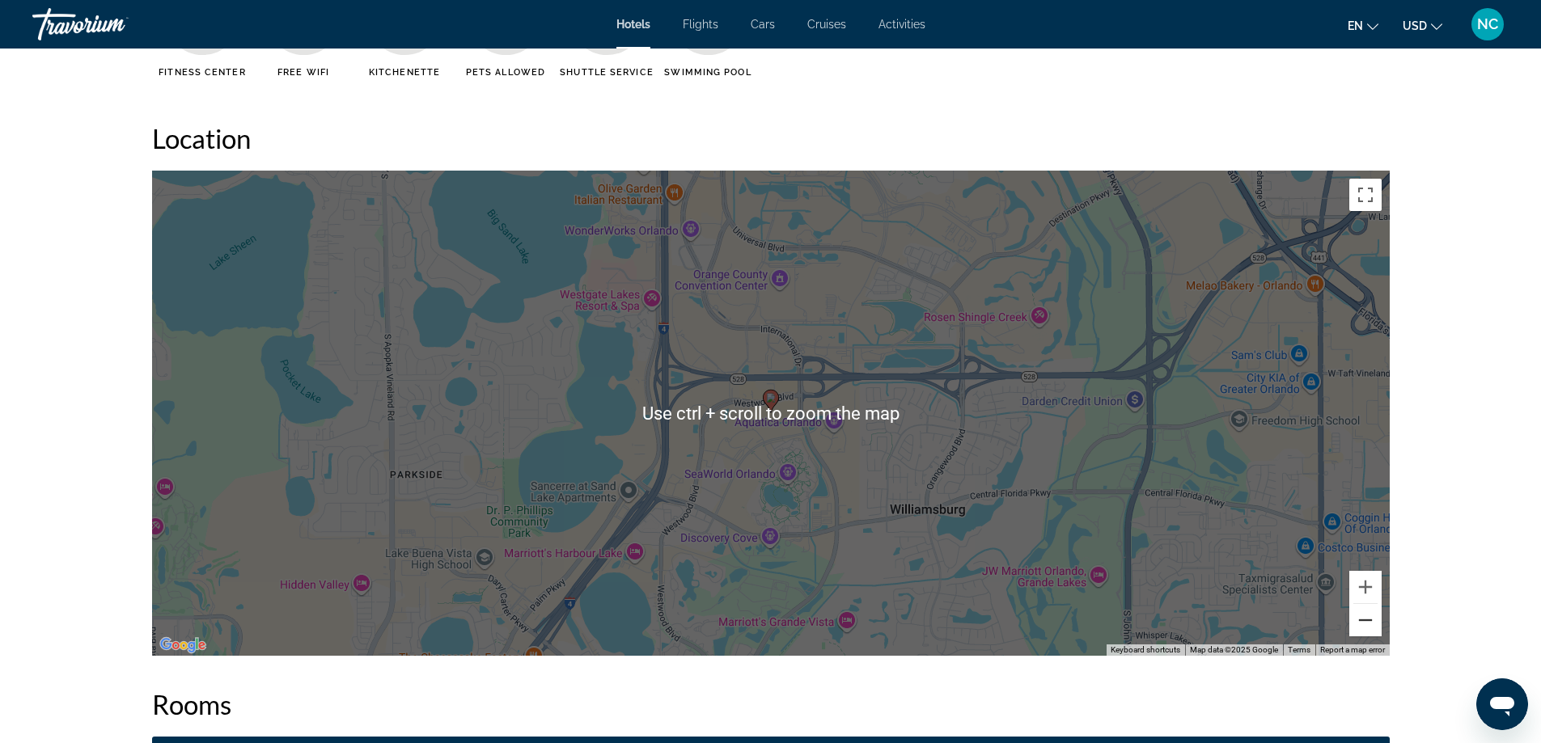
click at [1364, 619] on button "Zoom out" at bounding box center [1365, 620] width 32 height 32
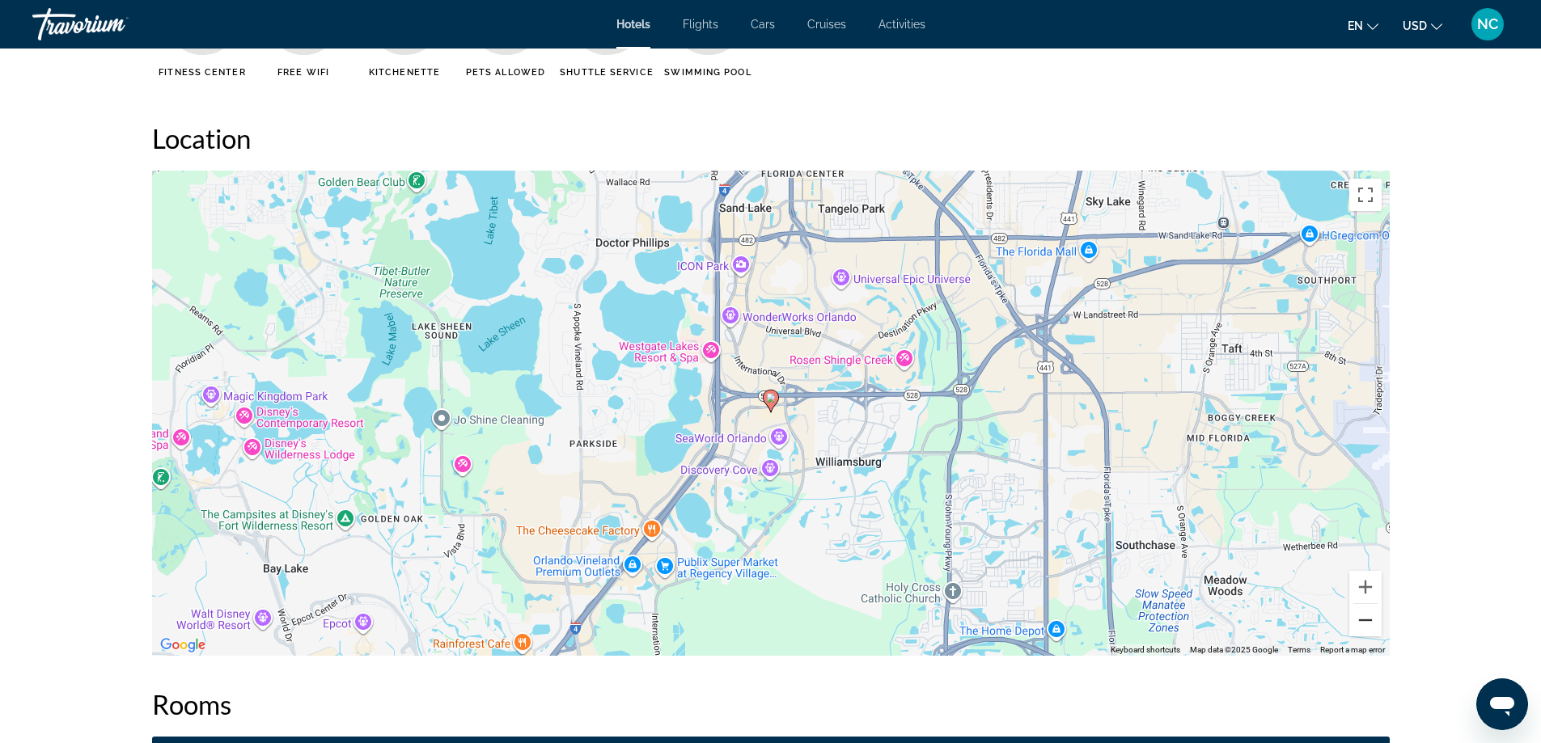
click at [1364, 619] on button "Zoom out" at bounding box center [1365, 620] width 32 height 32
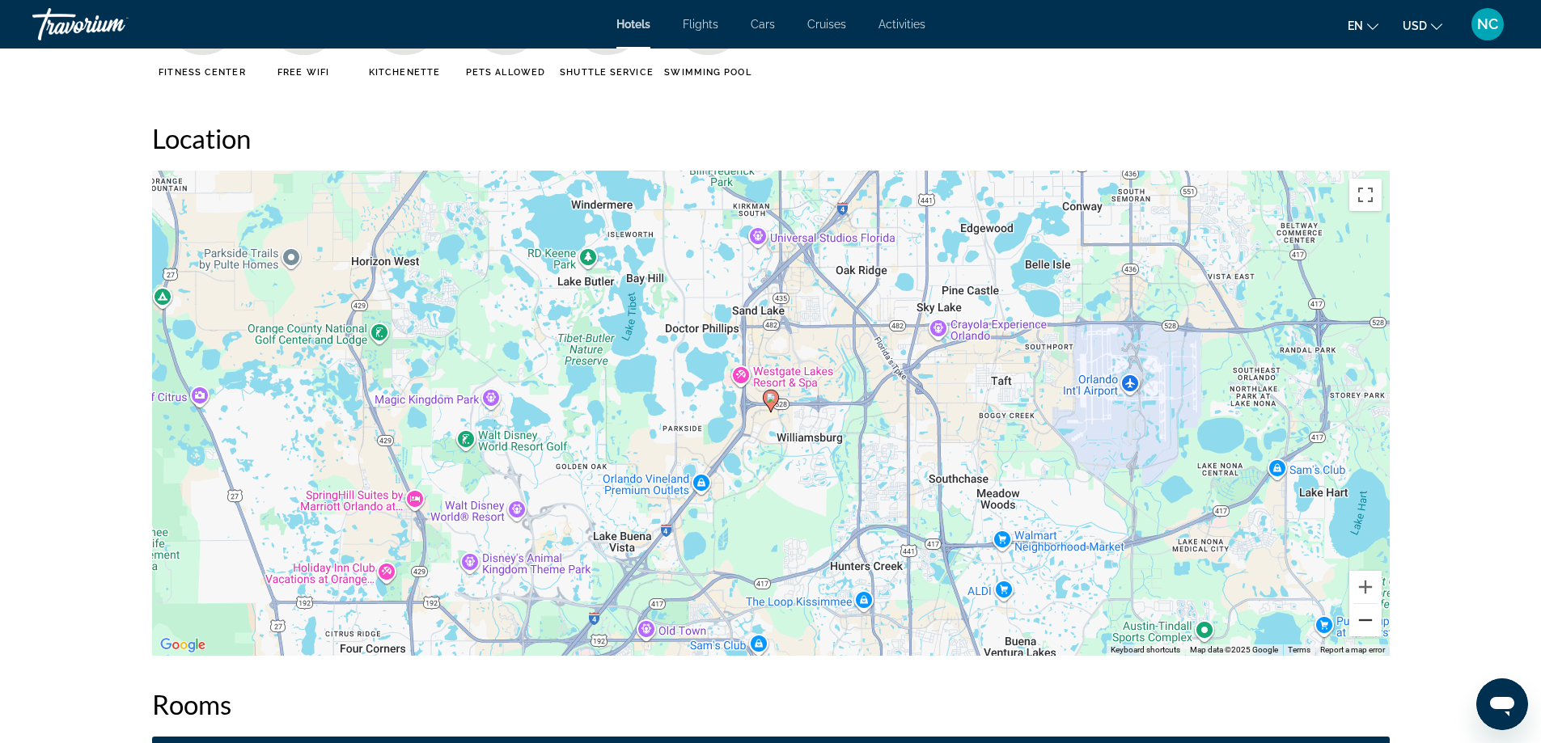
click at [1364, 619] on button "Zoom out" at bounding box center [1365, 620] width 32 height 32
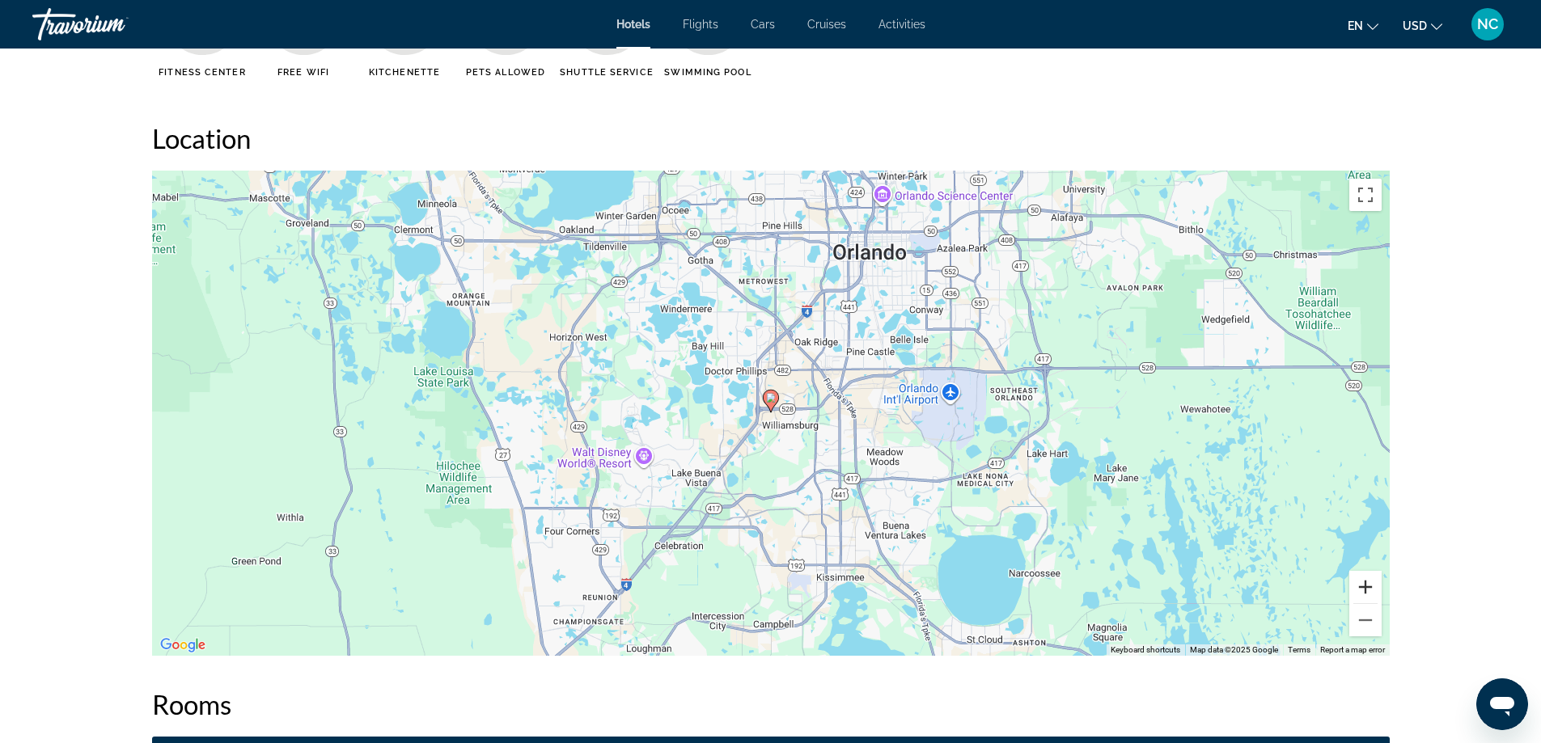
click at [1360, 583] on button "Zoom in" at bounding box center [1365, 587] width 32 height 32
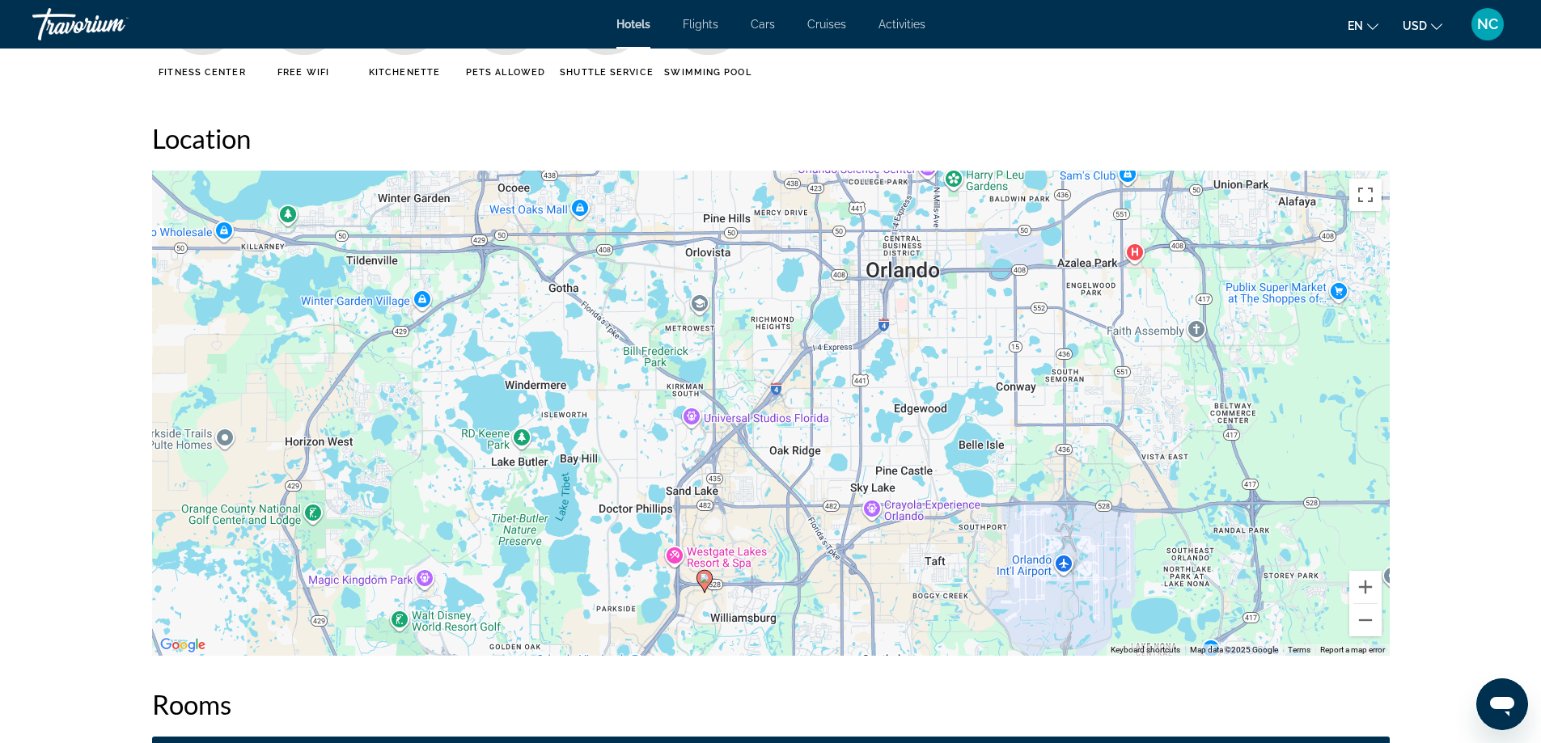
drag, startPoint x: 1125, startPoint y: 276, endPoint x: 1057, endPoint y: 458, distance: 194.2
click at [1057, 458] on div "To activate drag with keyboard, press Alt + Enter. Once in keyboard drag state,…" at bounding box center [770, 413] width 1237 height 485
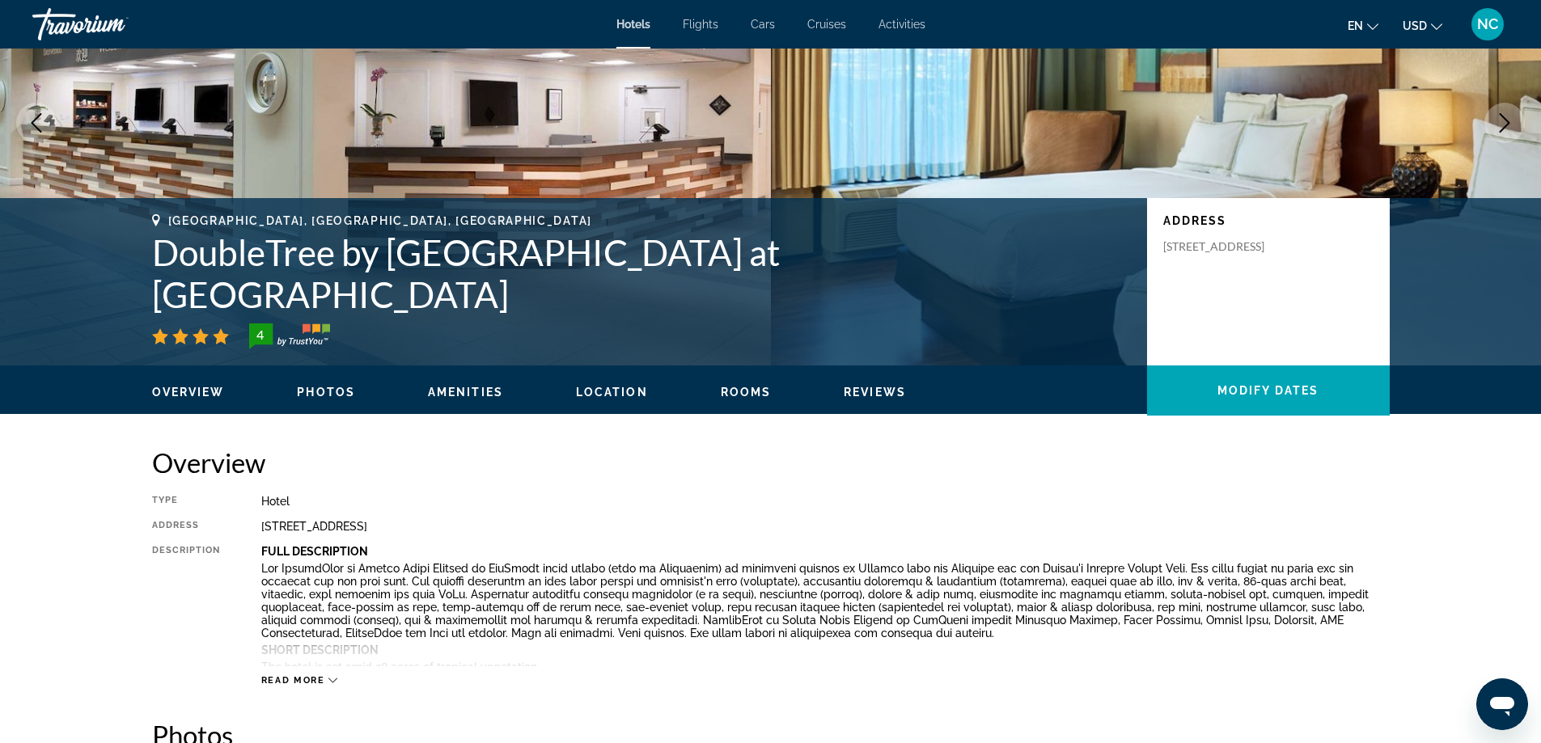
scroll to position [0, 0]
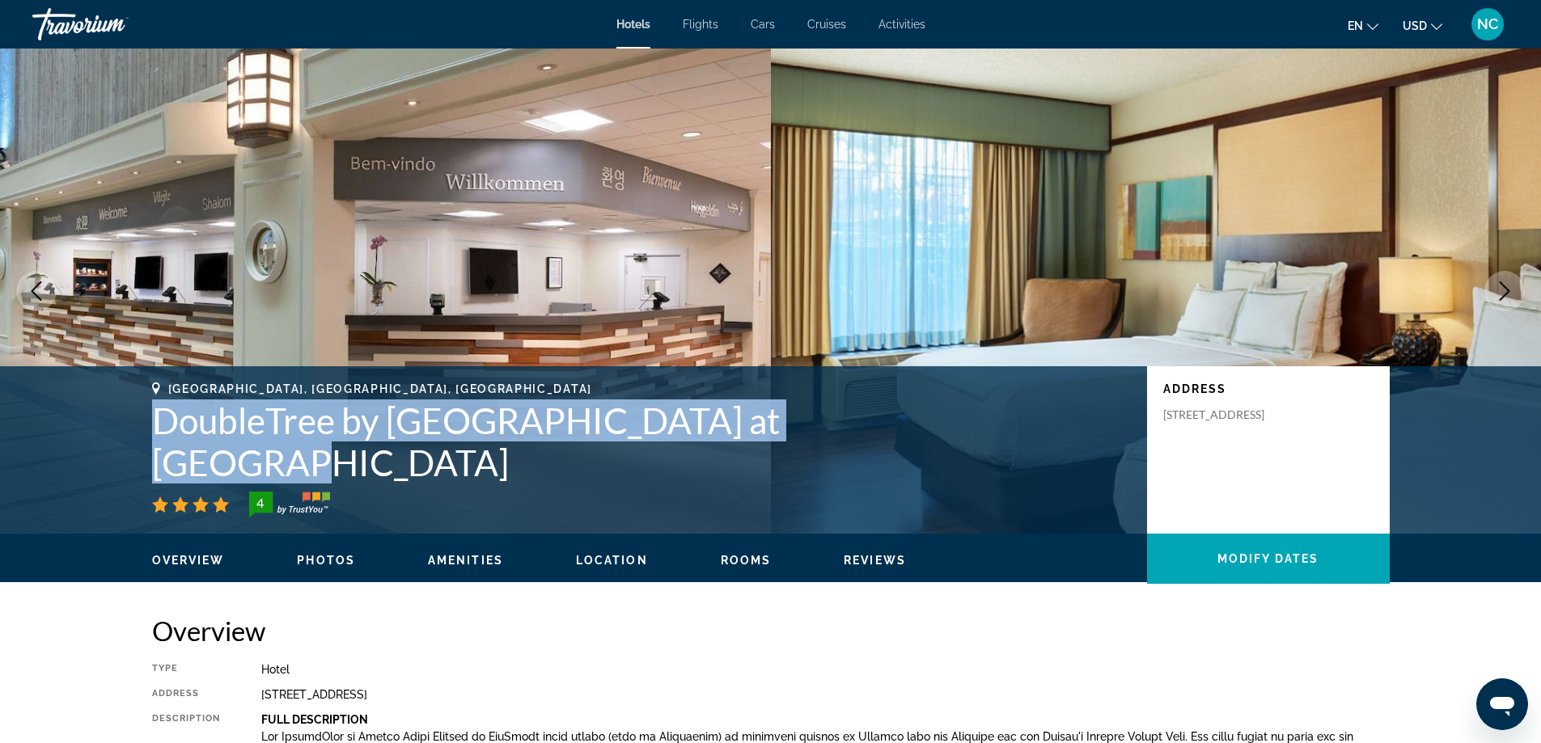
drag, startPoint x: 143, startPoint y: 452, endPoint x: 876, endPoint y: 472, distance: 733.0
click at [876, 472] on div "Orlando, FL, United States DoubleTree by Hilton Hotel Orlando at SeaWorld 4 Add…" at bounding box center [771, 450] width 1302 height 135
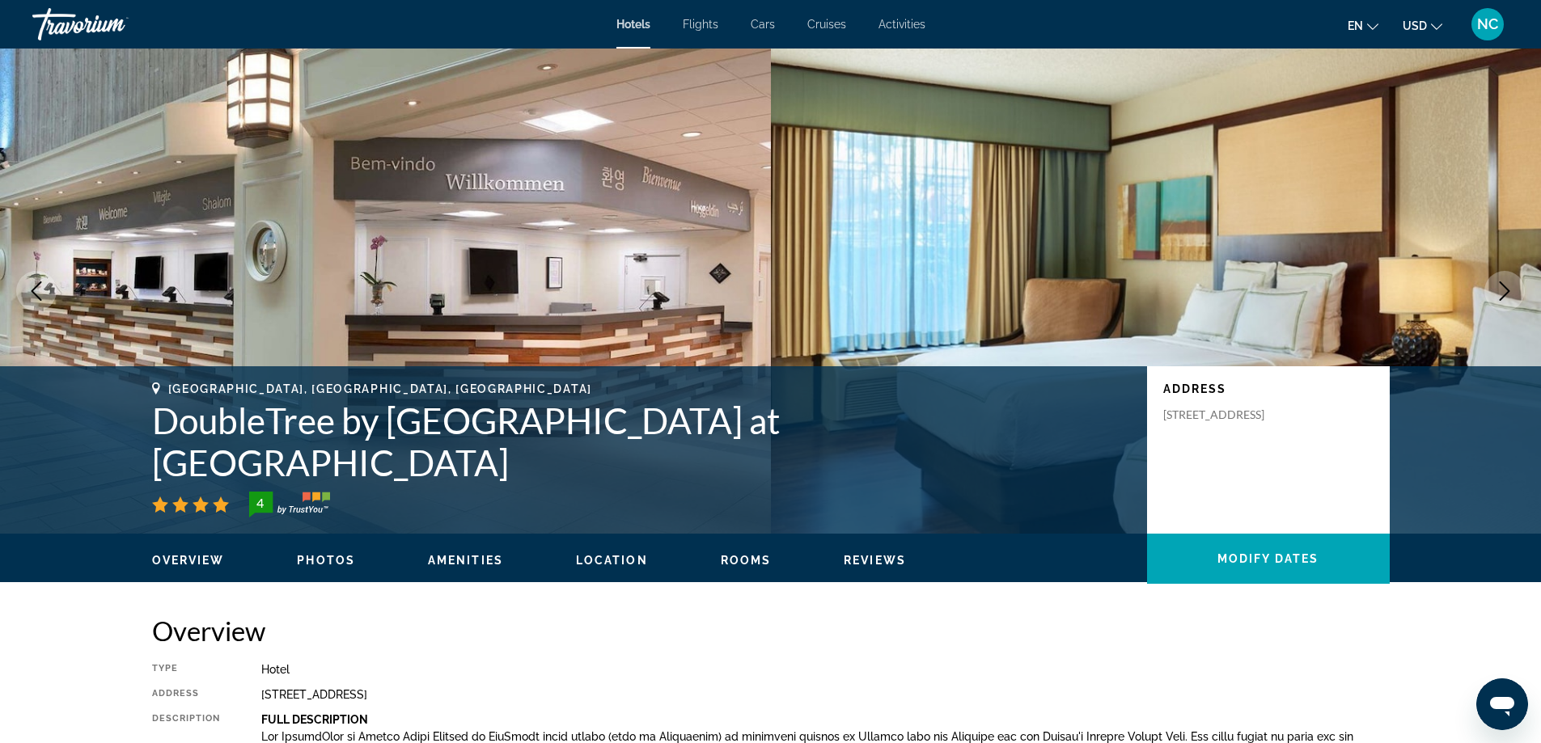
click at [971, 464] on h1 "DoubleTree by Hilton Hotel Orlando at SeaWorld" at bounding box center [641, 441] width 979 height 84
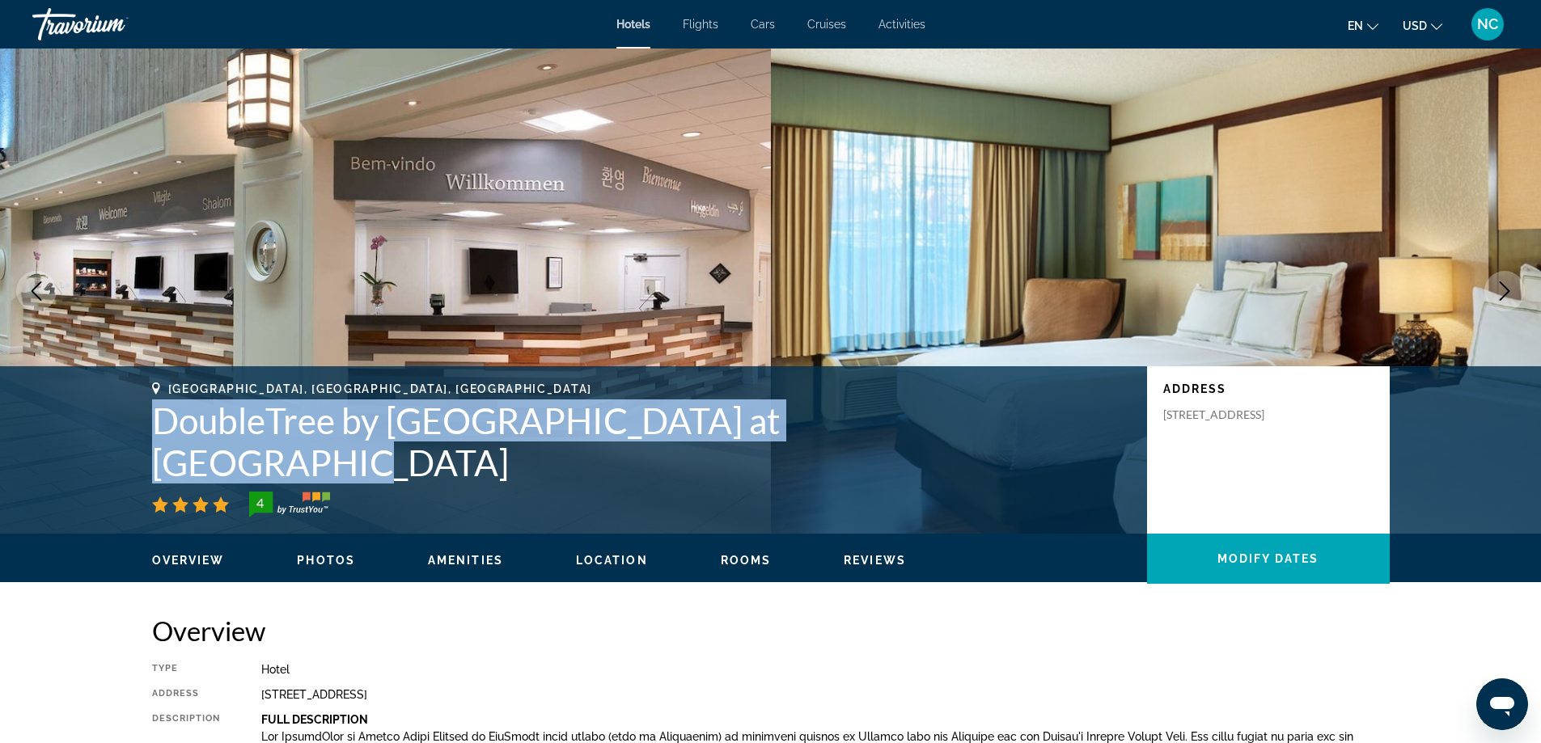
drag, startPoint x: 141, startPoint y: 454, endPoint x: 950, endPoint y: 469, distance: 809.7
click at [944, 470] on div "Orlando, FL, United States DoubleTree by Hilton Hotel Orlando at SeaWorld 4 Add…" at bounding box center [771, 450] width 1302 height 135
copy h1 "DoubleTree by Hilton Hotel Orlando at SeaWorld"
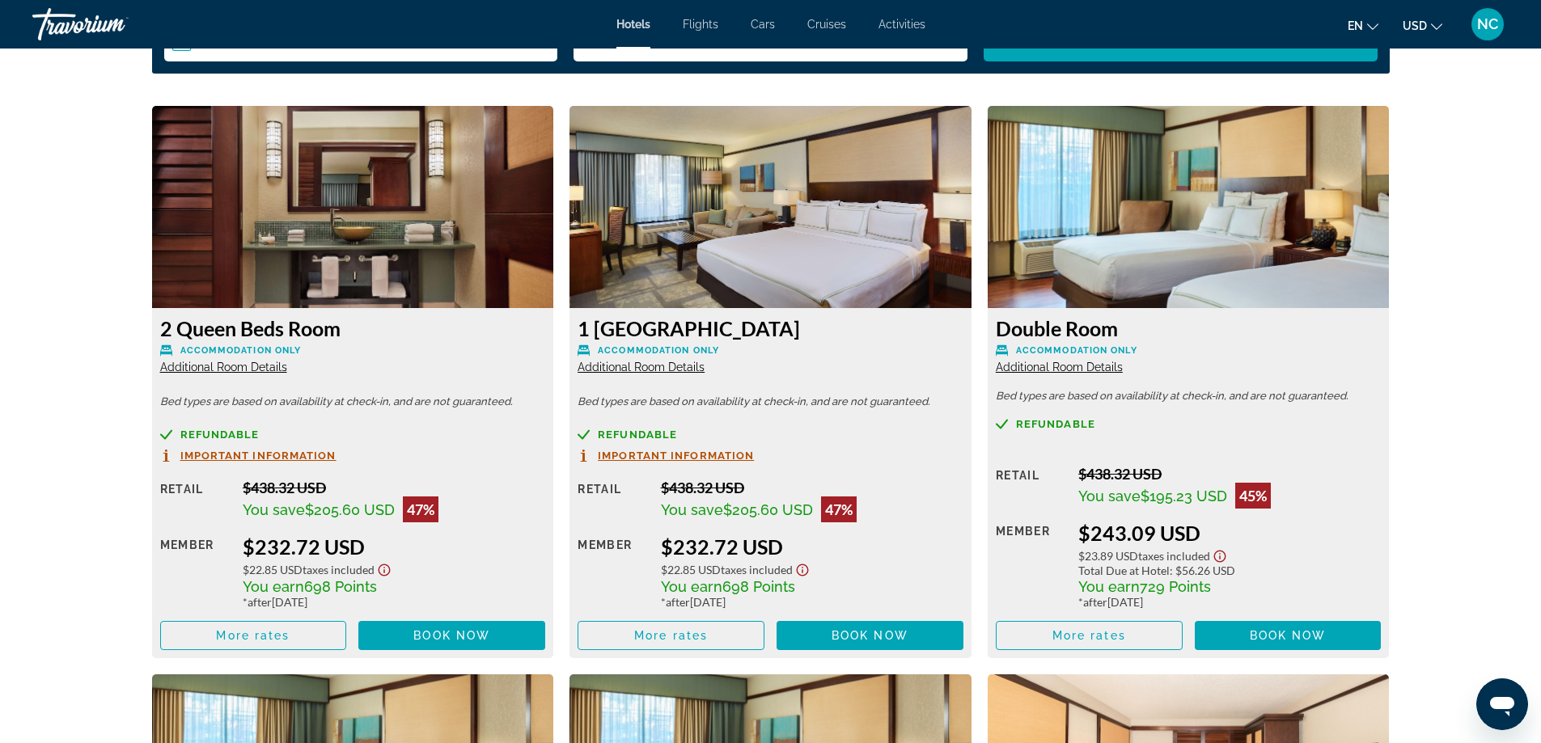
scroll to position [2264, 0]
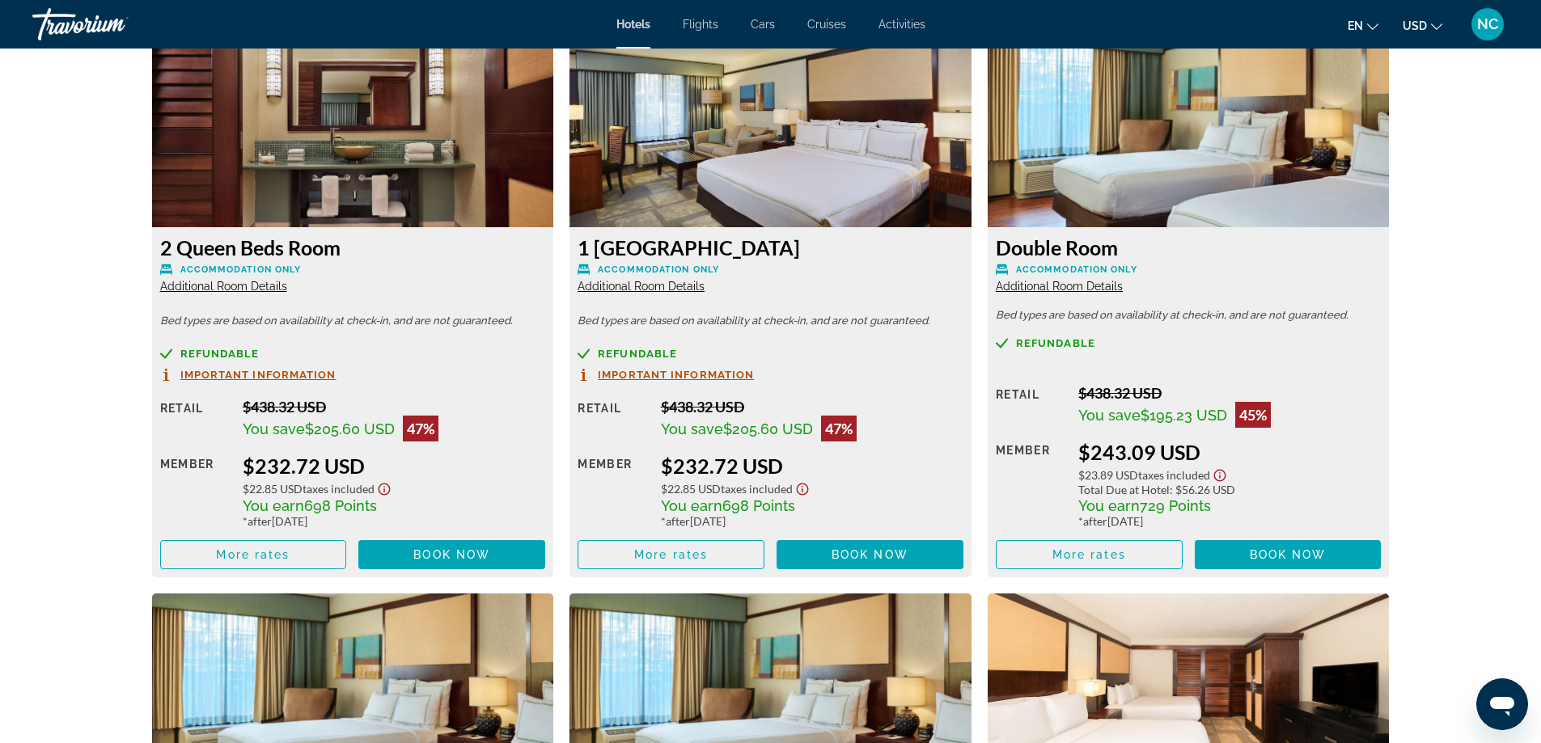
click at [699, 145] on img "Main content" at bounding box center [770, 126] width 402 height 202
click at [855, 555] on span "Book now" at bounding box center [869, 554] width 77 height 13
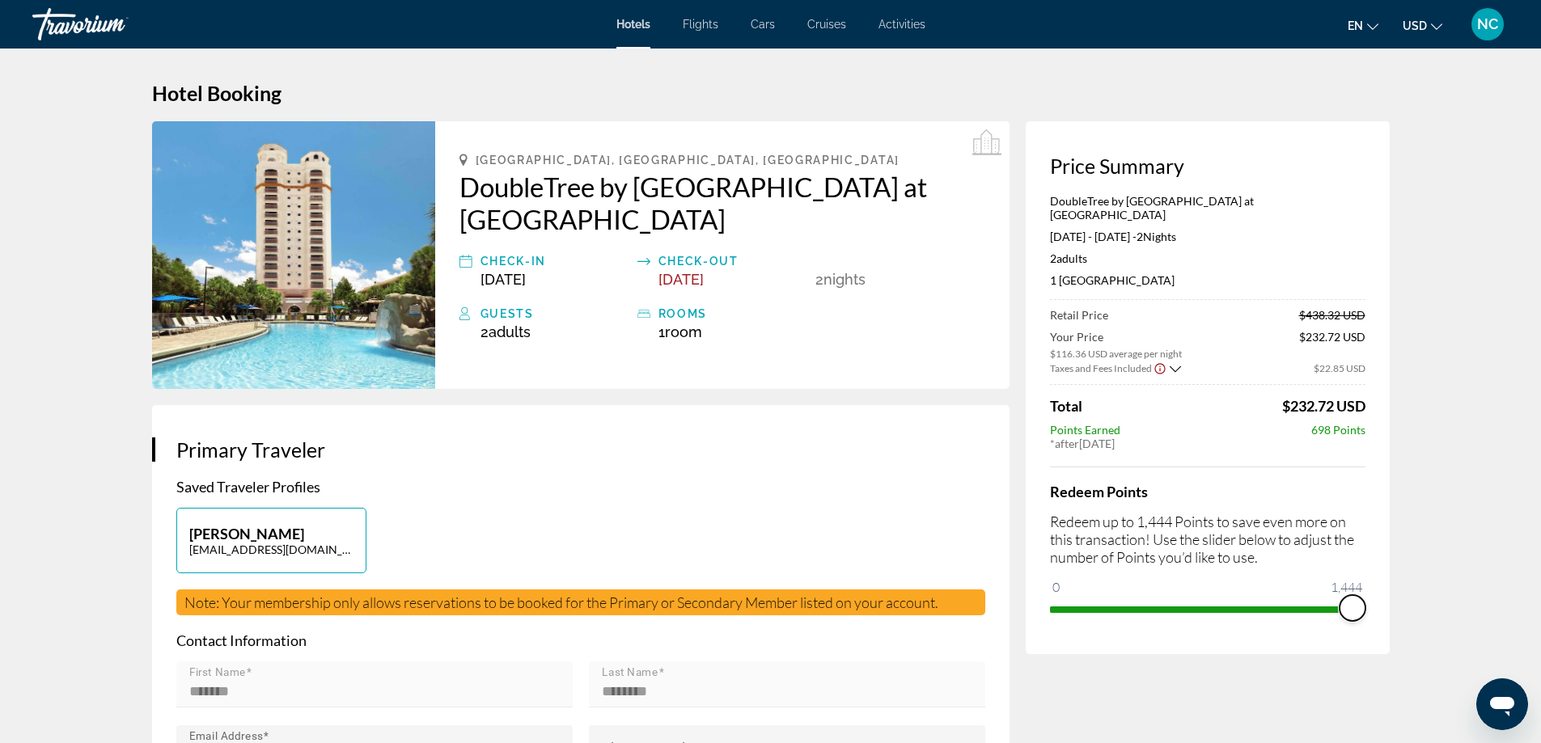
drag, startPoint x: 1056, startPoint y: 599, endPoint x: 1388, endPoint y: 604, distance: 331.6
click at [1388, 604] on div "Price Summary DoubleTree by Hilton Hotel Orlando at SeaWorld Feb 27, 2026 - Mar…" at bounding box center [1207, 387] width 364 height 533
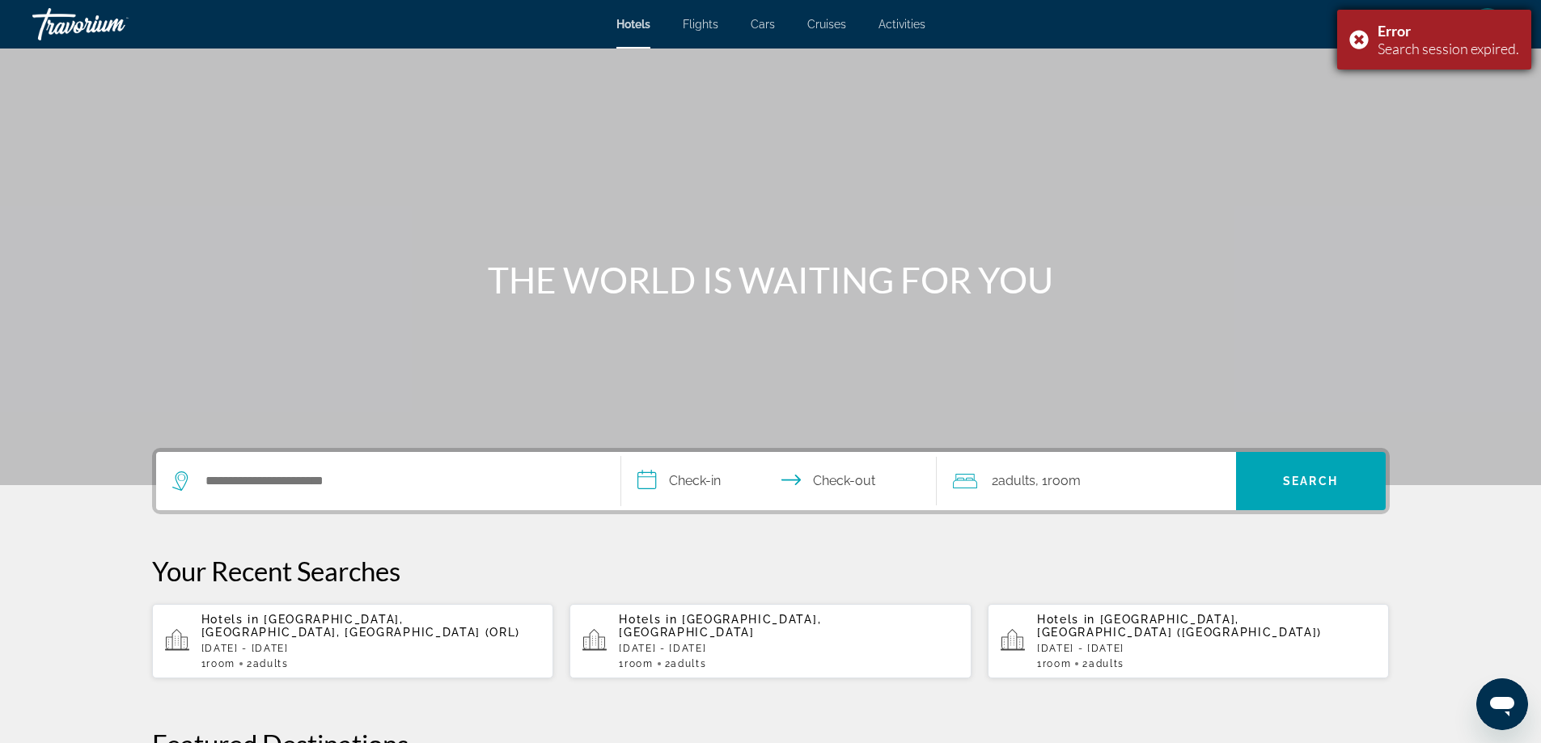
click at [1358, 36] on div "Error Search session expired." at bounding box center [1434, 40] width 194 height 60
click at [701, 26] on span "Flights" at bounding box center [701, 24] width 36 height 13
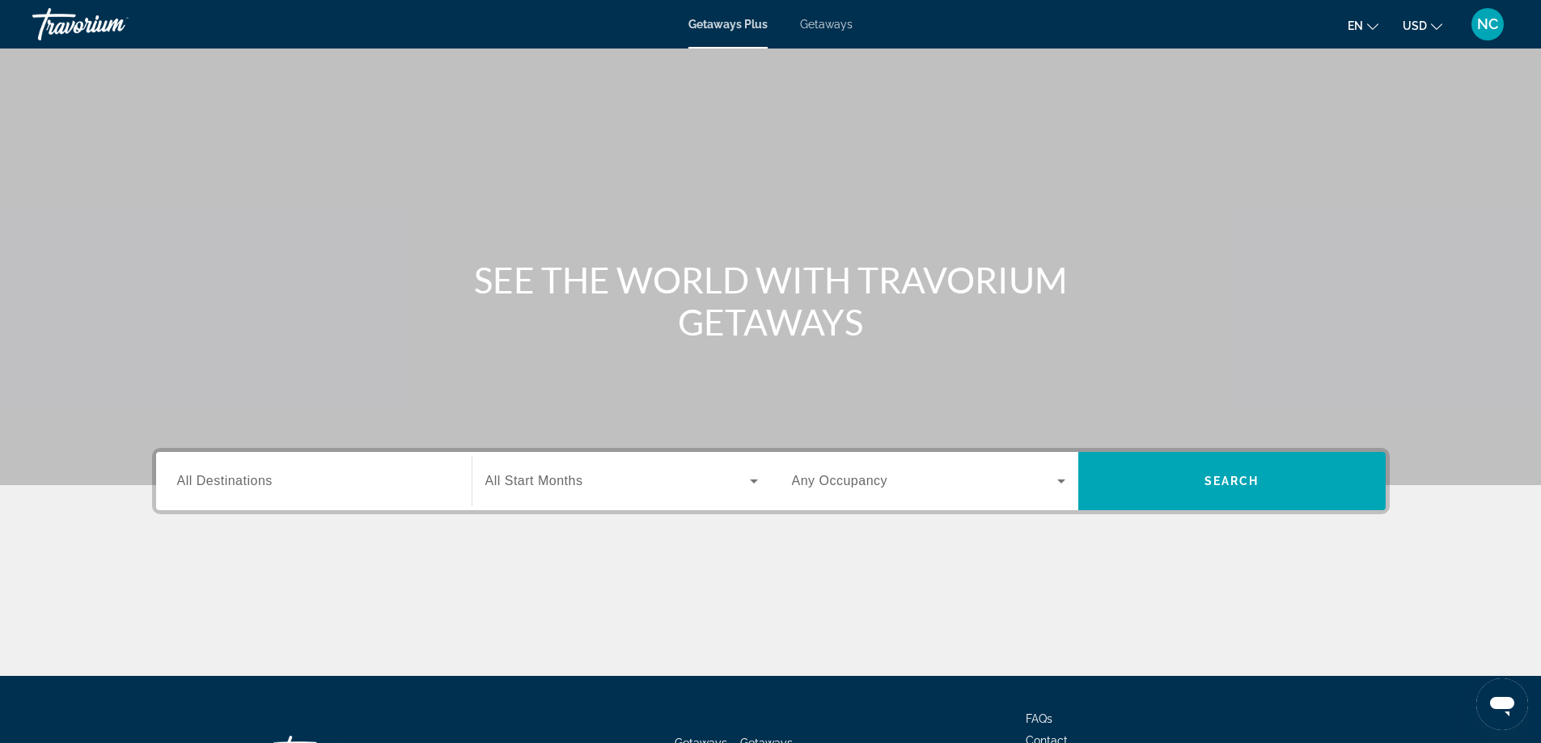
click at [224, 479] on span "All Destinations" at bounding box center [224, 481] width 95 height 14
click at [224, 479] on input "Destination All Destinations" at bounding box center [313, 481] width 273 height 19
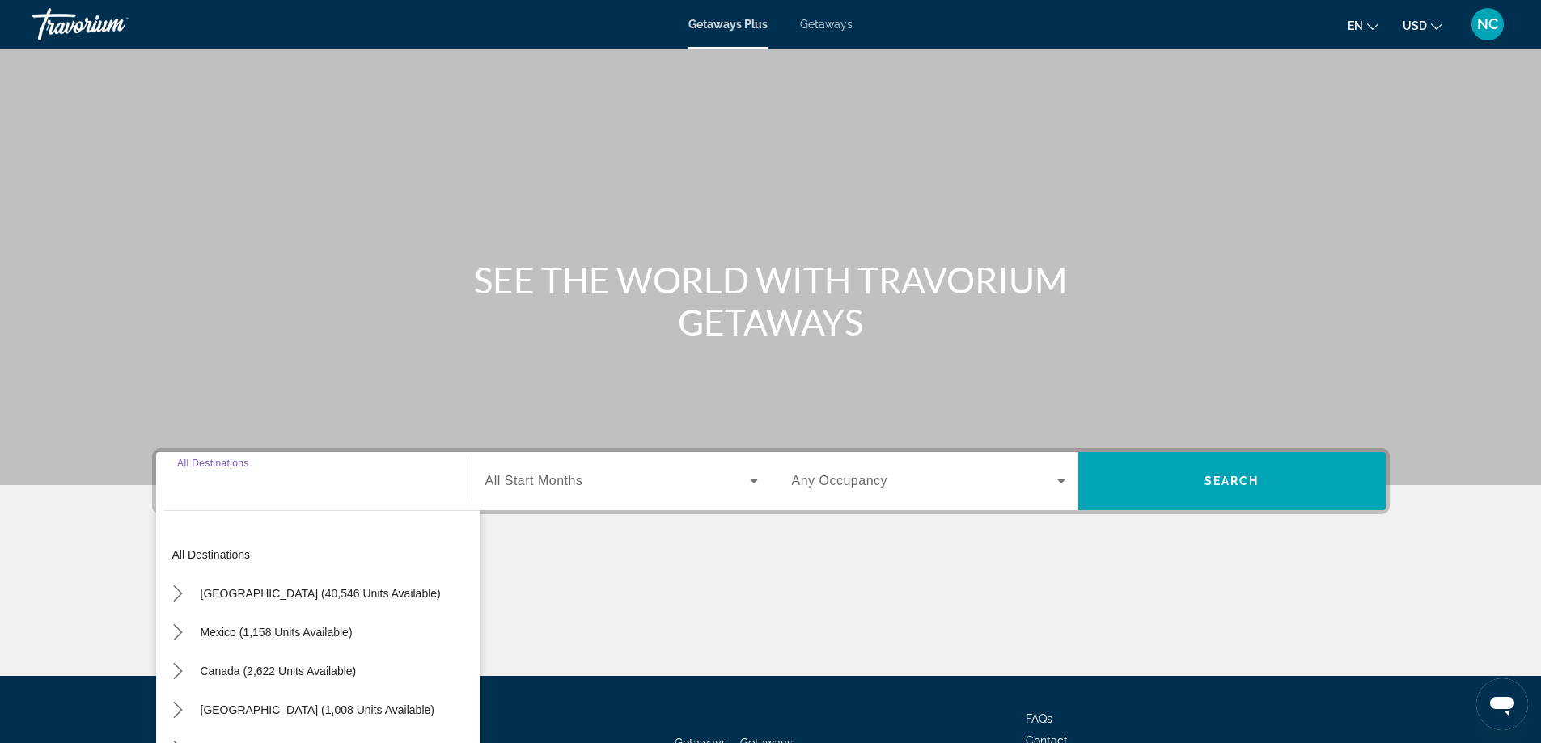
scroll to position [131, 0]
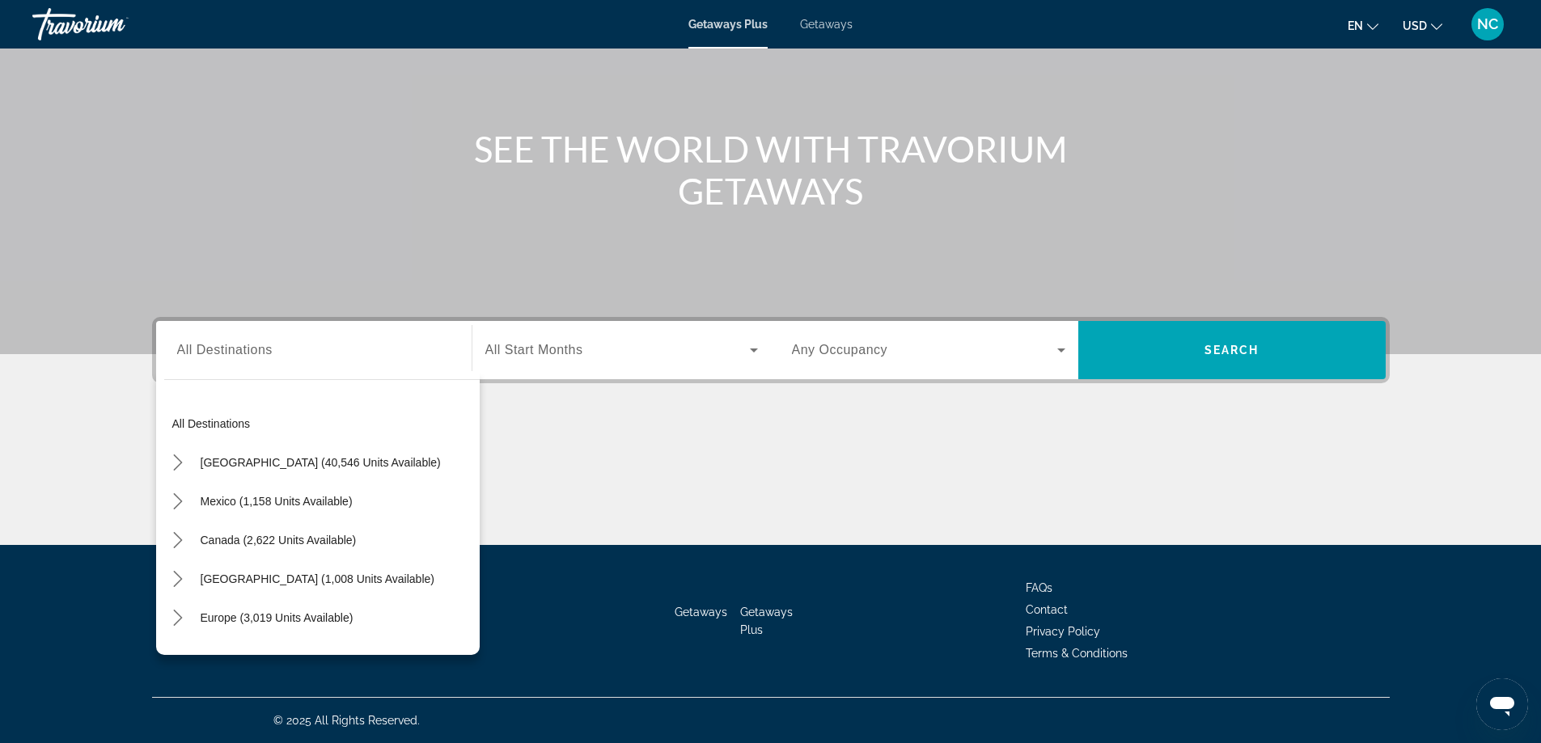
click at [845, 29] on span "Getaways" at bounding box center [826, 24] width 53 height 13
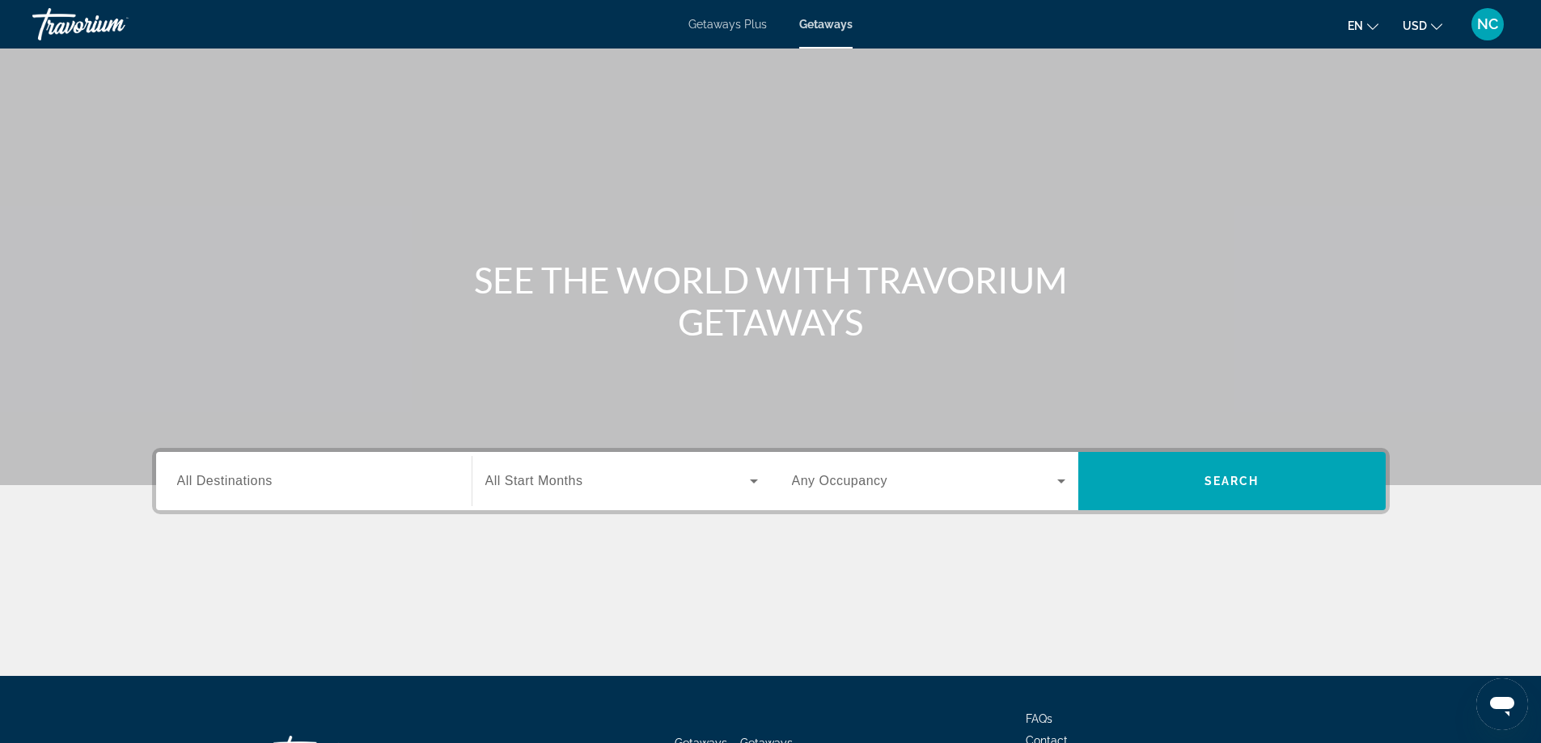
click at [201, 473] on input "Destination All Destinations" at bounding box center [313, 481] width 273 height 19
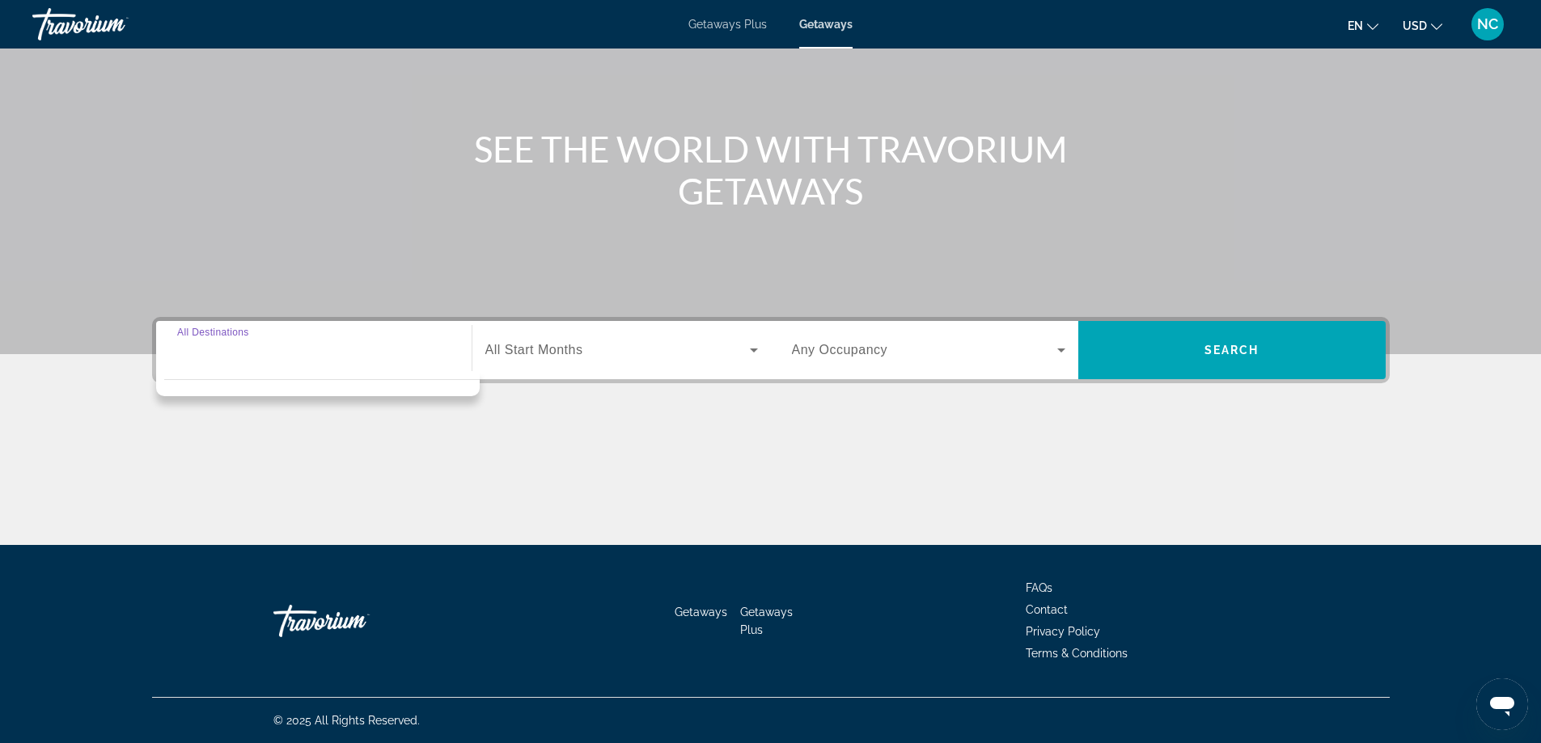
click at [191, 358] on input "Destination All Destinations" at bounding box center [313, 350] width 273 height 19
click at [371, 356] on input "Destination All Destinations" at bounding box center [313, 350] width 273 height 19
click at [518, 432] on div "Main content" at bounding box center [770, 484] width 1237 height 121
click at [221, 347] on span "All Destinations" at bounding box center [224, 350] width 95 height 14
click at [221, 347] on input "Destination All Destinations" at bounding box center [313, 350] width 273 height 19
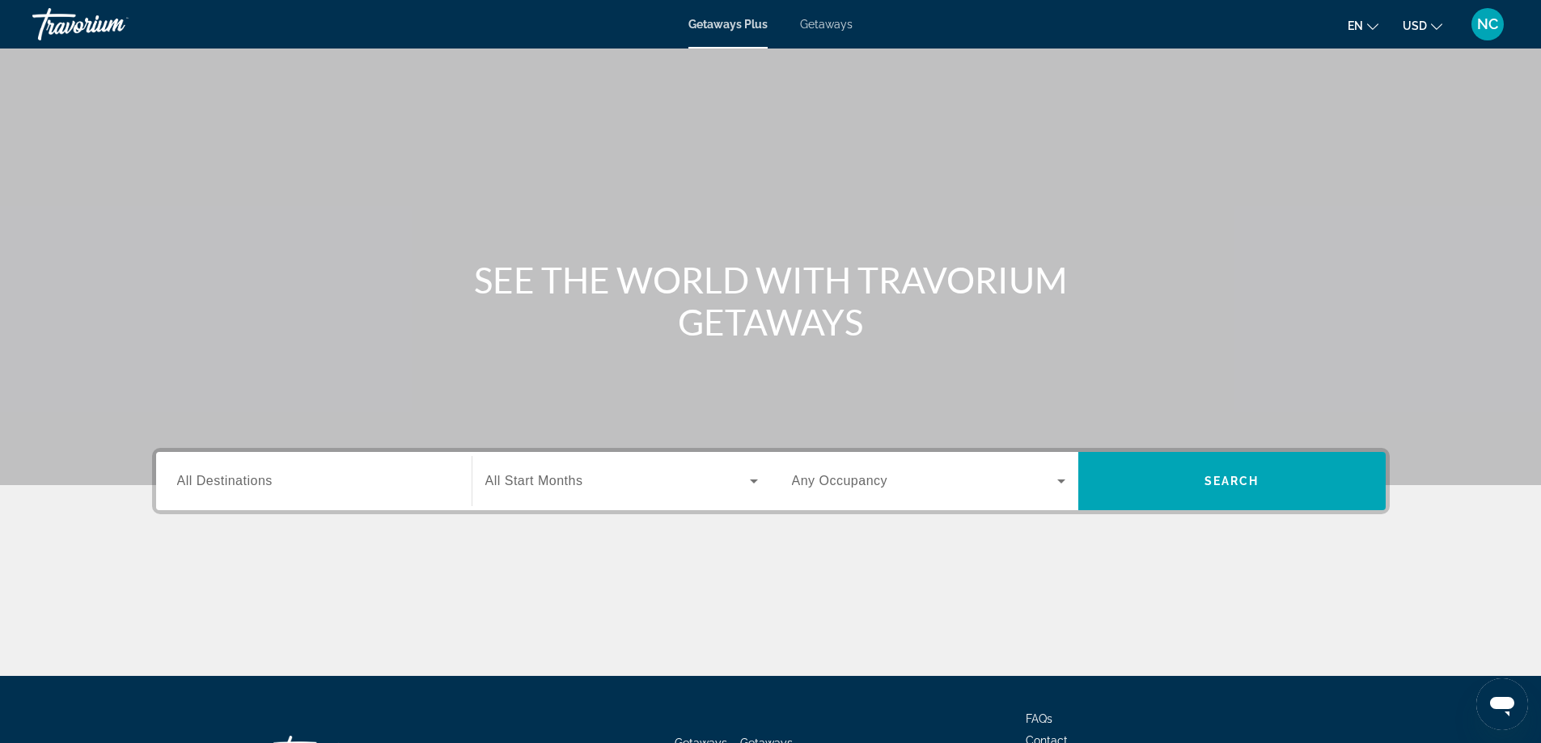
click at [232, 480] on span "All Destinations" at bounding box center [224, 481] width 95 height 14
click at [232, 480] on input "Destination All Destinations" at bounding box center [313, 481] width 273 height 19
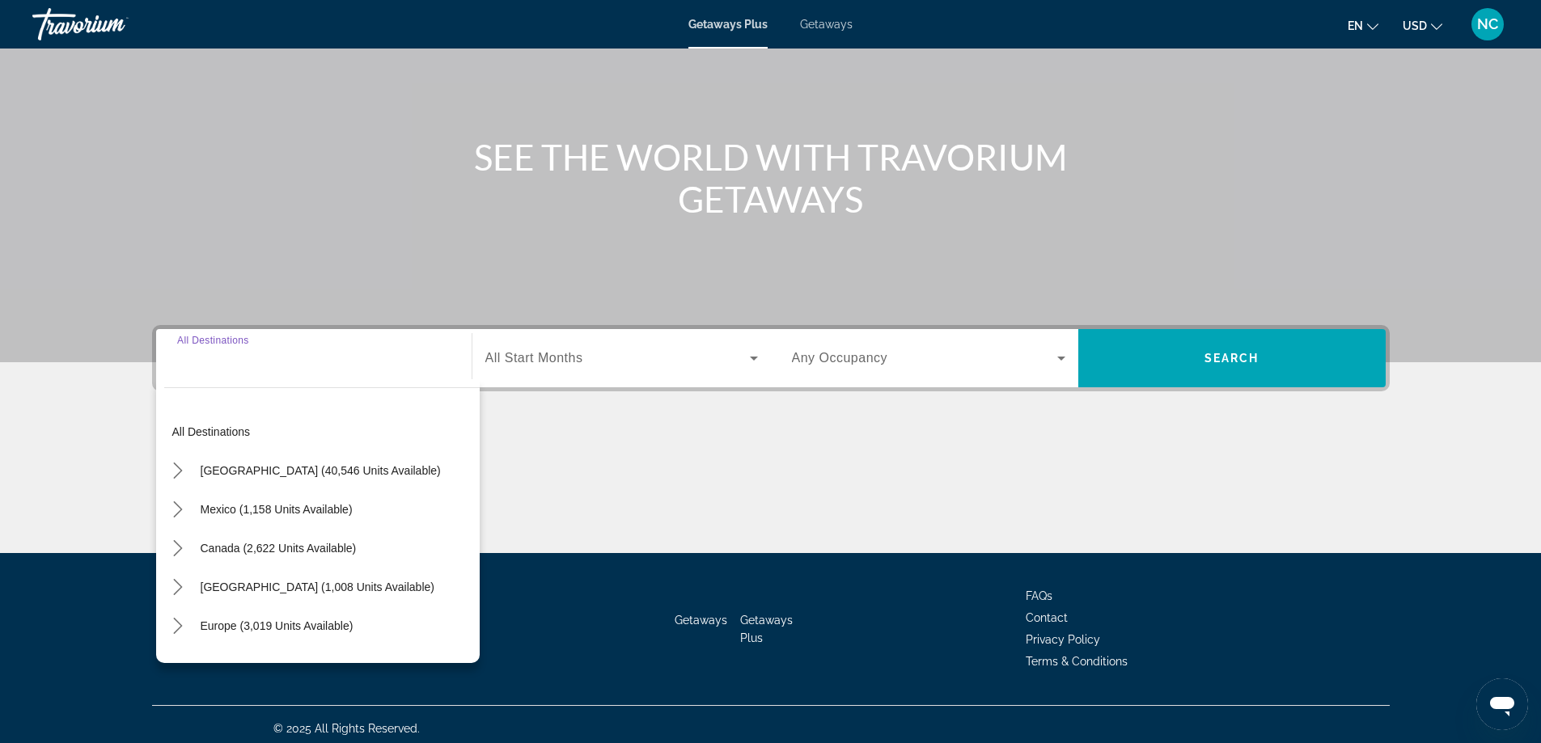
scroll to position [131, 0]
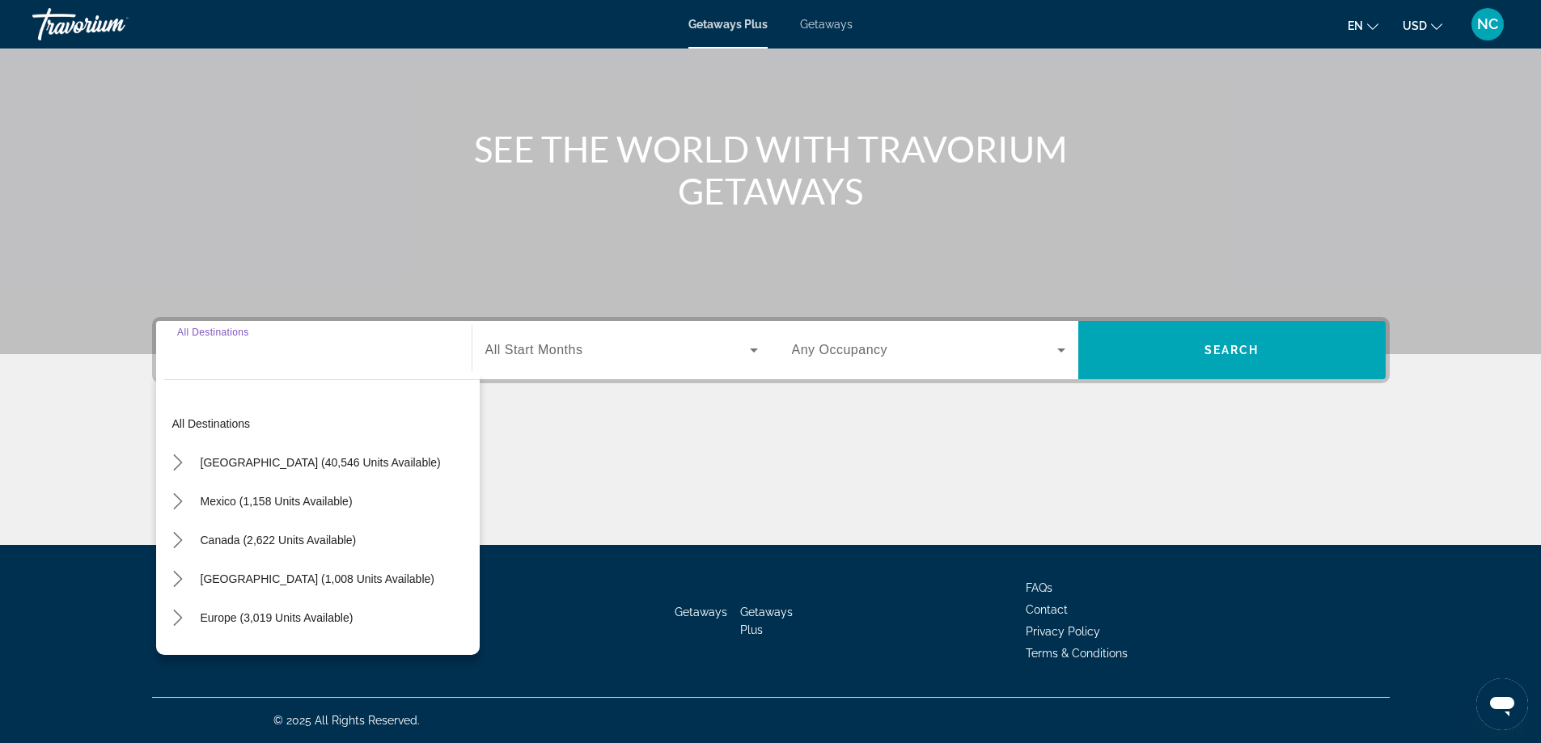
click at [243, 184] on div "SEE THE WORLD WITH TRAVORIUM GETAWAYS" at bounding box center [771, 170] width 1302 height 84
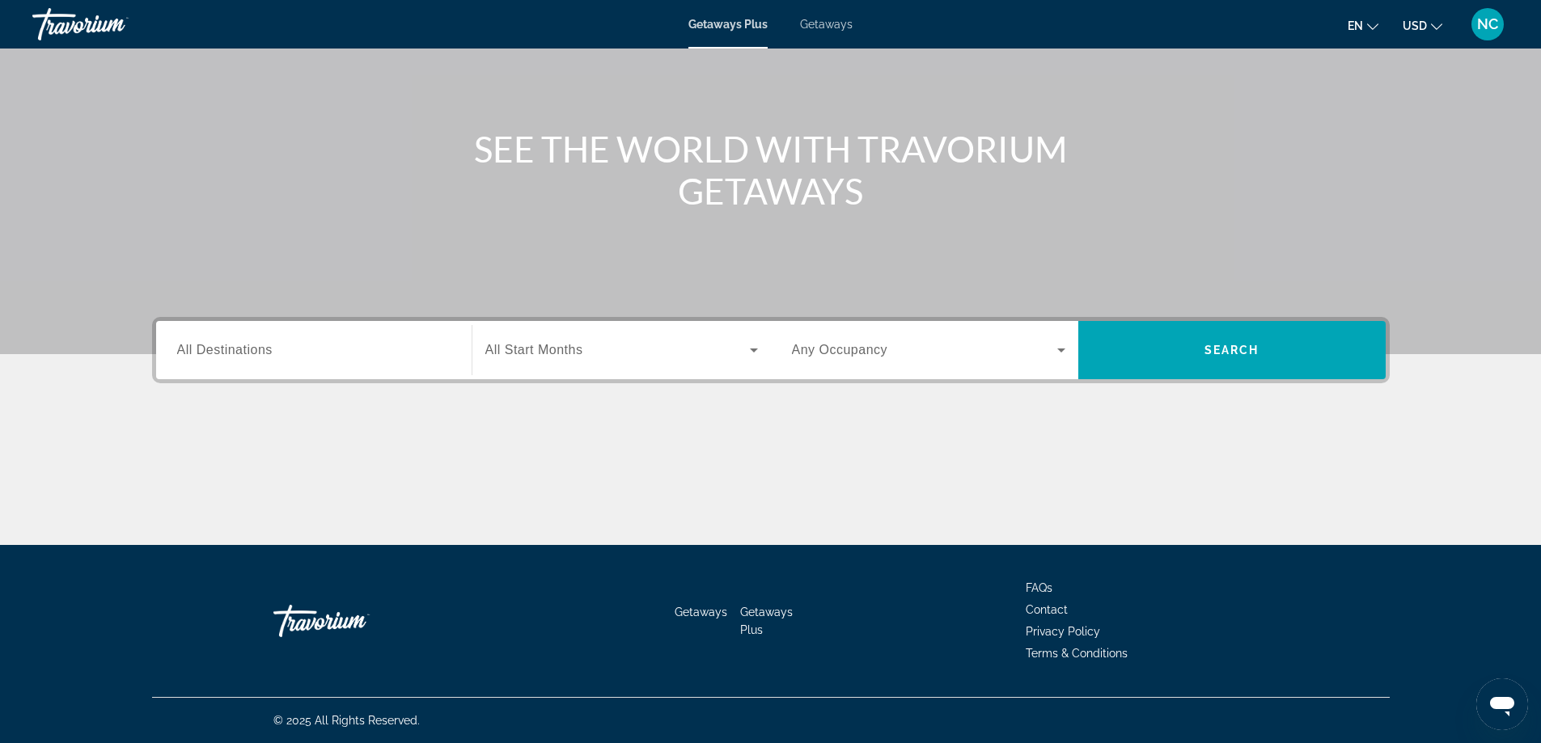
click at [835, 21] on span "Getaways" at bounding box center [826, 24] width 53 height 13
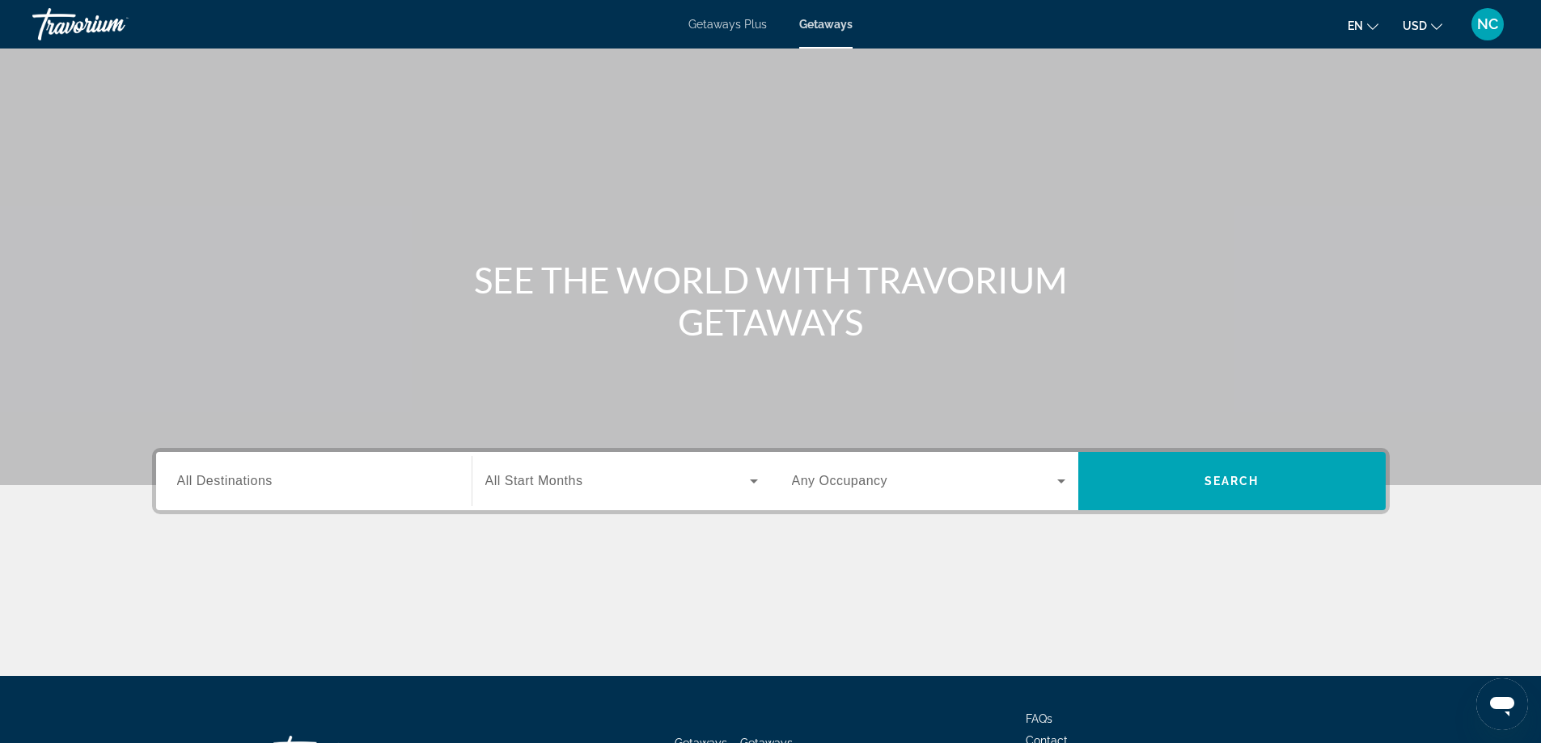
click at [219, 480] on span "All Destinations" at bounding box center [224, 481] width 95 height 14
click at [219, 480] on input "Destination All Destinations" at bounding box center [313, 481] width 273 height 19
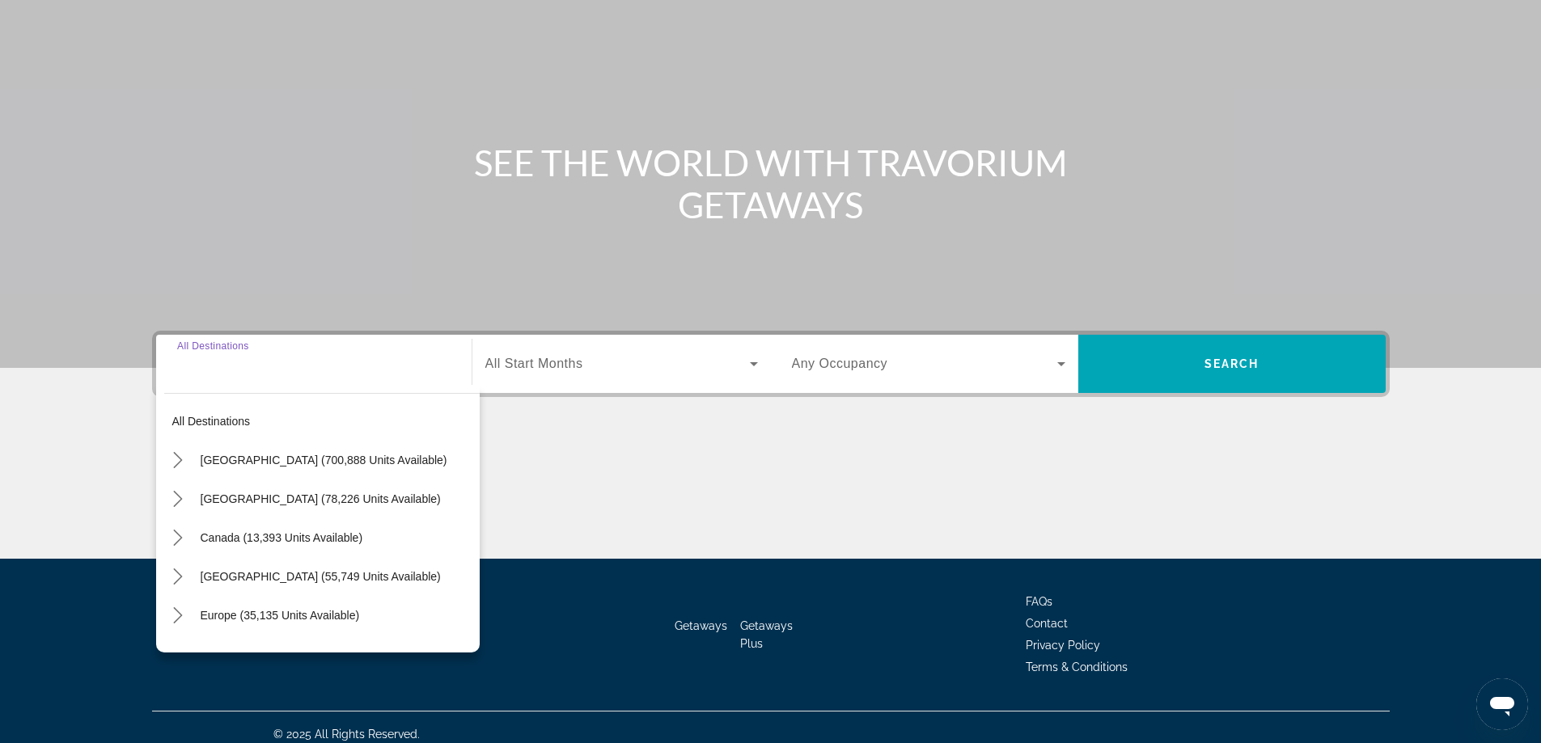
scroll to position [131, 0]
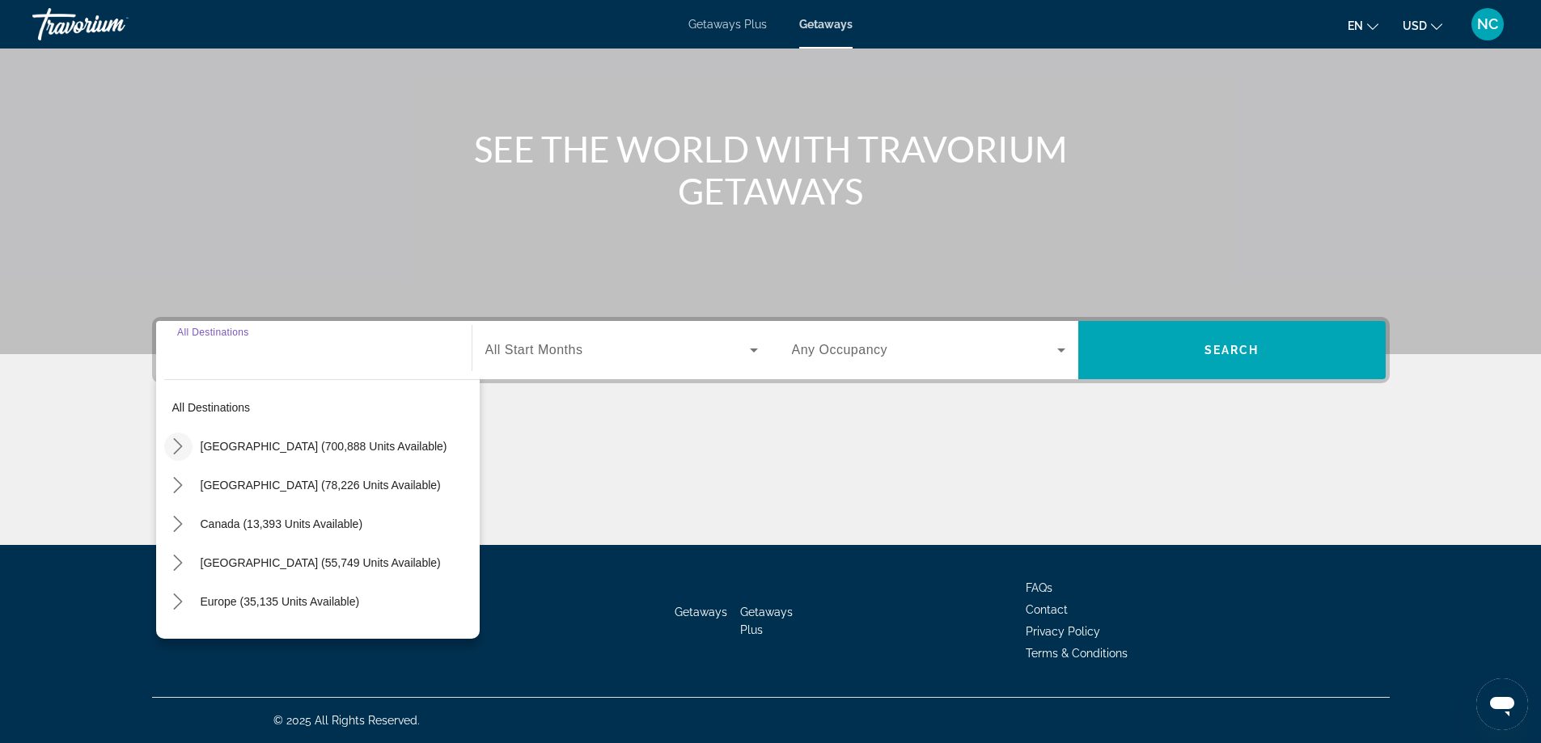
click at [176, 448] on icon "Toggle United States (700,888 units available) submenu" at bounding box center [178, 446] width 16 height 16
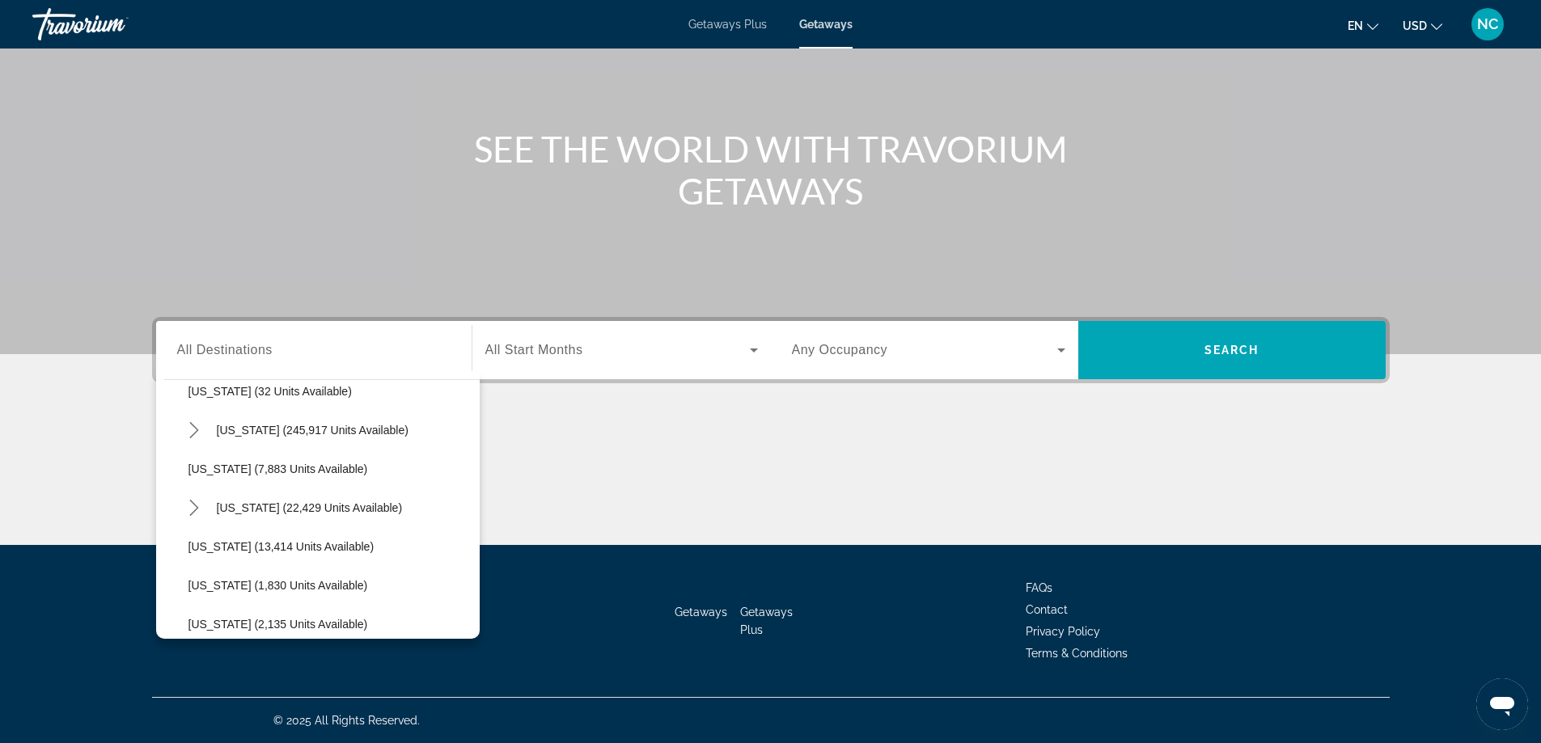
scroll to position [290, 0]
click at [190, 431] on icon "Toggle Florida (245,917 units available) submenu" at bounding box center [194, 429] width 16 height 16
click at [335, 467] on span "Orlando & Disney Area (96,787 units available)" at bounding box center [325, 467] width 240 height 13
type input "**********"
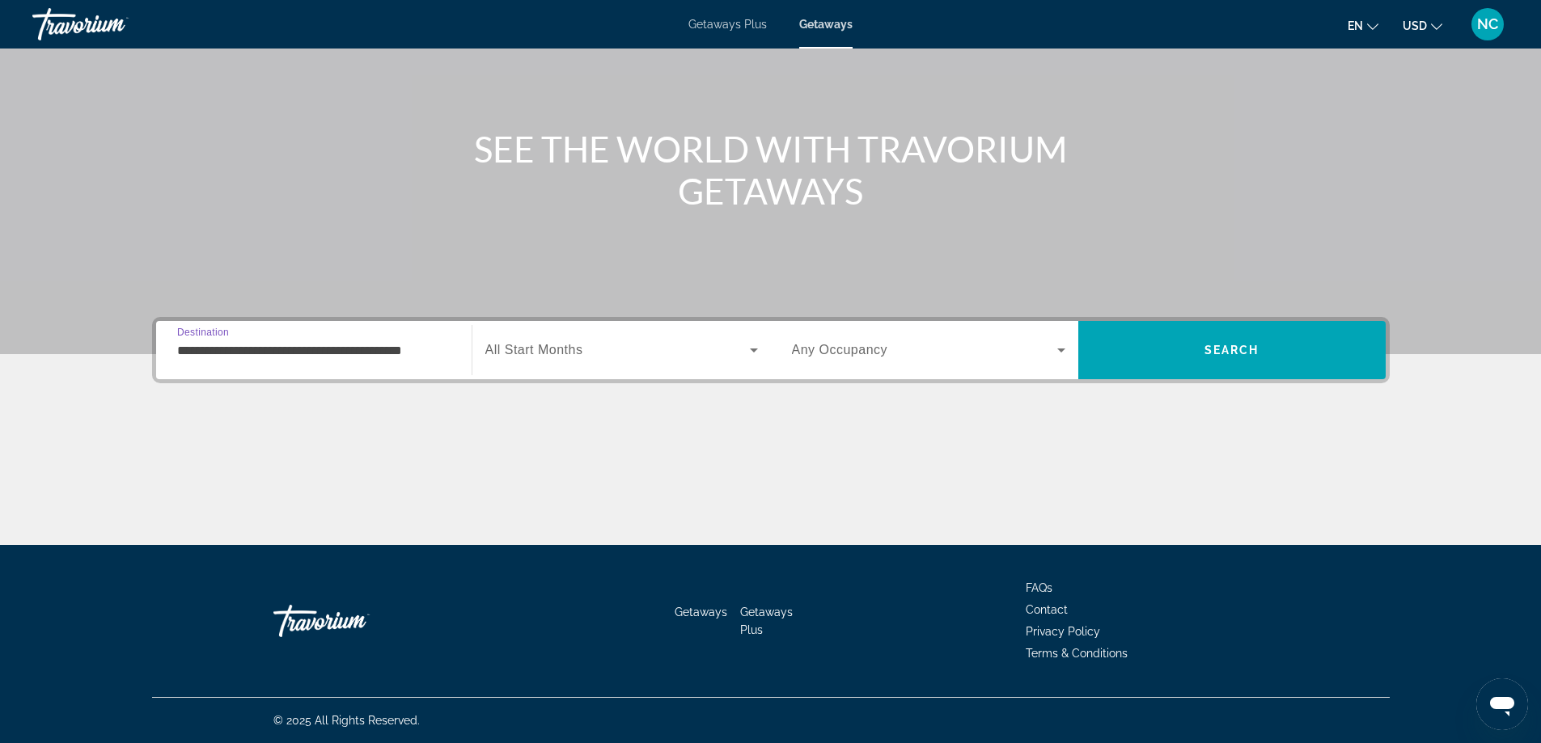
click at [750, 351] on icon "Search widget" at bounding box center [753, 349] width 19 height 19
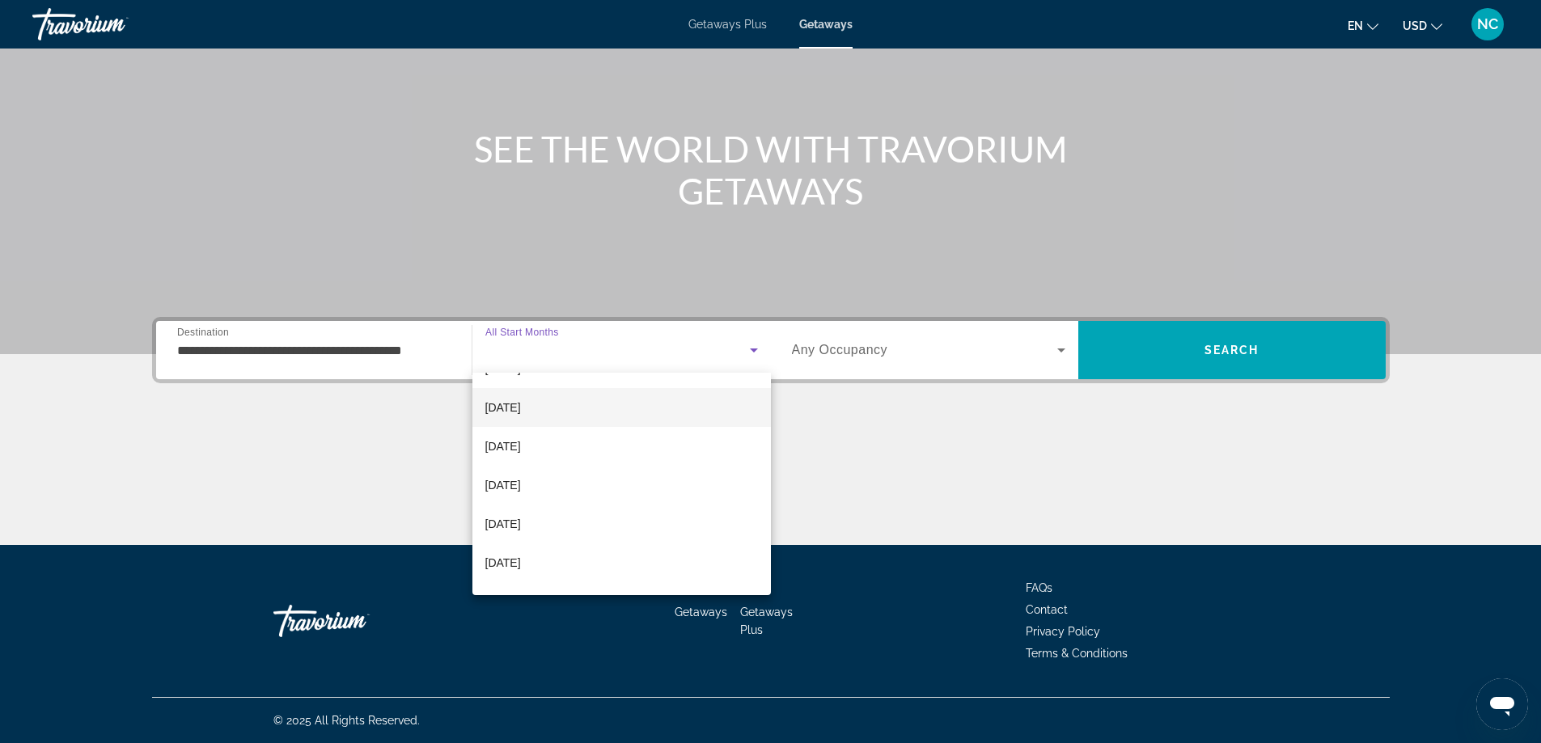
scroll to position [162, 0]
click at [521, 433] on span "February 2026" at bounding box center [503, 430] width 36 height 19
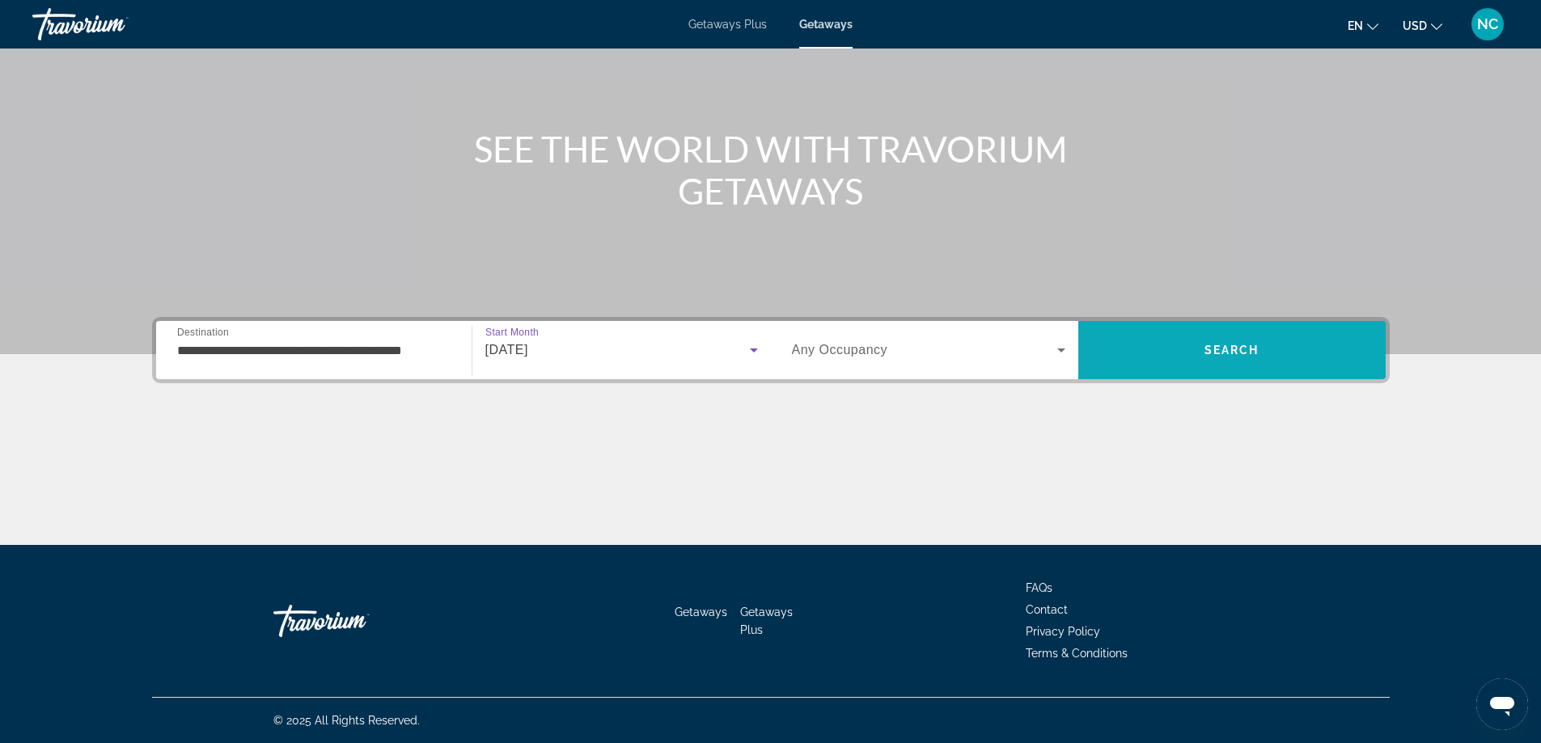
click at [1173, 364] on span "Search" at bounding box center [1231, 350] width 307 height 39
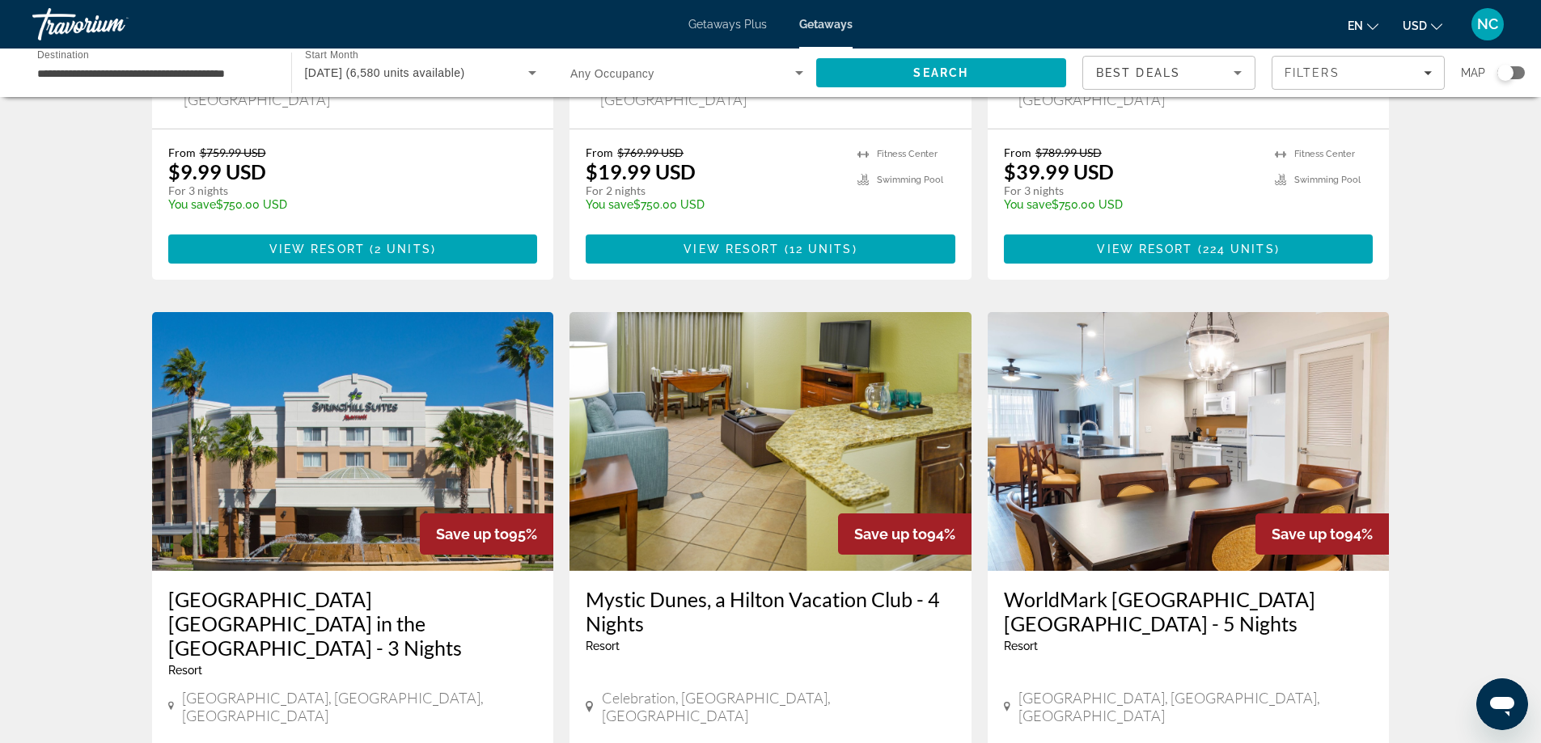
scroll to position [1970, 0]
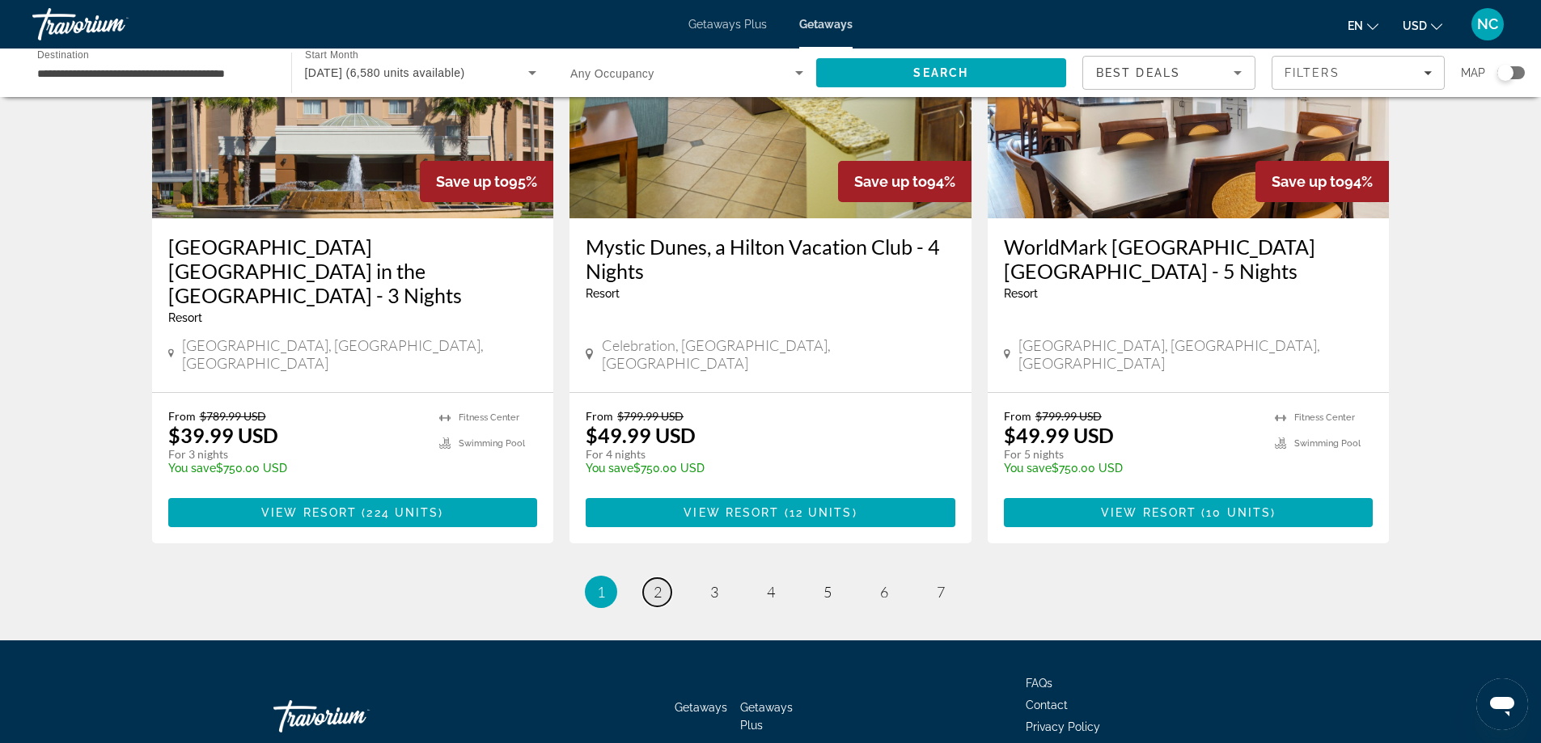
click at [665, 578] on link "page 2" at bounding box center [657, 592] width 28 height 28
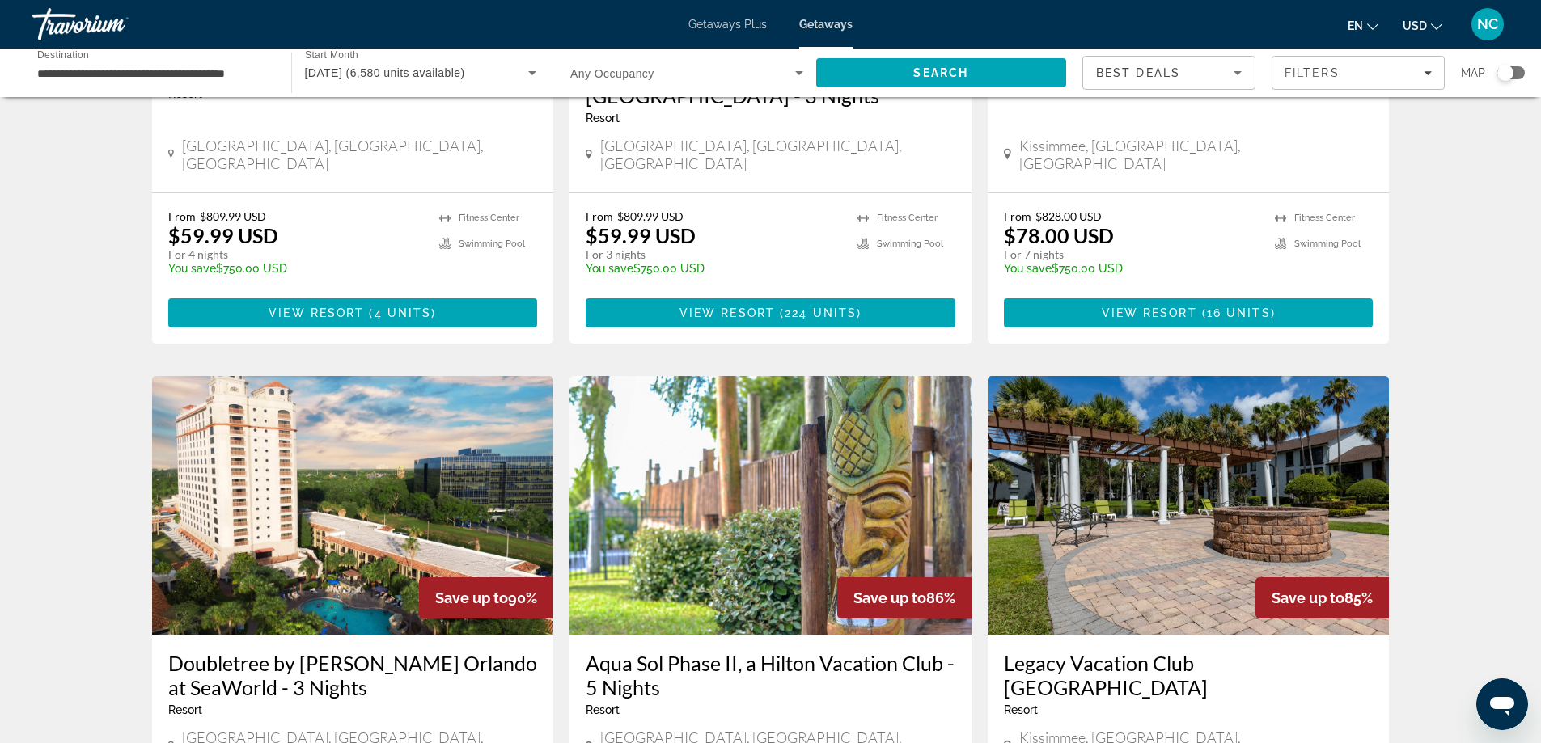
scroll to position [485, 0]
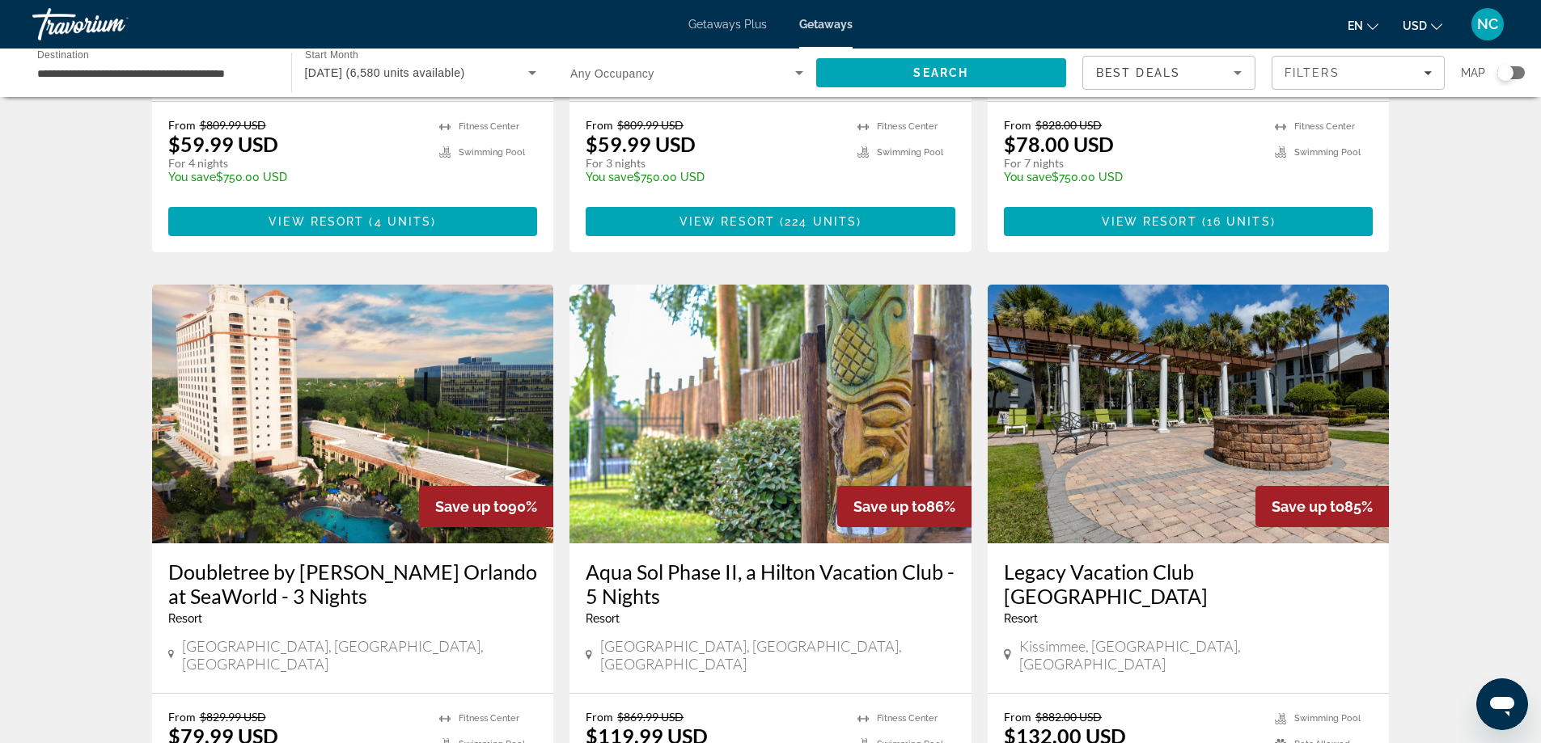
click at [378, 394] on img "Main content" at bounding box center [353, 414] width 402 height 259
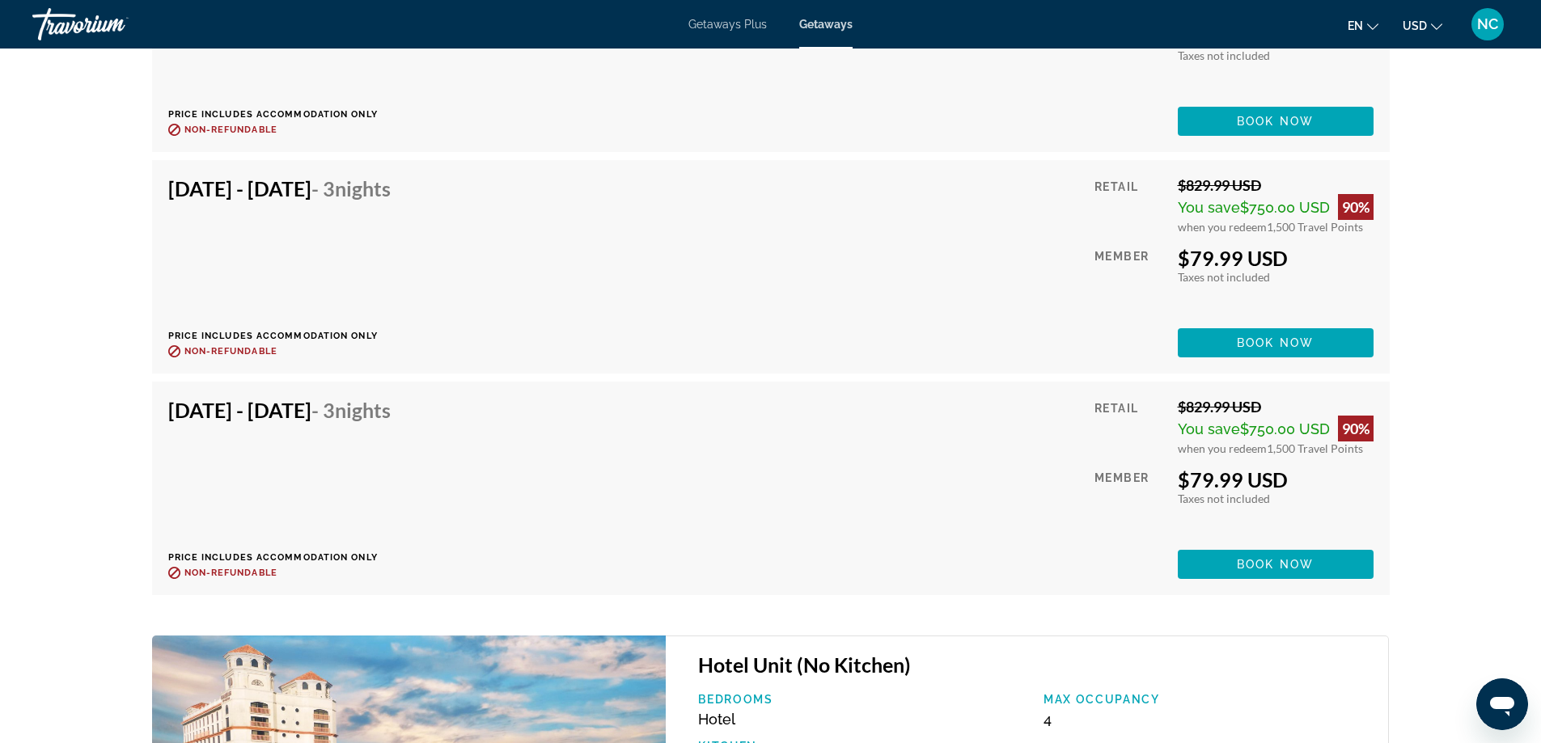
scroll to position [6227, 0]
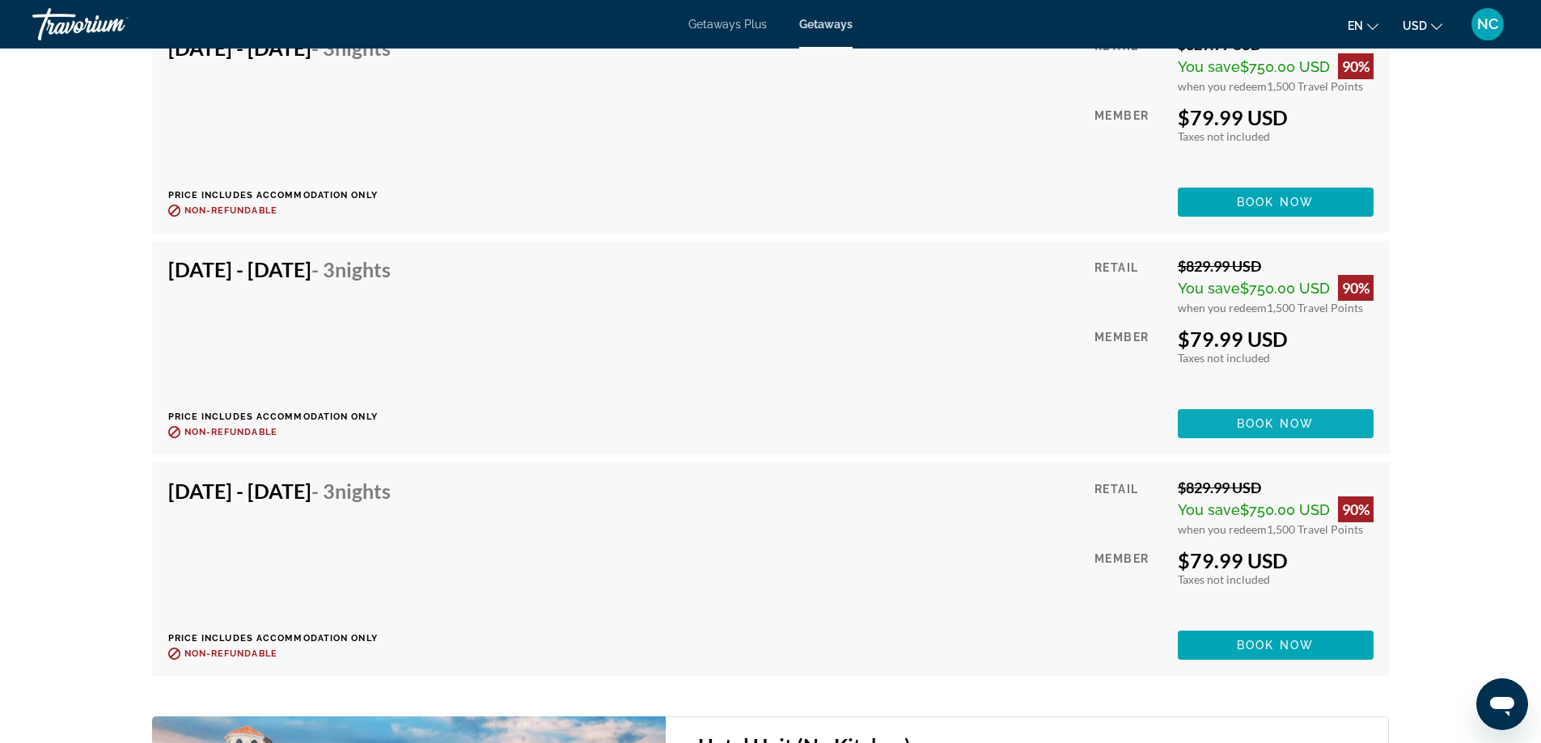
click at [1253, 416] on span "Main content" at bounding box center [1275, 423] width 196 height 39
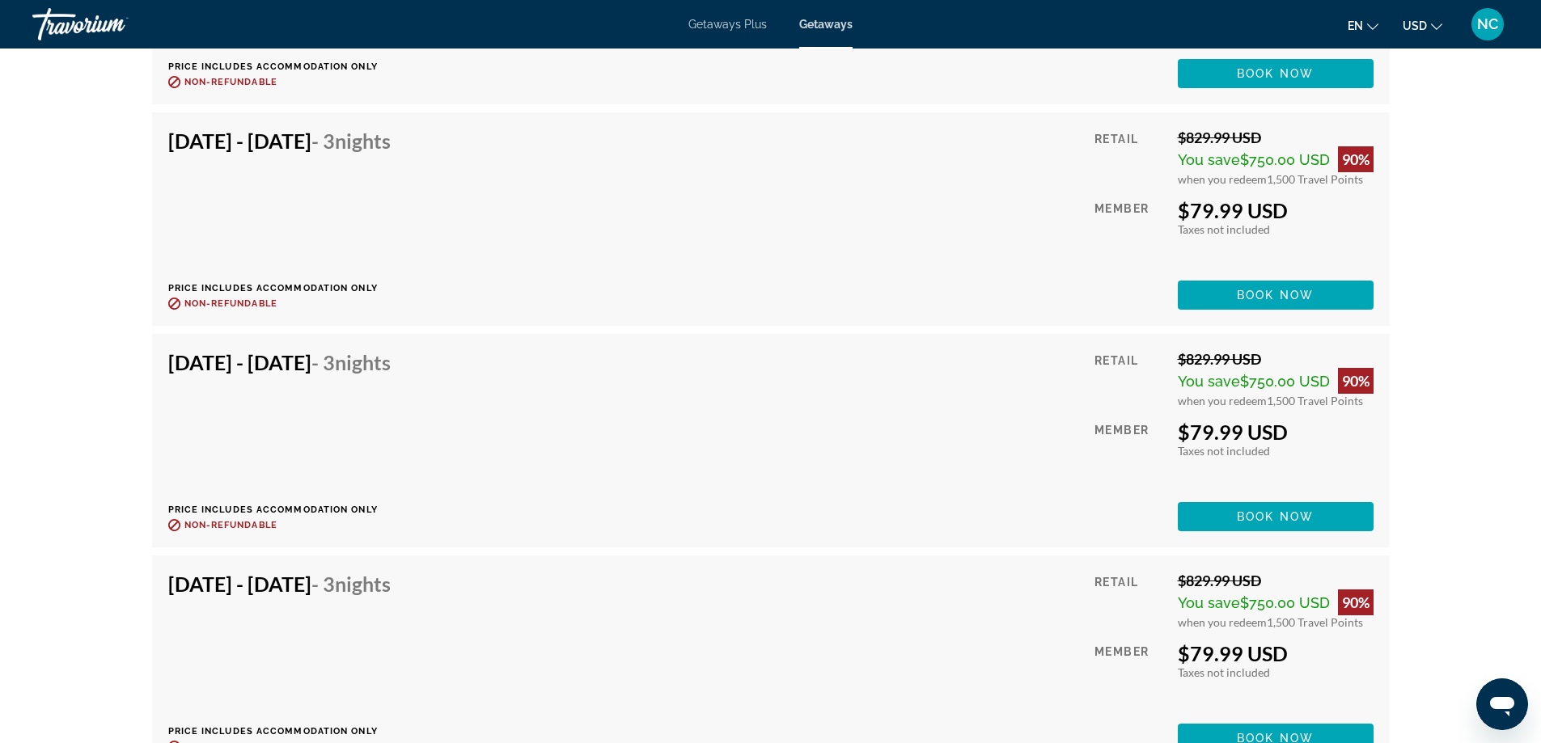
scroll to position [6161, 0]
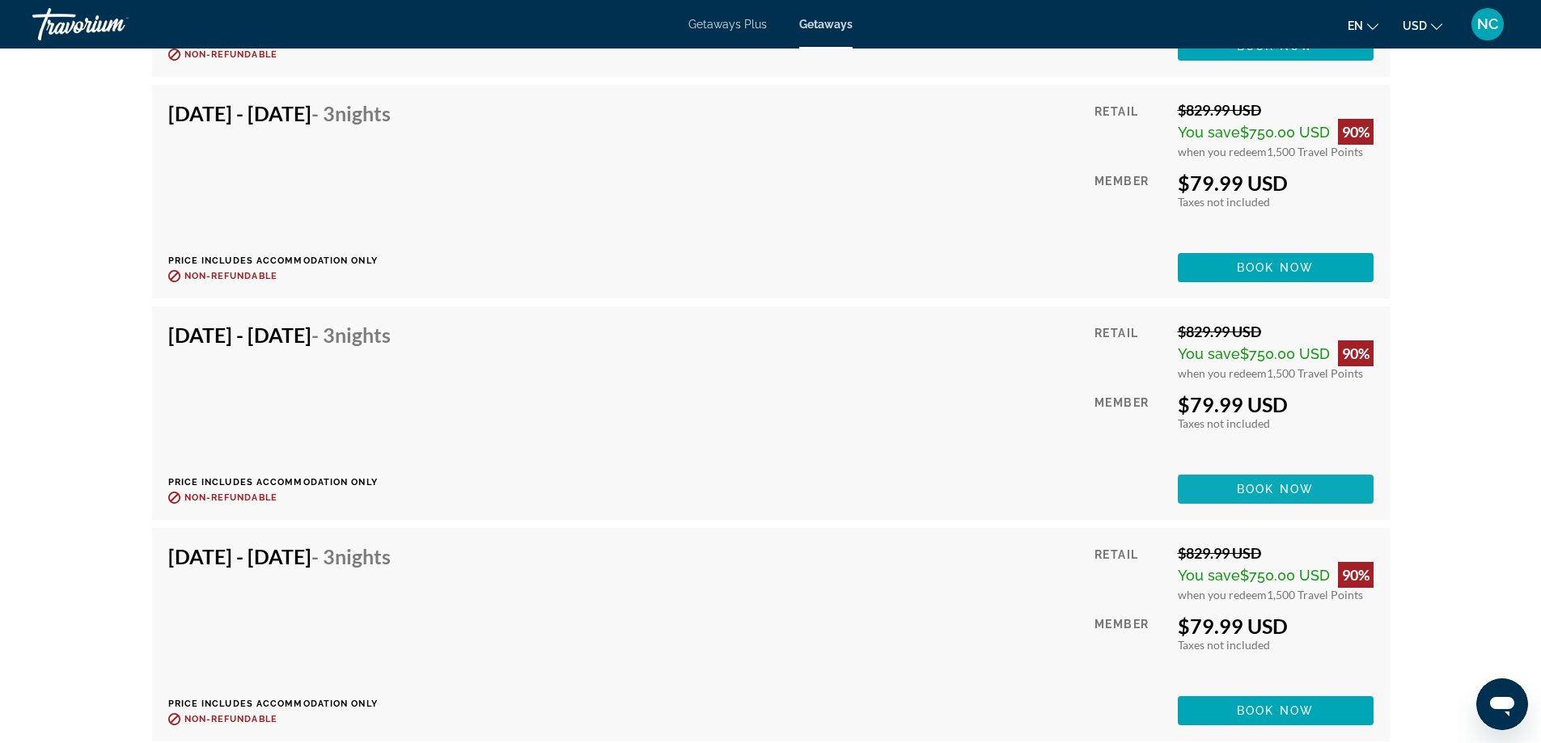
click at [1253, 487] on span "Book now" at bounding box center [1274, 489] width 77 height 13
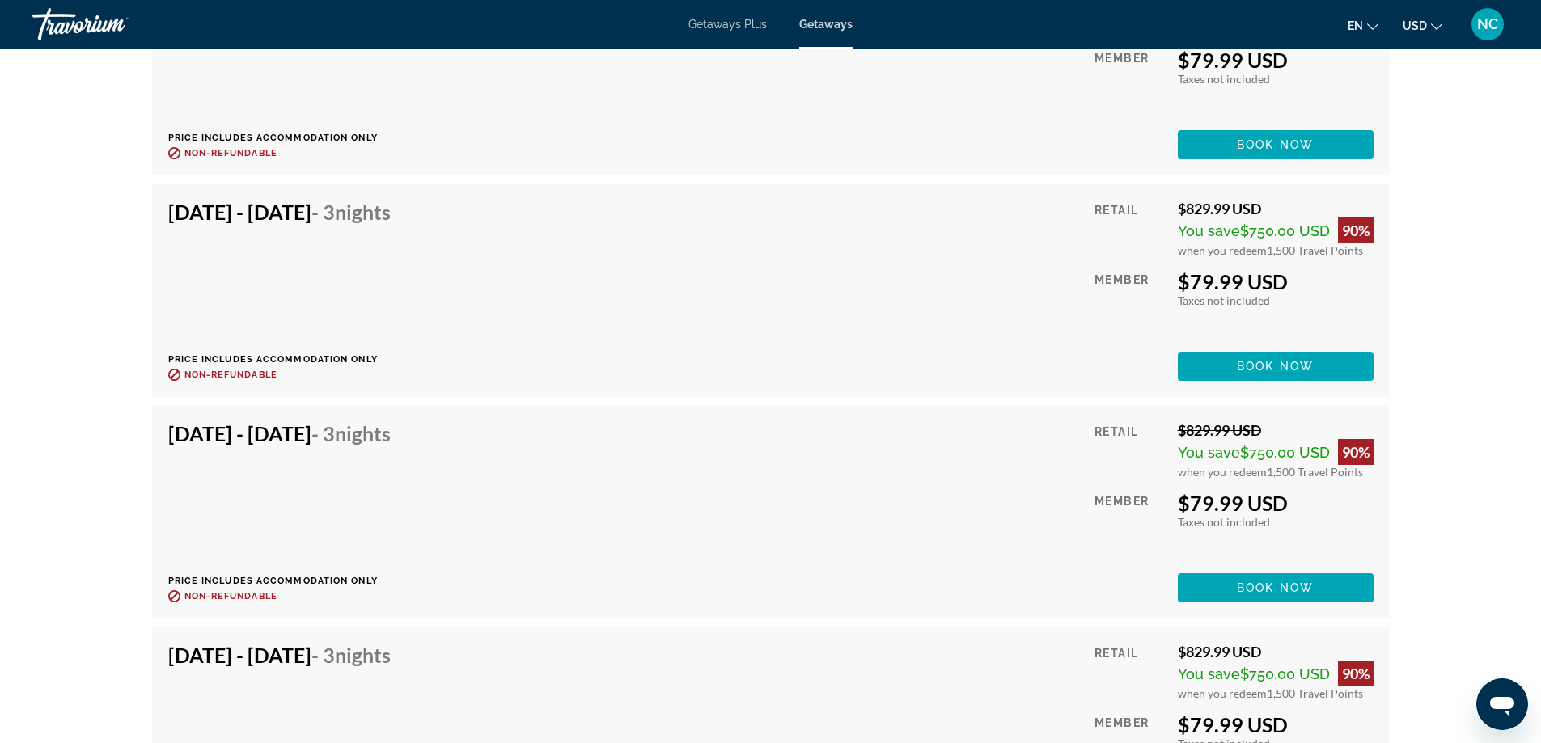
scroll to position [6065, 0]
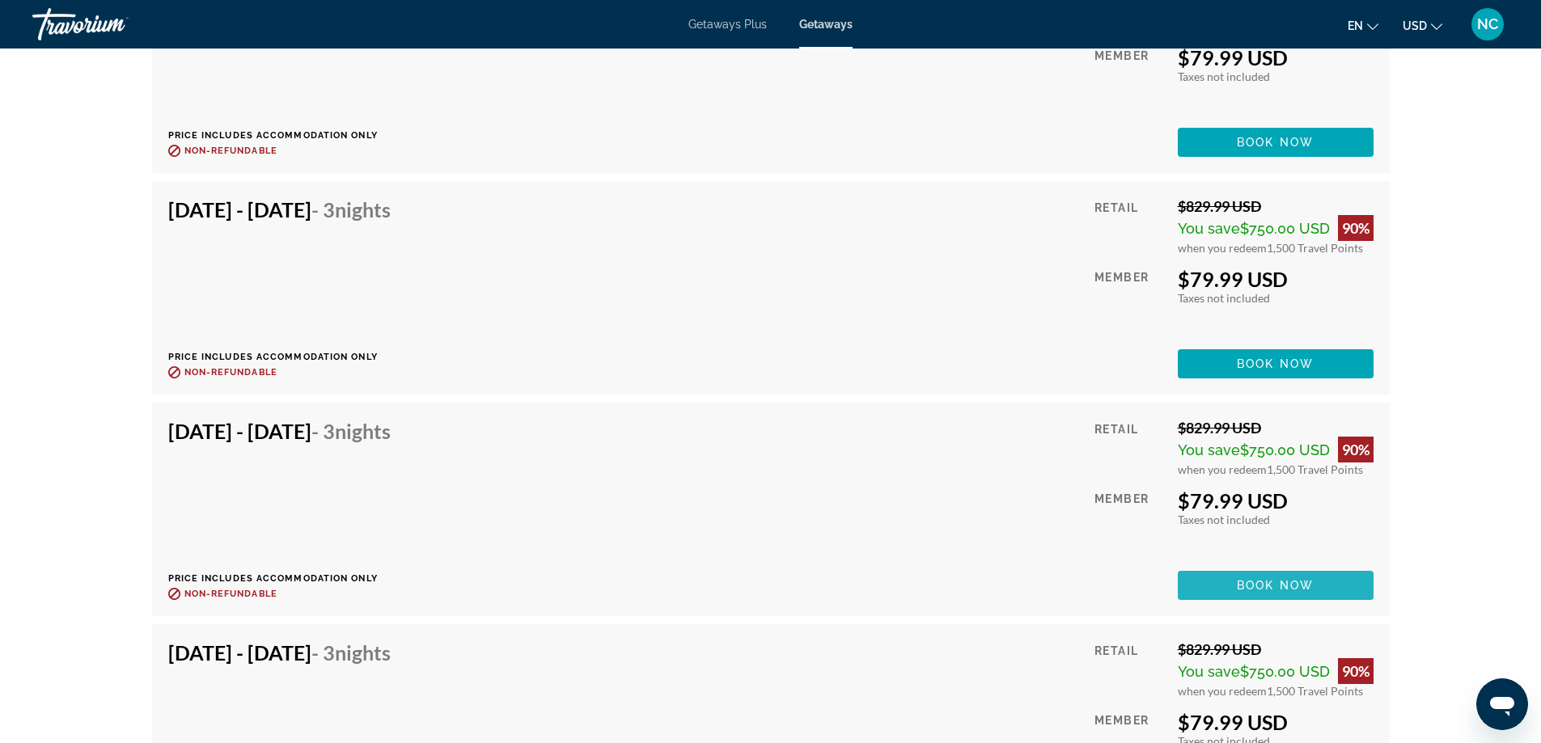
click at [1274, 584] on span "Book now" at bounding box center [1274, 585] width 77 height 13
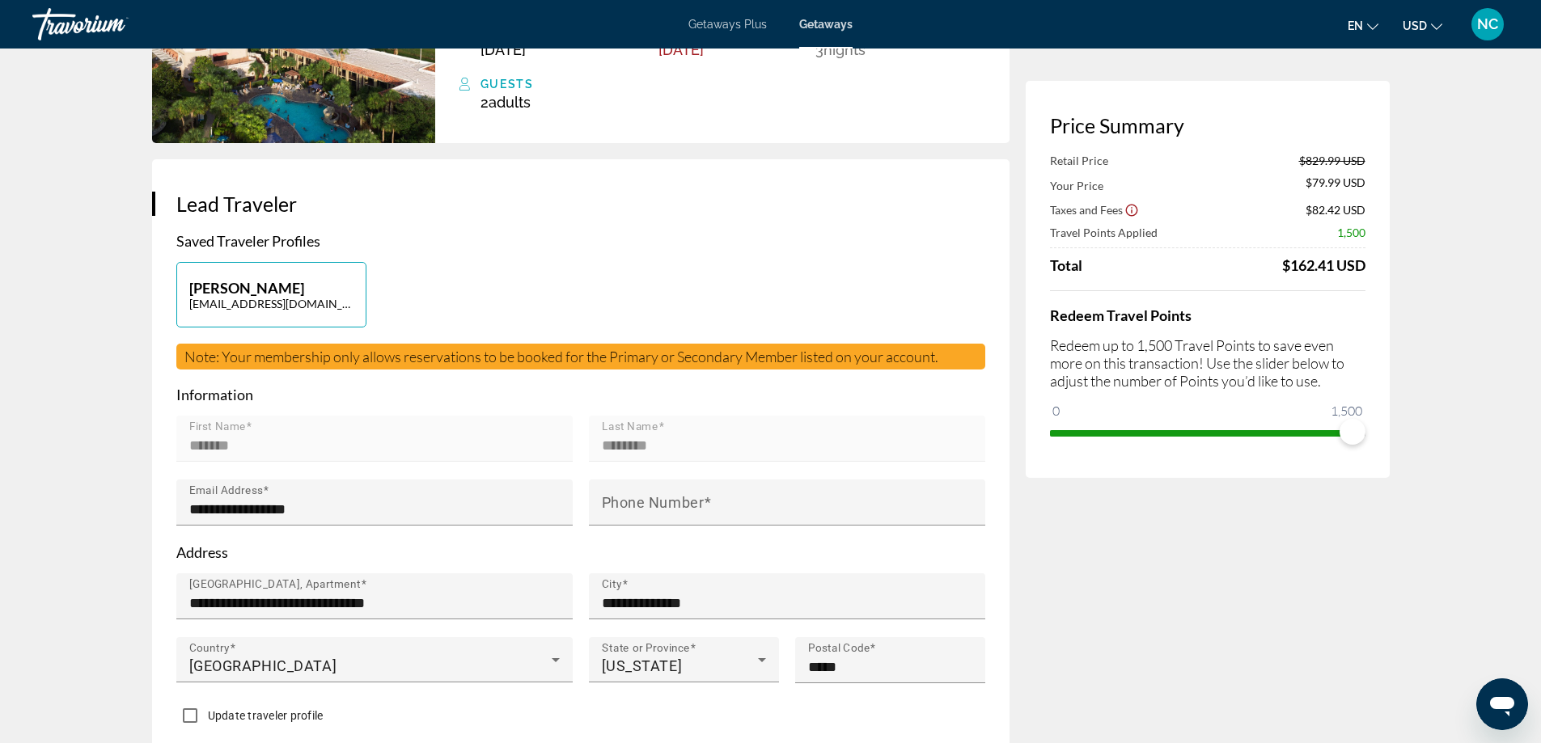
scroll to position [243, 0]
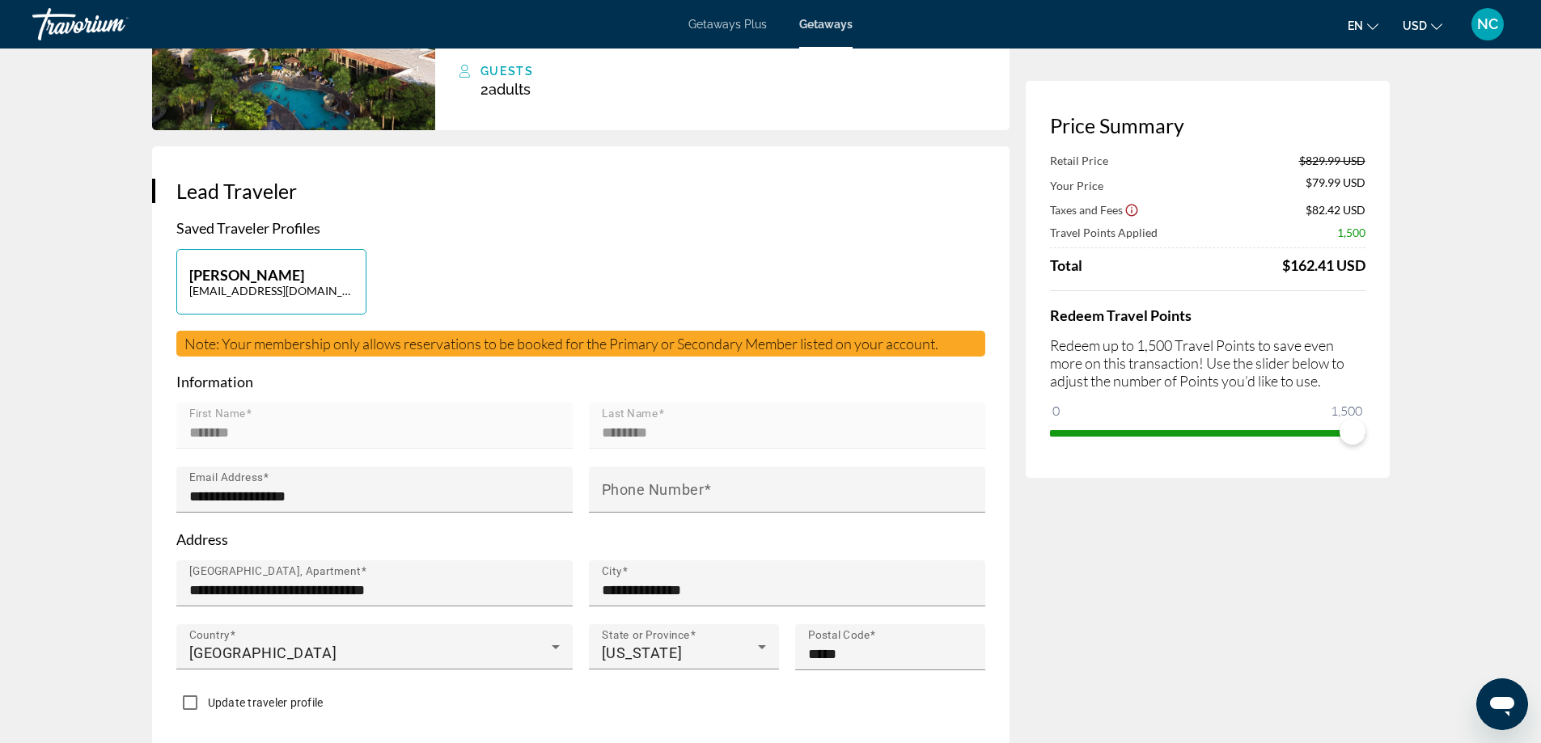
click at [1130, 205] on icon "Show Taxes and Fees disclaimer" at bounding box center [1131, 211] width 12 height 12
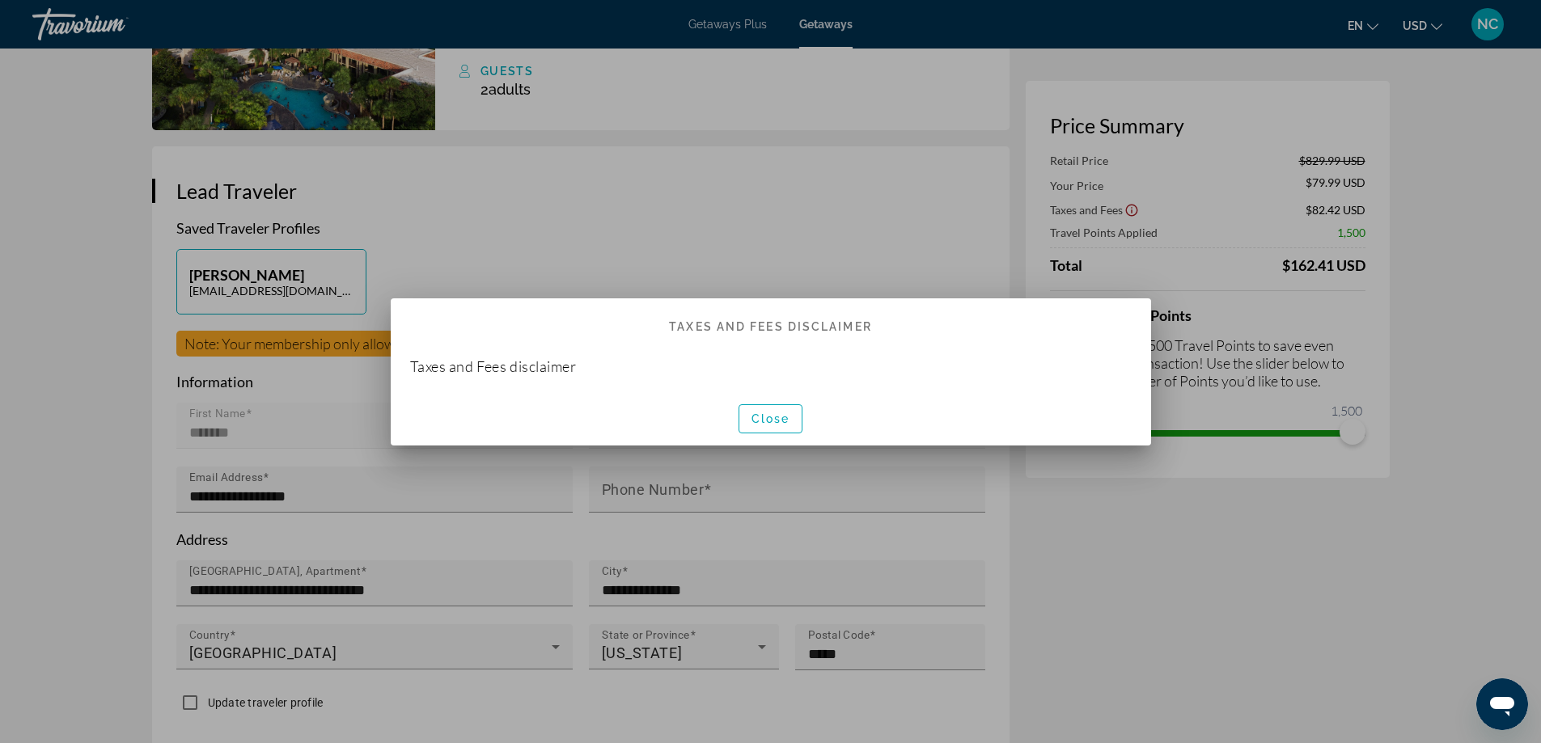
click at [1130, 205] on div at bounding box center [770, 371] width 1541 height 743
